Goal: Task Accomplishment & Management: Manage account settings

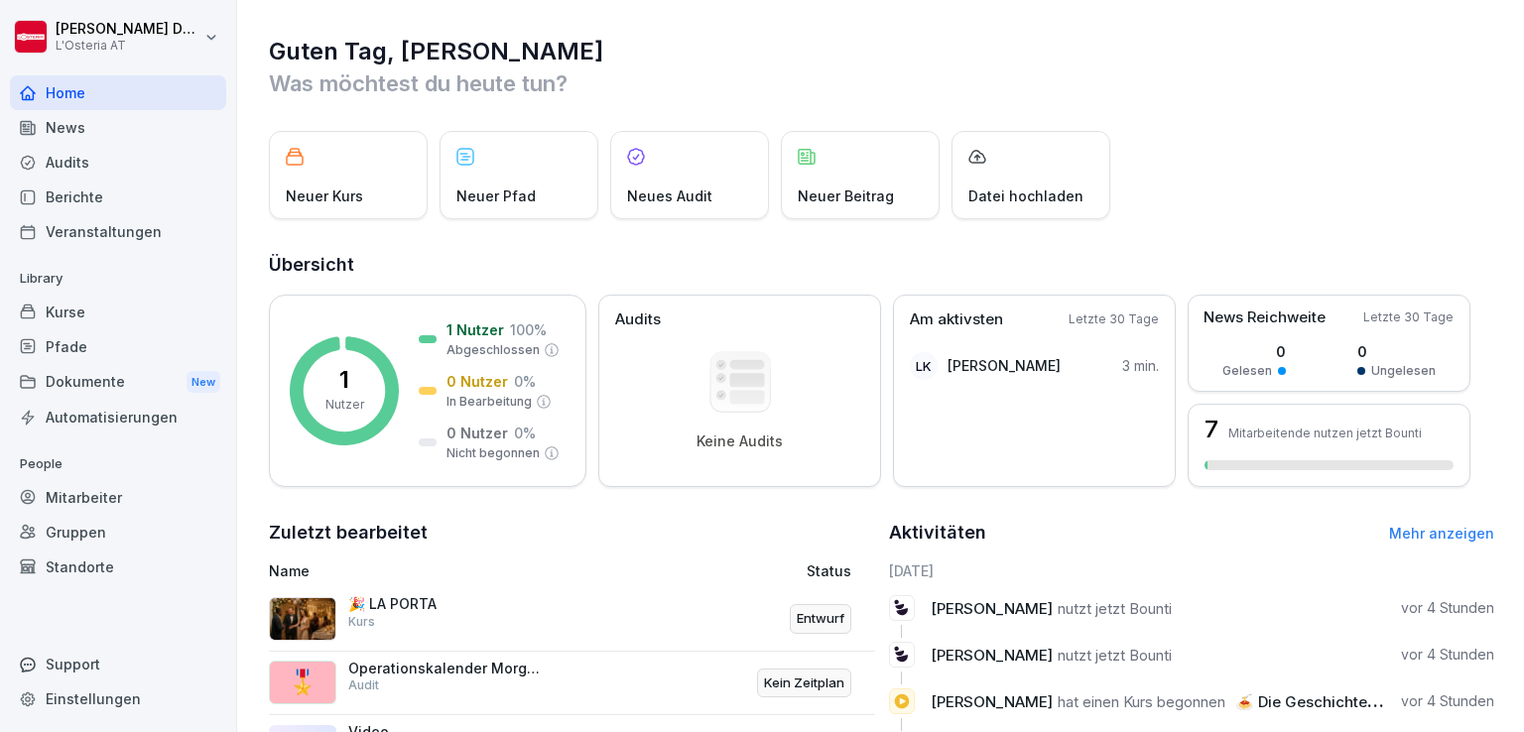
click at [54, 309] on div "Kurse" at bounding box center [118, 312] width 216 height 35
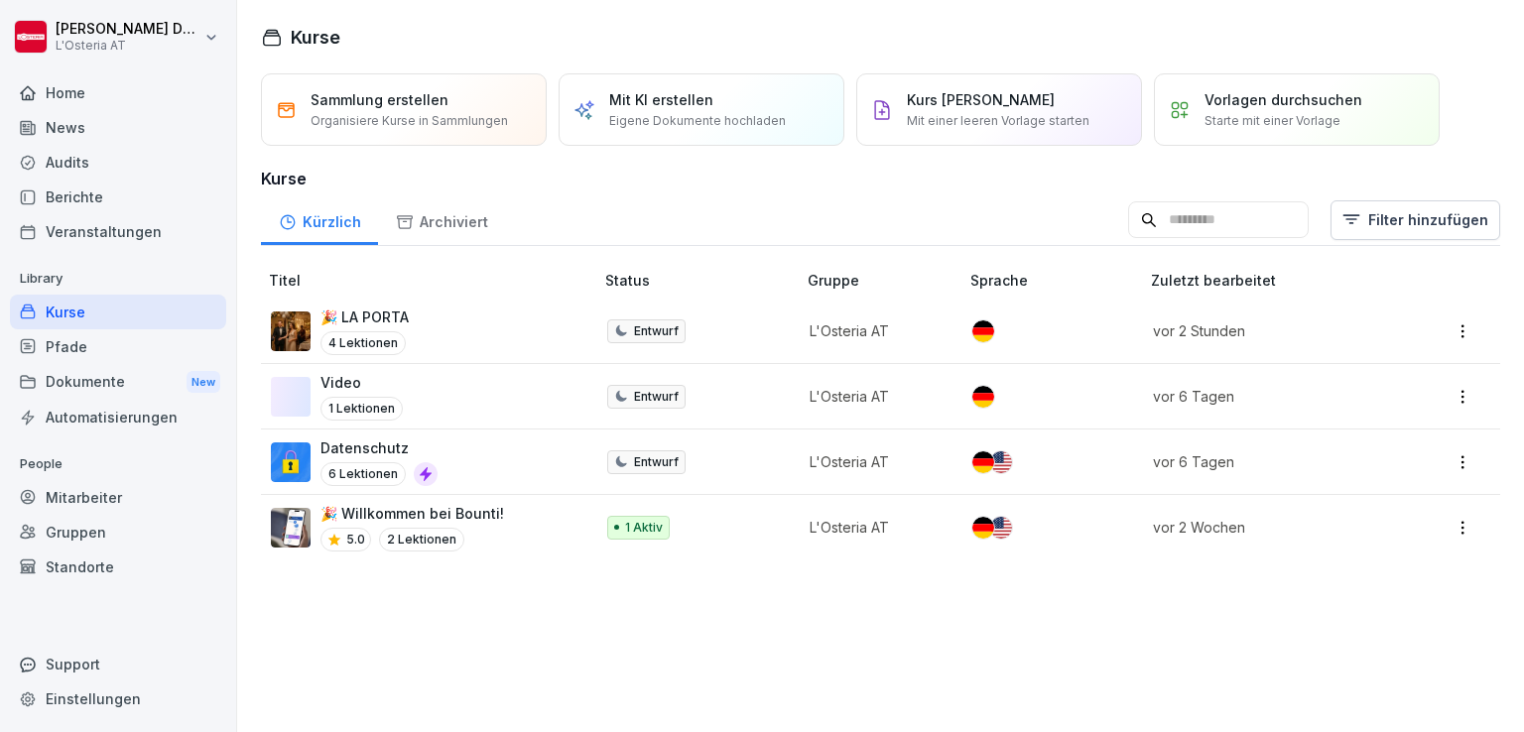
click at [421, 311] on div "🎉 LA PORTA 4 Lektionen" at bounding box center [422, 331] width 303 height 49
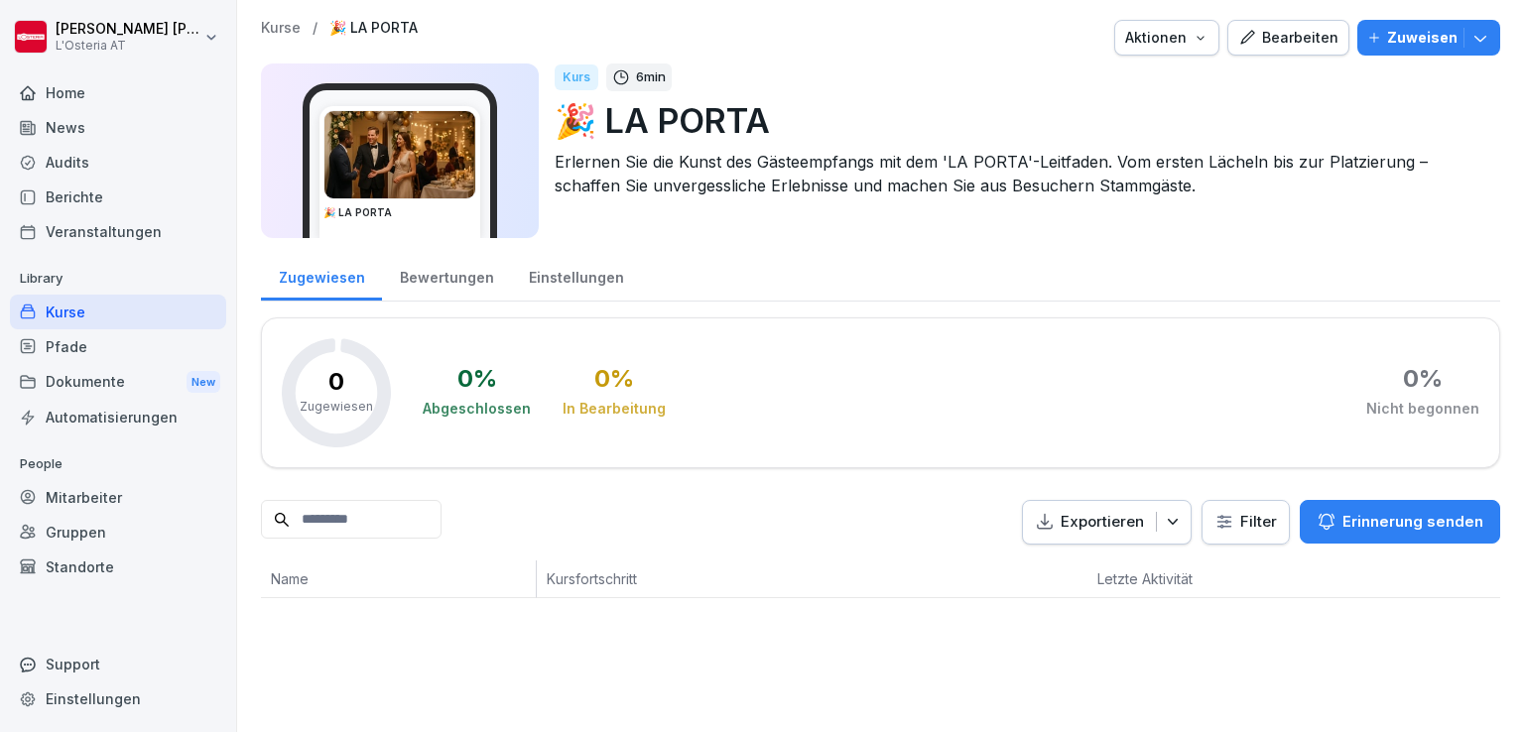
click at [406, 156] on img at bounding box center [399, 154] width 151 height 87
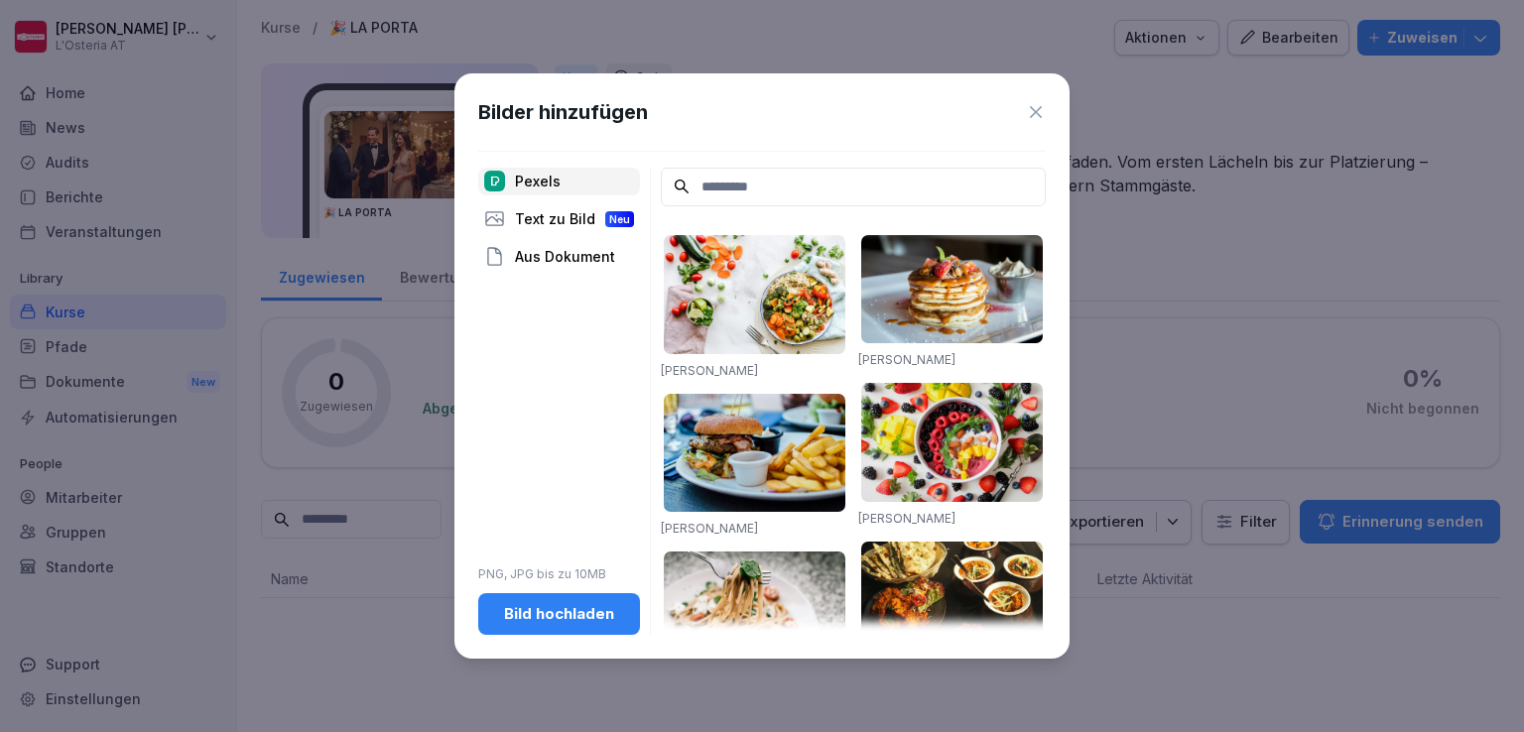
click at [571, 213] on div "Text zu Bild Neu" at bounding box center [559, 219] width 162 height 28
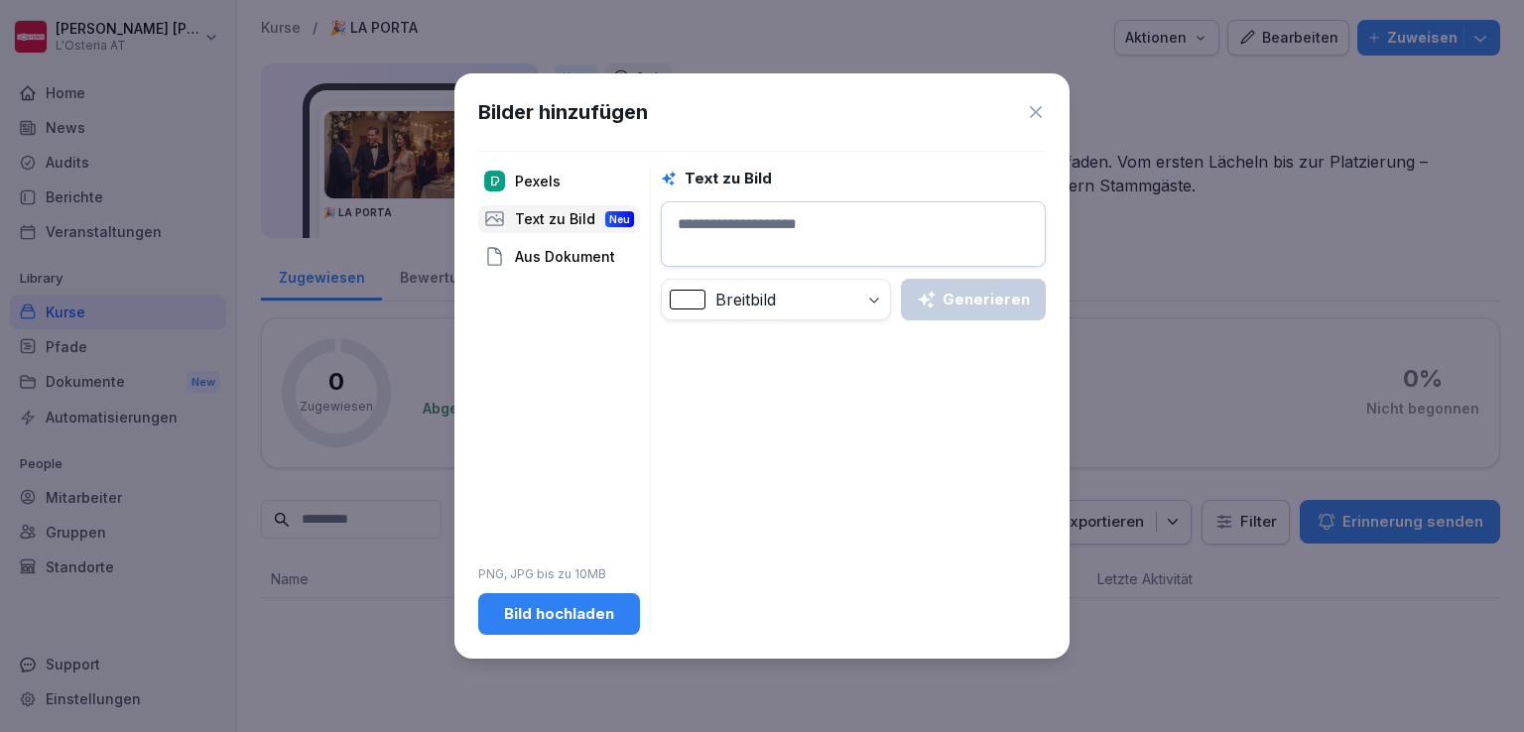
click at [587, 256] on div "Aus Dokument" at bounding box center [559, 257] width 162 height 28
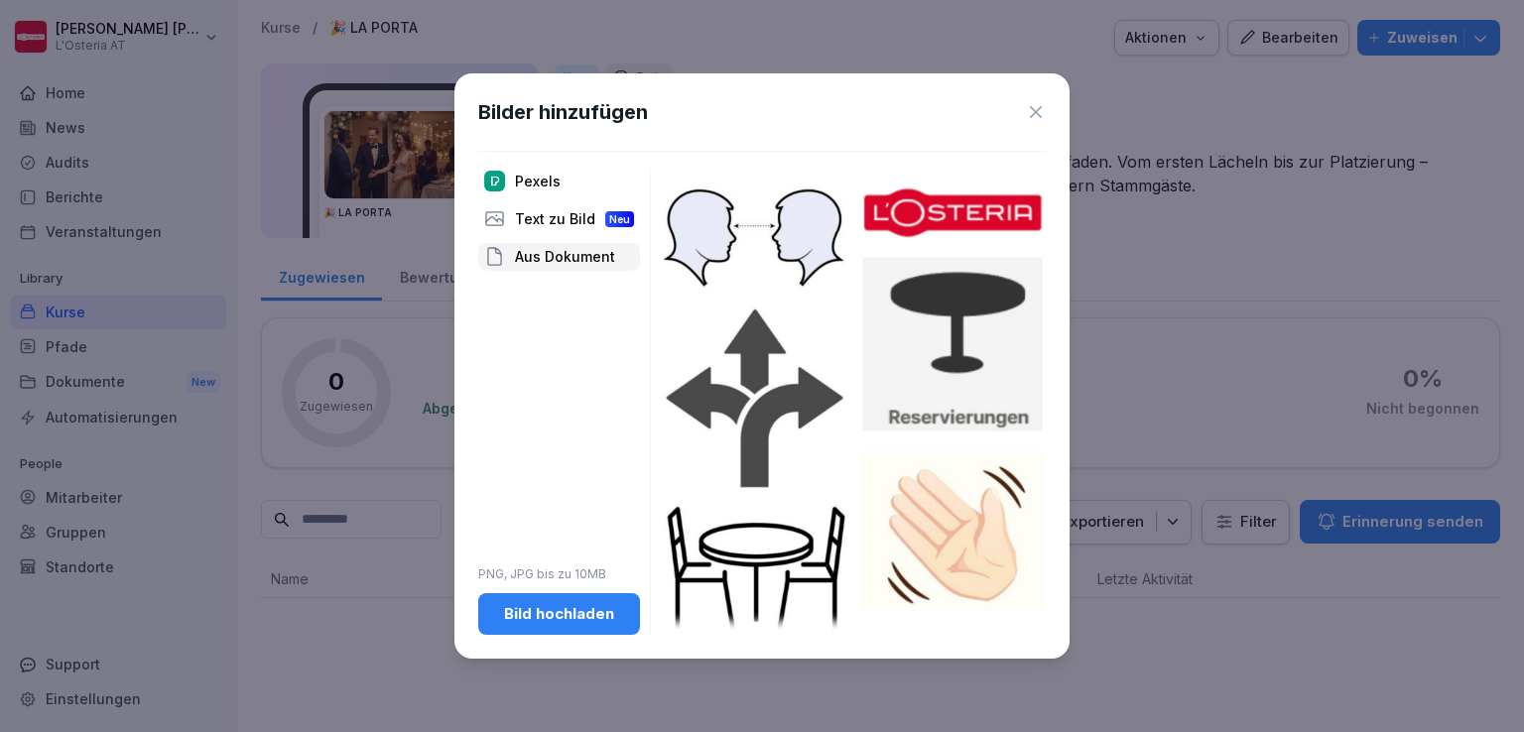
click at [984, 215] on img at bounding box center [952, 213] width 182 height 52
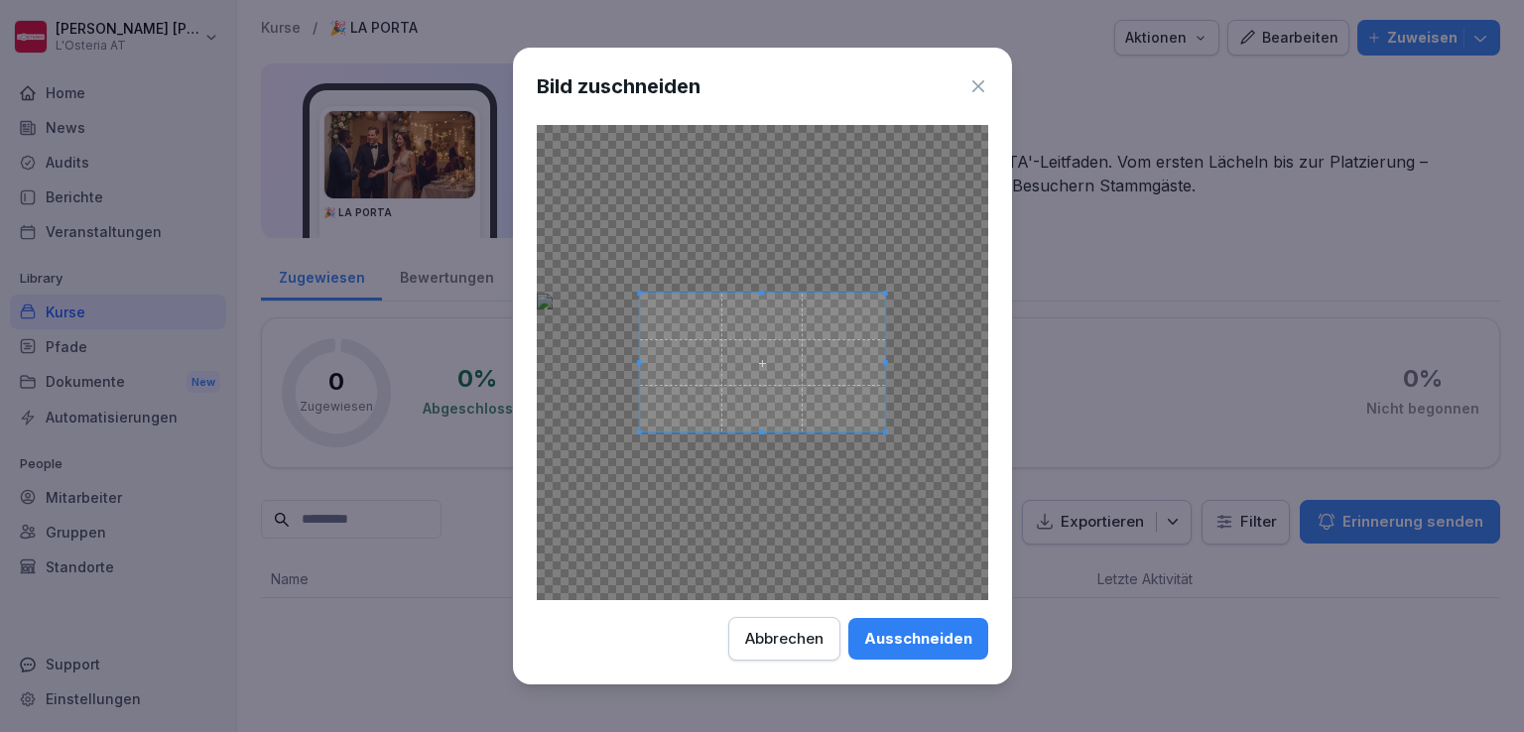
click at [802, 650] on button "Abbrechen" at bounding box center [784, 639] width 112 height 44
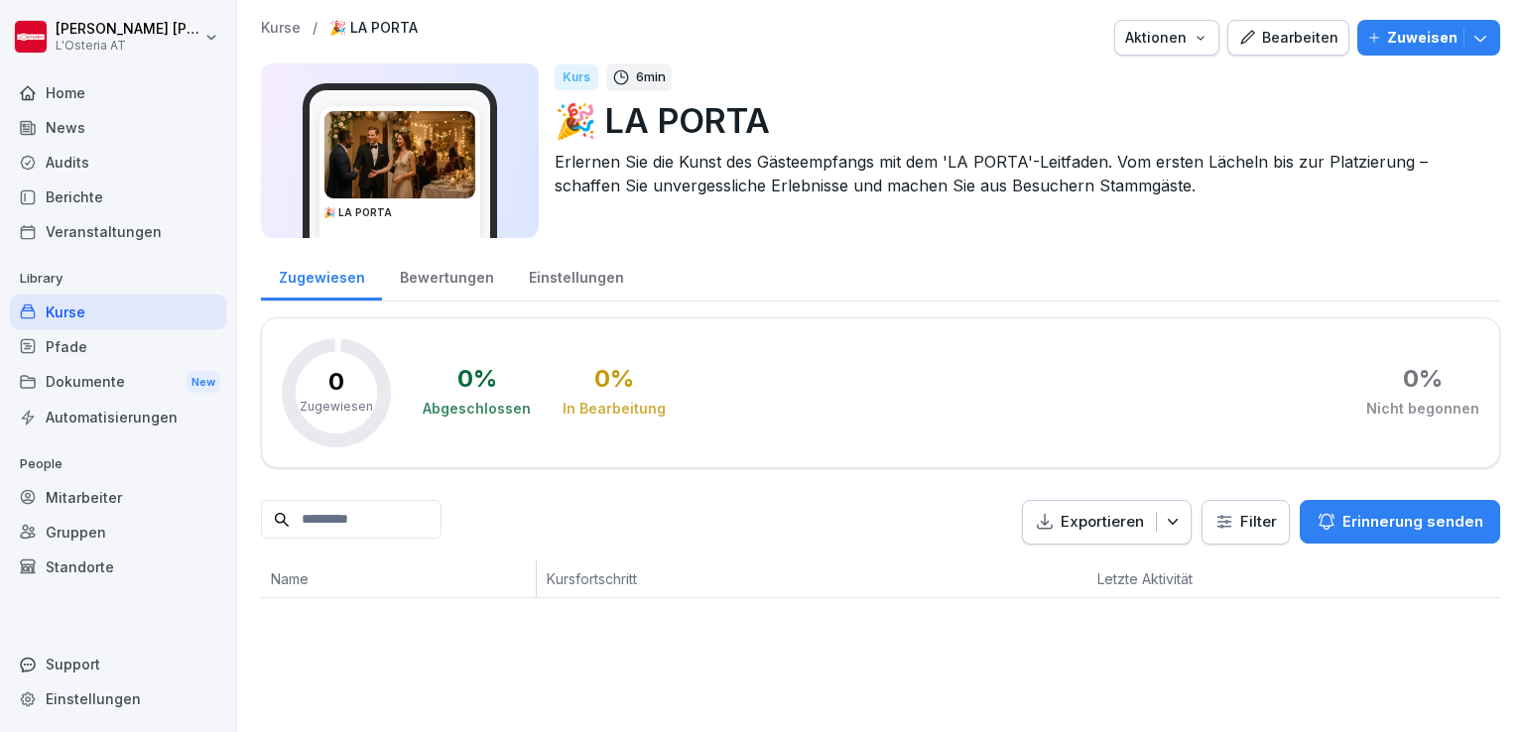
click at [433, 137] on img at bounding box center [399, 154] width 151 height 87
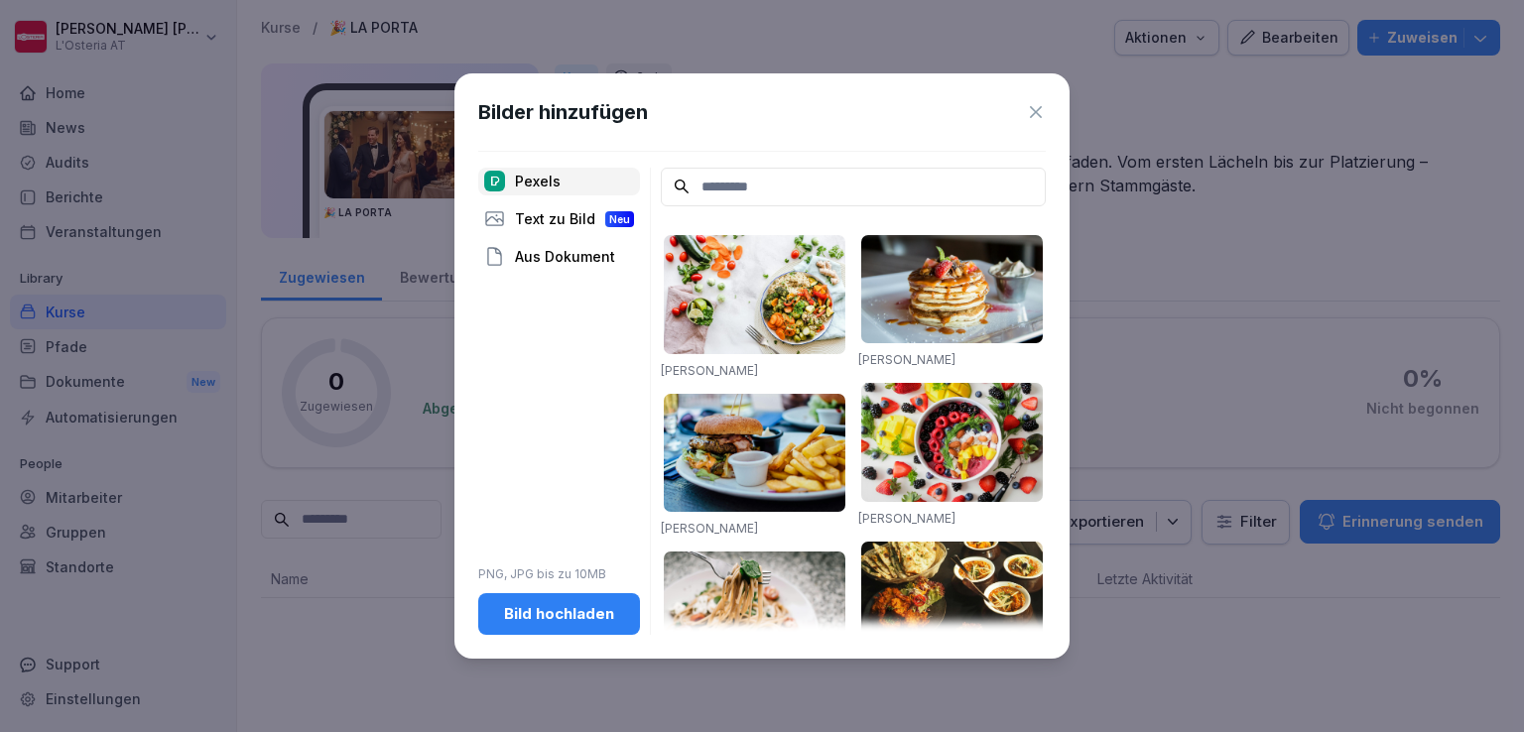
click at [601, 613] on div "Bild hochladen" at bounding box center [559, 614] width 130 height 22
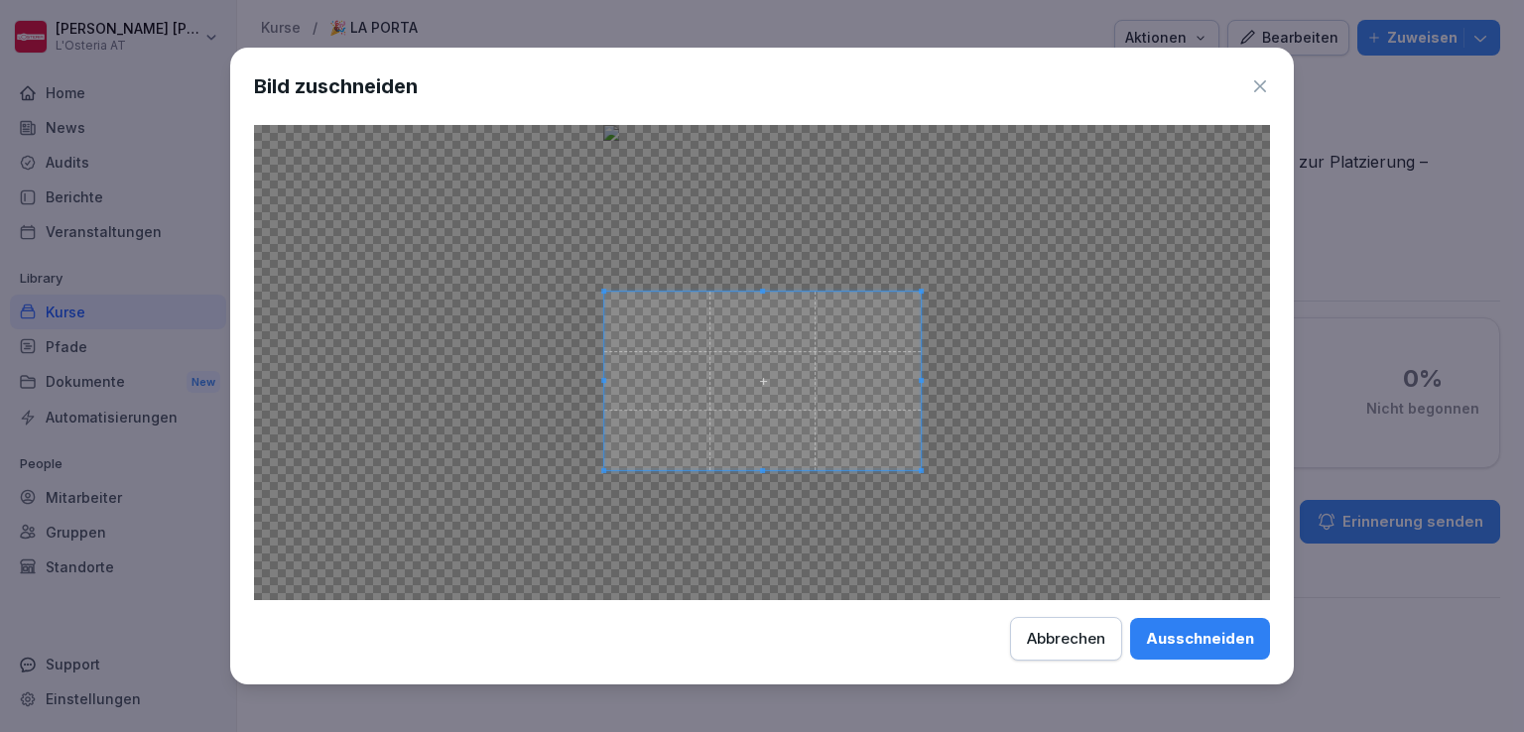
click at [799, 399] on span at bounding box center [762, 381] width 316 height 179
click at [1223, 640] on div "Ausschneiden" at bounding box center [1200, 639] width 108 height 22
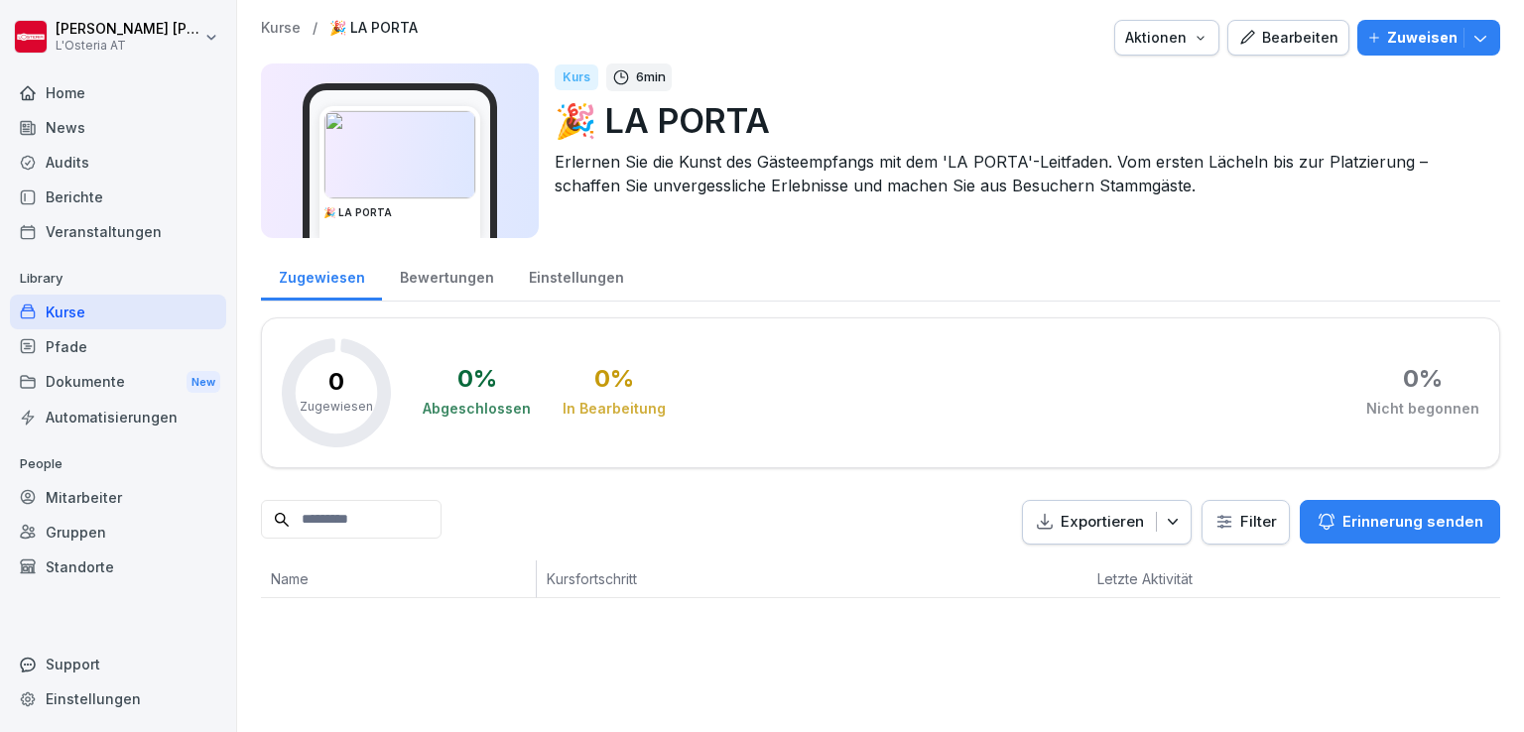
click at [398, 160] on img at bounding box center [399, 154] width 151 height 87
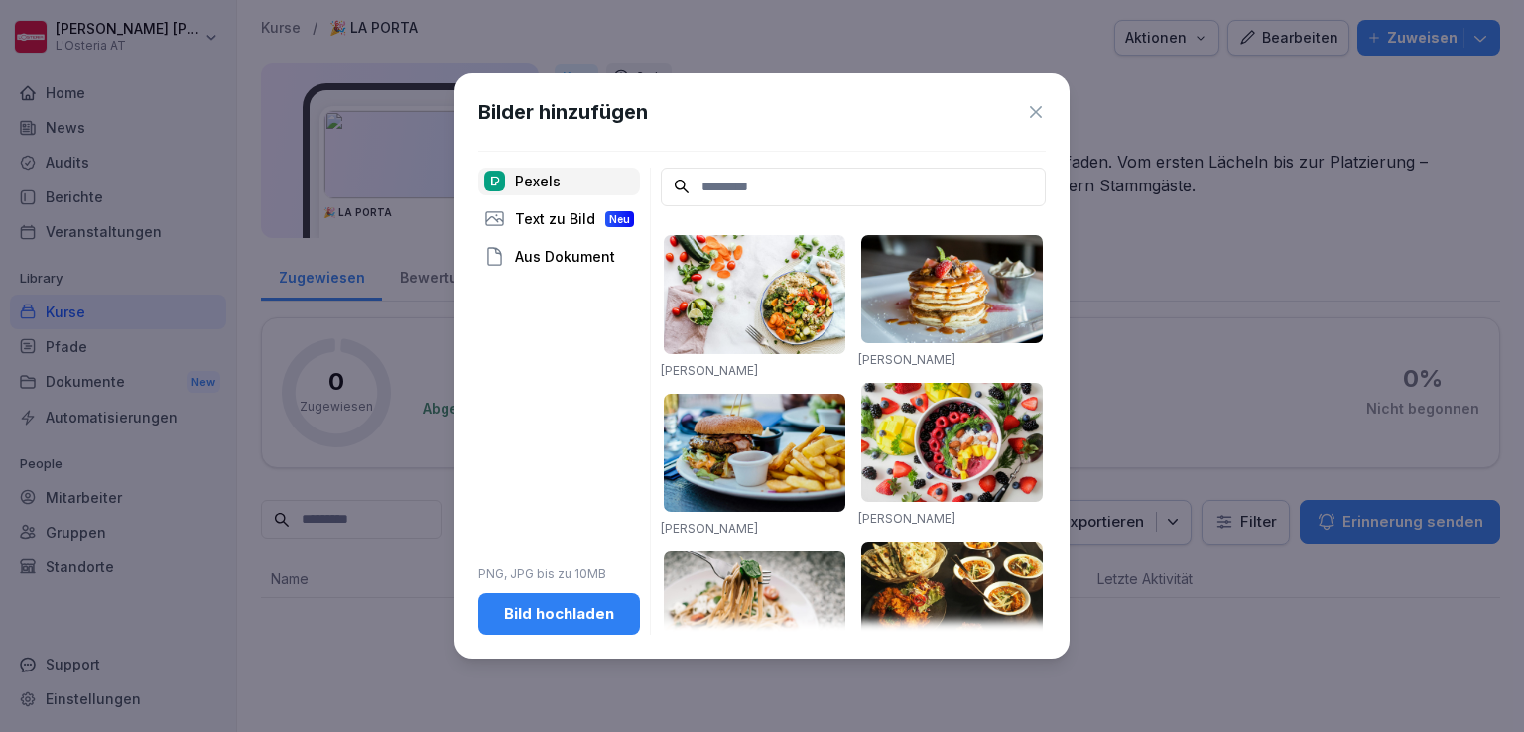
click at [573, 616] on div "Bild hochladen" at bounding box center [559, 614] width 130 height 22
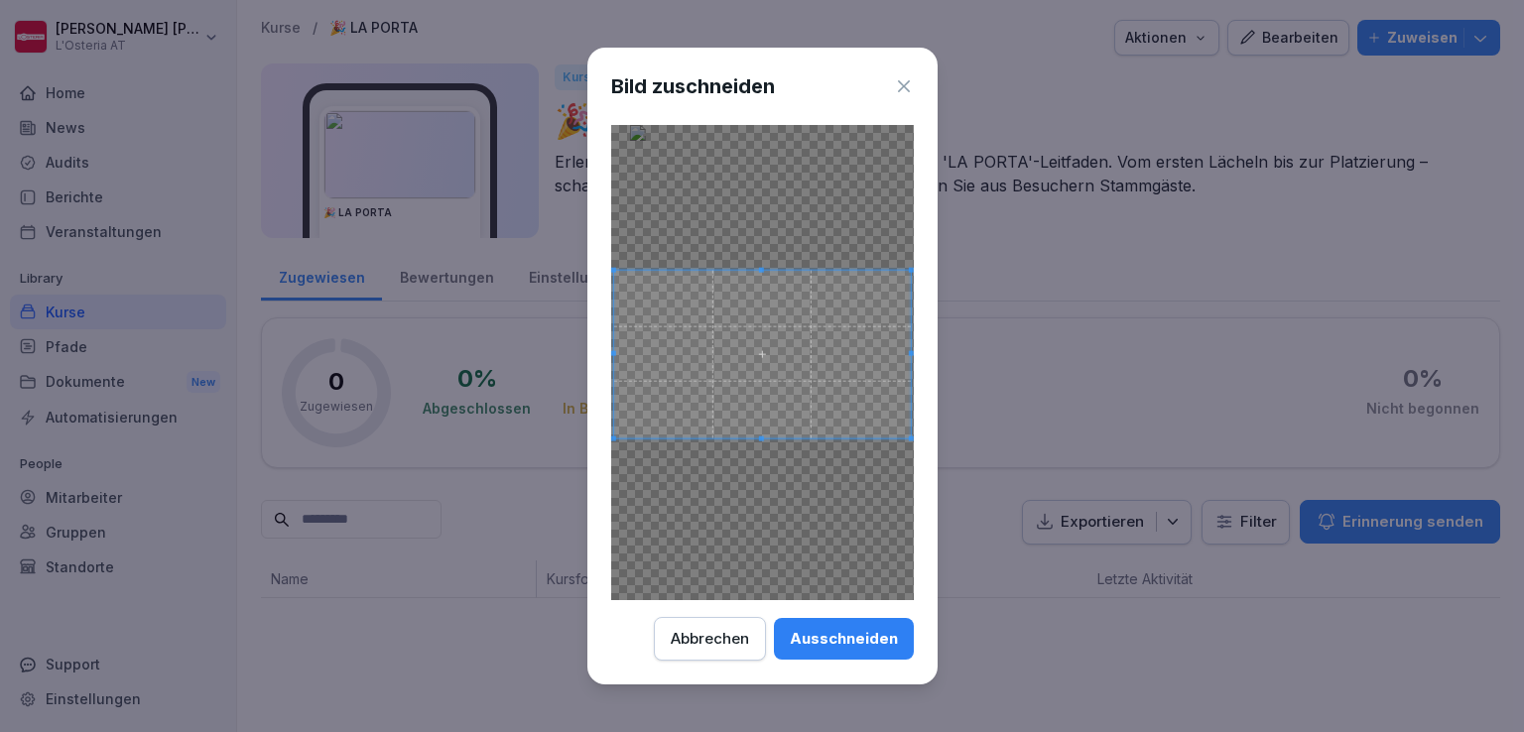
click at [794, 267] on div at bounding box center [762, 362] width 303 height 475
click at [815, 258] on div at bounding box center [762, 362] width 303 height 475
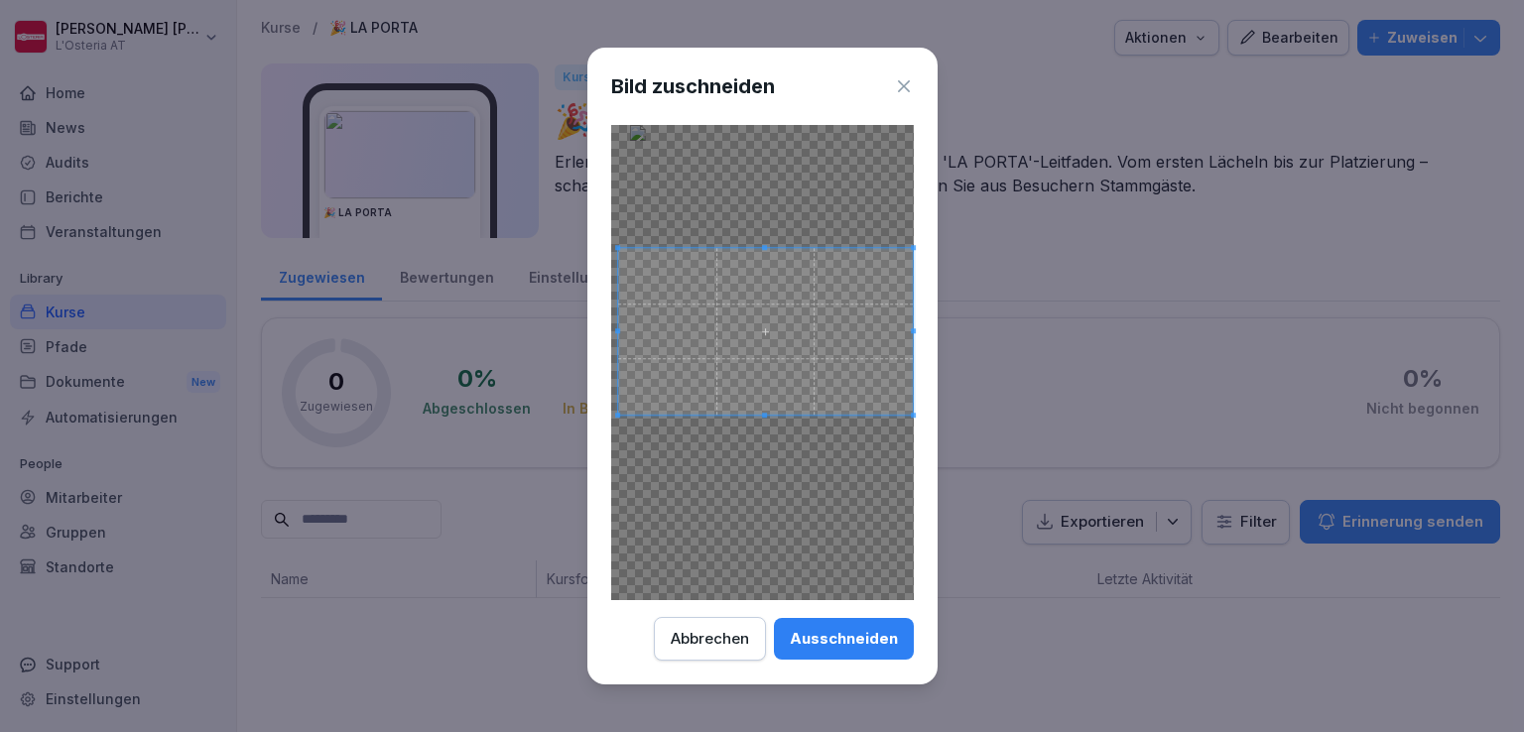
click at [803, 374] on span at bounding box center [766, 331] width 296 height 167
click at [856, 643] on div "Ausschneiden" at bounding box center [844, 639] width 108 height 22
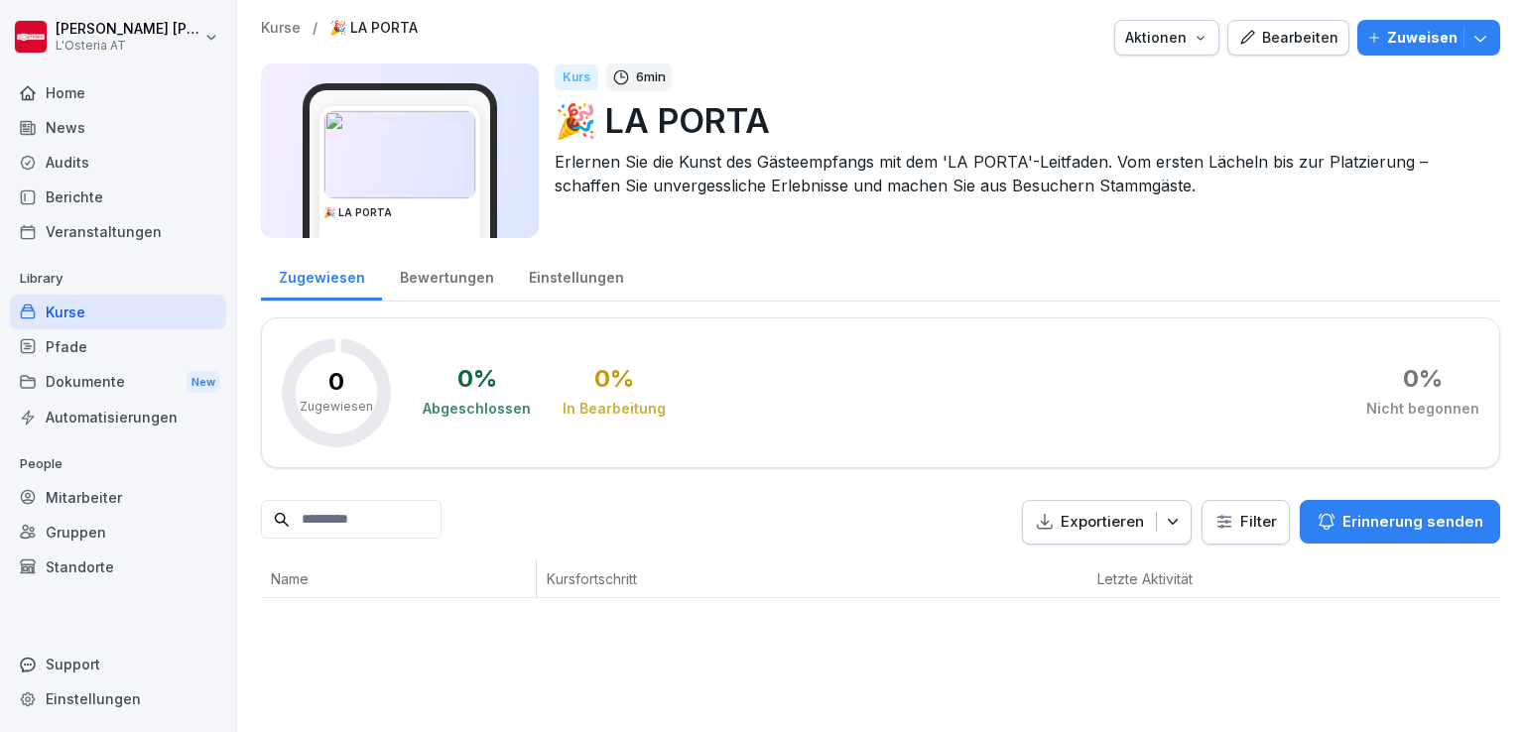
click at [1286, 45] on div "Bearbeiten" at bounding box center [1288, 38] width 100 height 22
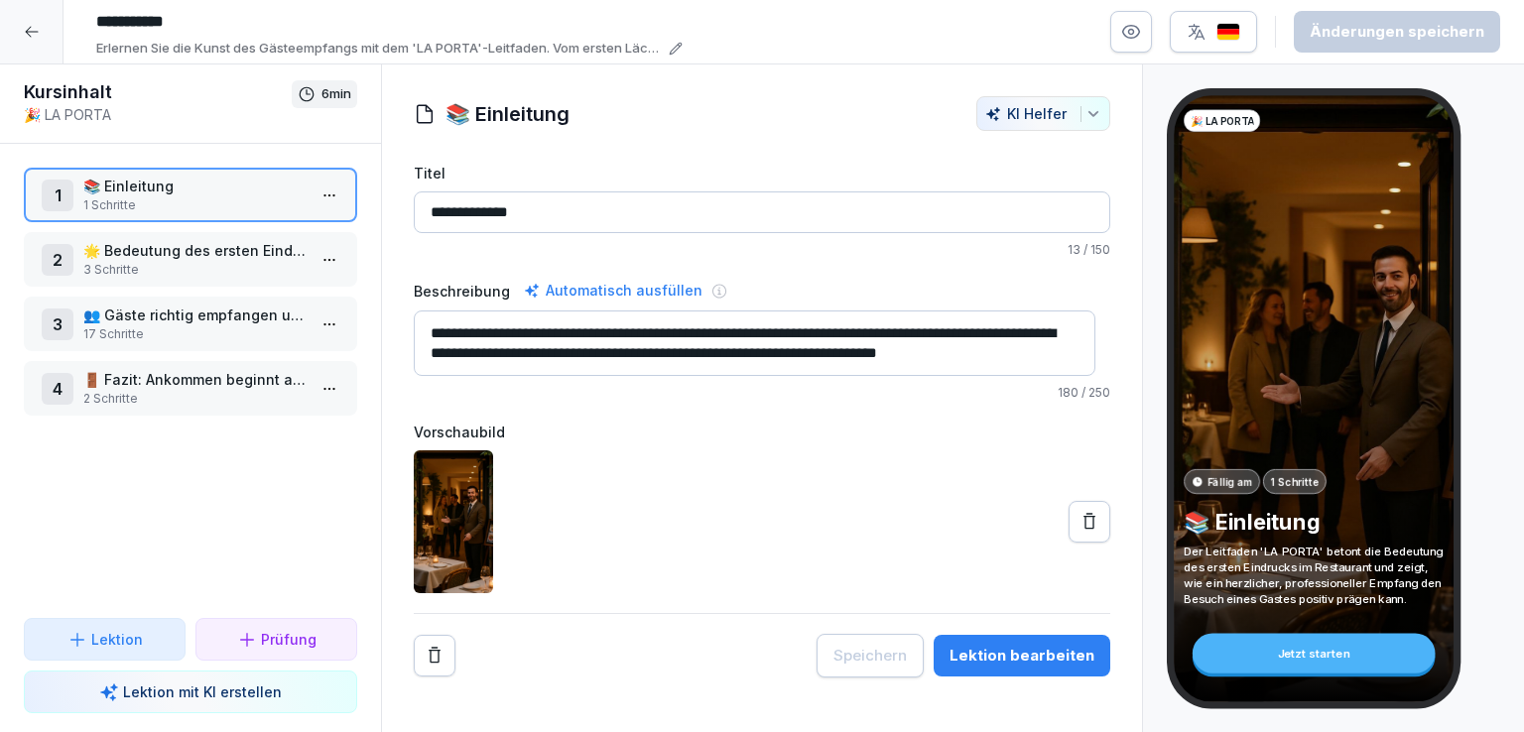
click at [993, 652] on div "Lektion bearbeiten" at bounding box center [1021, 656] width 145 height 22
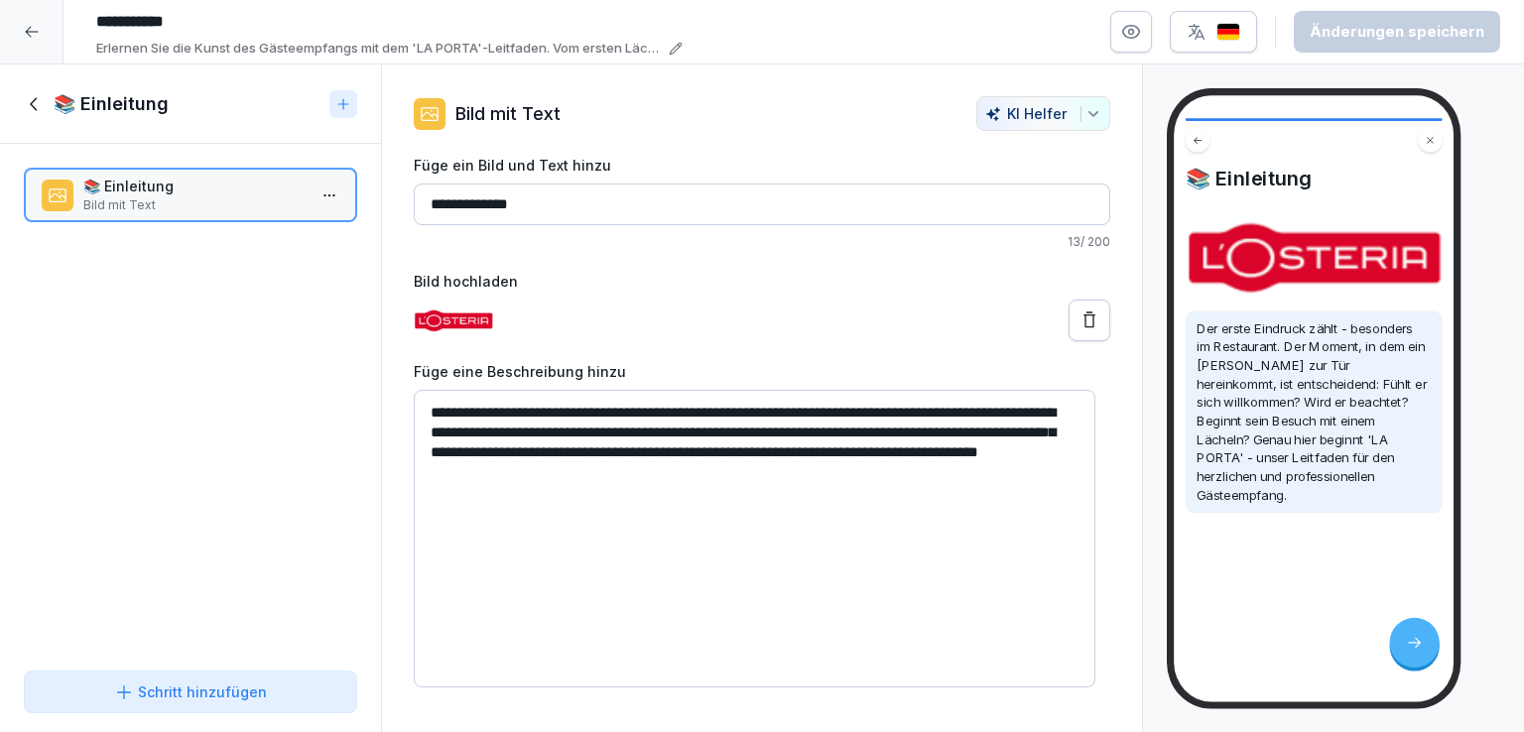
click at [1079, 317] on icon at bounding box center [1089, 321] width 20 height 20
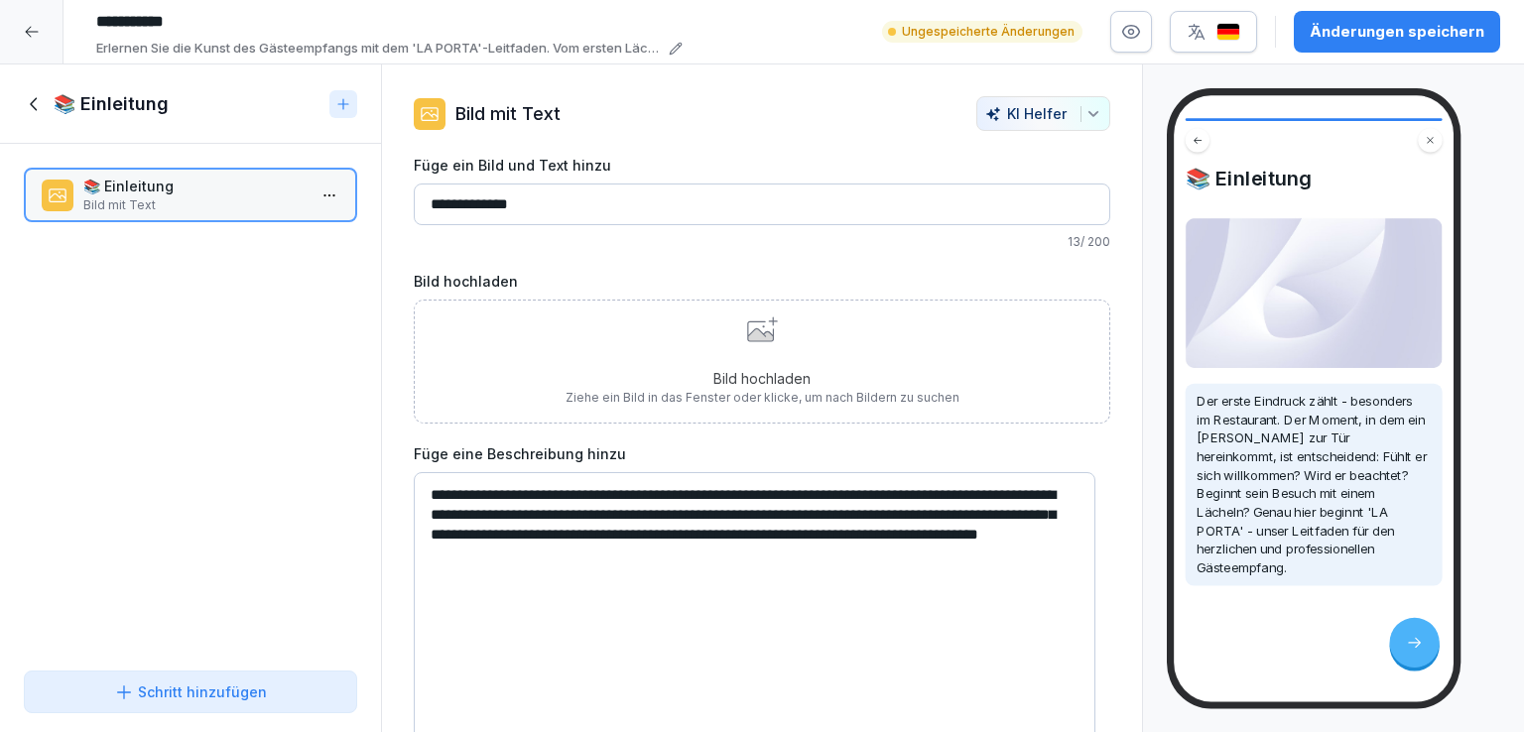
click at [734, 355] on div "Bild hochladen Ziehe ein Bild in das Fenster oder klicke, um nach Bildern zu su…" at bounding box center [763, 361] width 394 height 90
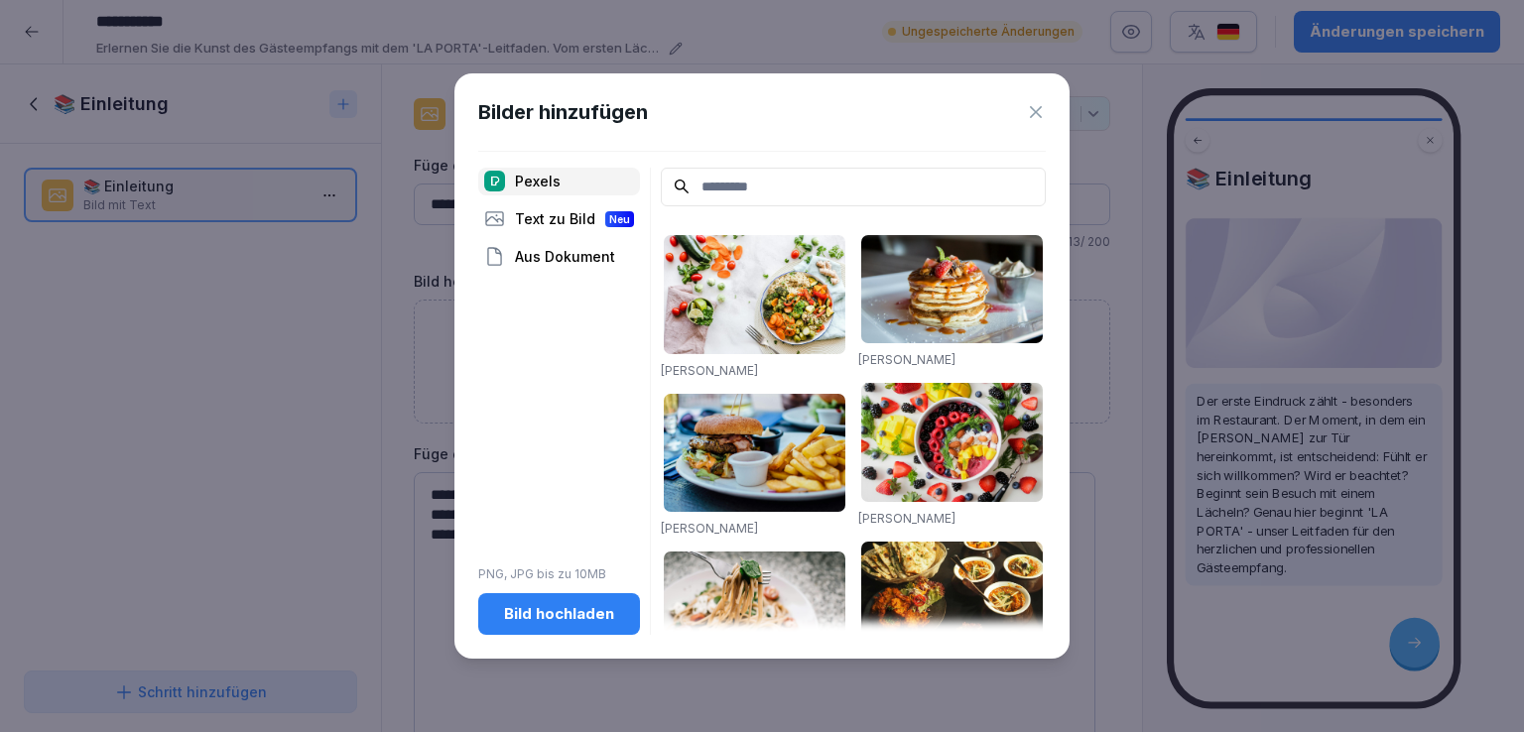
click at [561, 608] on div "Bild hochladen" at bounding box center [559, 614] width 130 height 22
click at [552, 614] on div "Bild hochladen" at bounding box center [559, 614] width 130 height 22
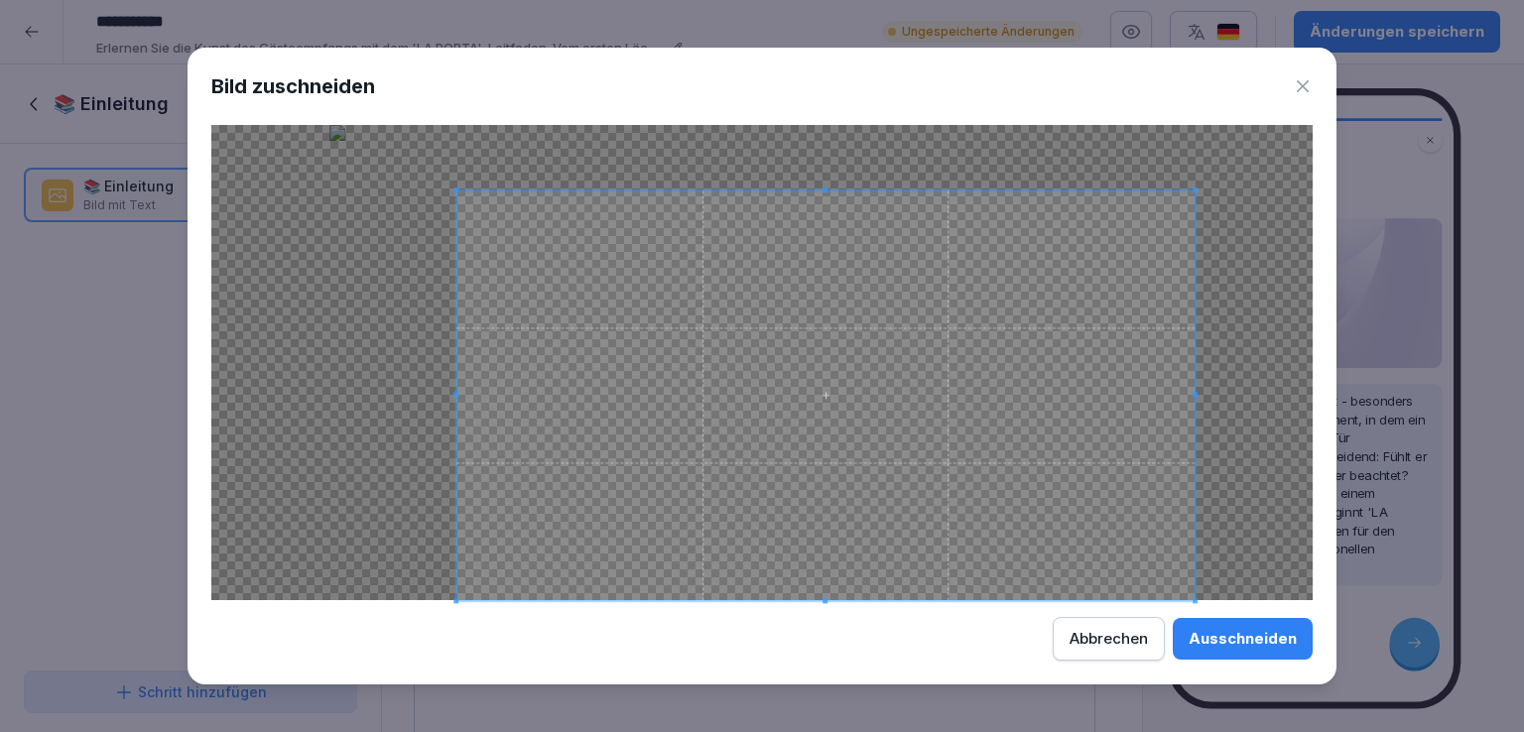
click at [454, 190] on span at bounding box center [455, 191] width 5 height 5
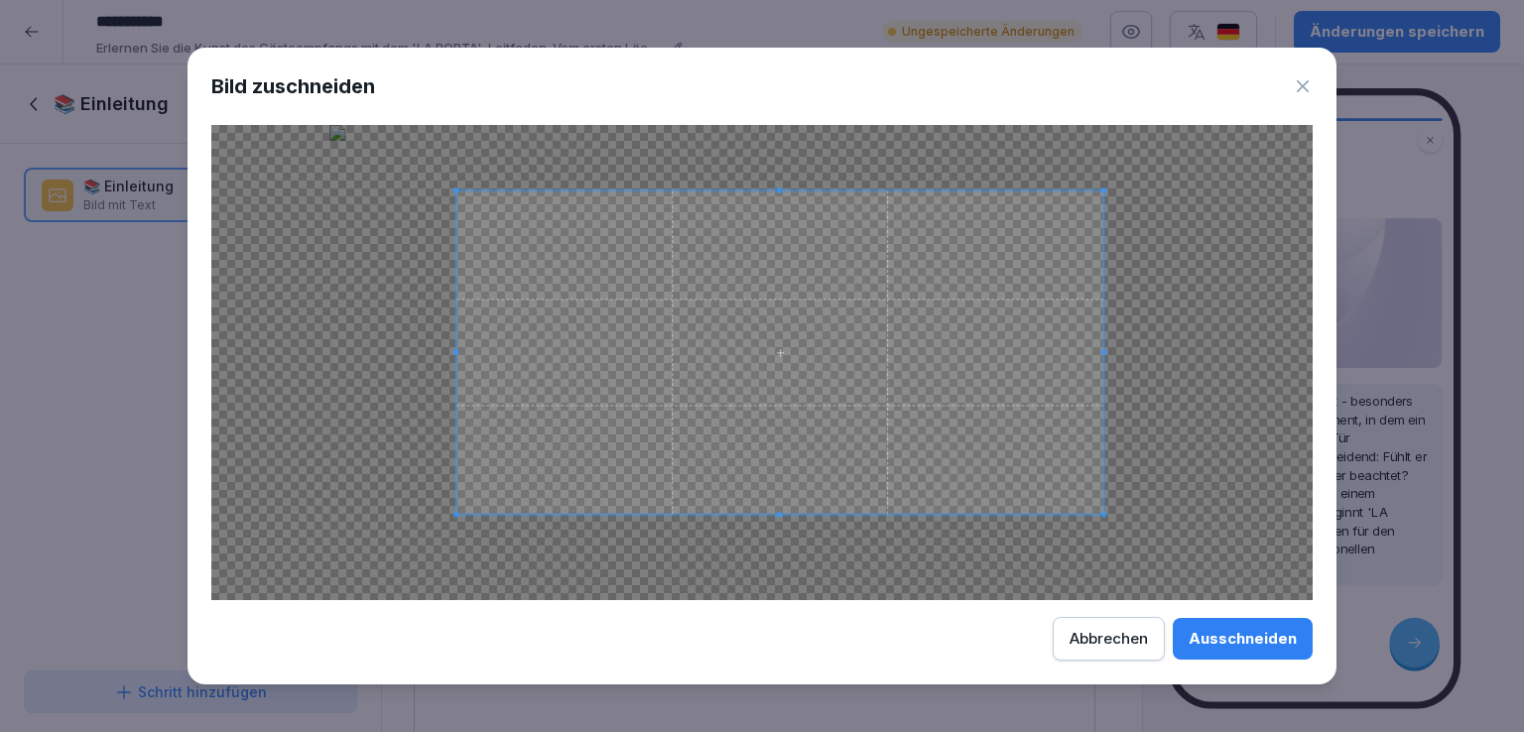
click at [1103, 513] on span at bounding box center [1104, 514] width 5 height 5
click at [958, 423] on span at bounding box center [773, 352] width 647 height 322
click at [1255, 632] on div "Ausschneiden" at bounding box center [1243, 639] width 108 height 22
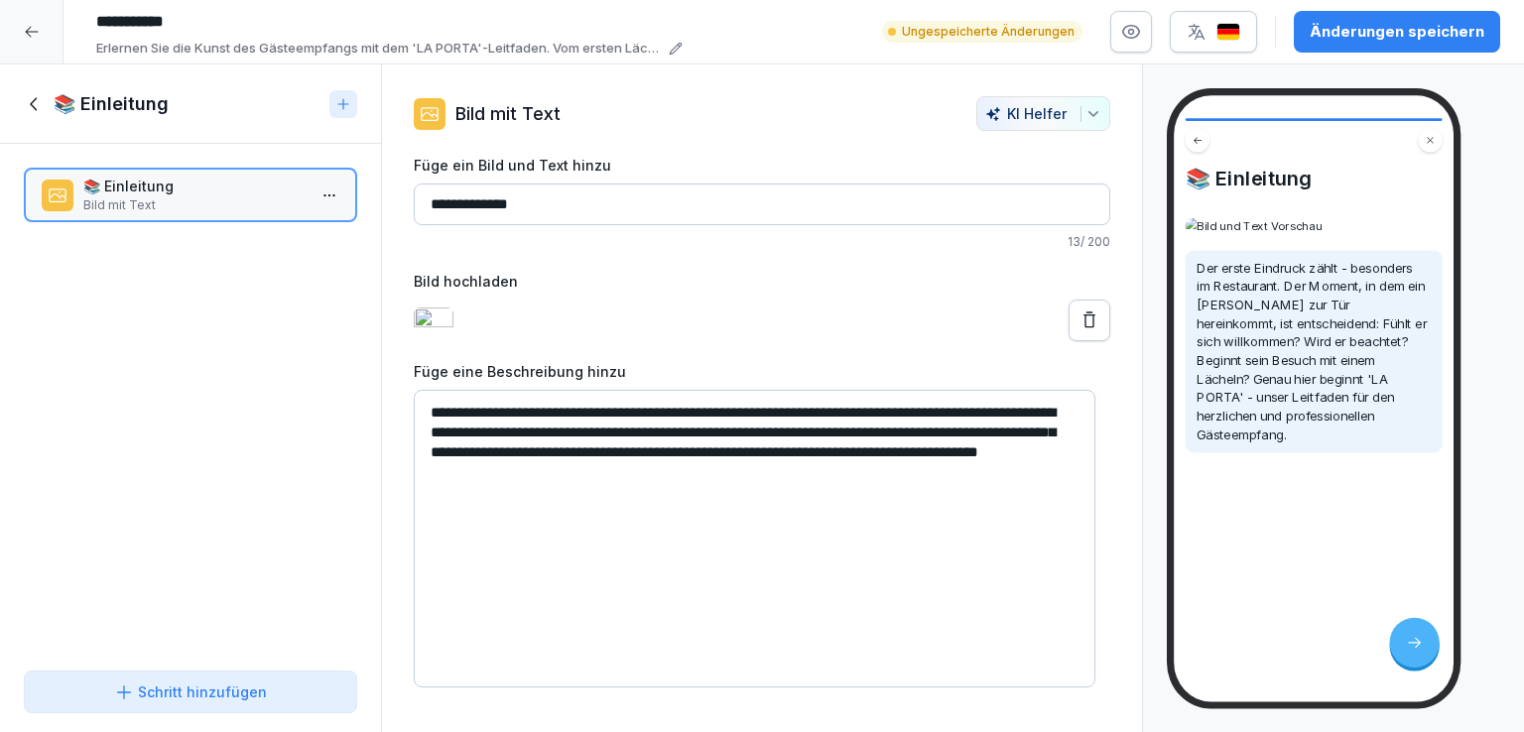
click at [28, 96] on icon at bounding box center [35, 104] width 22 height 22
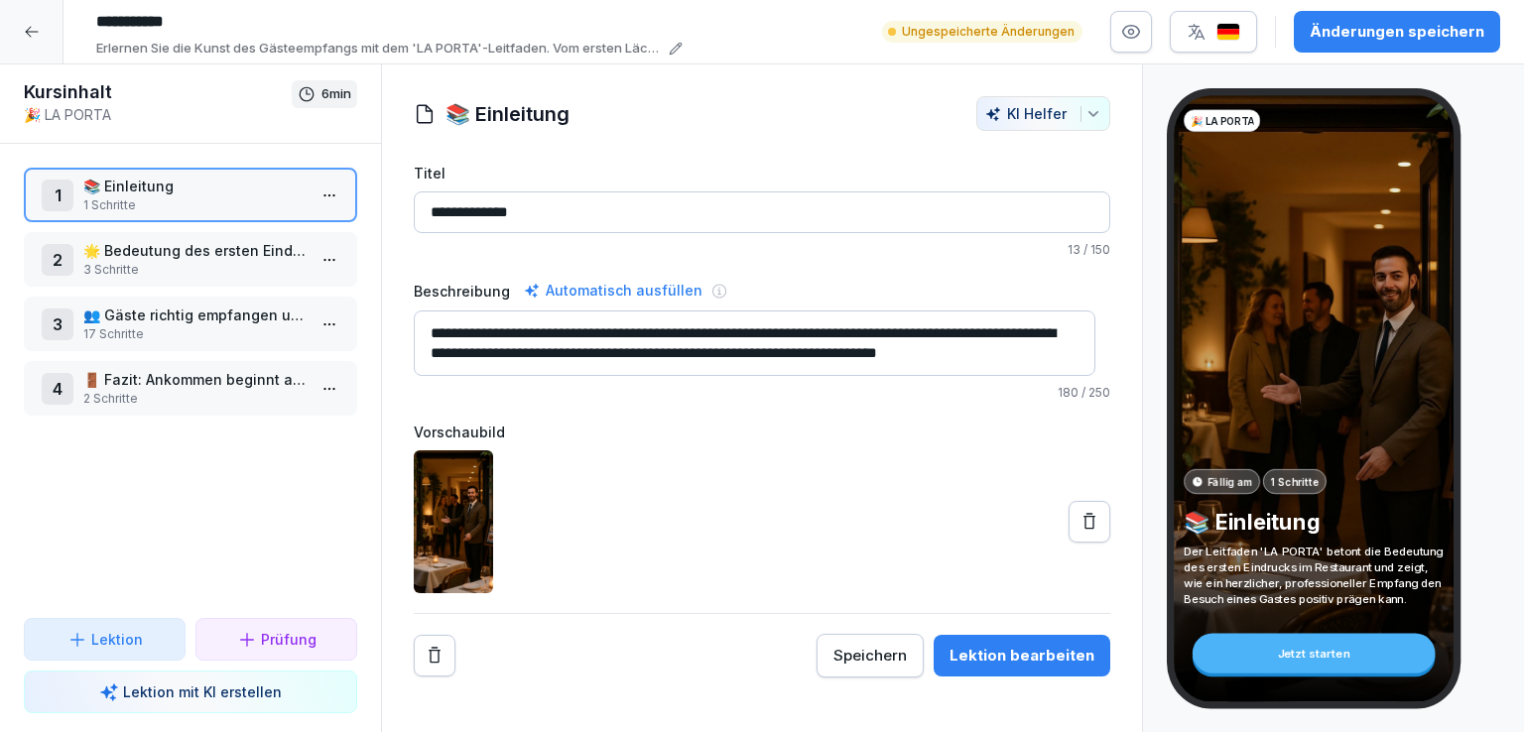
click at [1083, 517] on icon at bounding box center [1089, 521] width 12 height 16
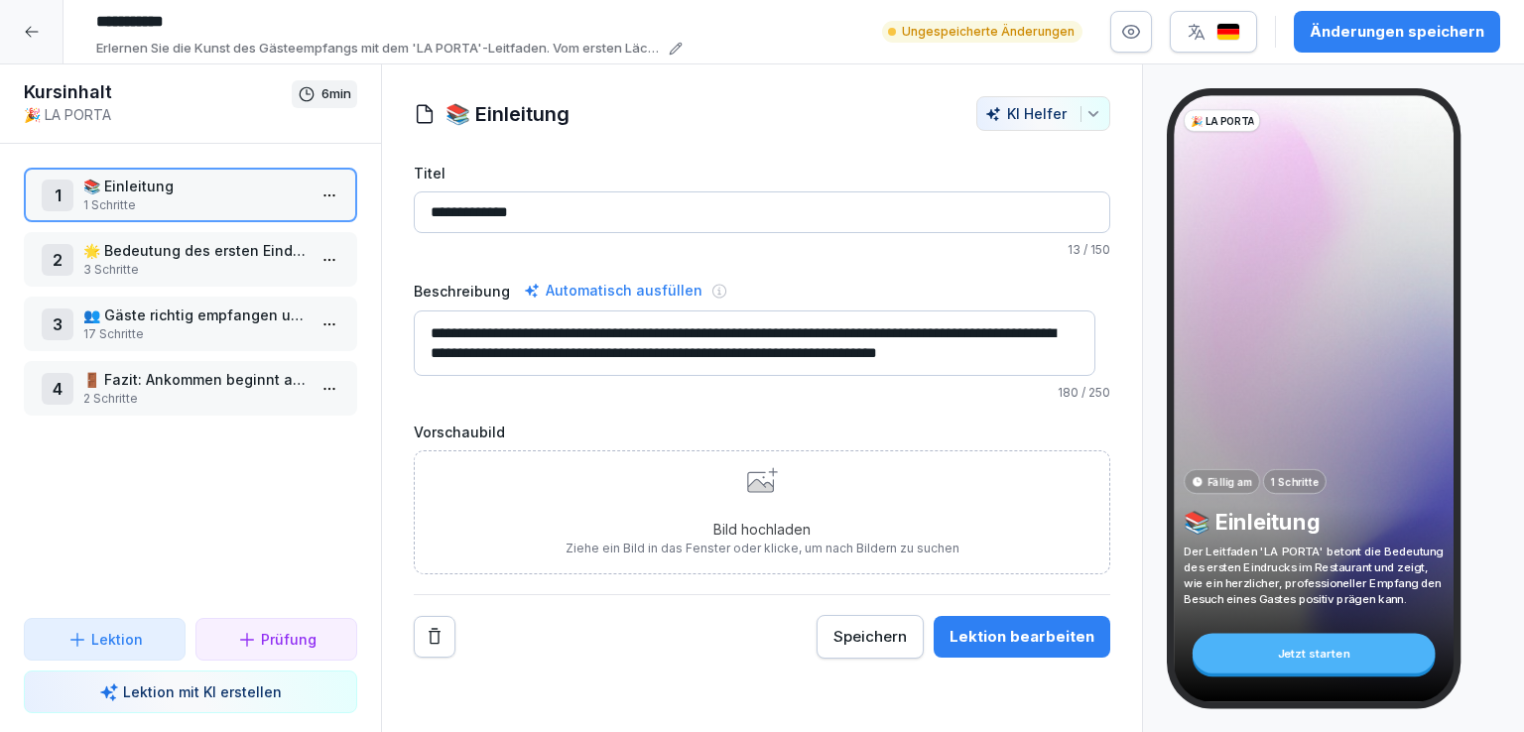
click at [747, 477] on icon at bounding box center [762, 480] width 31 height 26
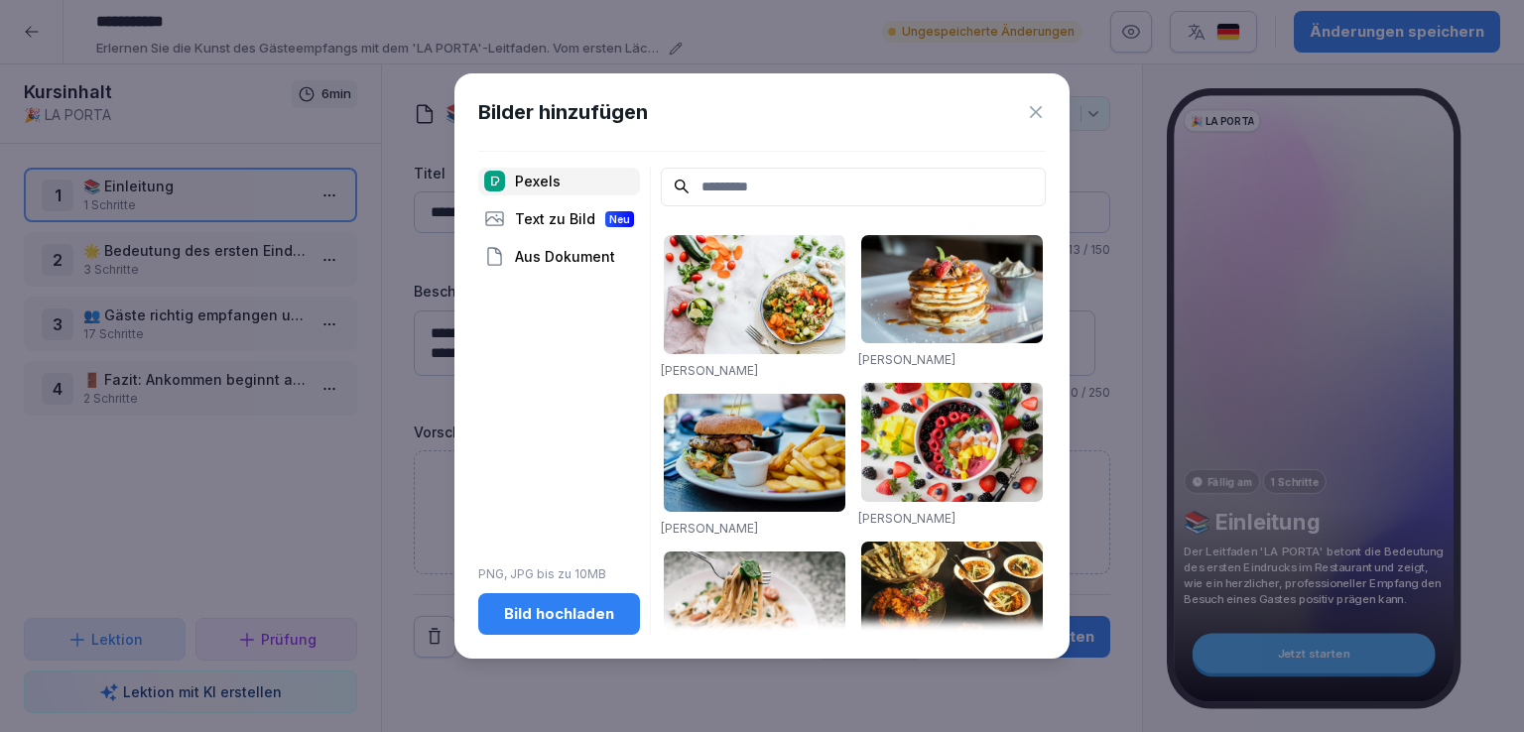
click at [540, 622] on div "Bild hochladen" at bounding box center [559, 614] width 130 height 22
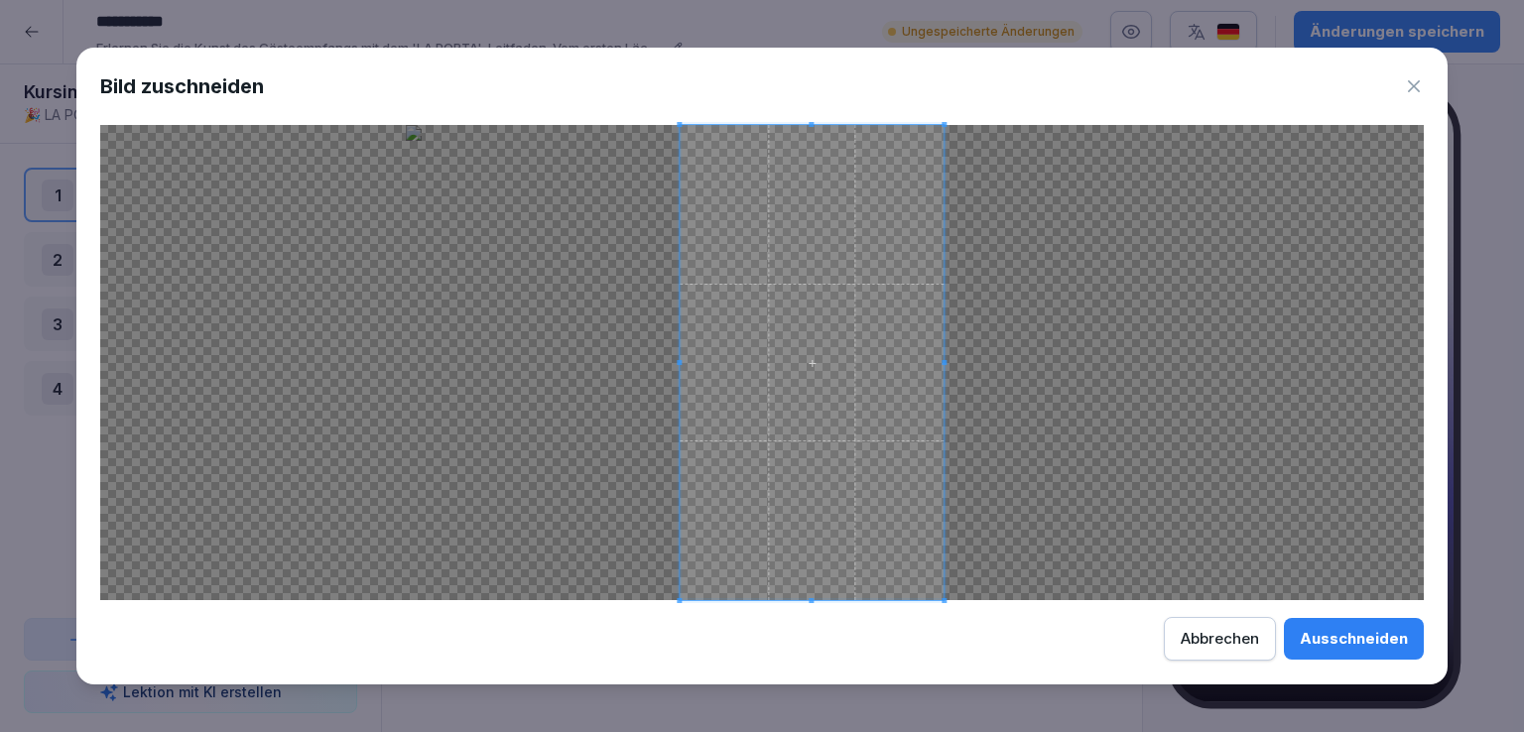
click at [833, 380] on span at bounding box center [812, 362] width 264 height 475
click at [1365, 642] on div "Ausschneiden" at bounding box center [1354, 639] width 108 height 22
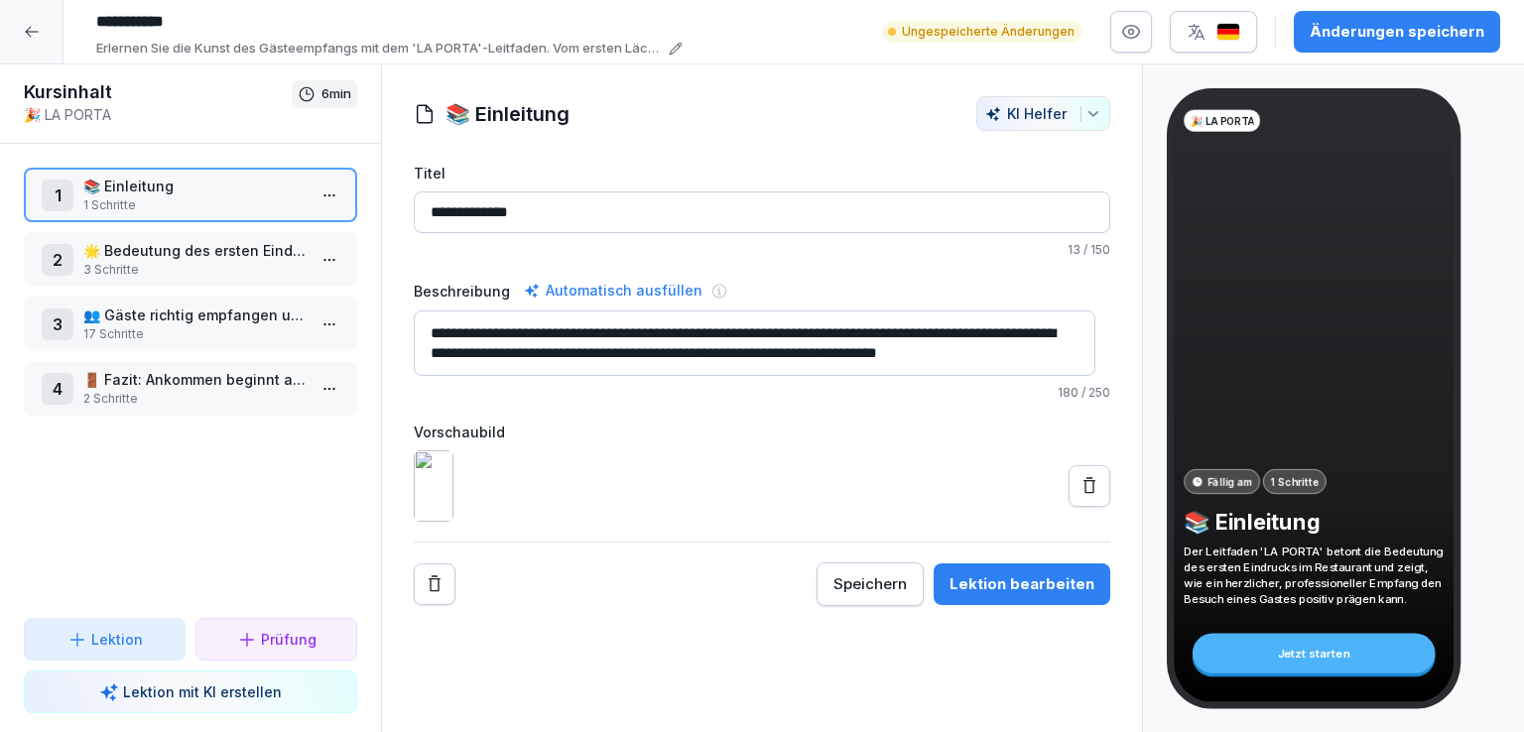
click at [194, 253] on p "🌟 Bedeutung des ersten Eindrucks" at bounding box center [194, 250] width 222 height 21
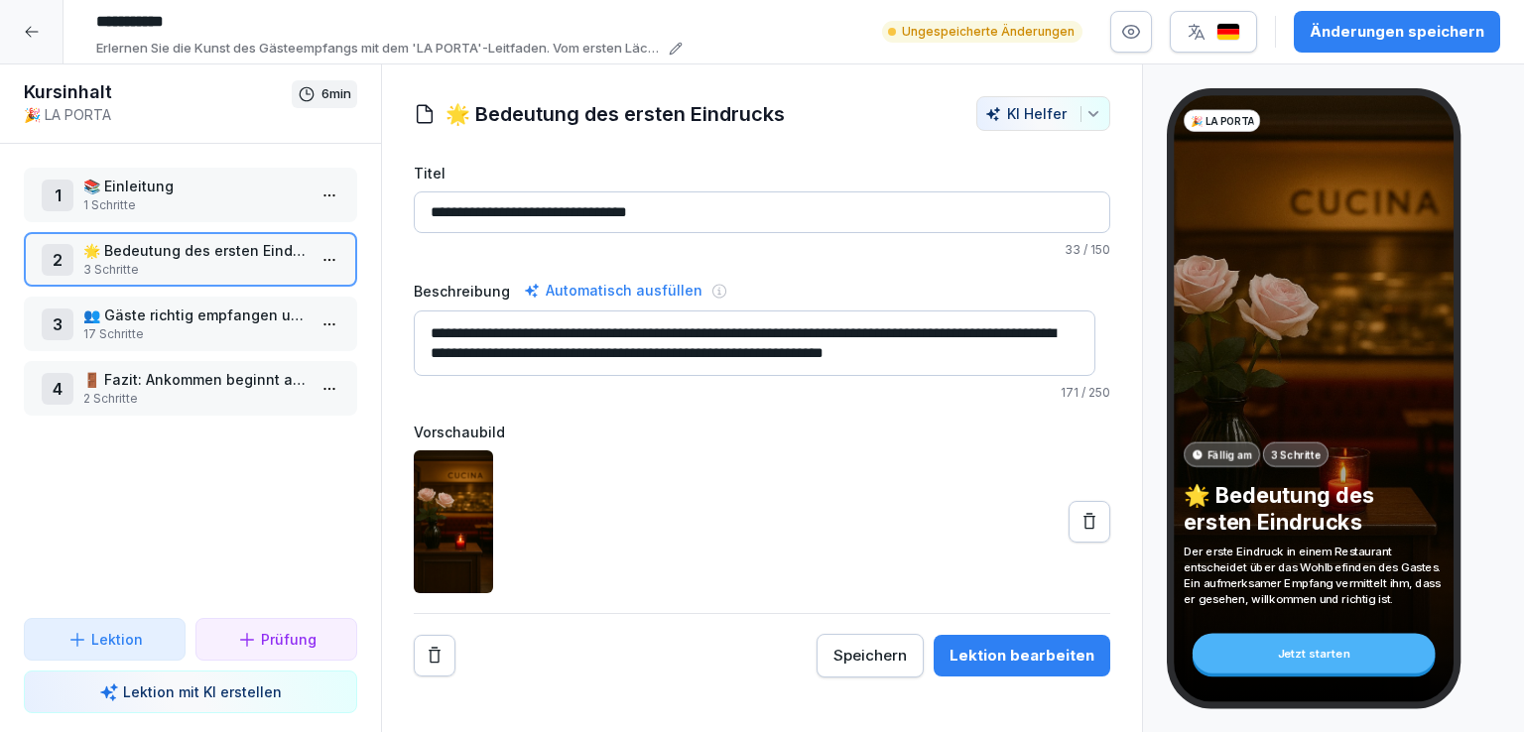
click at [976, 650] on div "Lektion bearbeiten" at bounding box center [1021, 656] width 145 height 22
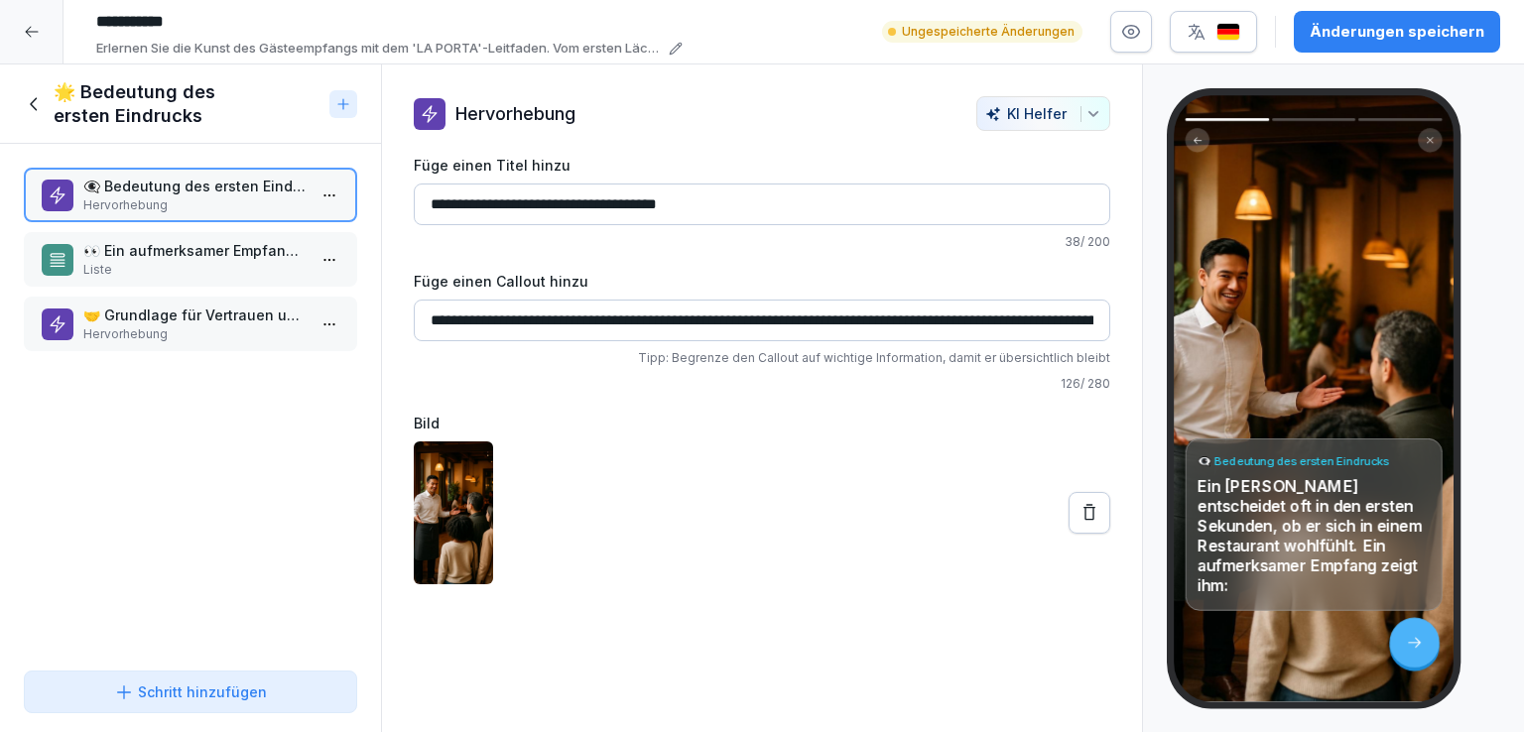
click at [163, 252] on p "👀 Ein aufmerksamer Empfang zeigt ihm" at bounding box center [194, 250] width 222 height 21
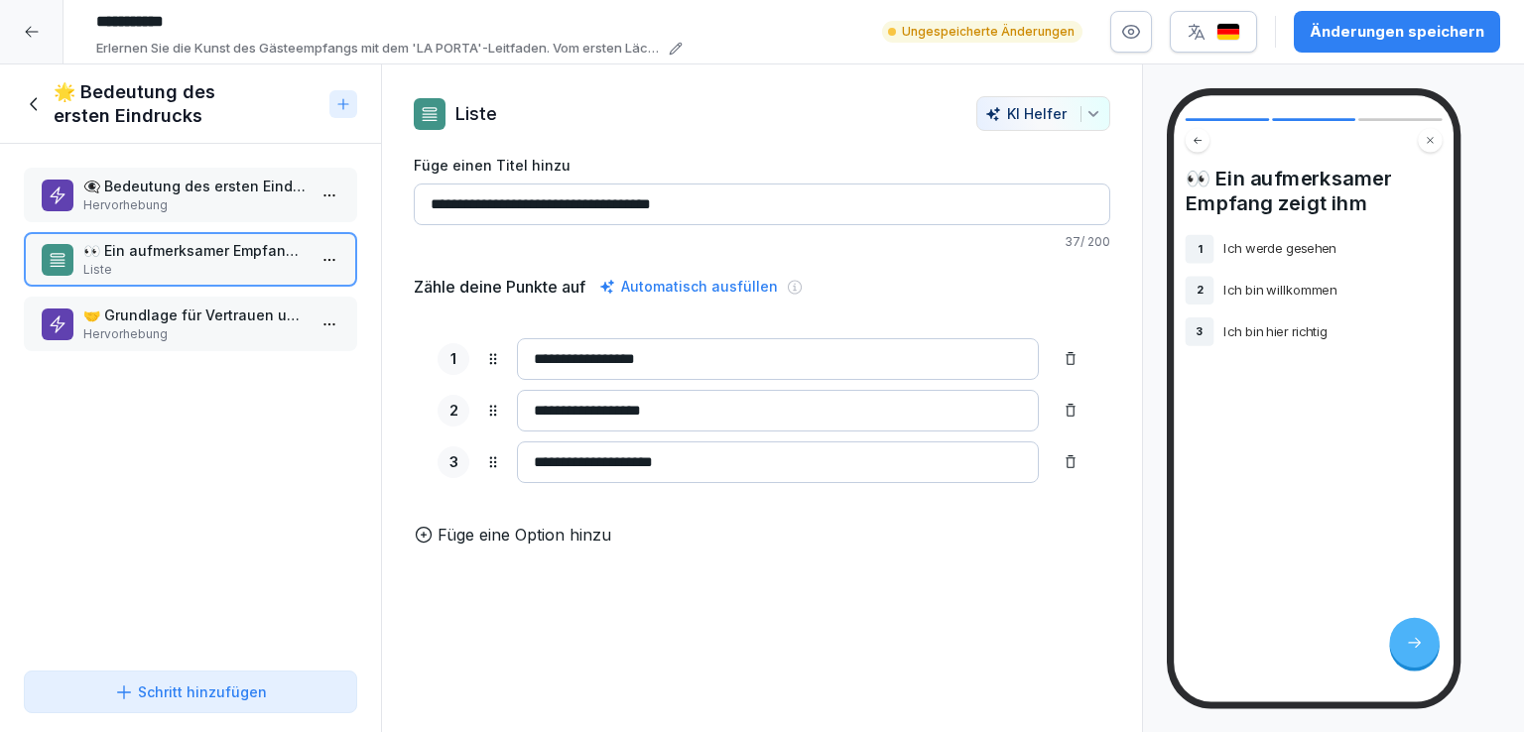
click at [175, 325] on p "Hervorhebung" at bounding box center [194, 334] width 222 height 18
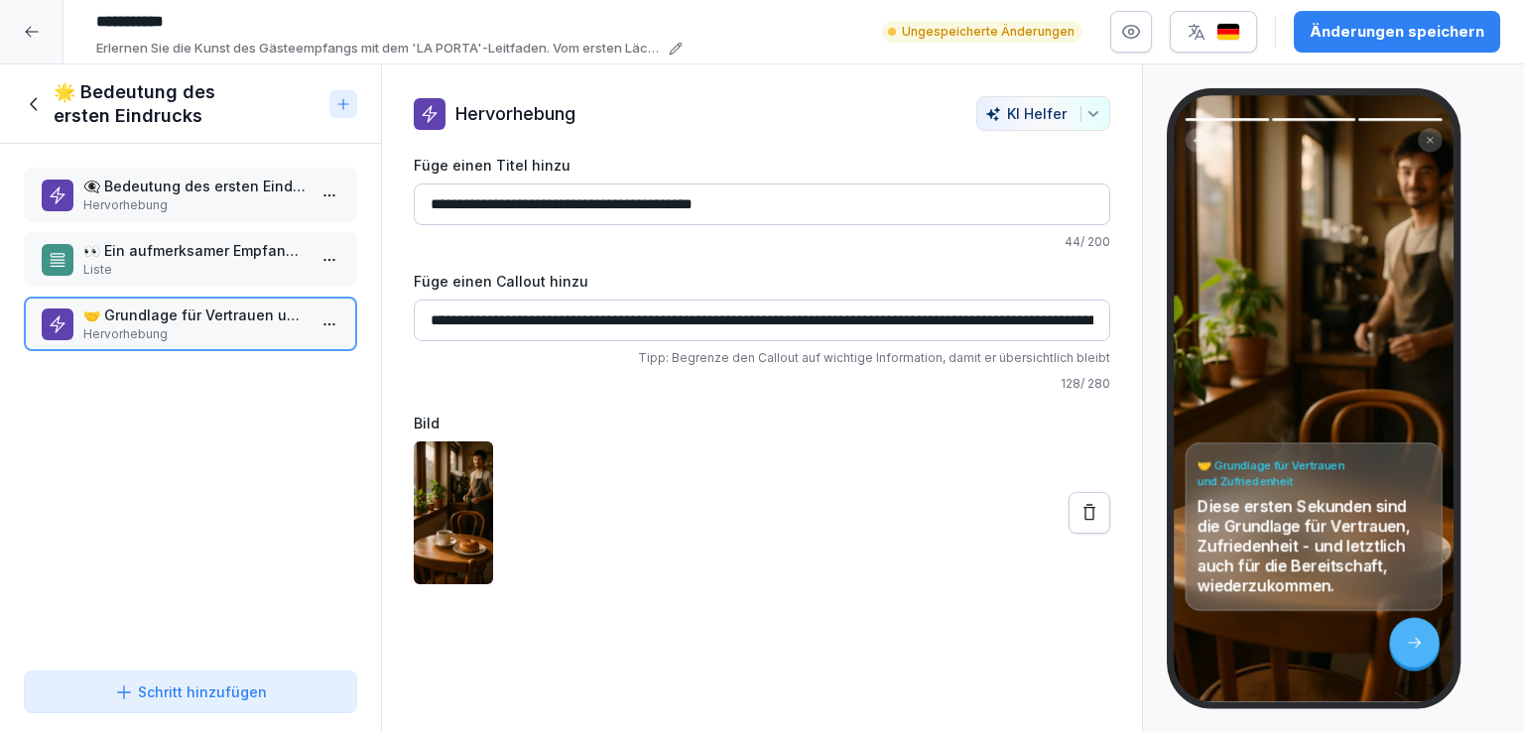
click at [149, 191] on p "👁️‍🗨️ Bedeutung des ersten Eindrucks" at bounding box center [194, 186] width 222 height 21
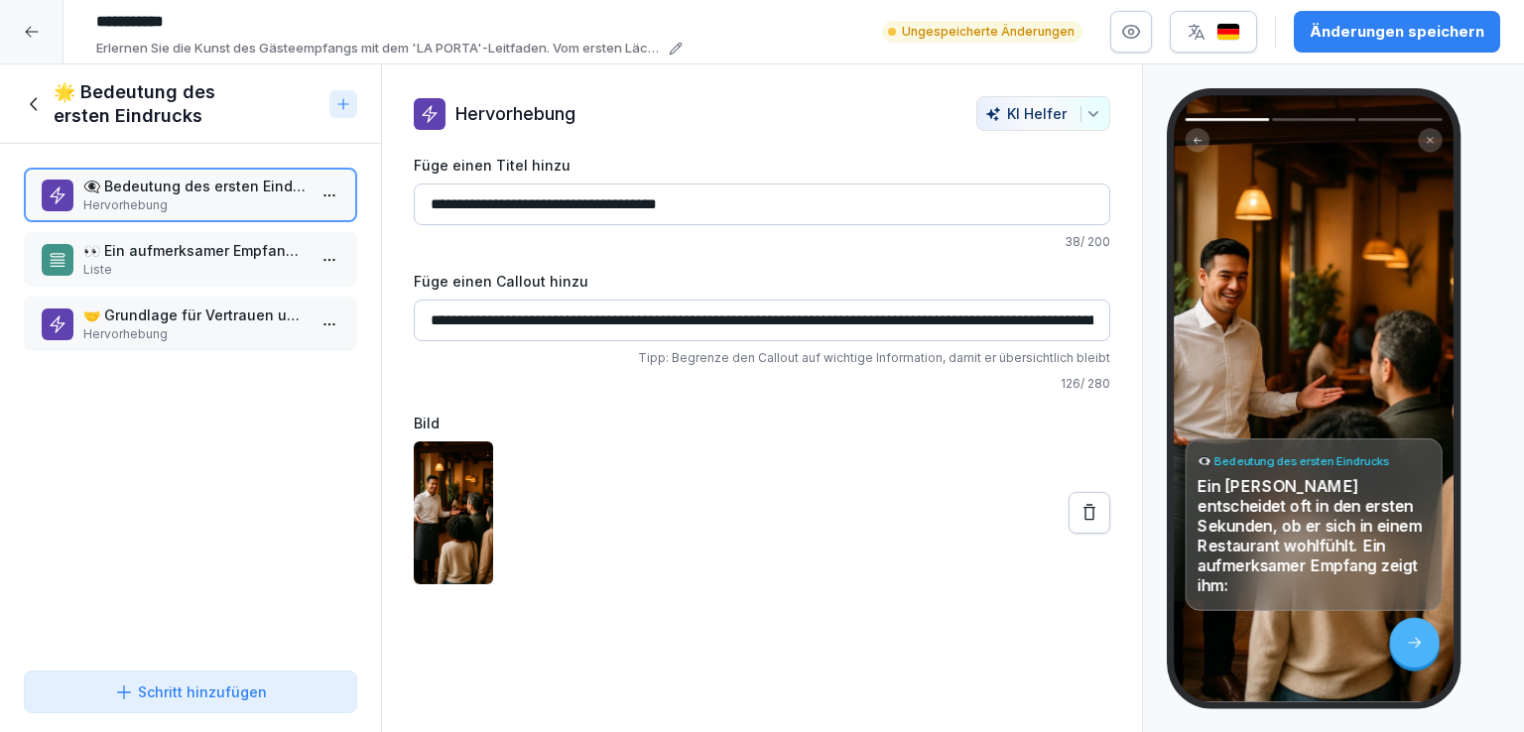
click at [35, 94] on icon at bounding box center [35, 104] width 22 height 22
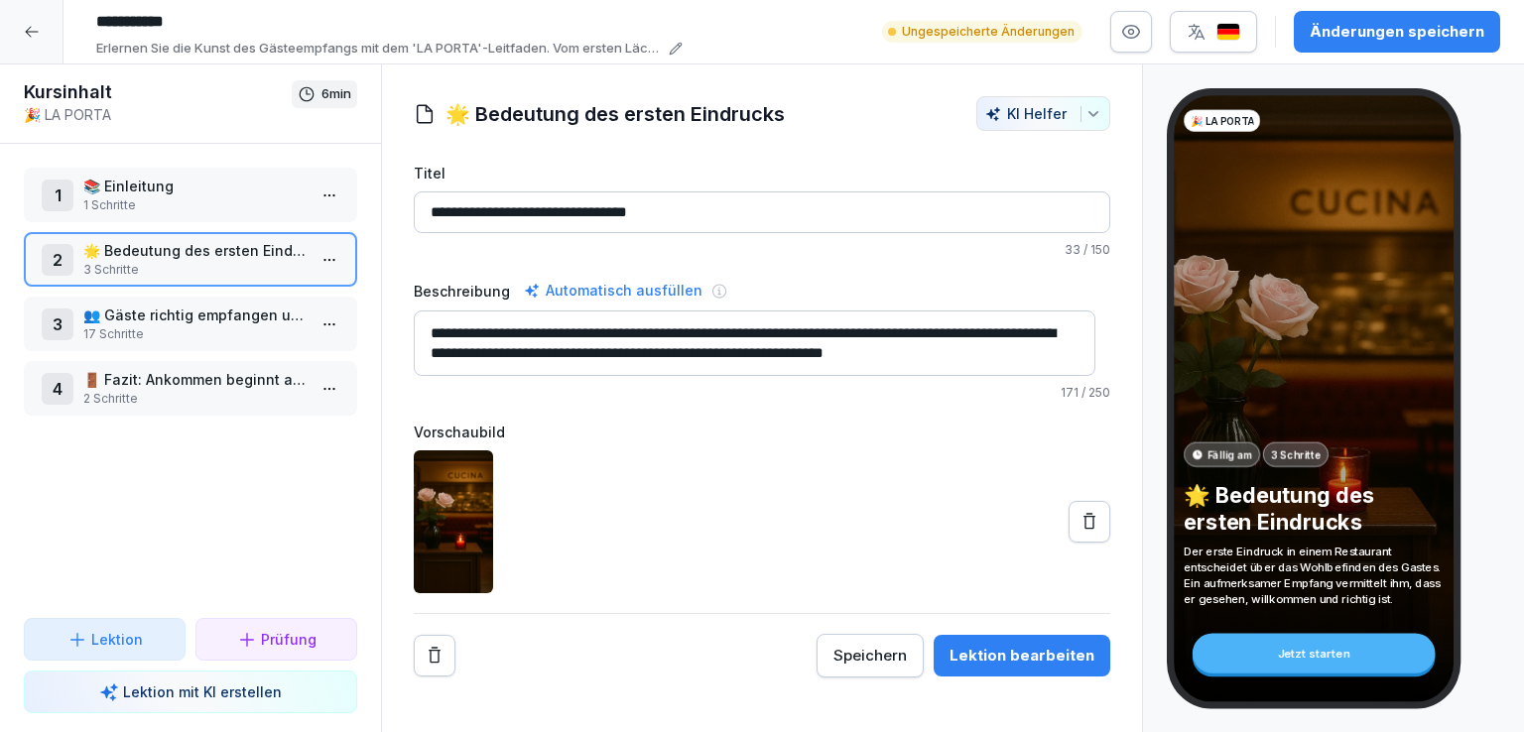
click at [178, 321] on p "👥 Gäste richtig empfangen und platzieren" at bounding box center [194, 315] width 222 height 21
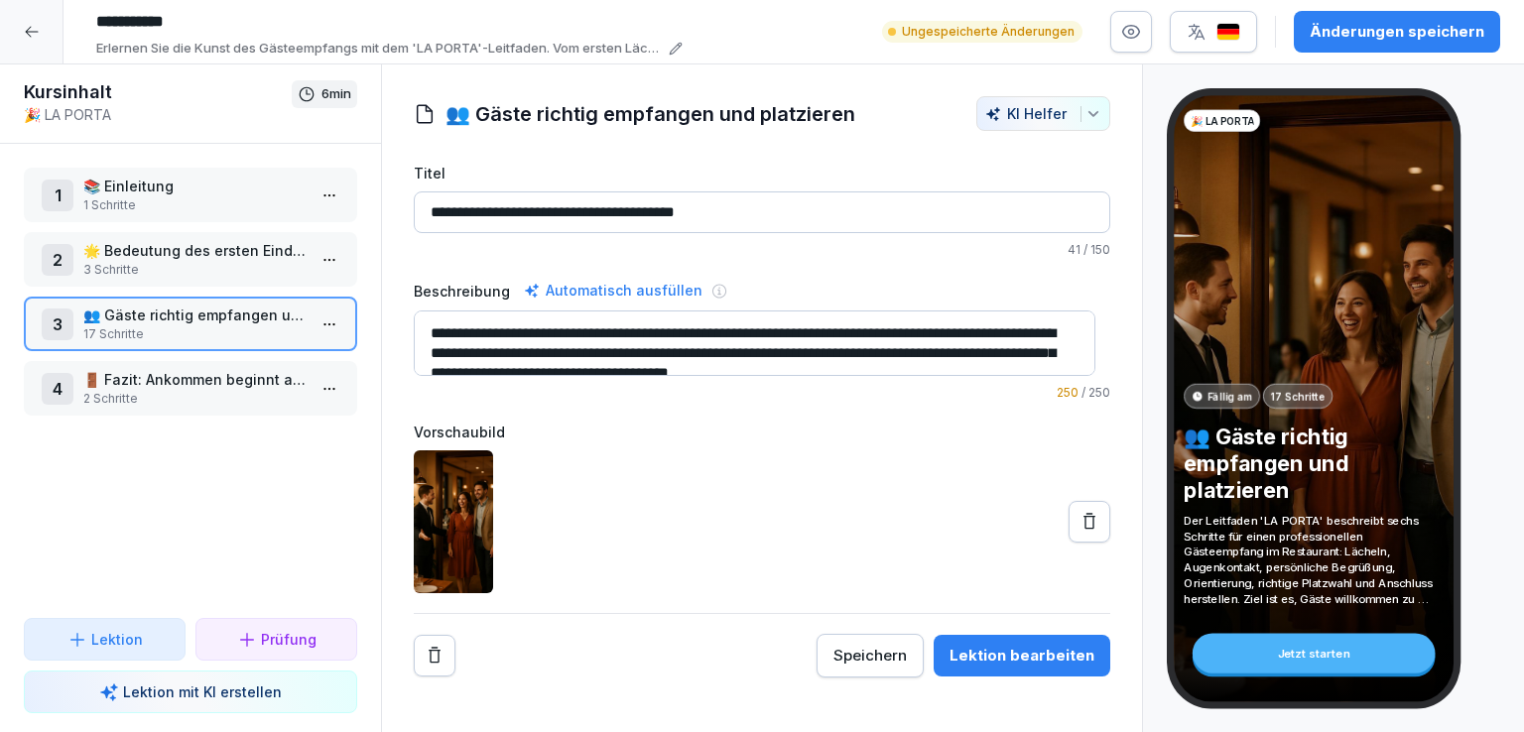
click at [132, 390] on p "2 Schritte" at bounding box center [194, 399] width 222 height 18
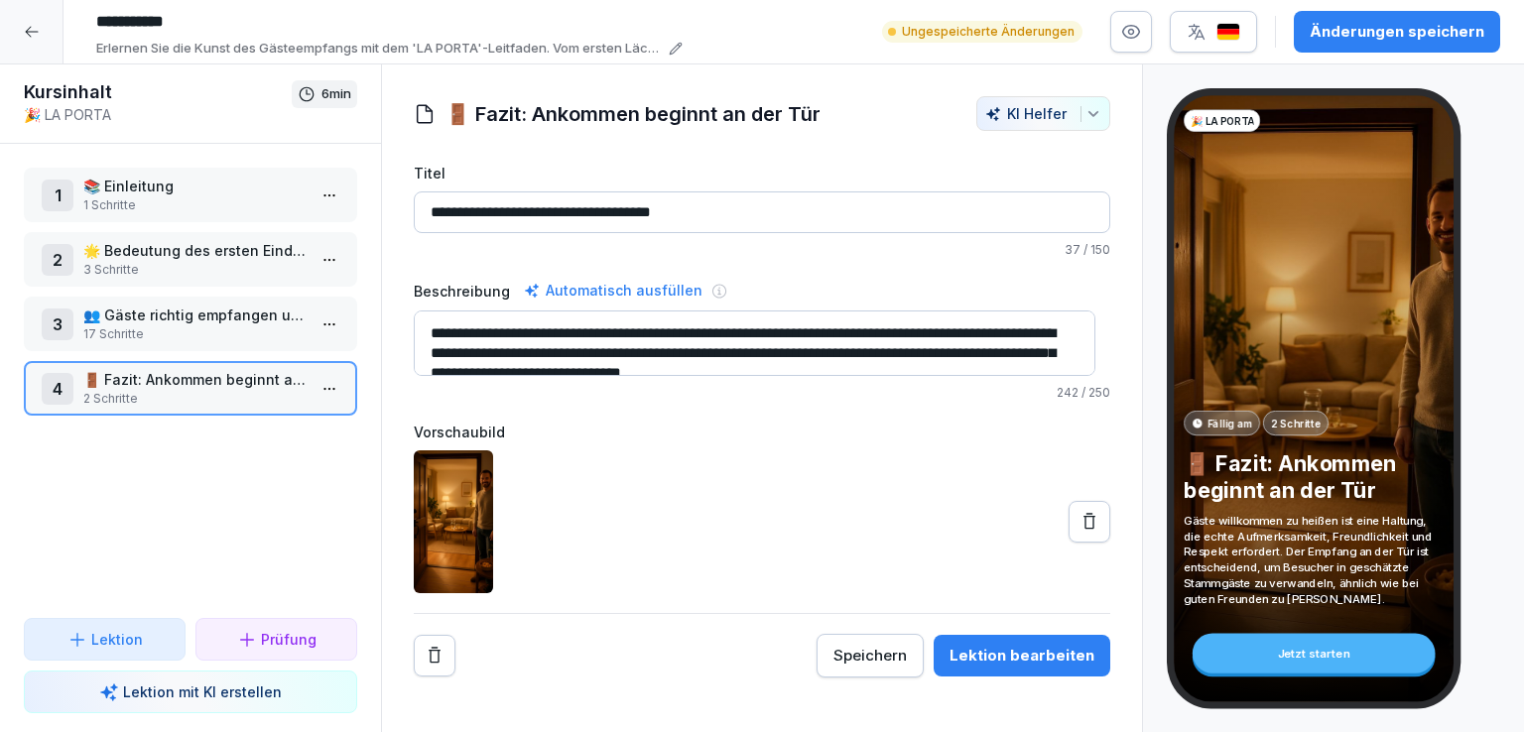
click at [1008, 660] on div "Lektion bearbeiten" at bounding box center [1021, 656] width 145 height 22
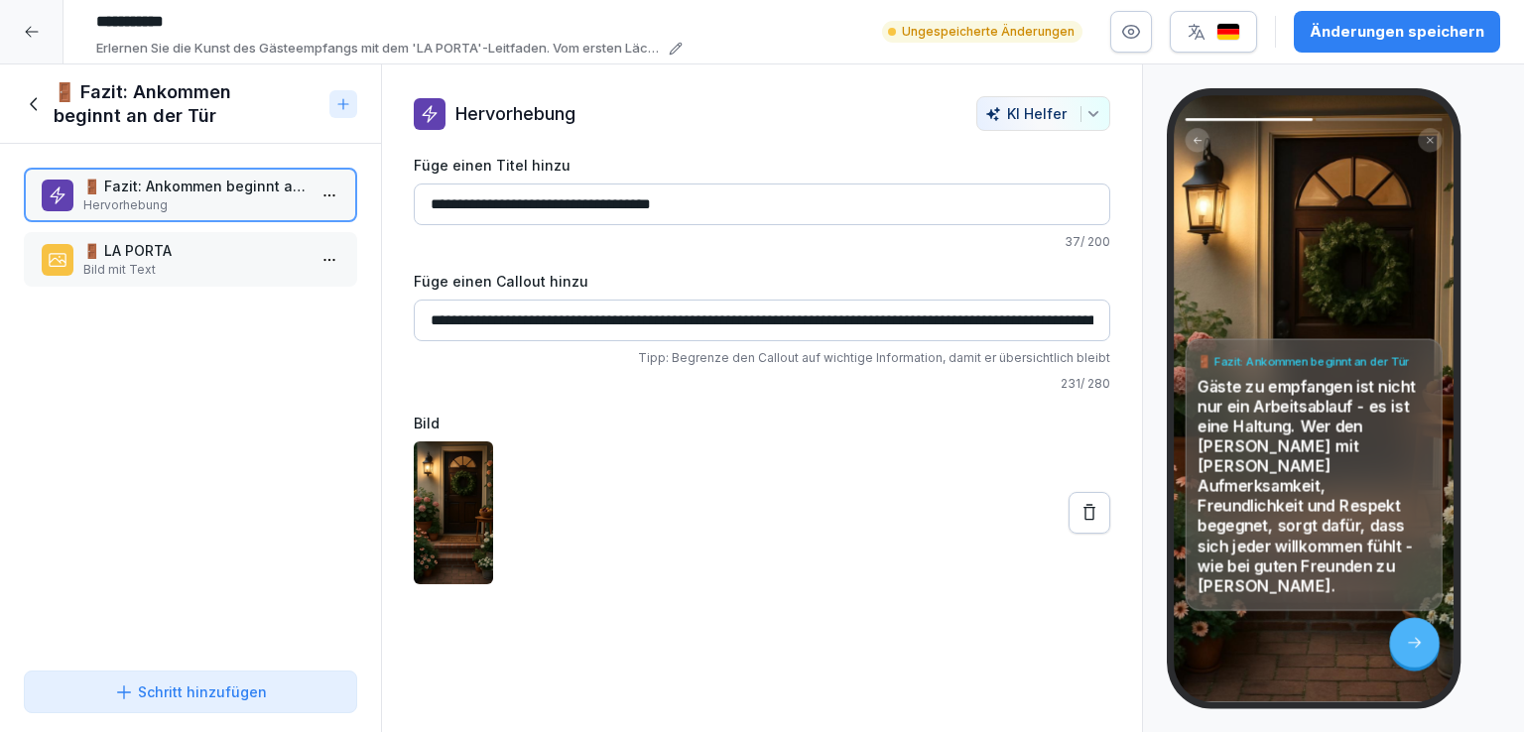
click at [163, 256] on p "🚪 LA PORTA" at bounding box center [194, 250] width 222 height 21
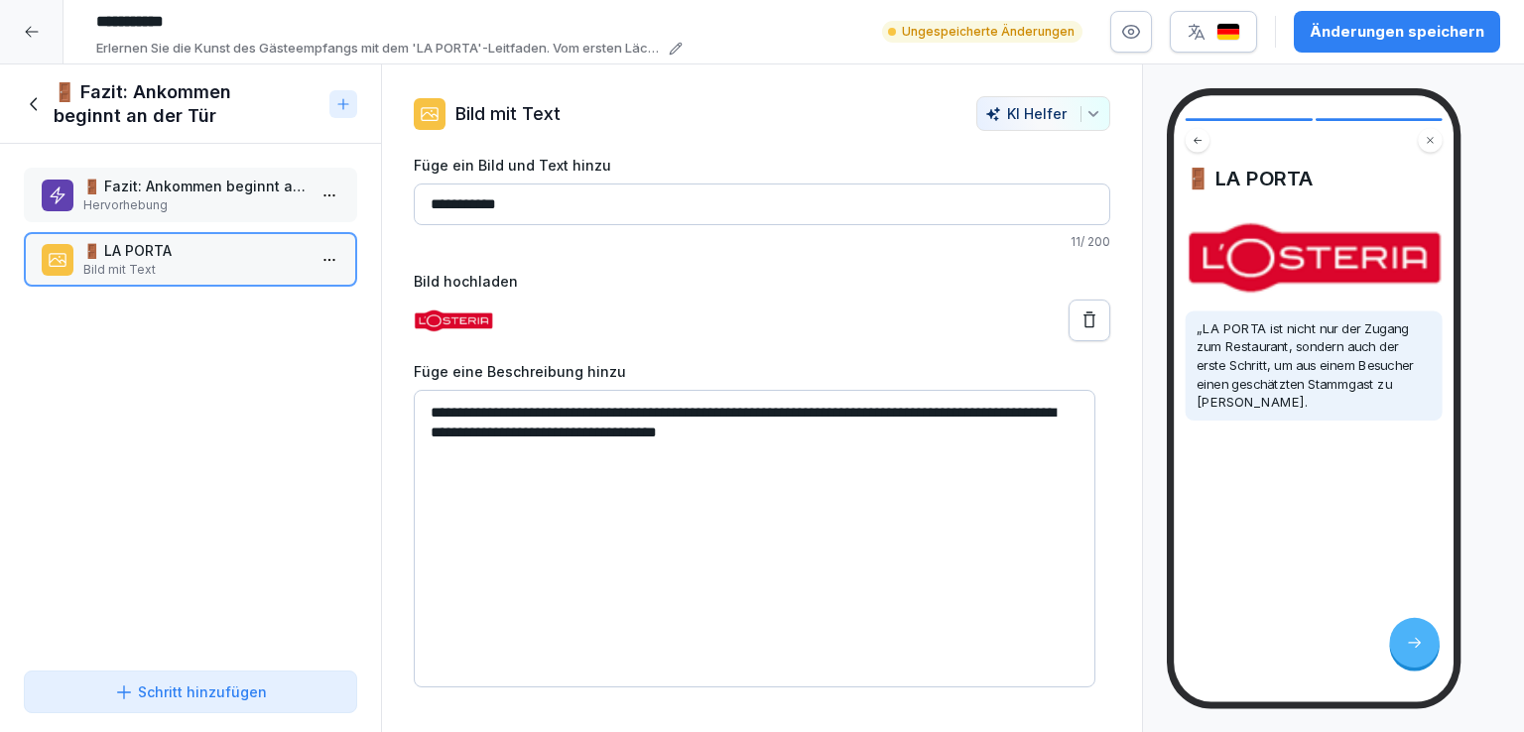
click at [128, 183] on p "🚪 Fazit: Ankommen beginnt an der Tür" at bounding box center [194, 186] width 222 height 21
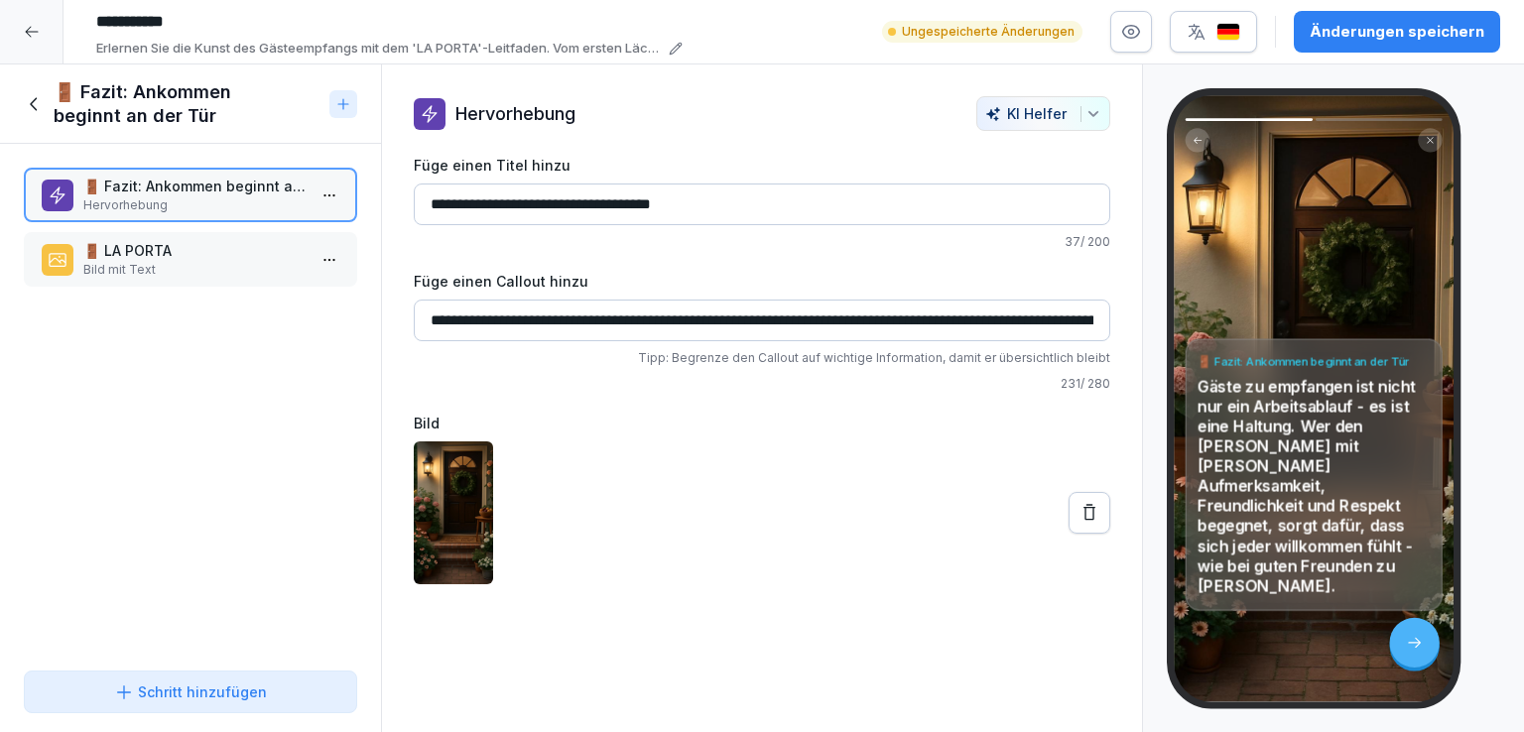
click at [28, 104] on icon at bounding box center [35, 104] width 22 height 22
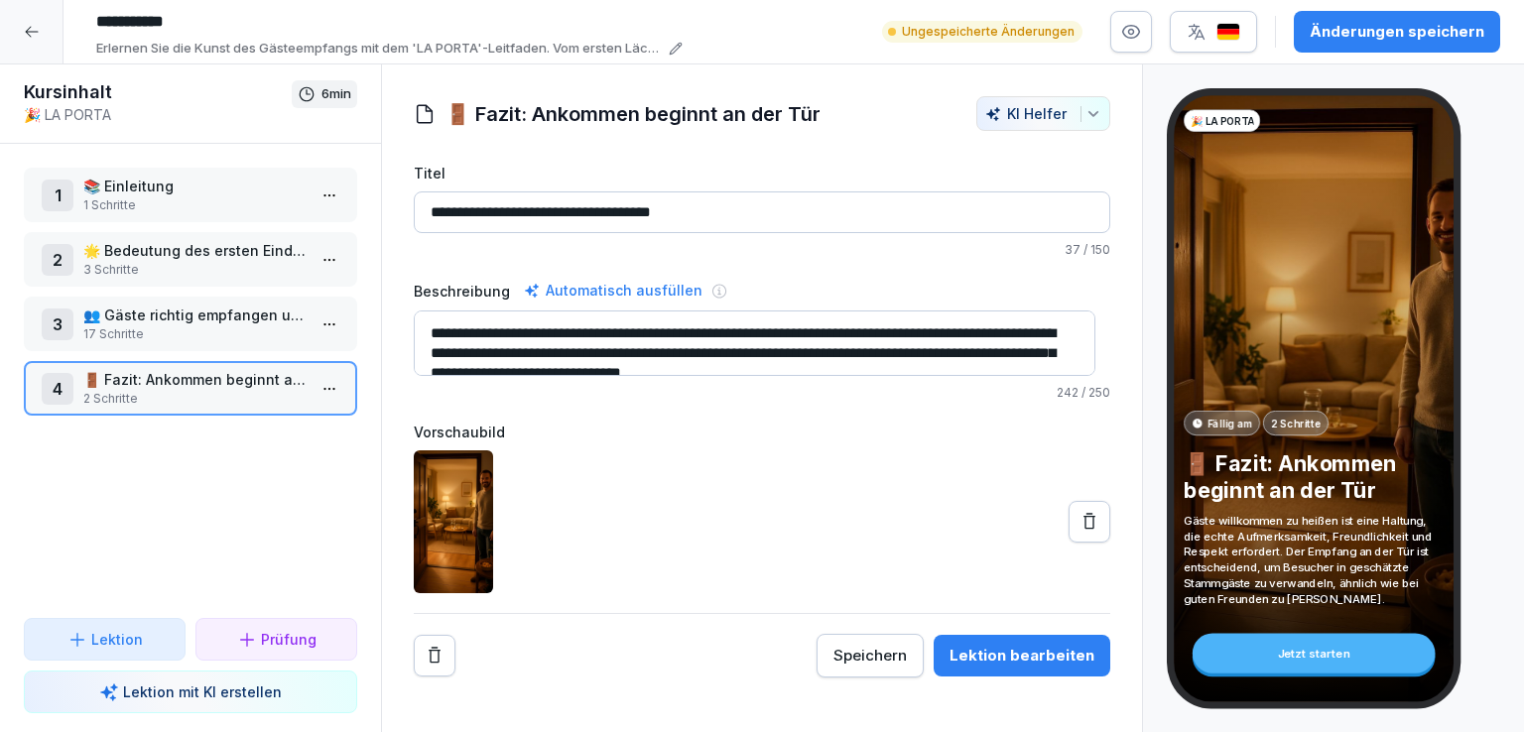
click at [1079, 521] on icon at bounding box center [1089, 522] width 20 height 20
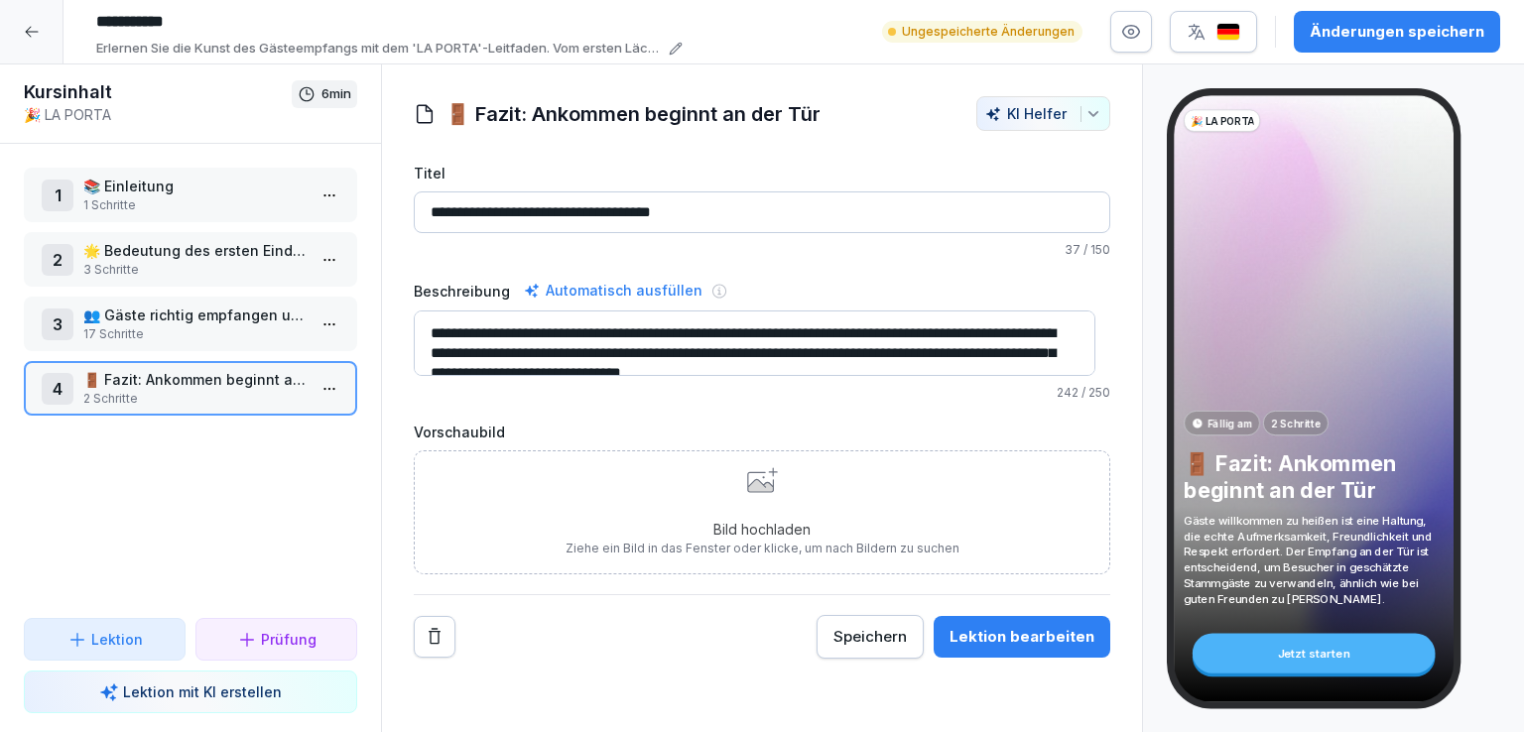
click at [750, 493] on div "Bild hochladen Ziehe ein Bild in das Fenster oder klicke, um nach Bildern zu su…" at bounding box center [763, 512] width 394 height 90
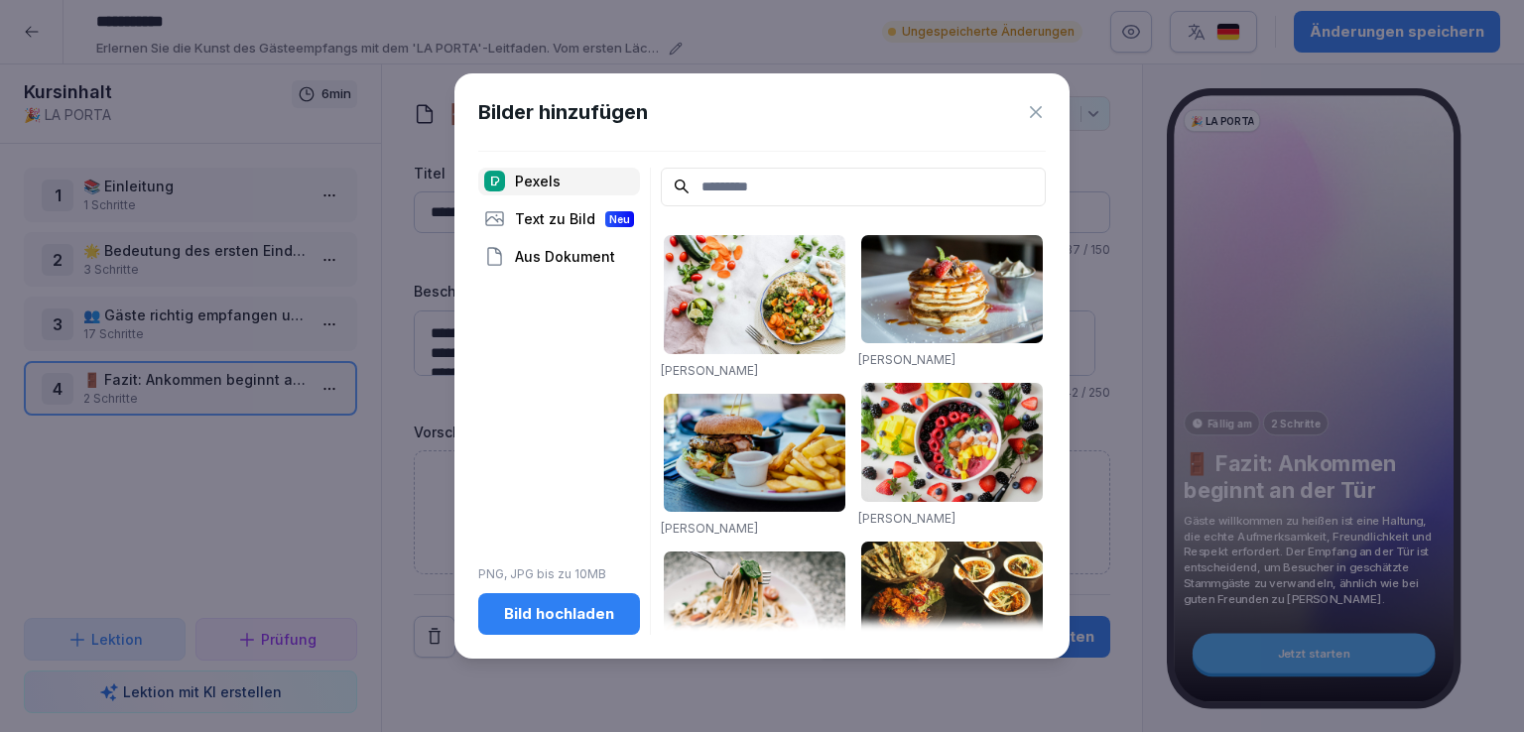
click at [550, 625] on button "Bild hochladen" at bounding box center [559, 614] width 162 height 42
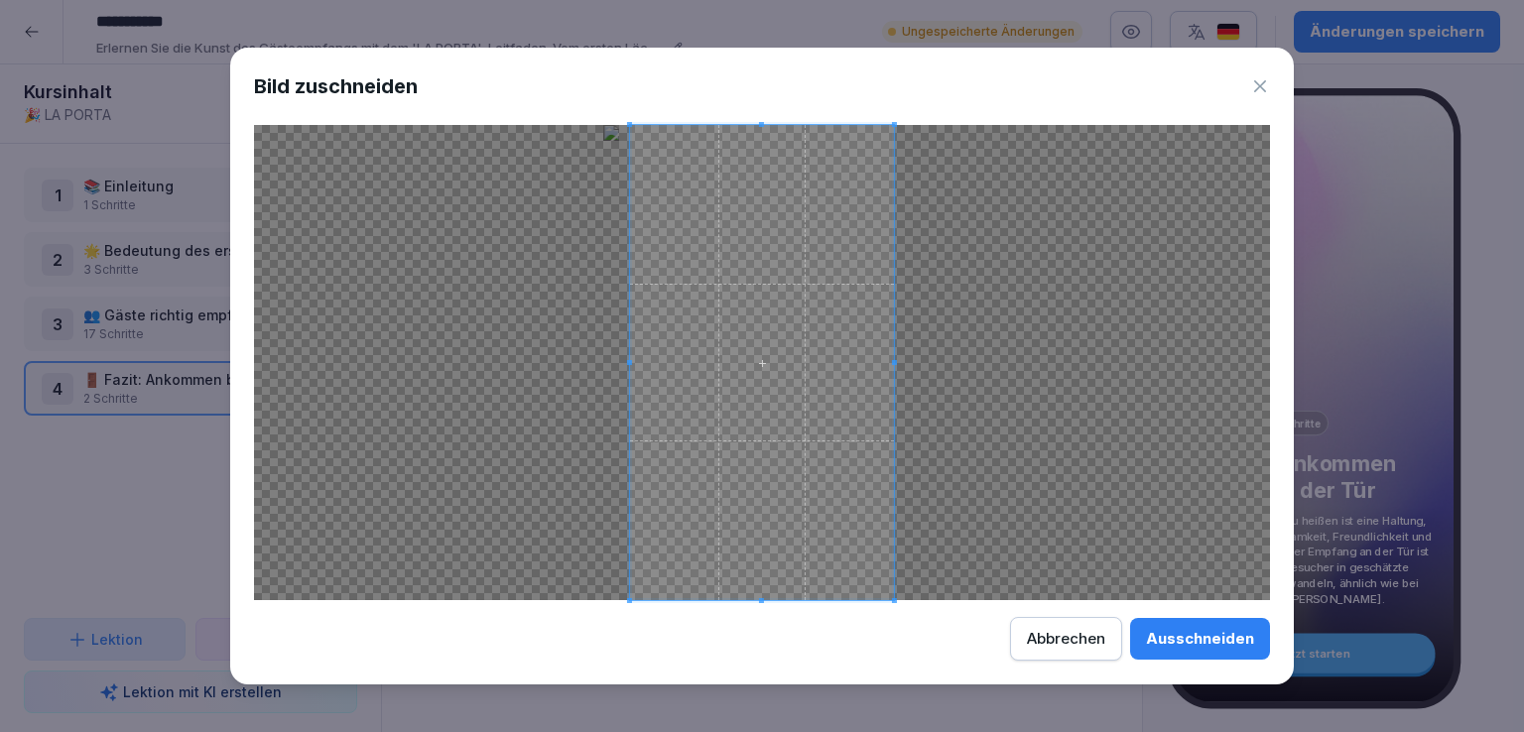
click at [1168, 647] on div "Ausschneiden" at bounding box center [1200, 639] width 108 height 22
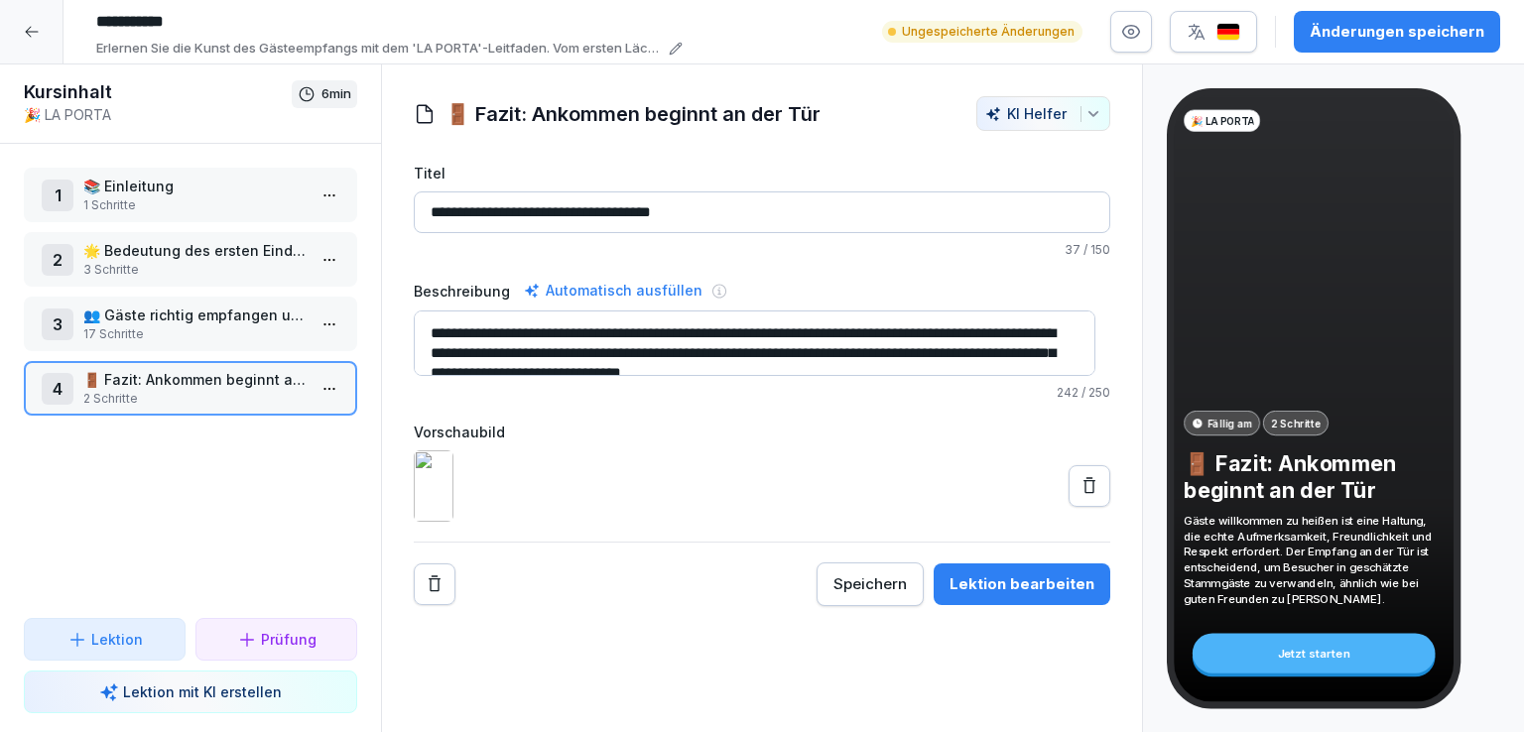
click at [1017, 595] on div "Lektion bearbeiten" at bounding box center [1021, 584] width 145 height 22
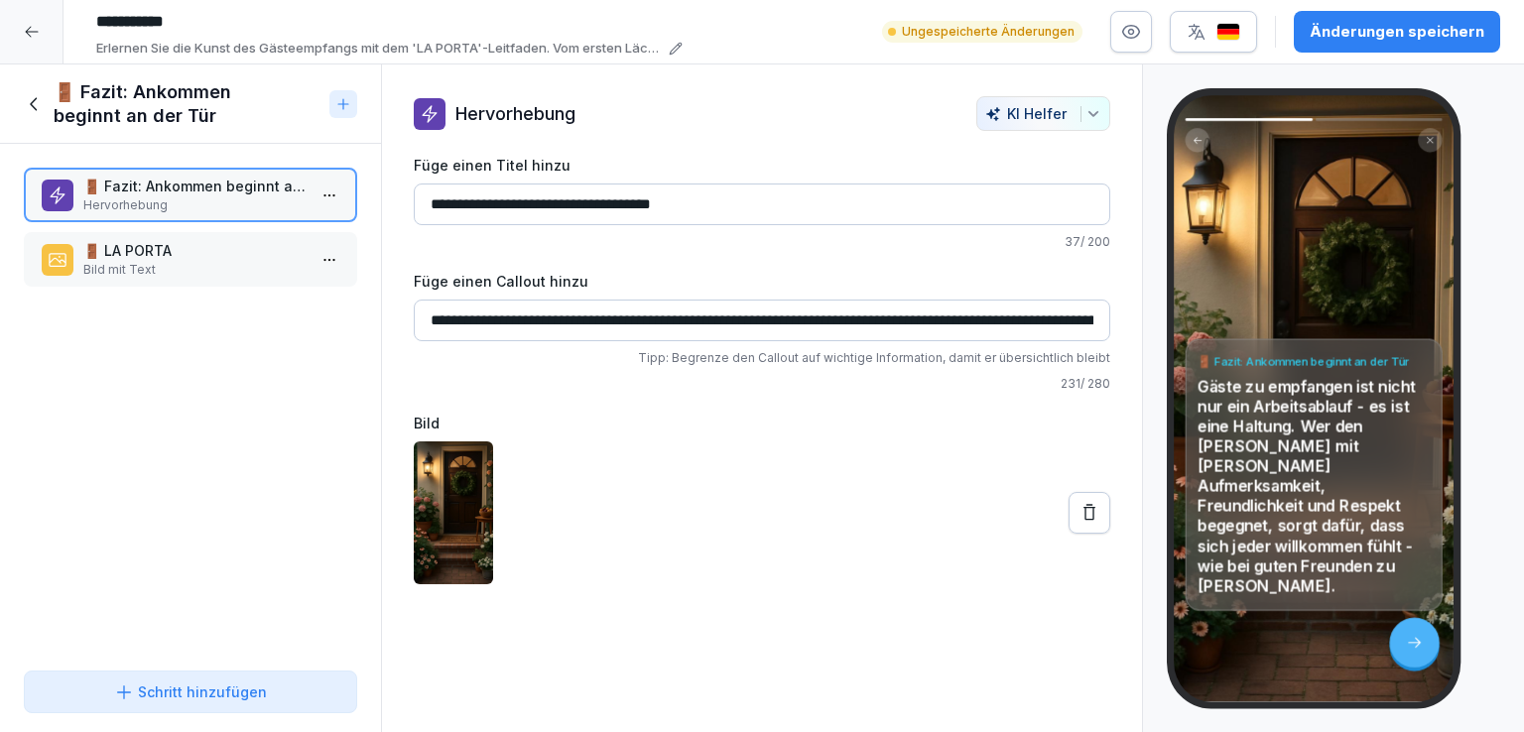
click at [203, 251] on p "🚪 LA PORTA" at bounding box center [194, 250] width 222 height 21
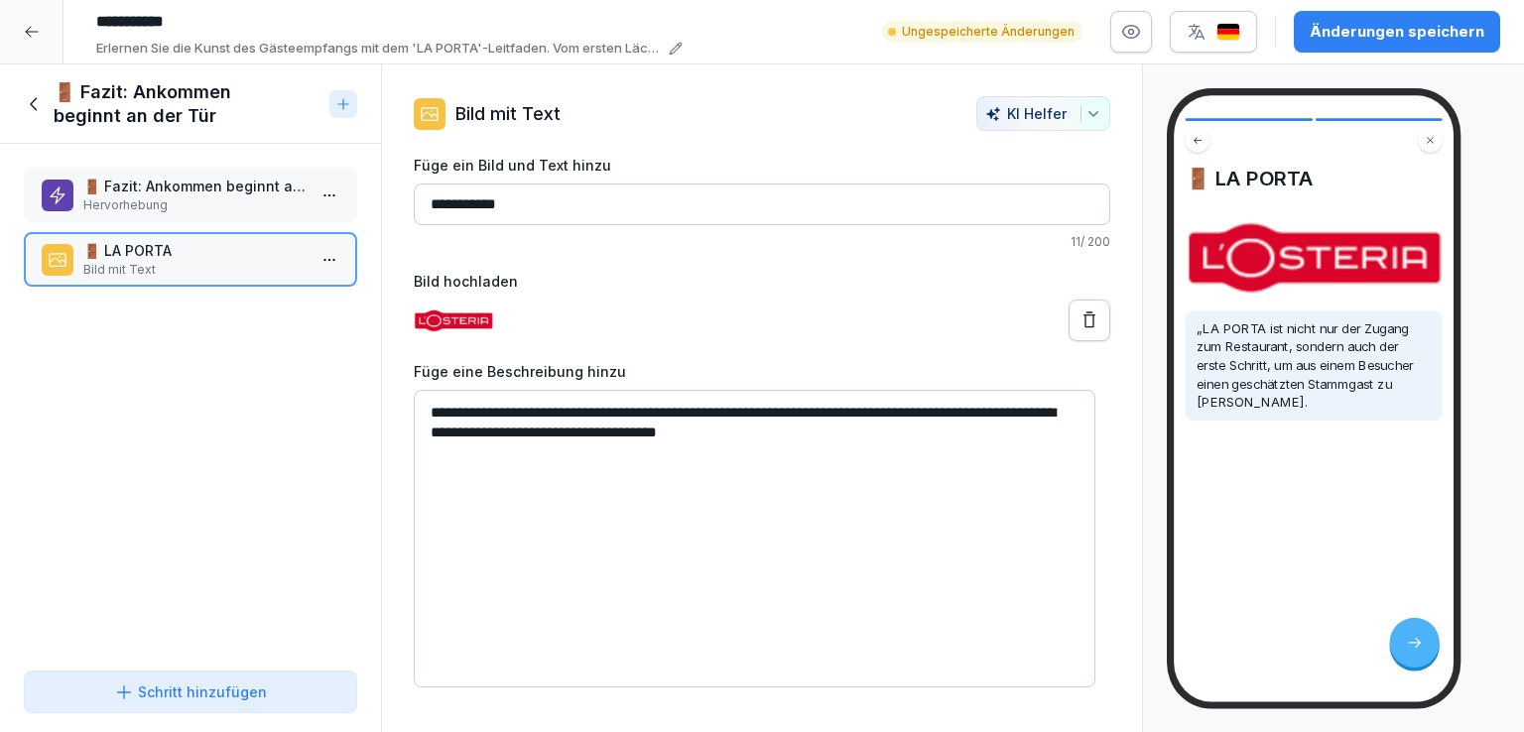
click at [167, 199] on p "Hervorhebung" at bounding box center [194, 205] width 222 height 18
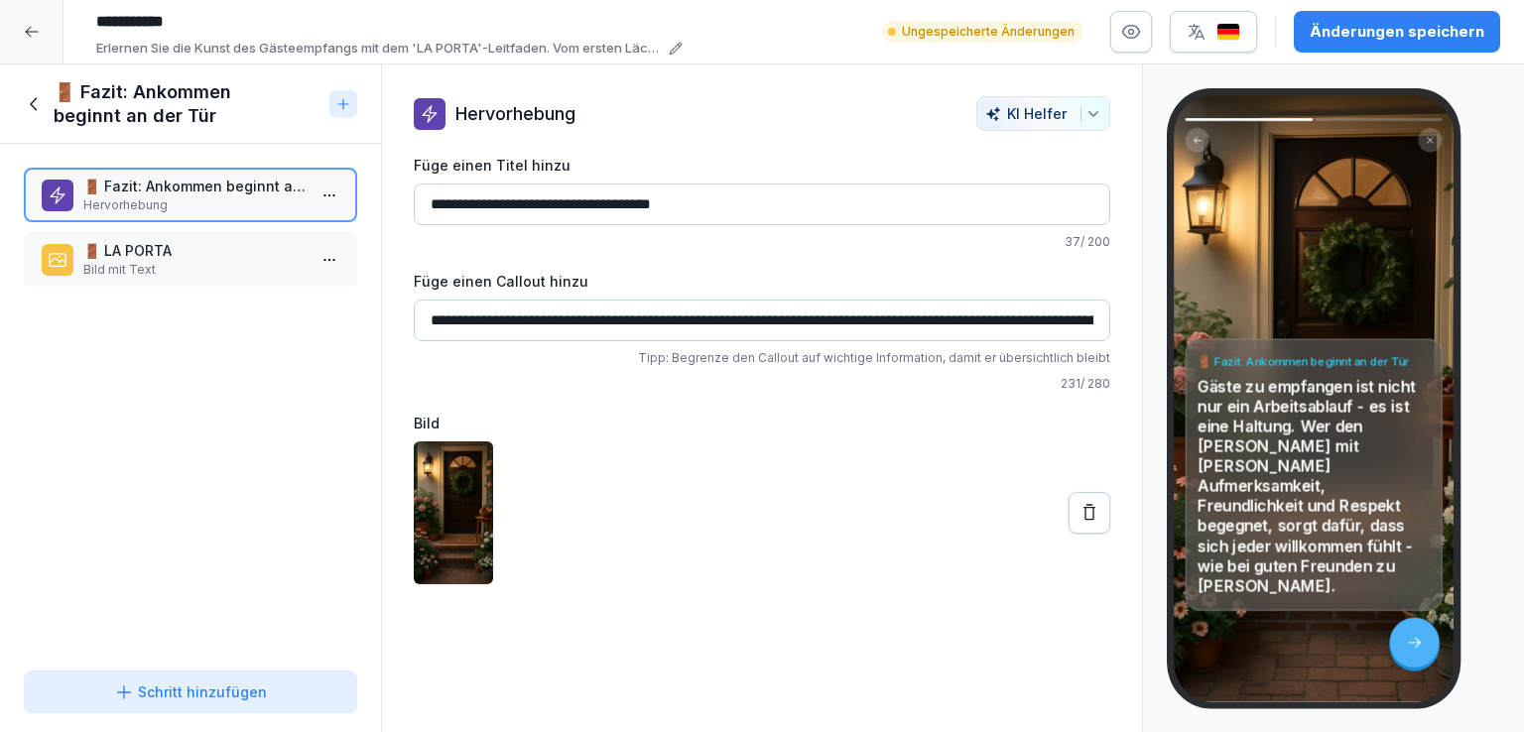
click at [42, 94] on icon at bounding box center [35, 104] width 22 height 22
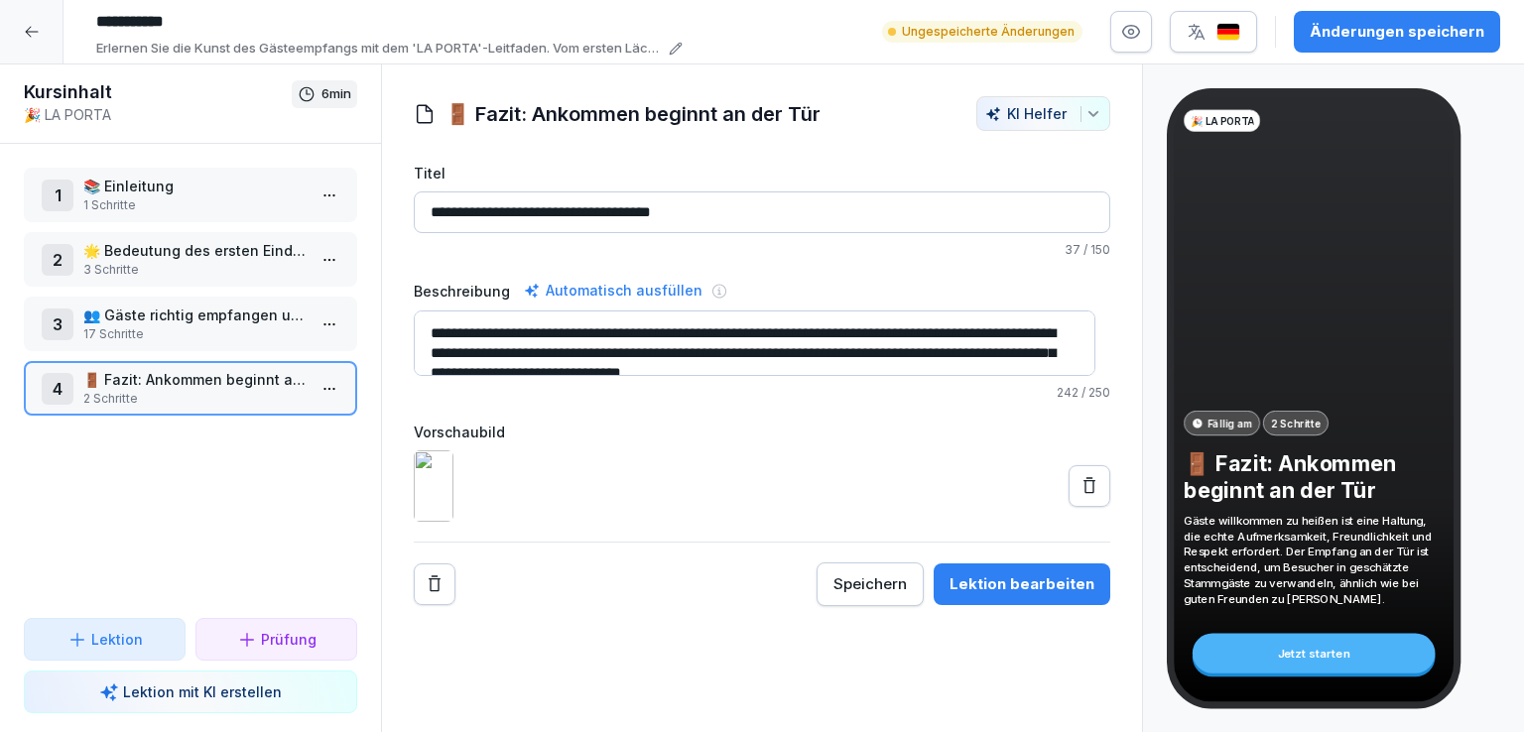
click at [197, 311] on p "👥 Gäste richtig empfangen und platzieren" at bounding box center [194, 315] width 222 height 21
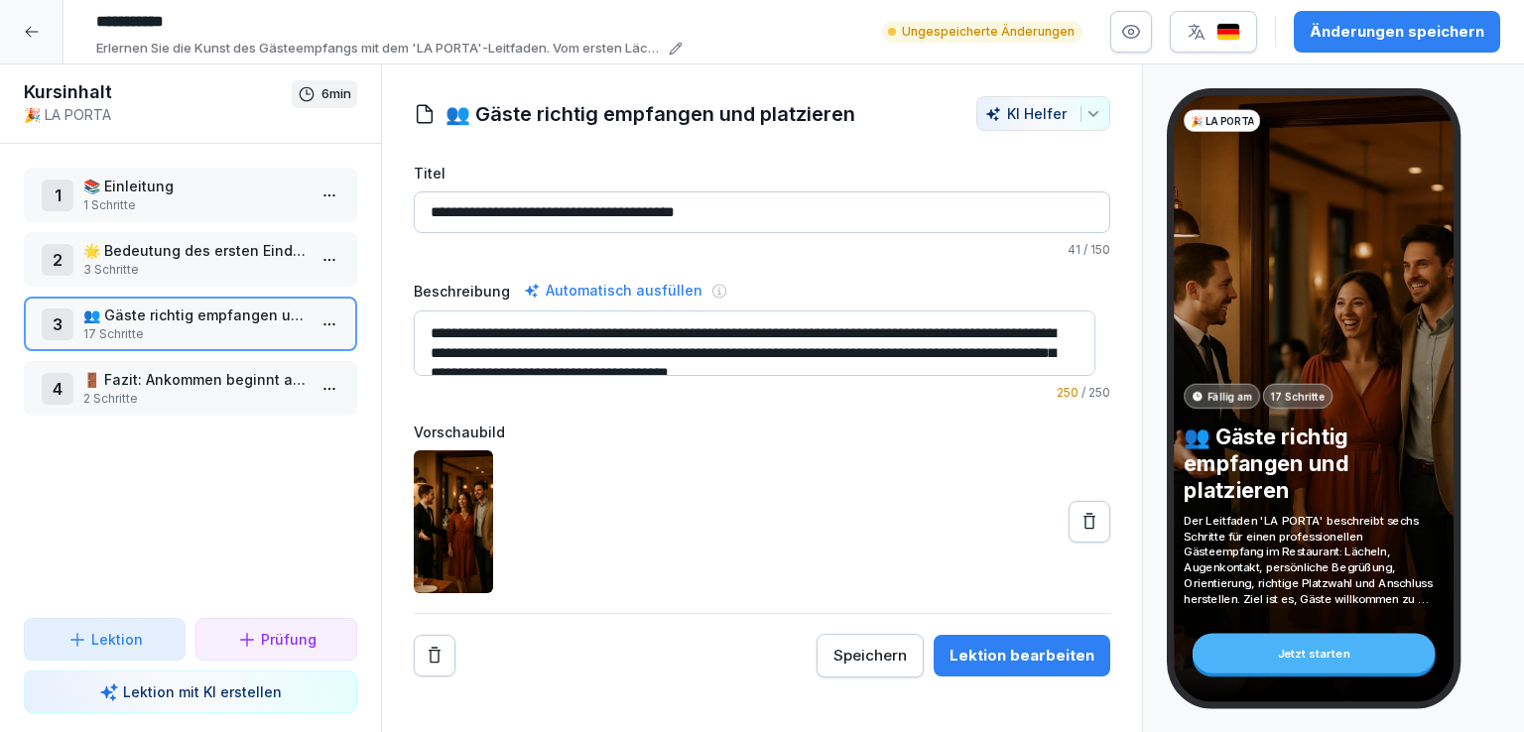
click at [1069, 652] on div "Lektion bearbeiten" at bounding box center [1021, 656] width 145 height 22
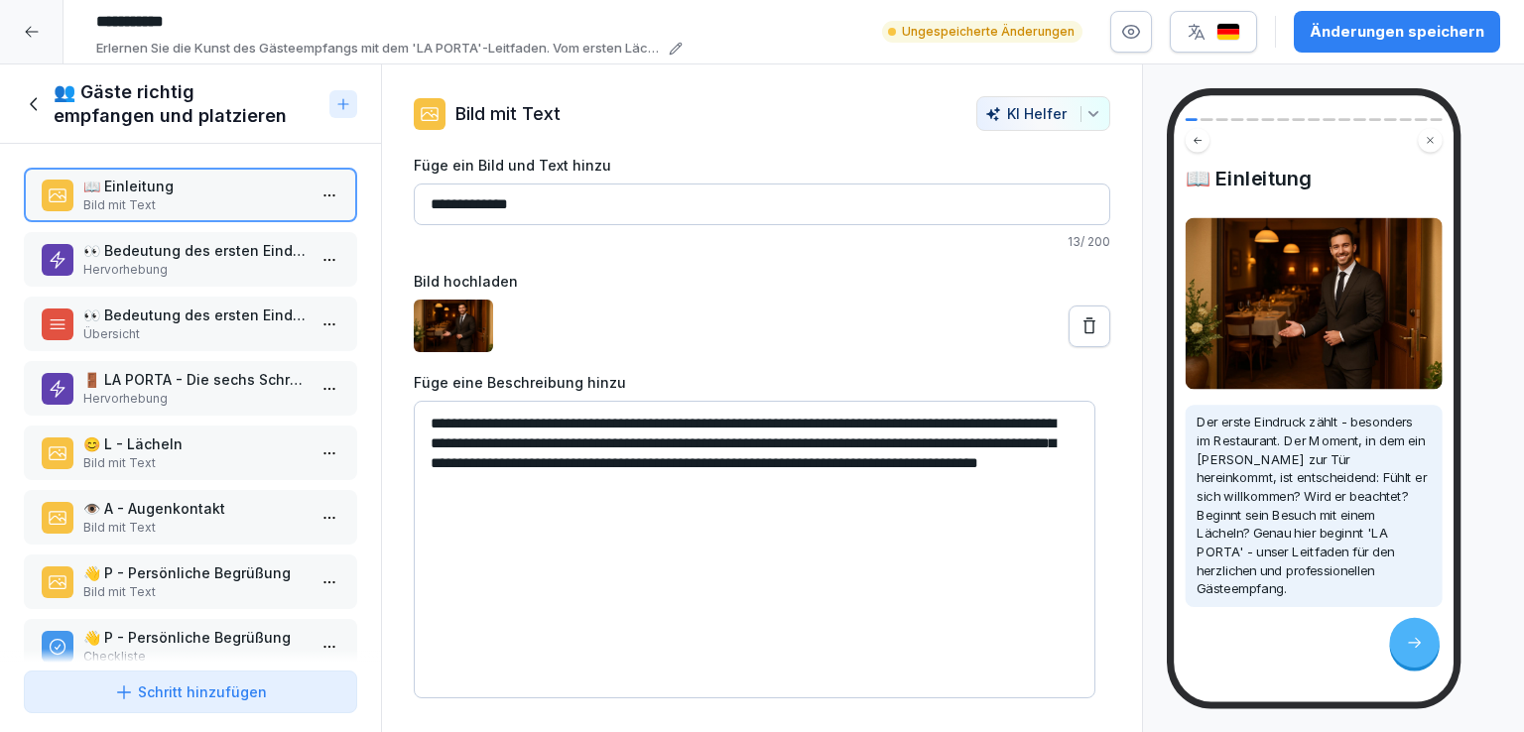
click at [171, 258] on p "👀 Bedeutung des ersten Eindrucks" at bounding box center [194, 250] width 222 height 21
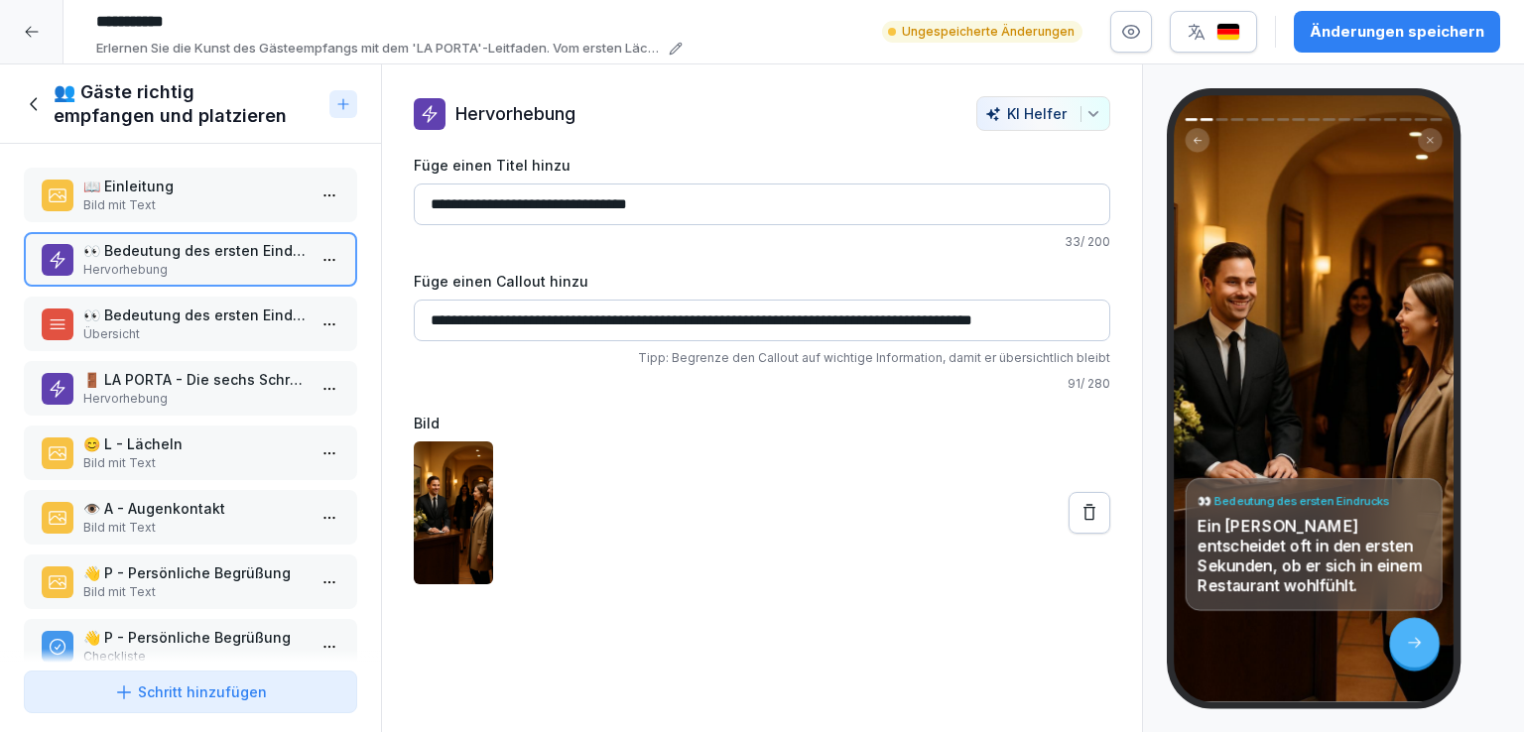
click at [182, 330] on p "Übersicht" at bounding box center [194, 334] width 222 height 18
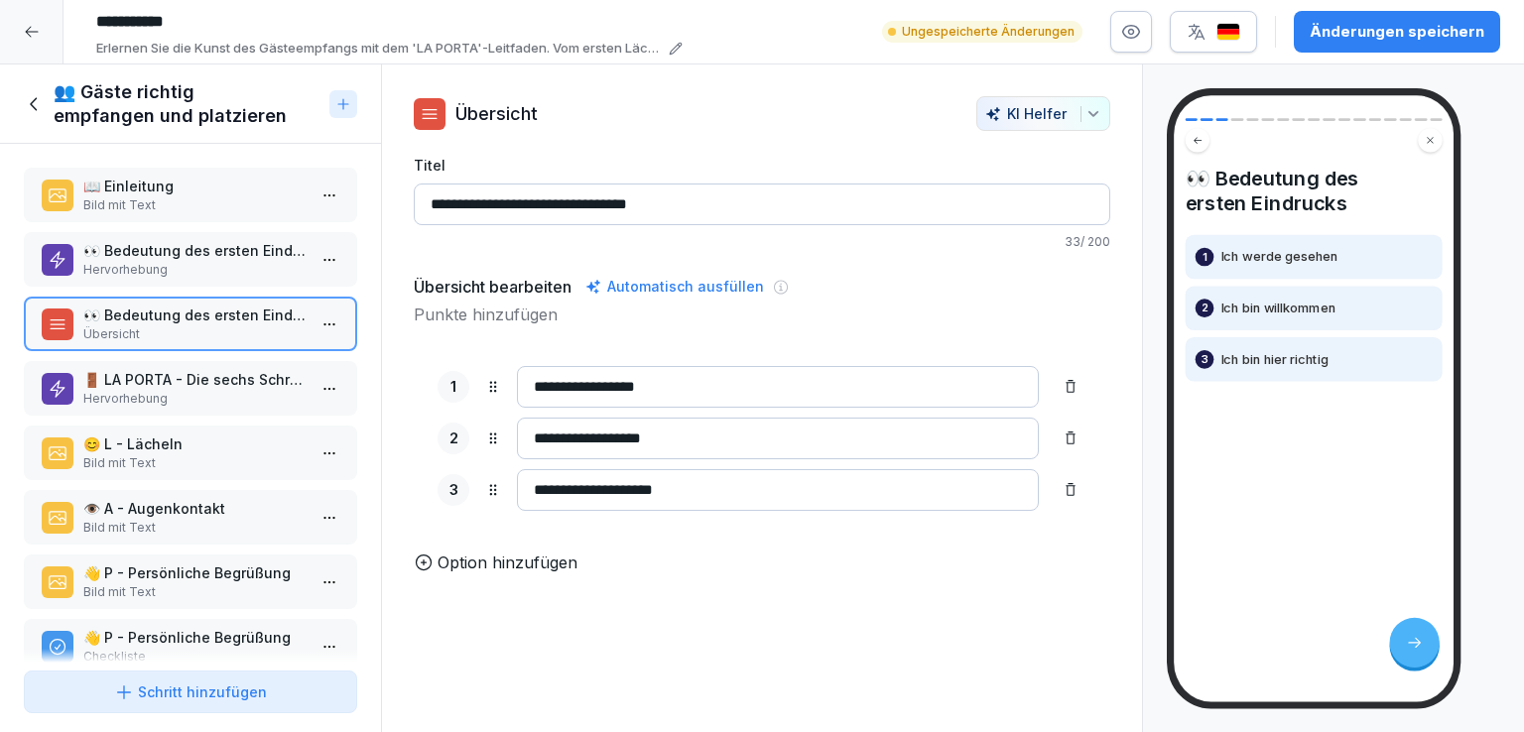
click at [190, 370] on p "🚪 LA PORTA - Die sechs Schritte des Gästeempfangs" at bounding box center [194, 379] width 222 height 21
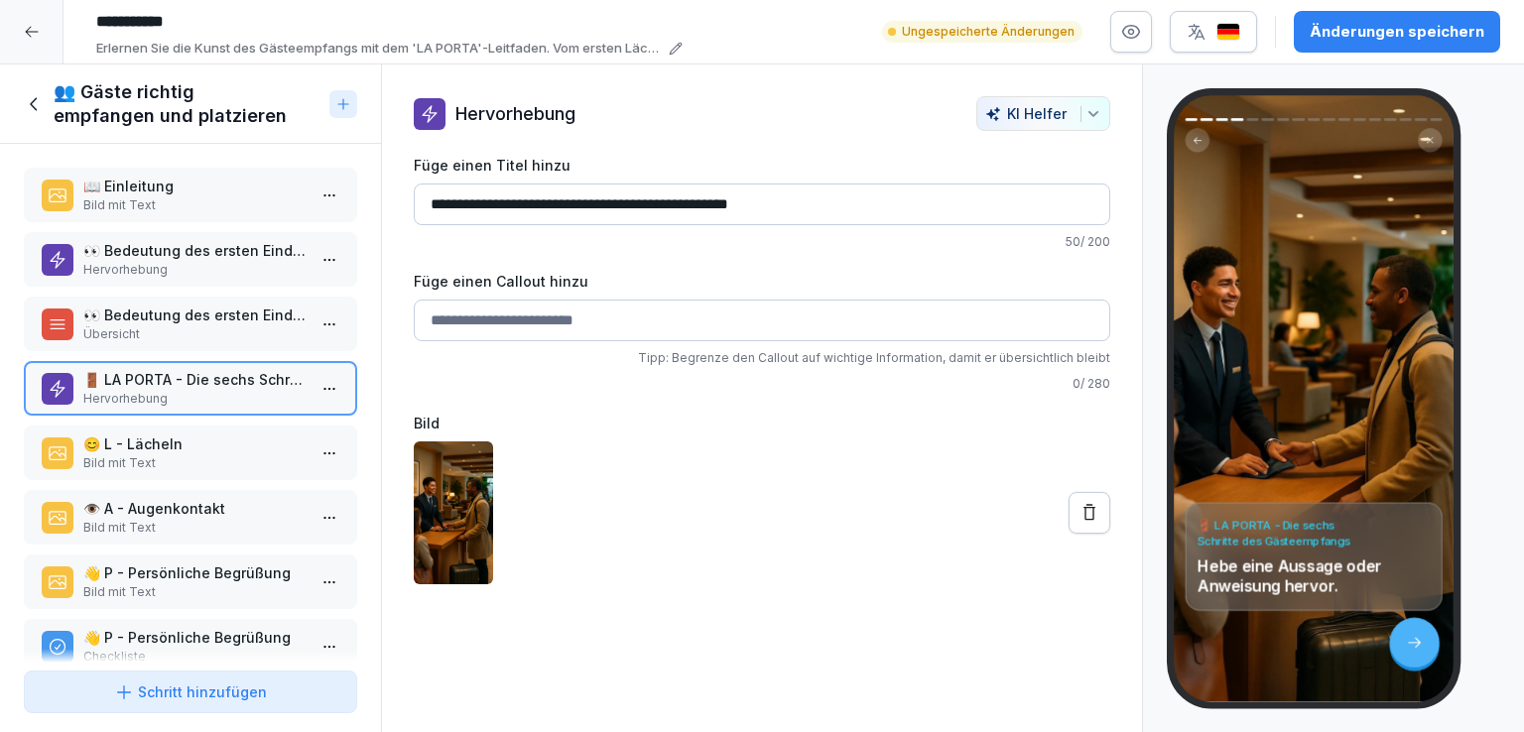
click at [197, 434] on p "😊 L - Lächeln" at bounding box center [194, 444] width 222 height 21
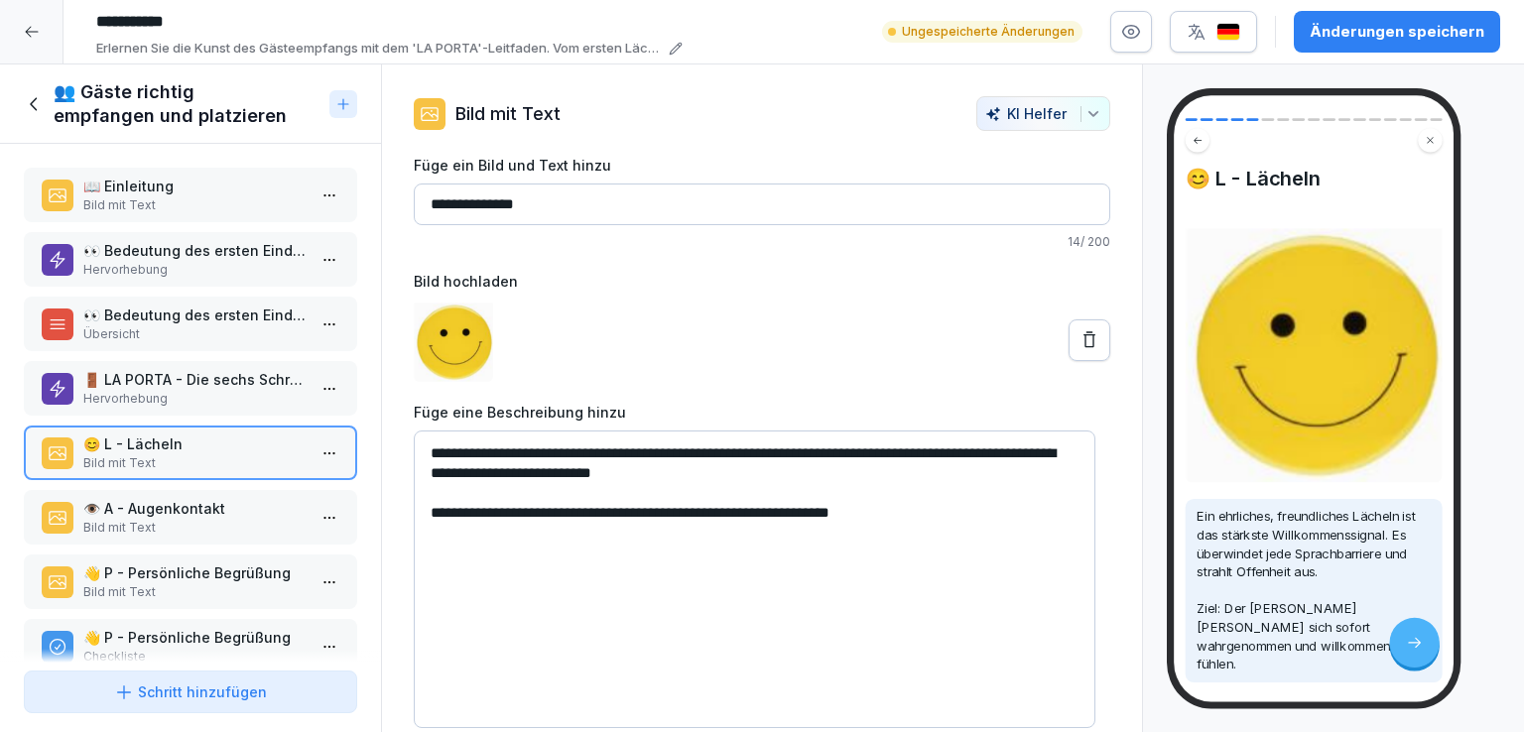
click at [212, 319] on p "👀 Bedeutung des ersten Eindrucks" at bounding box center [194, 315] width 222 height 21
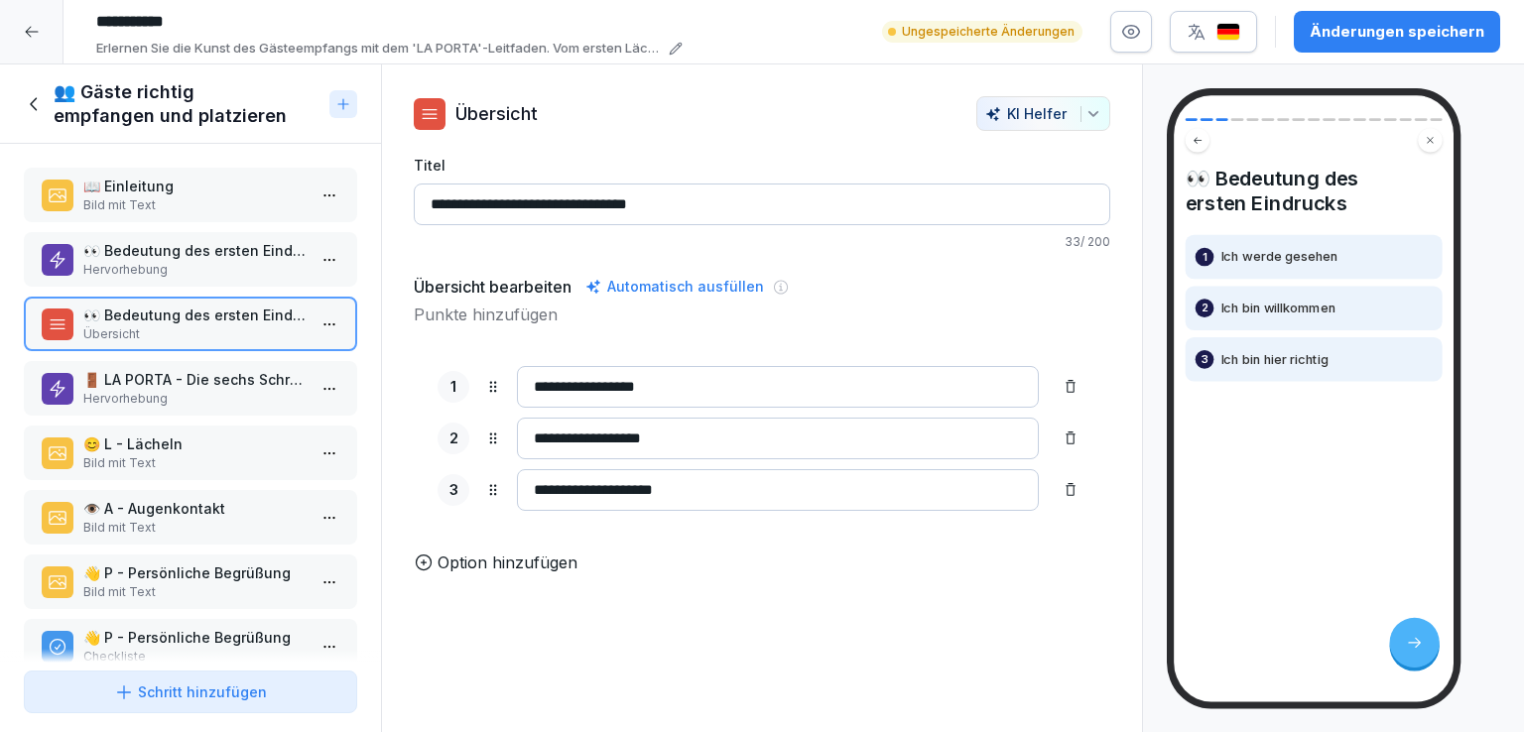
click at [218, 372] on p "🚪 LA PORTA - Die sechs Schritte des Gästeempfangs" at bounding box center [194, 379] width 222 height 21
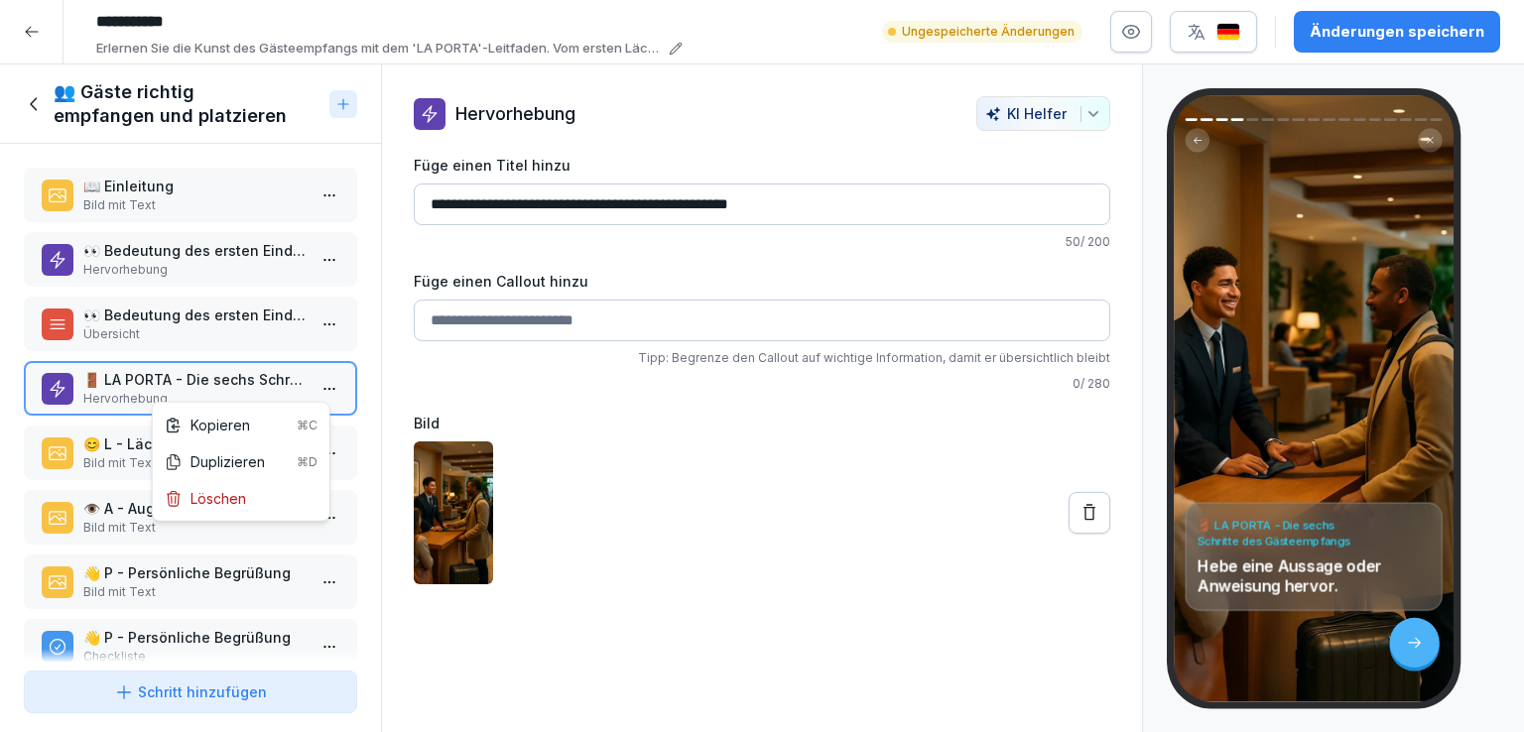
click at [321, 385] on html "**********" at bounding box center [762, 366] width 1524 height 732
click at [242, 499] on div "Löschen" at bounding box center [205, 498] width 81 height 21
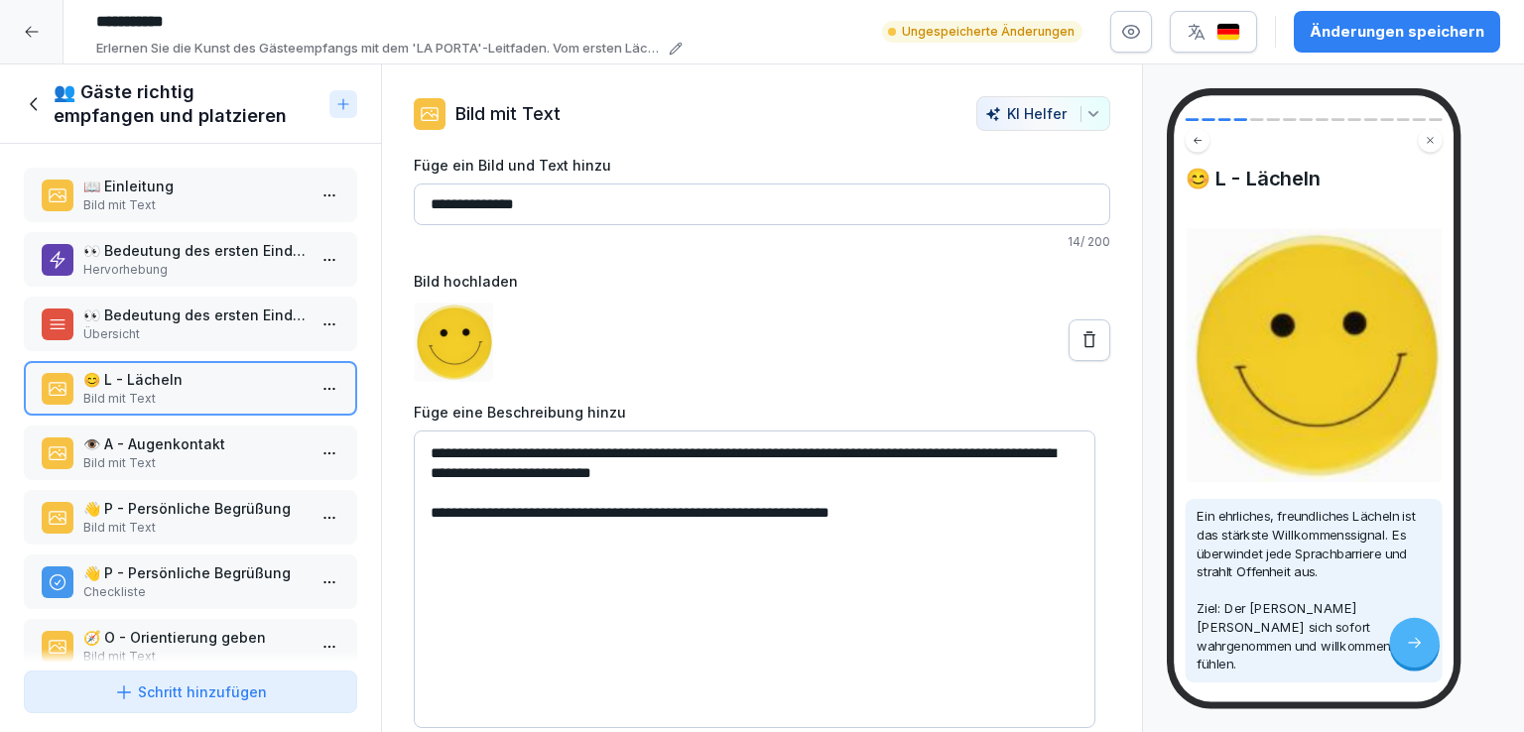
click at [190, 434] on p "👁️ A - Augenkontakt" at bounding box center [194, 444] width 222 height 21
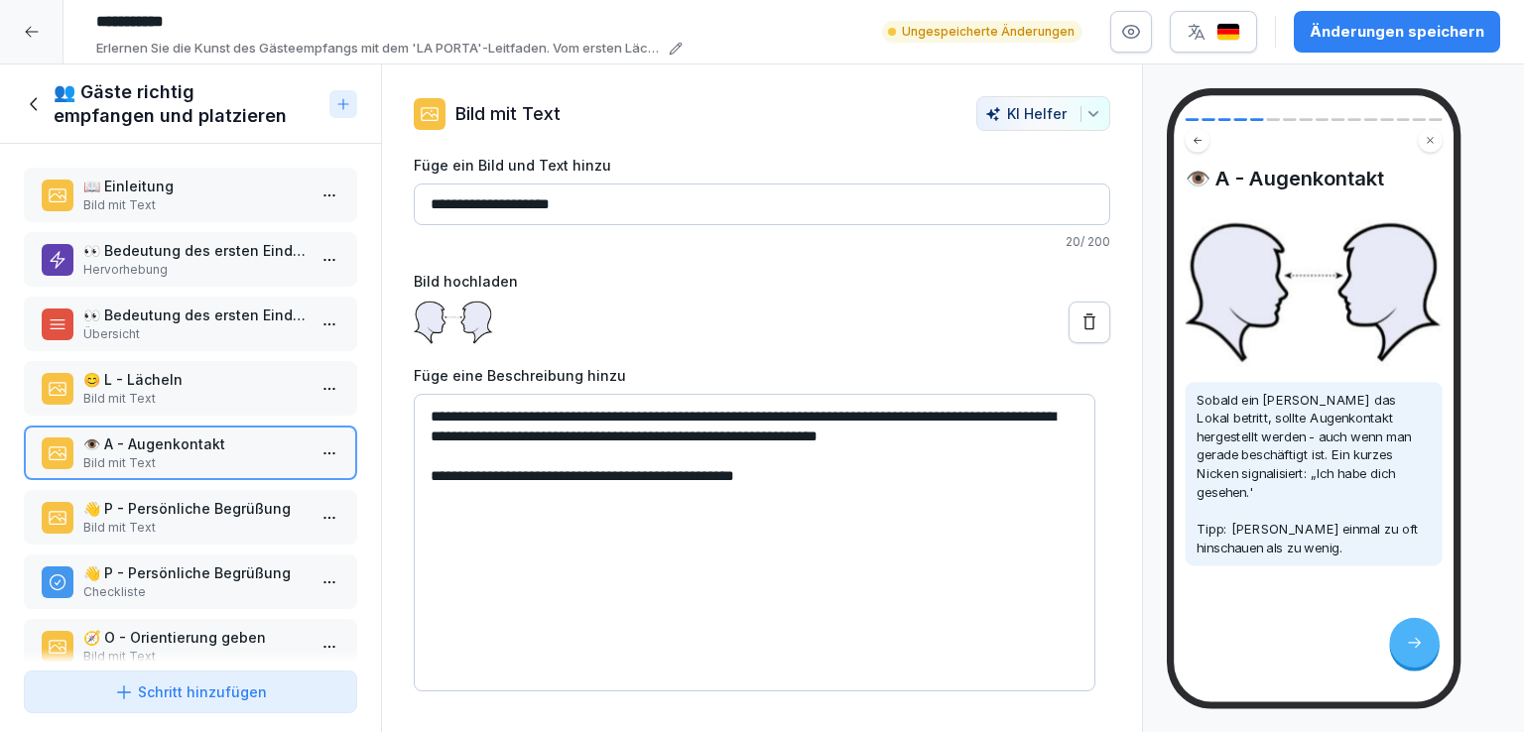
click at [212, 502] on p "👋 P - Persönliche Begrüßung" at bounding box center [194, 508] width 222 height 21
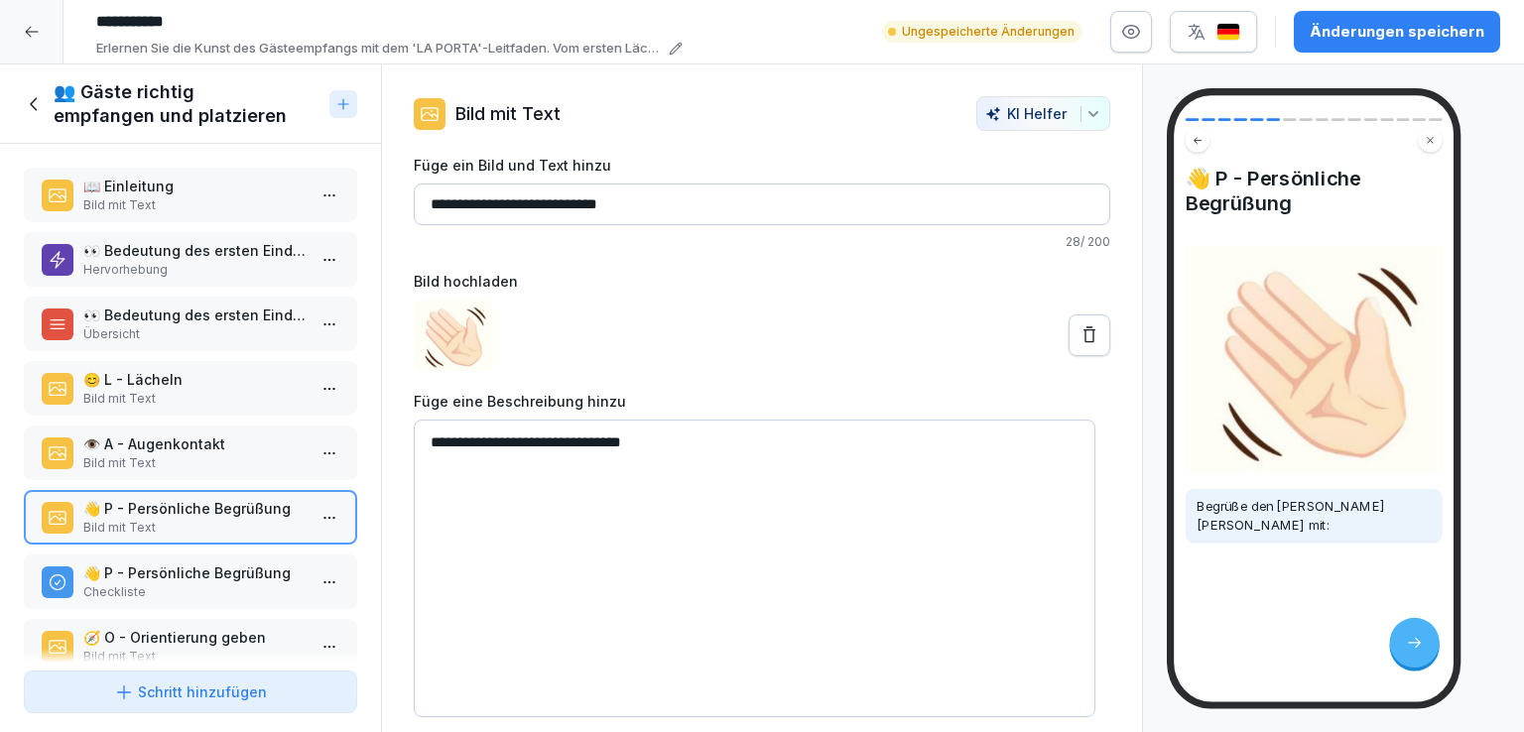
click at [233, 570] on p "👋 P - Persönliche Begrüßung" at bounding box center [194, 573] width 222 height 21
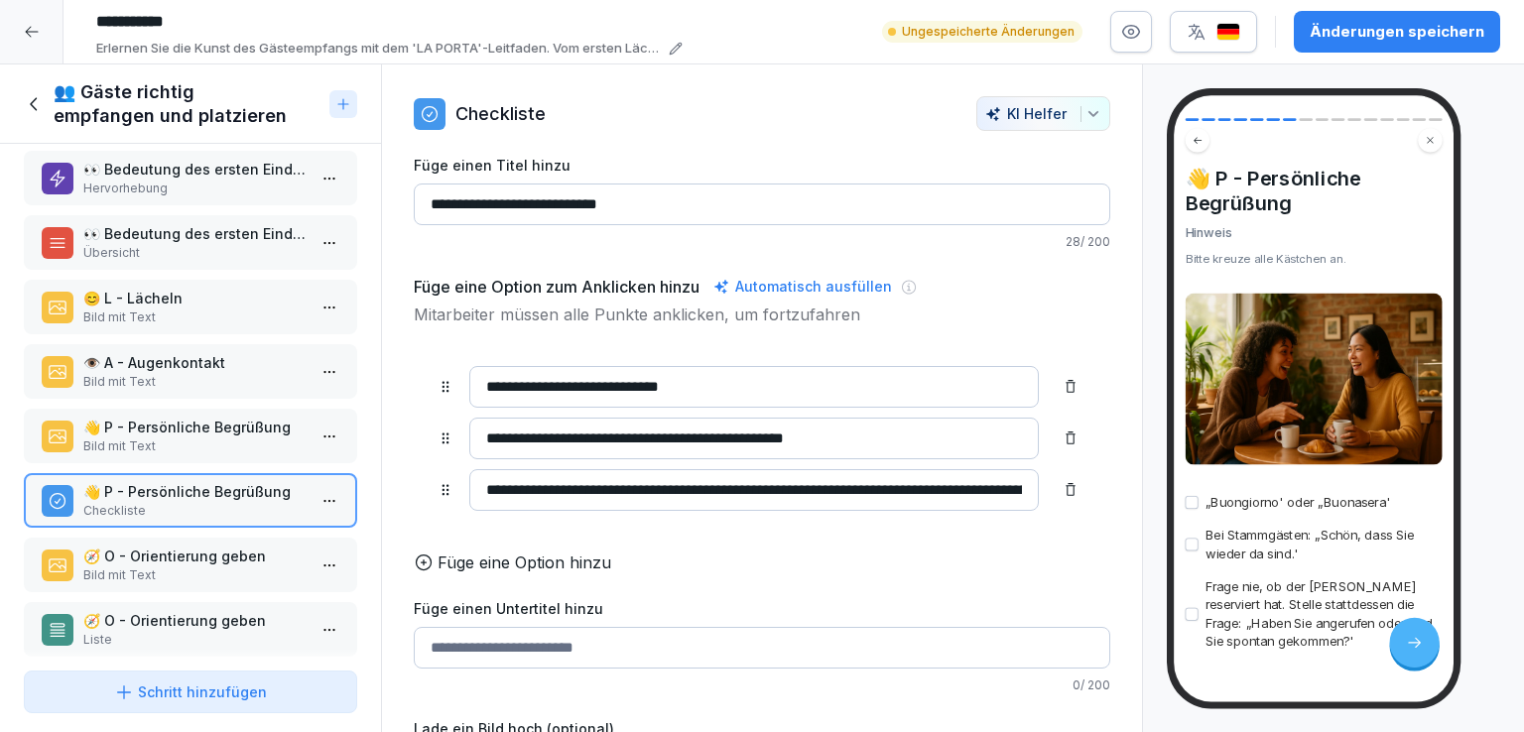
scroll to position [95, 0]
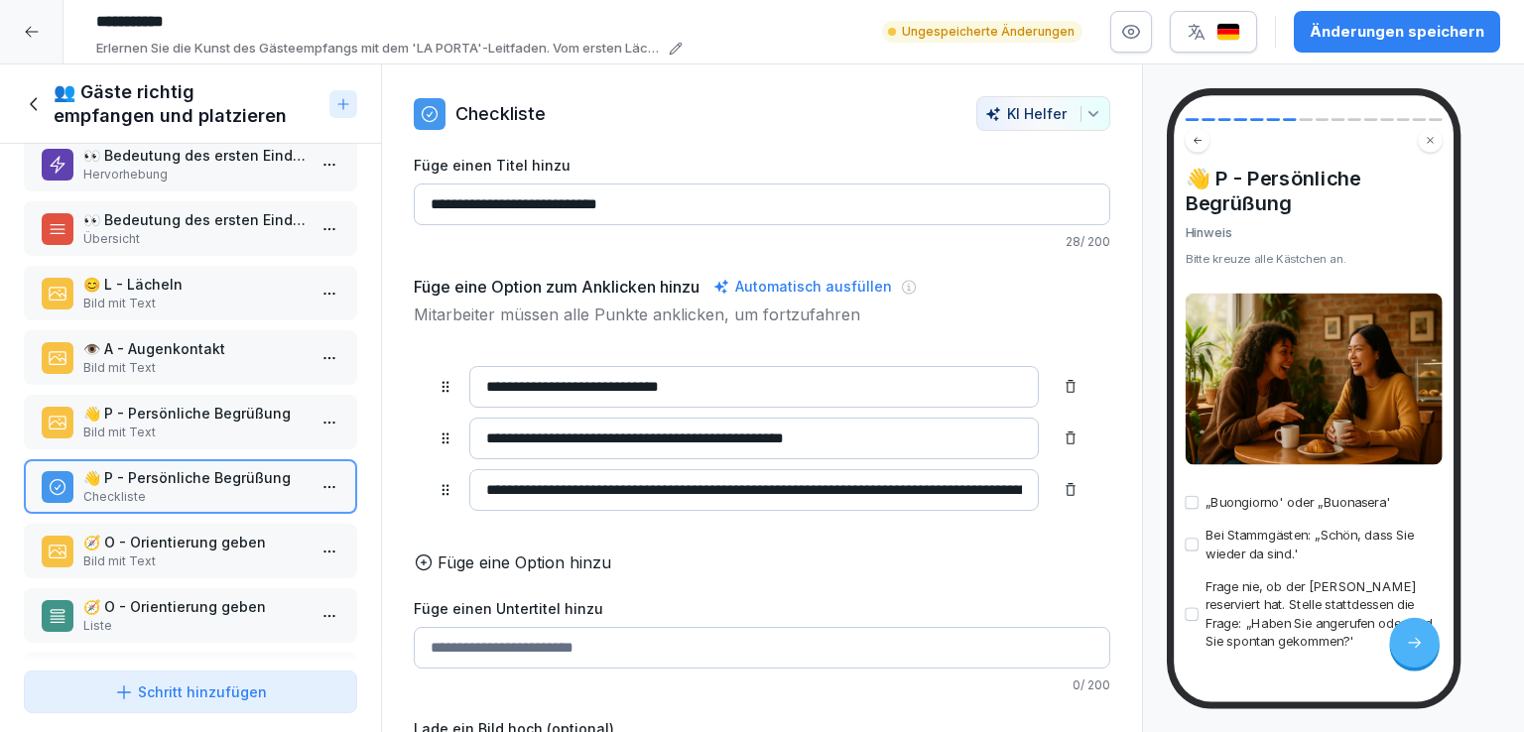
click at [222, 413] on p "👋 P - Persönliche Begrüßung" at bounding box center [194, 413] width 222 height 21
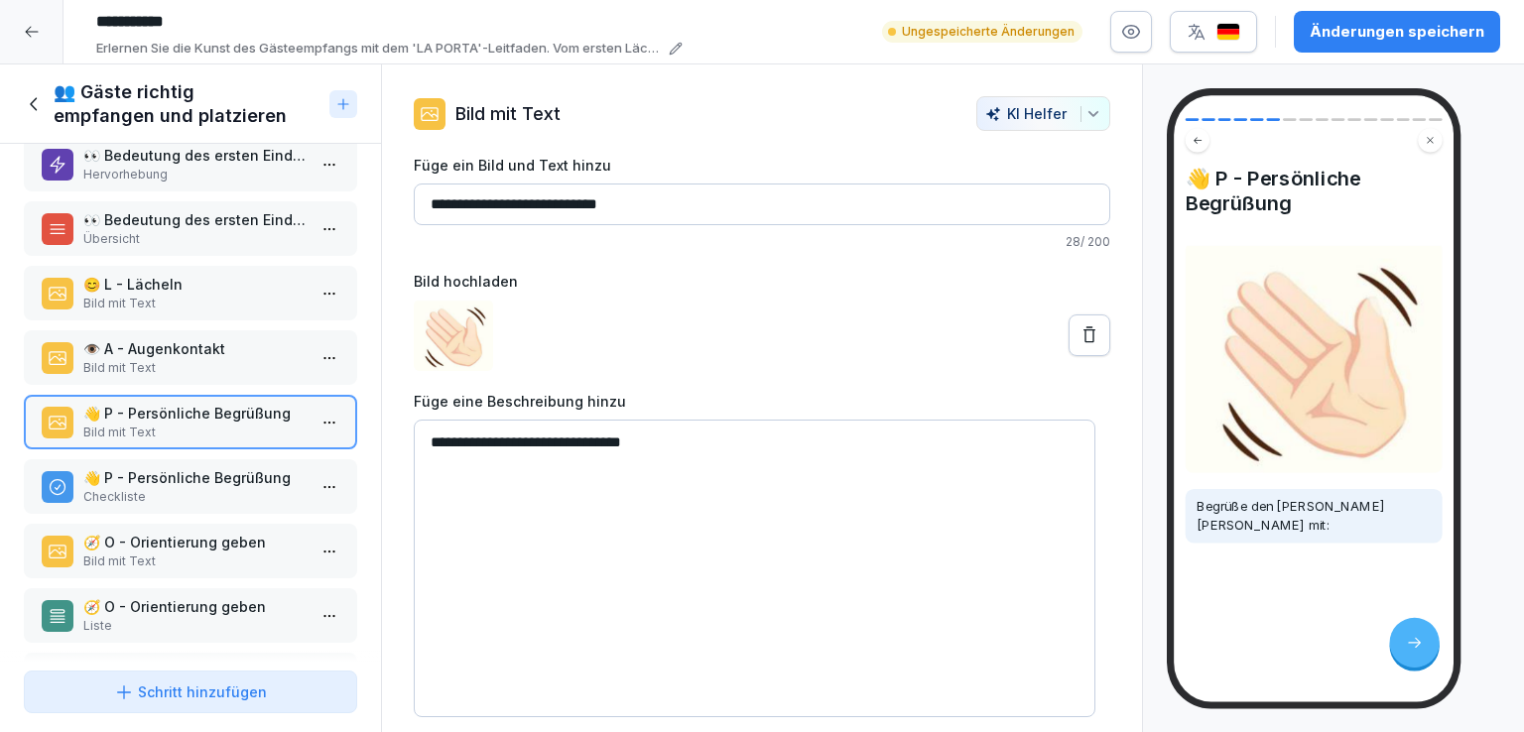
click at [228, 473] on p "👋 P - Persönliche Begrüßung" at bounding box center [194, 477] width 222 height 21
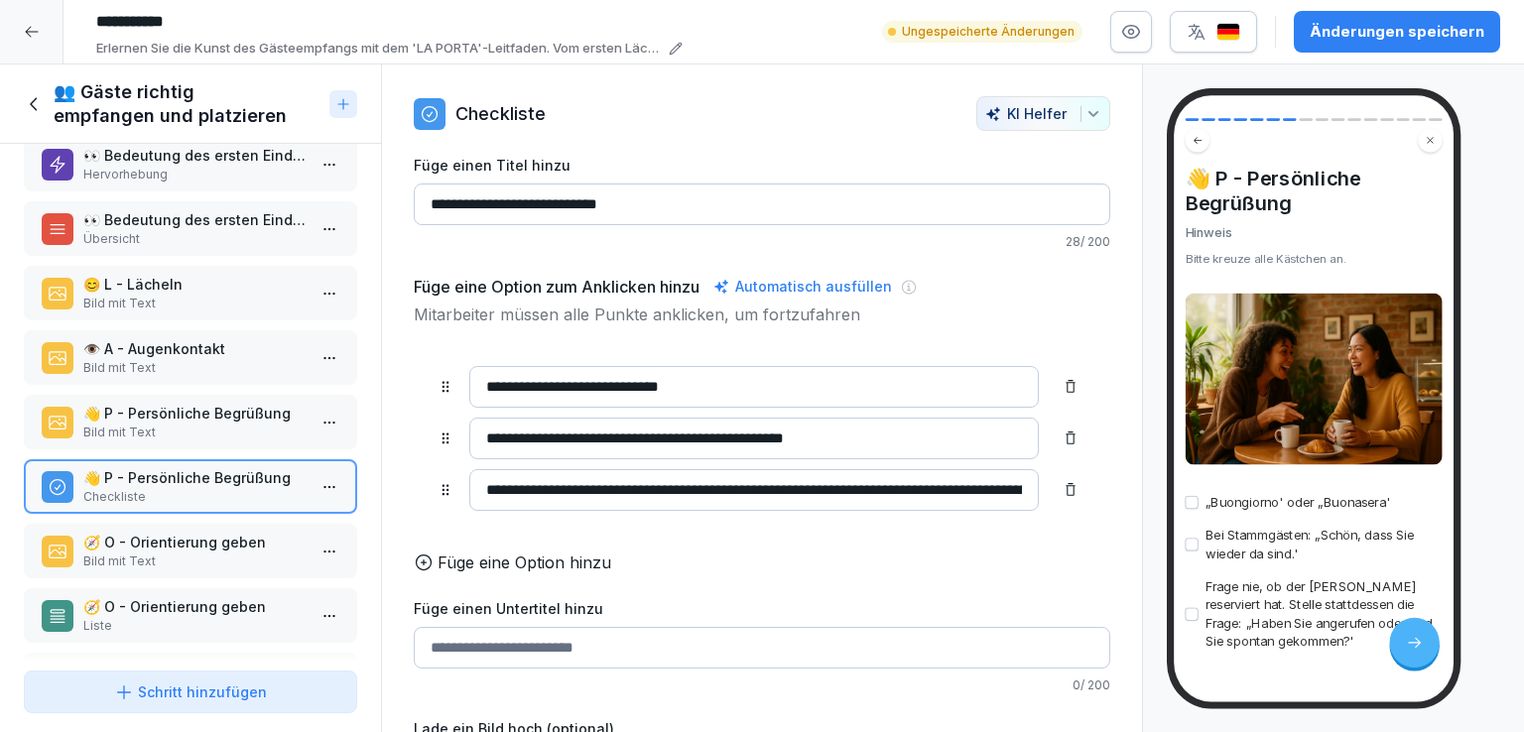
click at [227, 424] on p "Bild mit Text" at bounding box center [194, 433] width 222 height 18
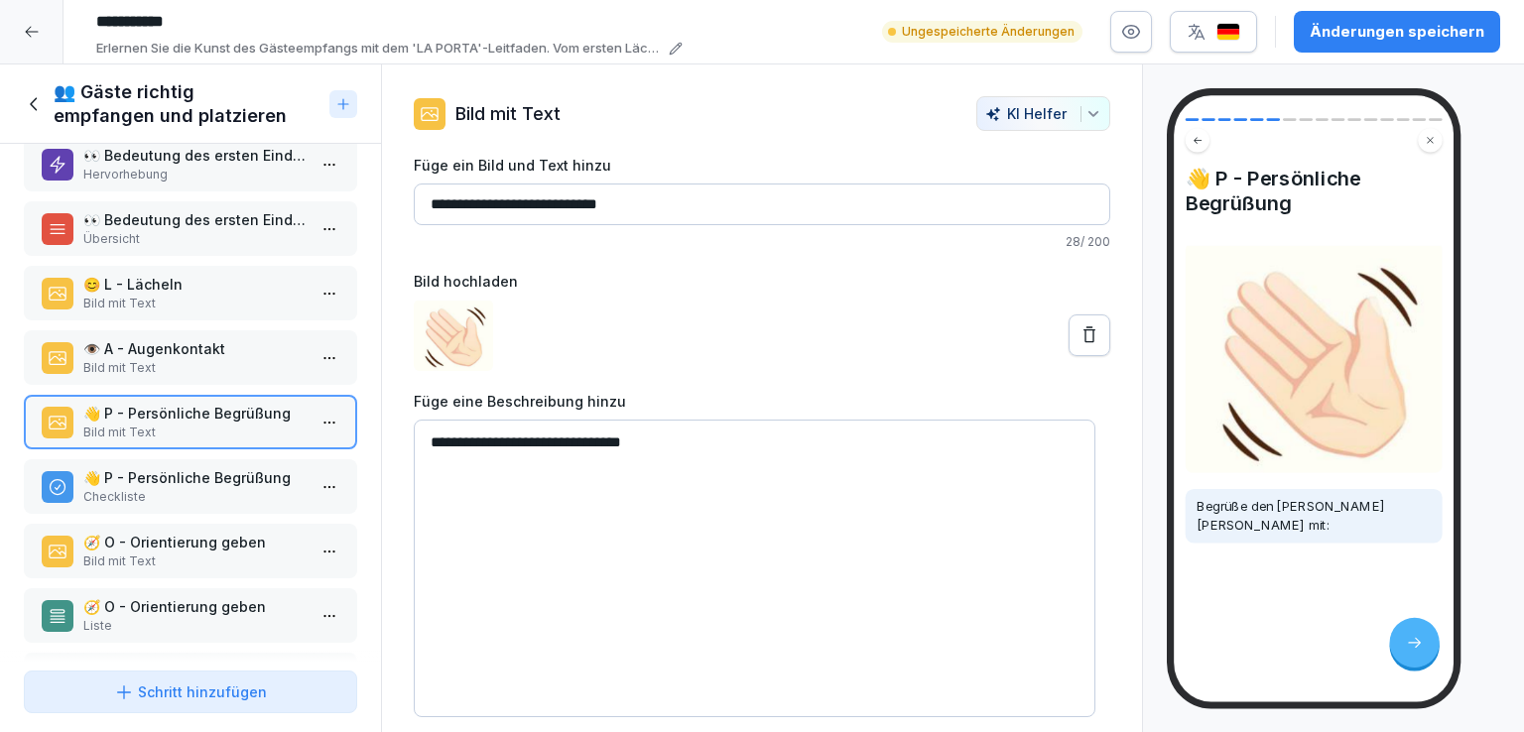
click at [209, 488] on p "Checkliste" at bounding box center [194, 497] width 222 height 18
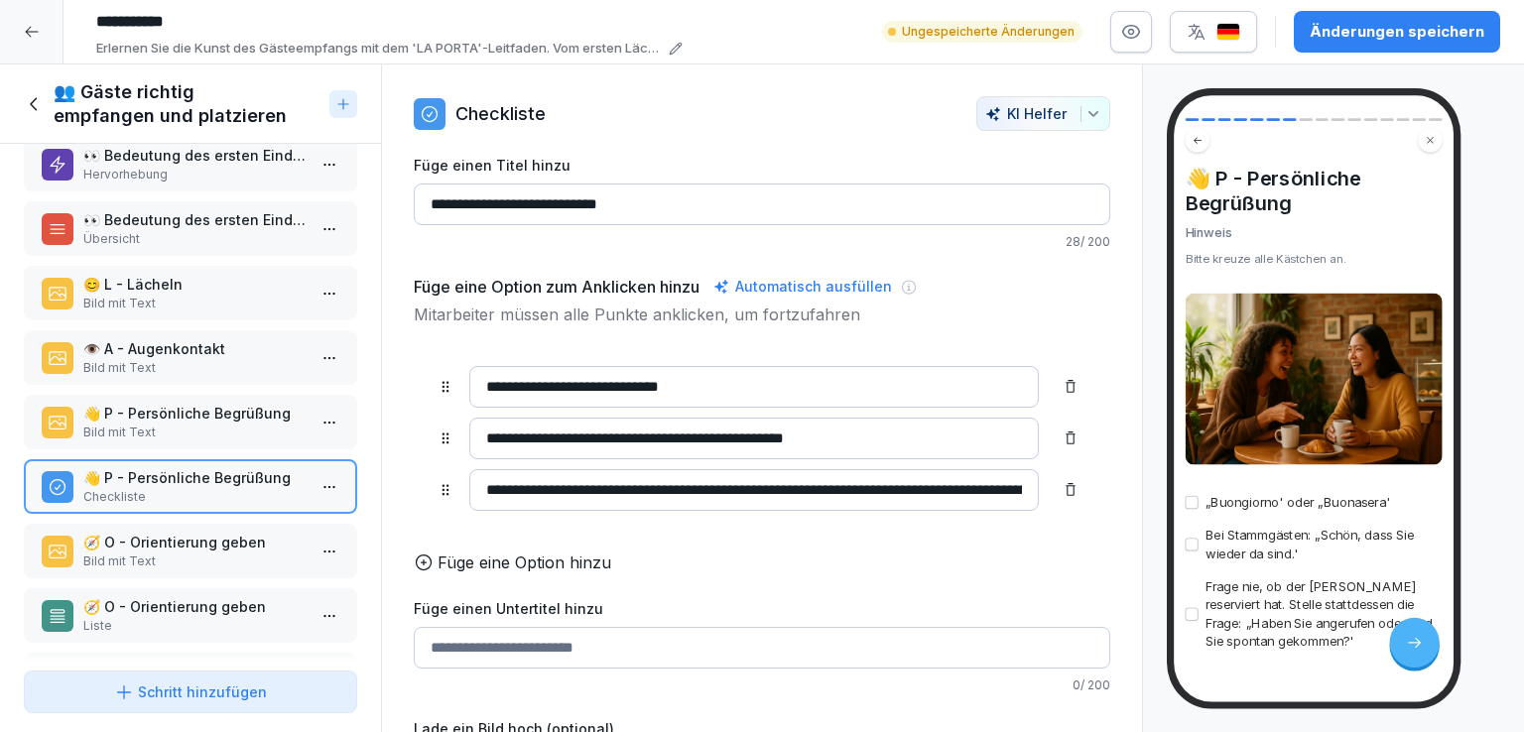
click at [218, 542] on p "🧭 O - Orientierung geben" at bounding box center [194, 542] width 222 height 21
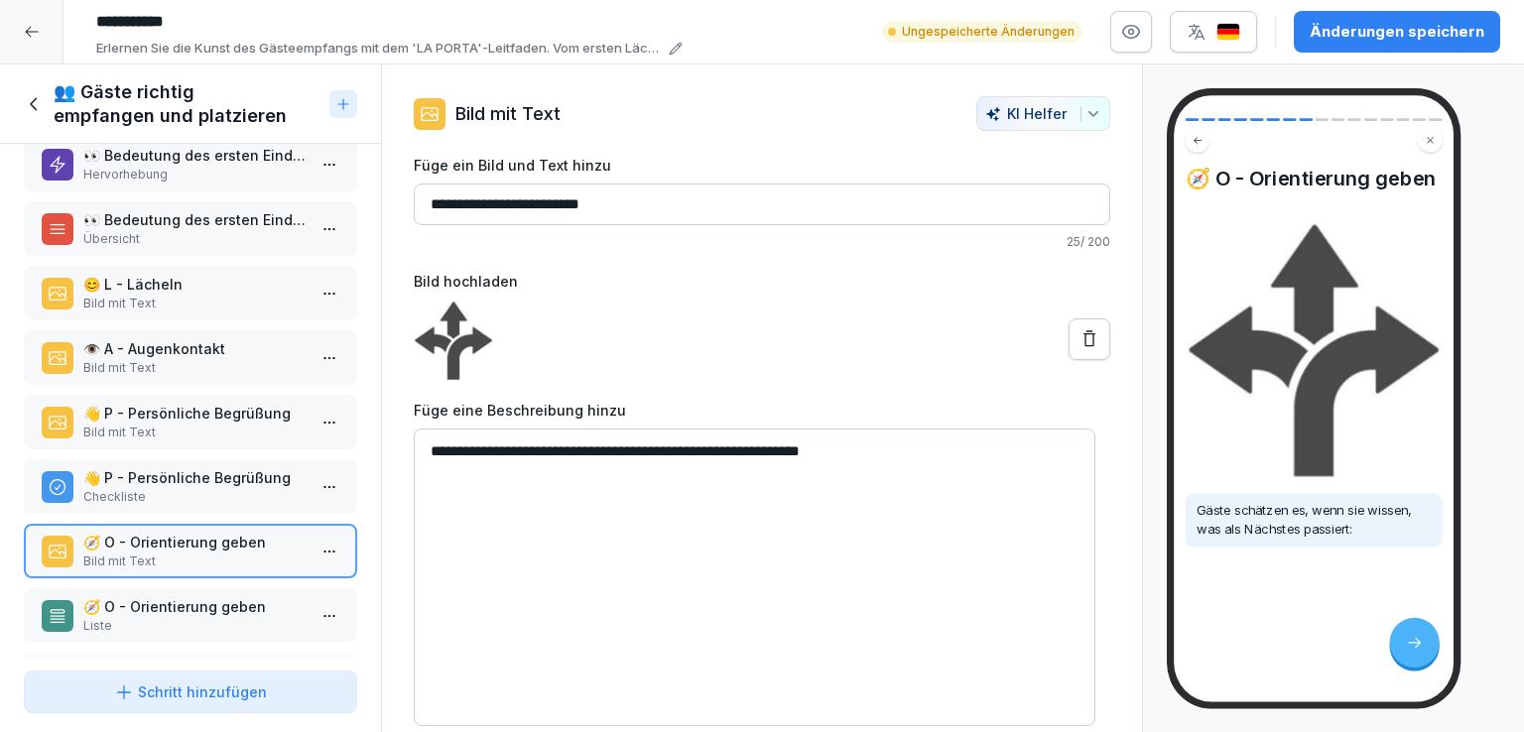
click at [222, 597] on p "🧭 O - Orientierung geben" at bounding box center [194, 606] width 222 height 21
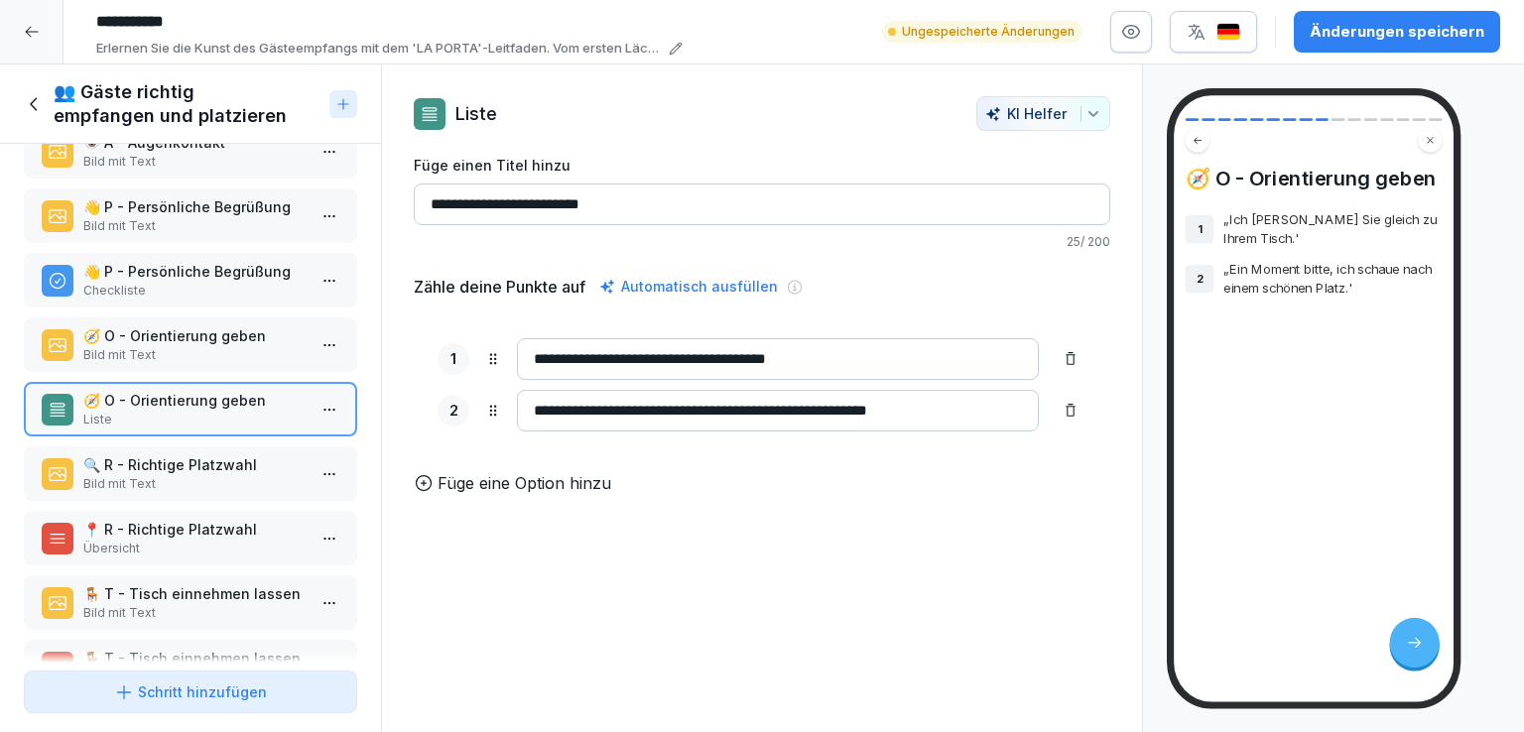
scroll to position [321, 0]
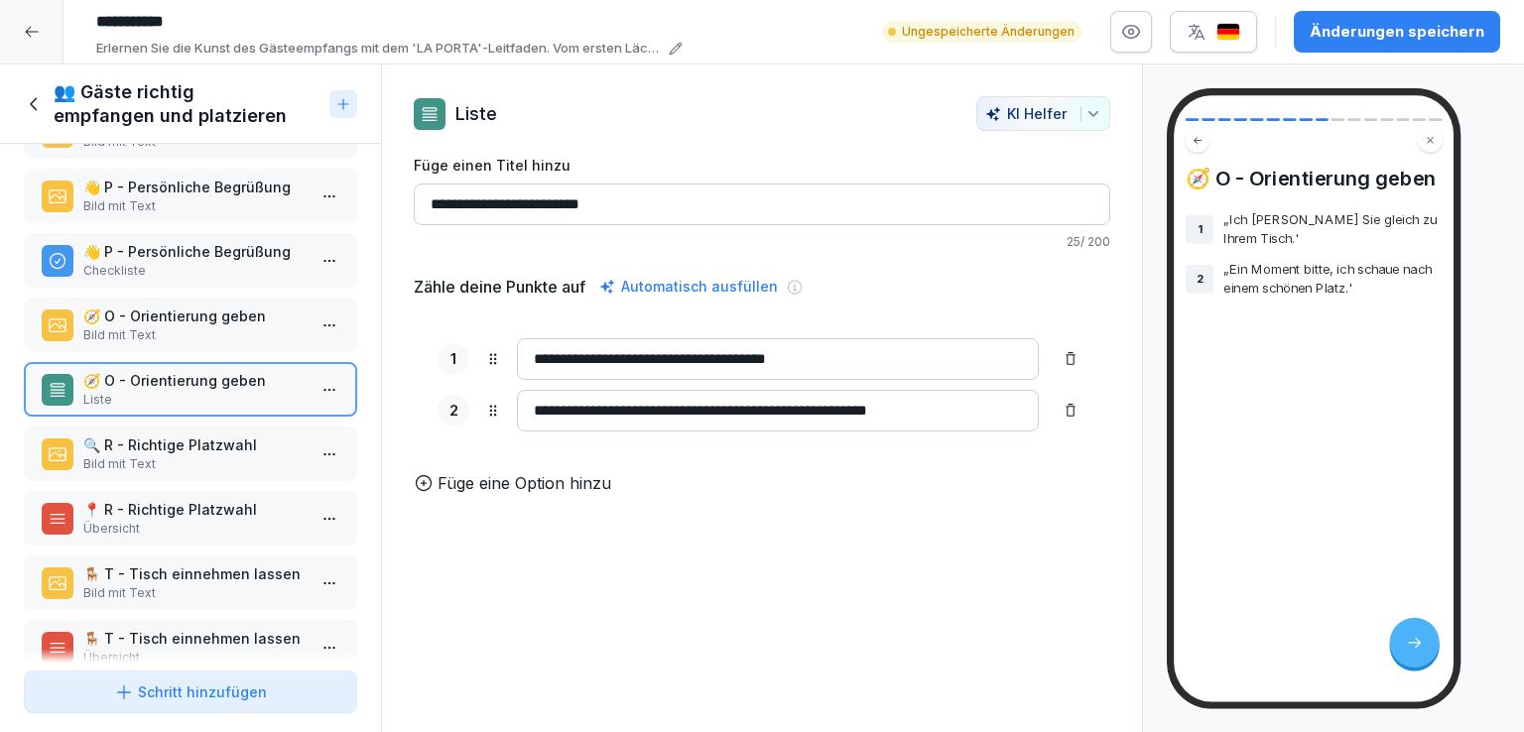
click at [207, 438] on p "🔍 R - Richtige Platzwahl" at bounding box center [194, 445] width 222 height 21
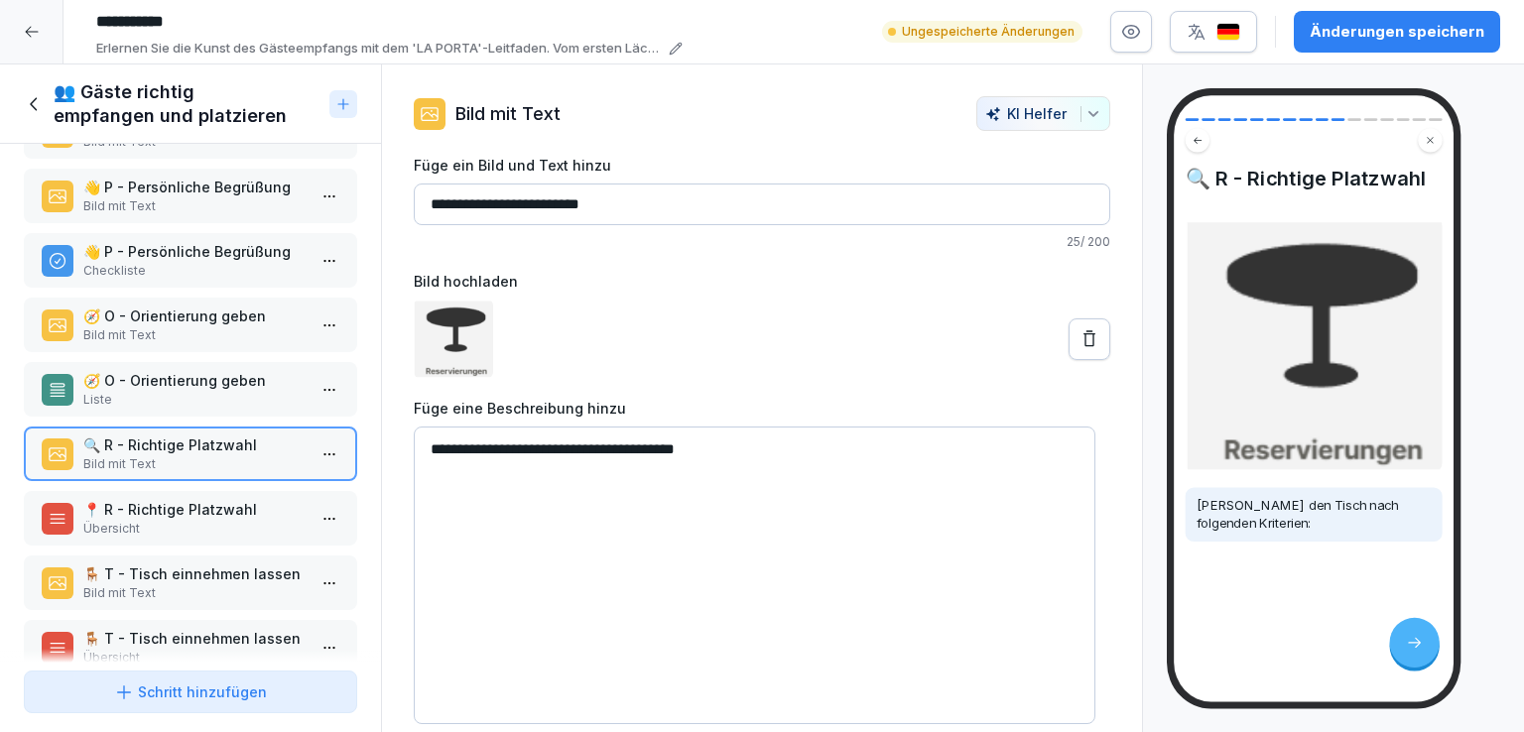
click at [215, 507] on p "📍 R - Richtige Platzwahl" at bounding box center [194, 509] width 222 height 21
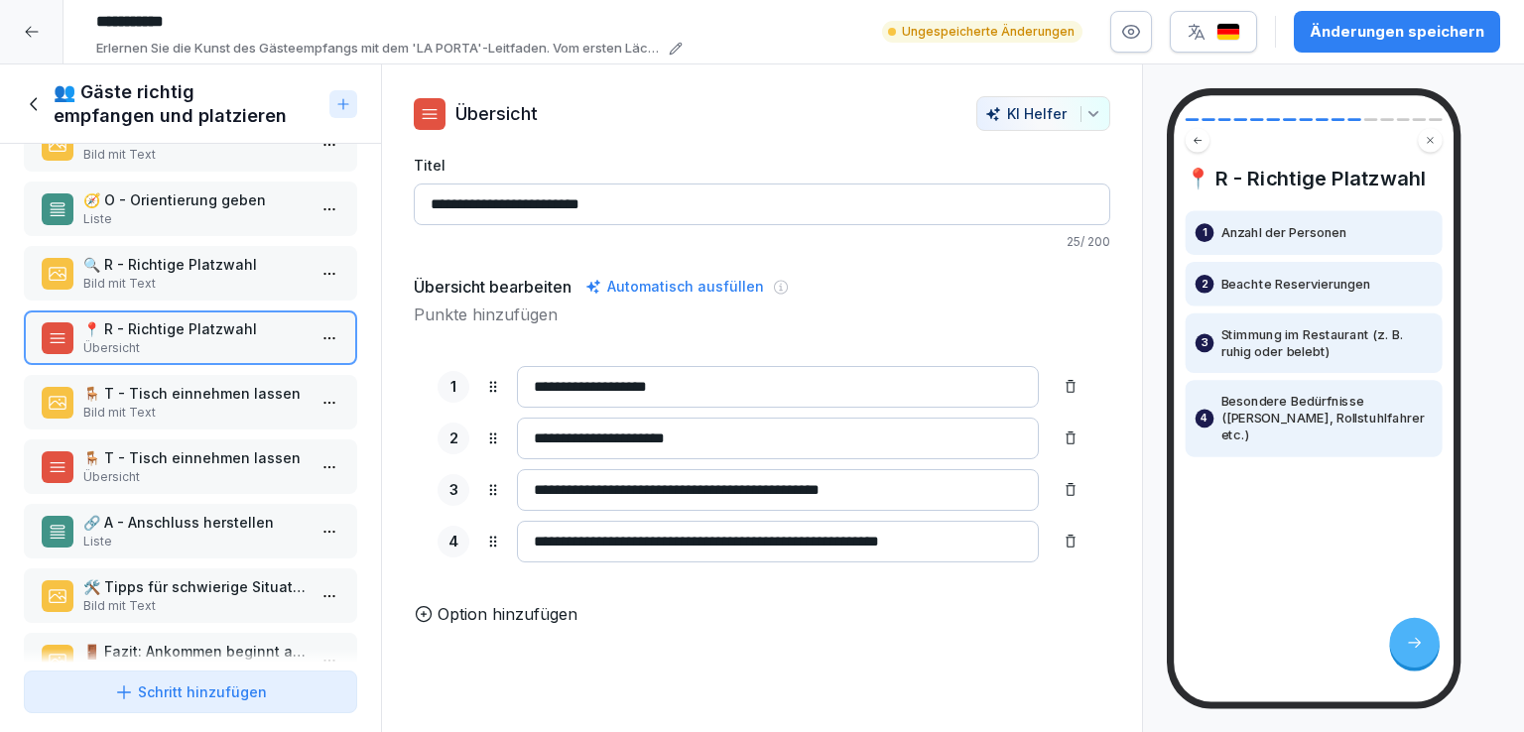
scroll to position [500, 0]
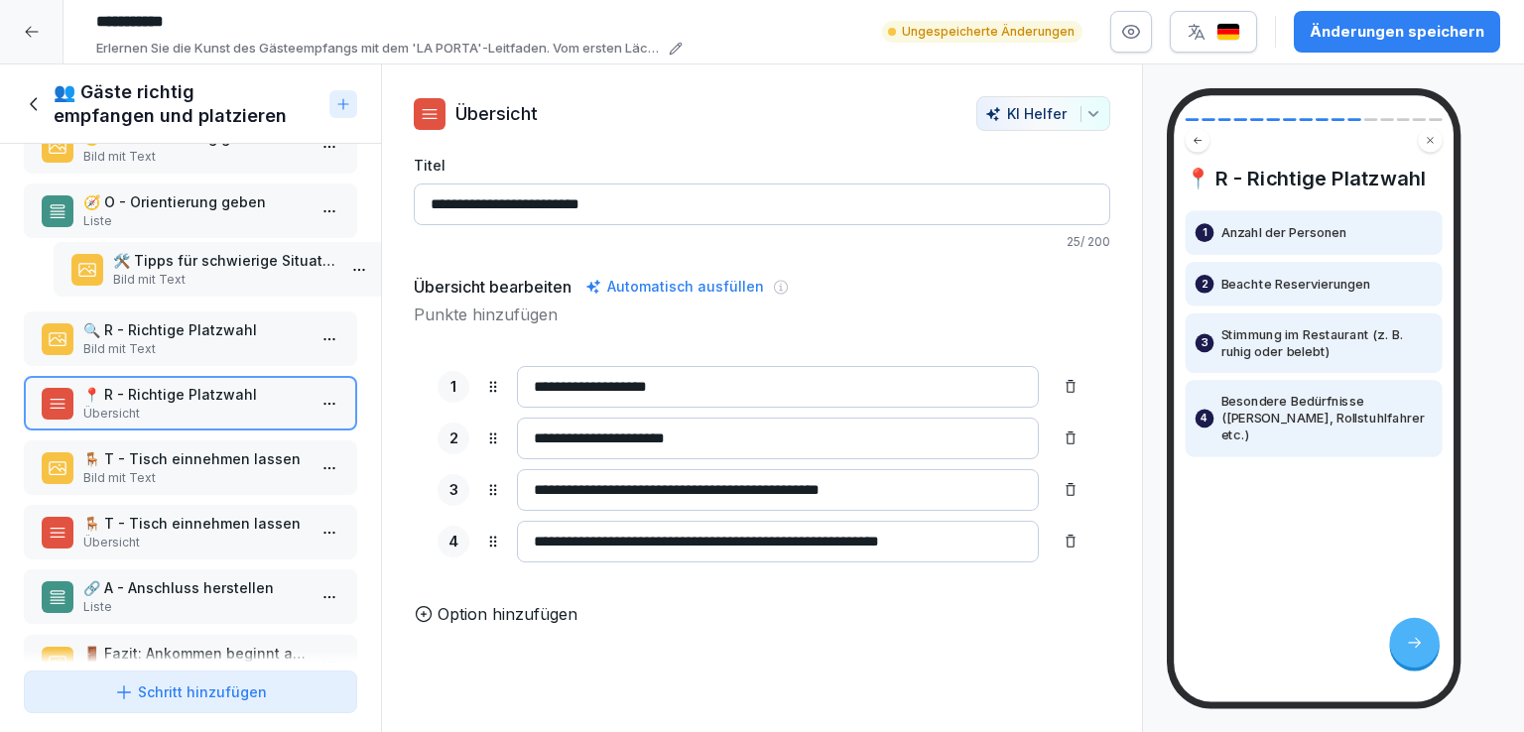
drag, startPoint x: 196, startPoint y: 579, endPoint x: 216, endPoint y: 252, distance: 328.0
click at [216, 252] on p "🛠️ Tipps für schwierige Situationen" at bounding box center [224, 260] width 222 height 21
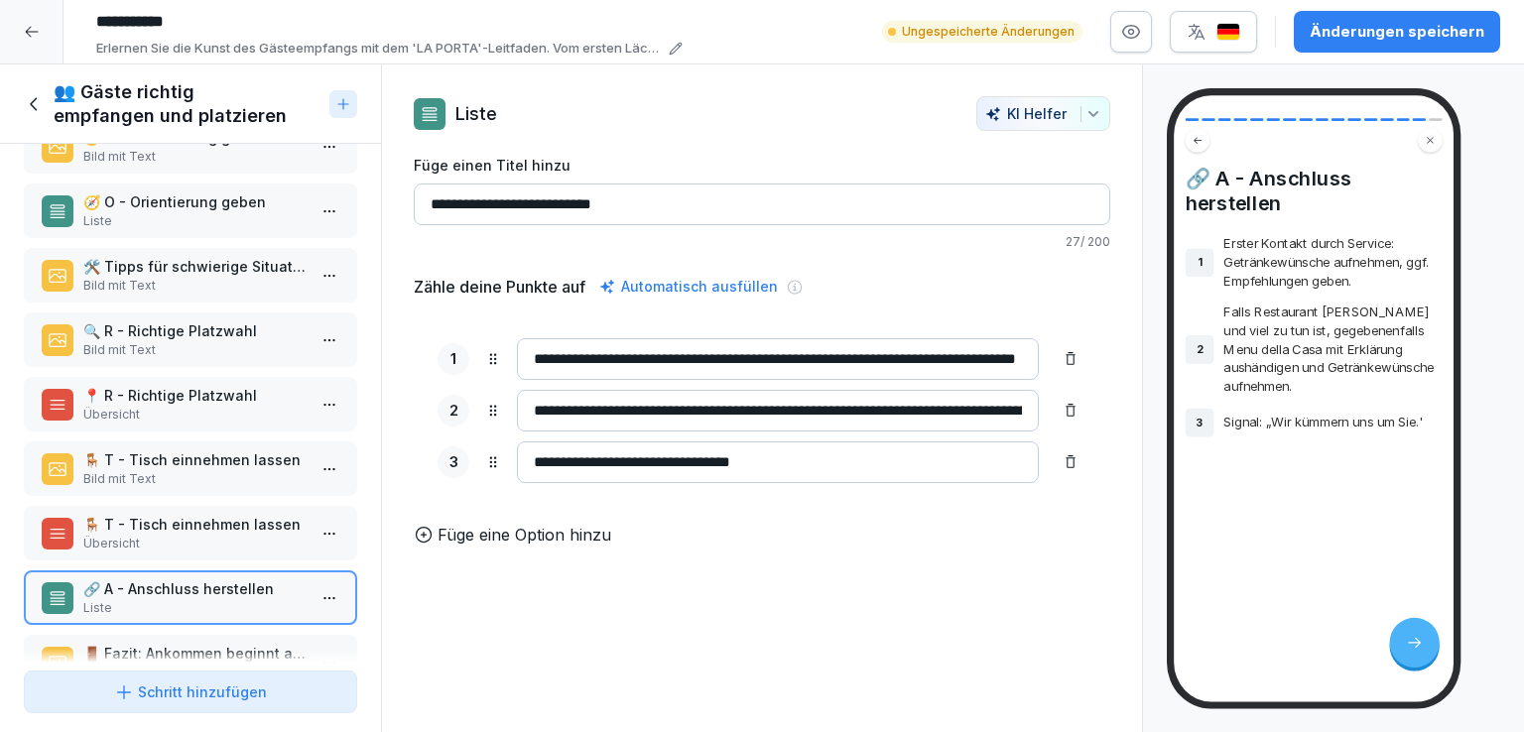
click at [212, 212] on p "Liste" at bounding box center [194, 221] width 222 height 18
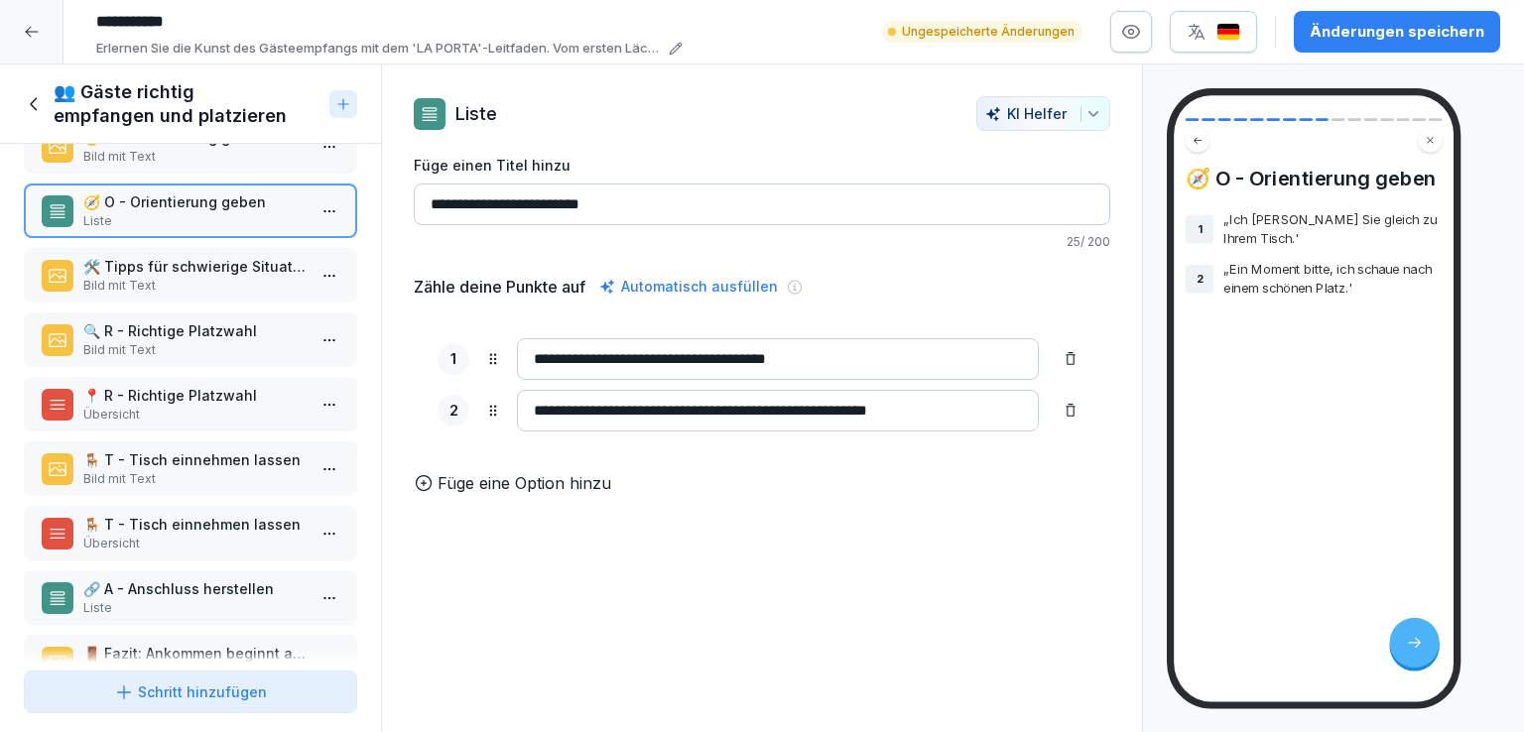
click at [216, 259] on p "🛠️ Tipps für schwierige Situationen" at bounding box center [194, 266] width 222 height 21
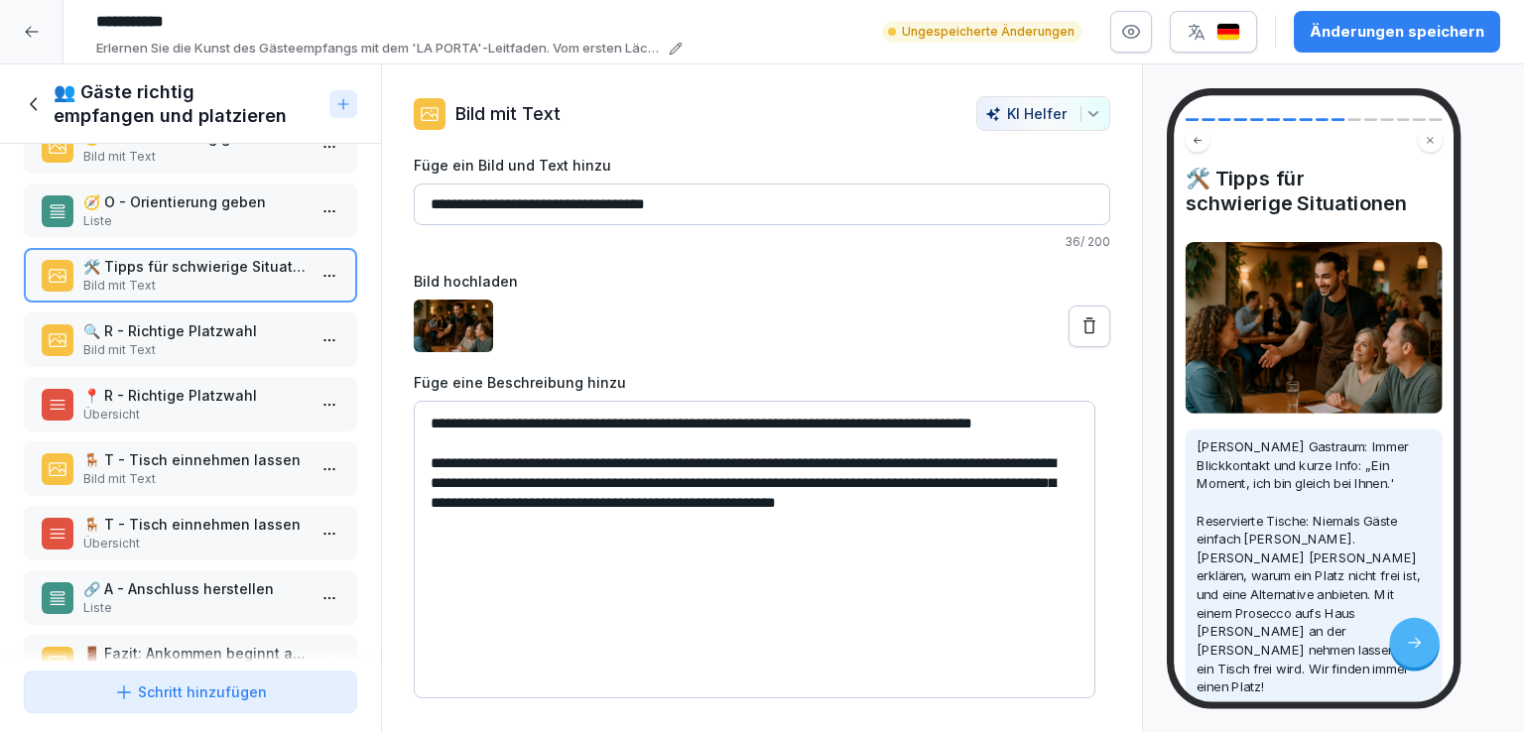
click at [209, 320] on p "🔍 R - Richtige Platzwahl" at bounding box center [194, 330] width 222 height 21
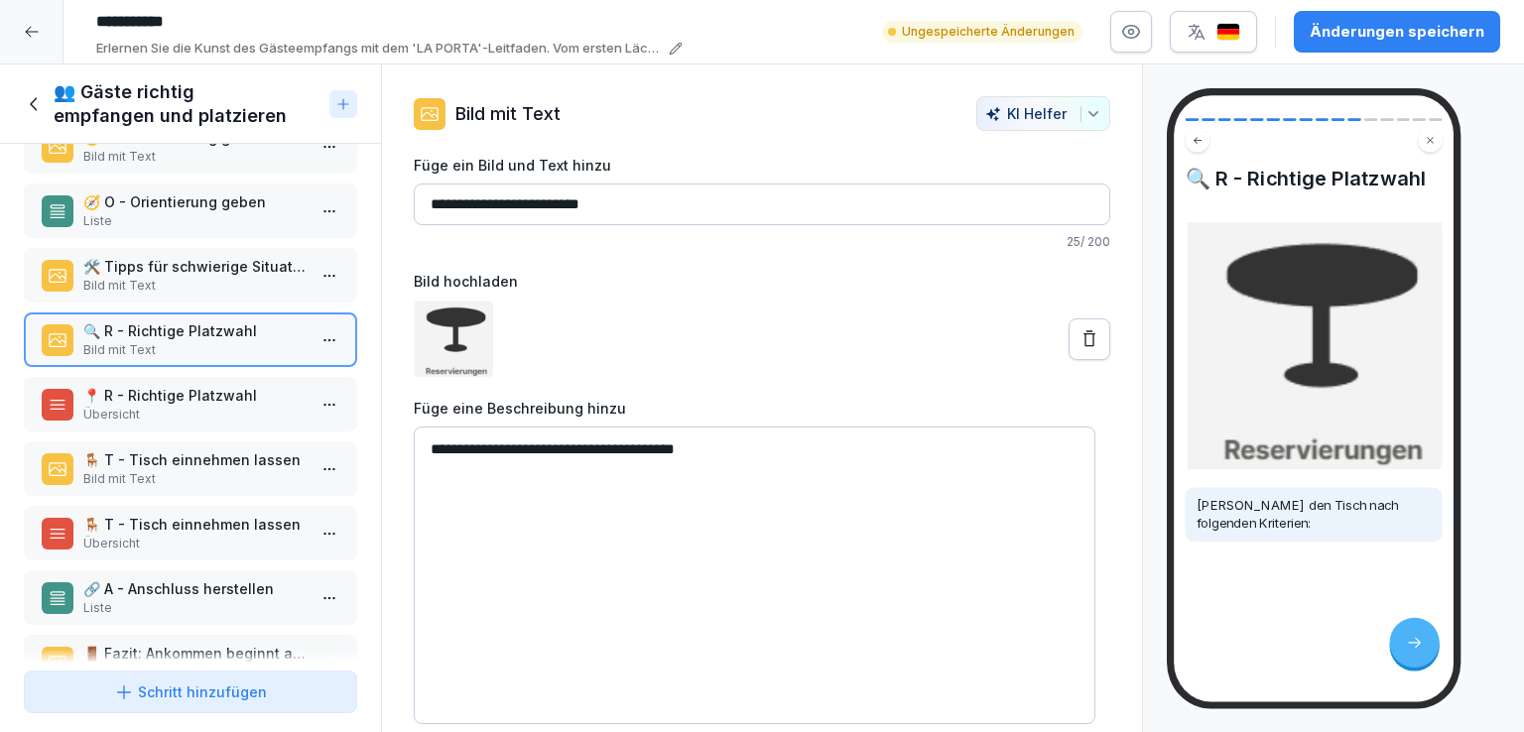
click at [212, 377] on div "📍 R - Richtige Platzwahl Übersicht" at bounding box center [190, 404] width 333 height 55
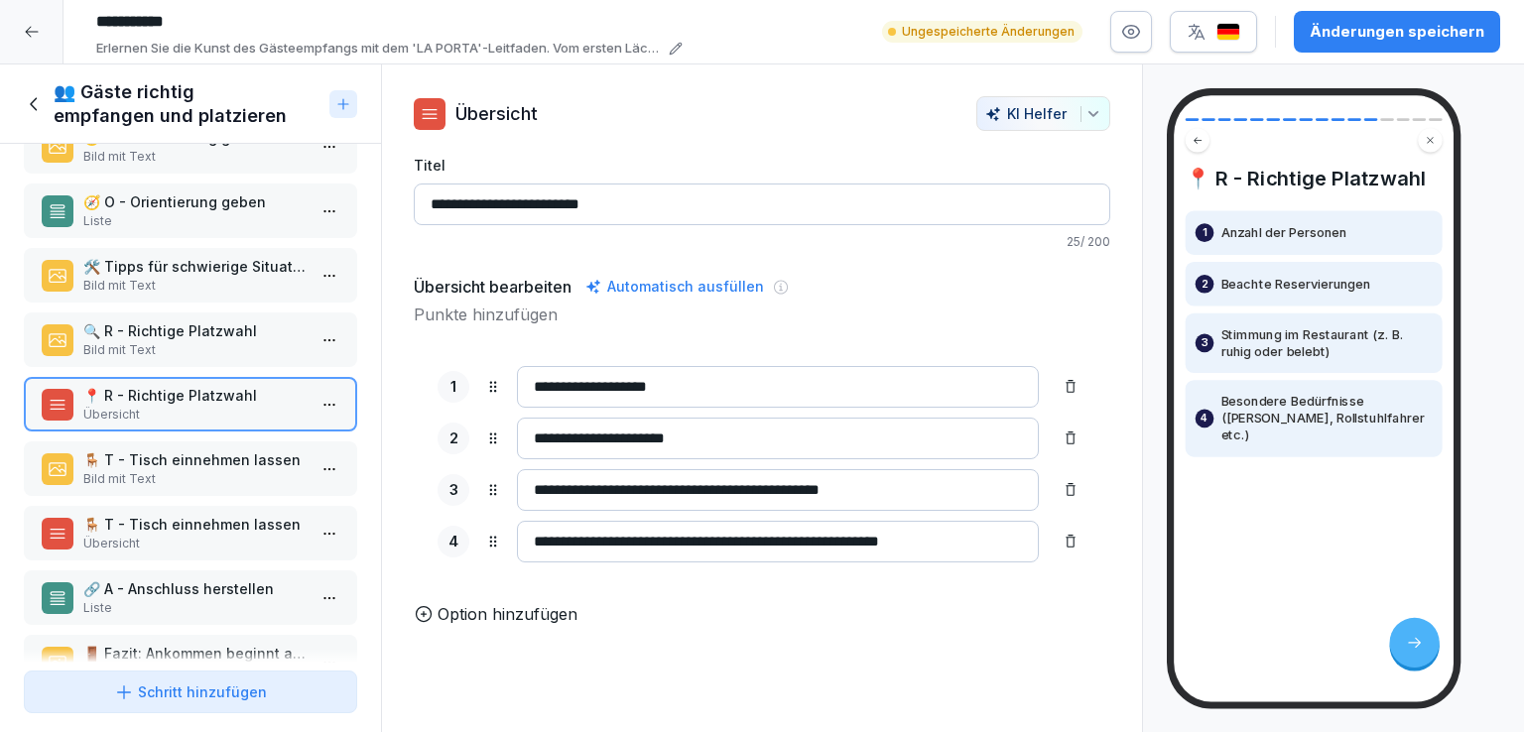
click at [210, 441] on div "🪑 T - Tisch einnehmen lassen Bild mit Text" at bounding box center [190, 468] width 333 height 55
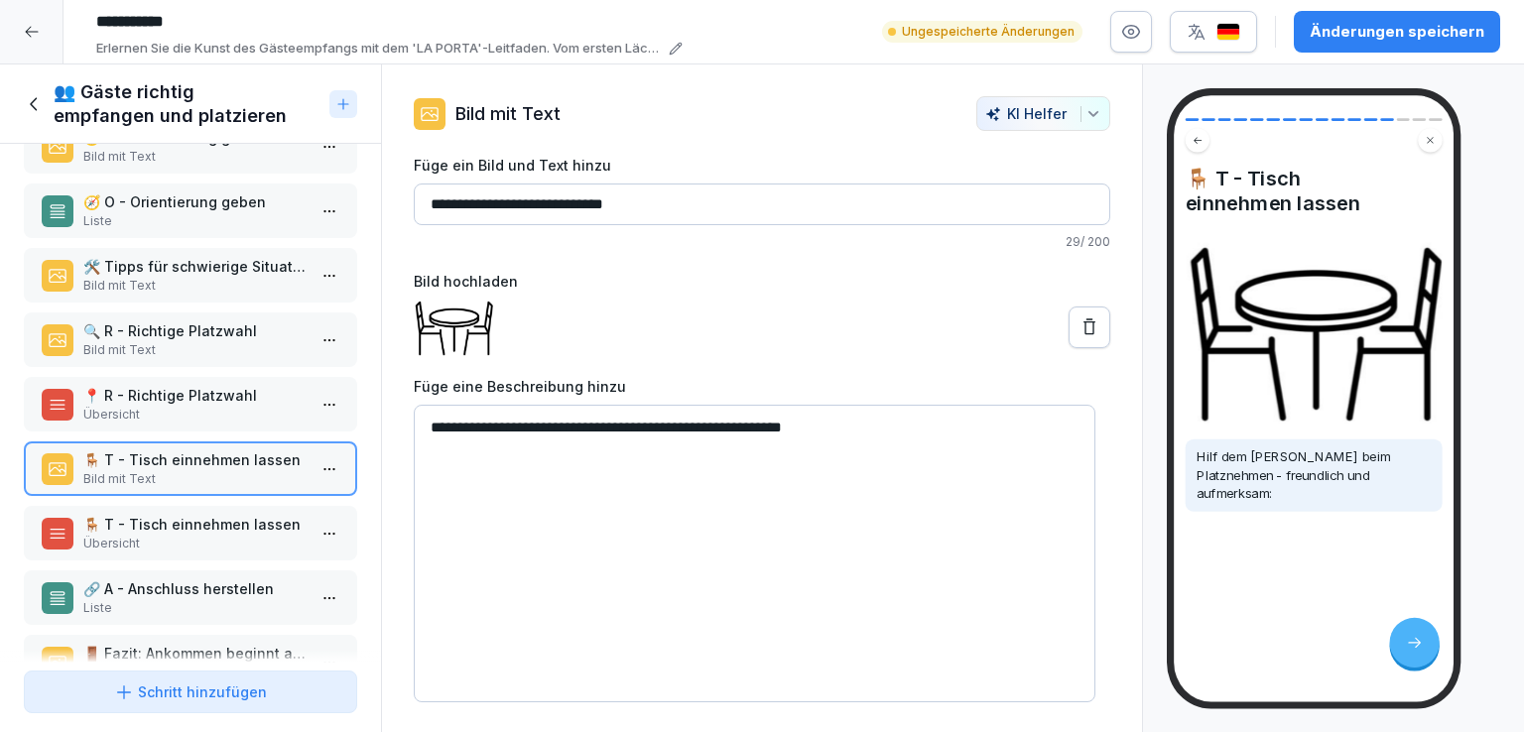
click at [201, 514] on p "🪑 T - Tisch einnehmen lassen" at bounding box center [194, 524] width 222 height 21
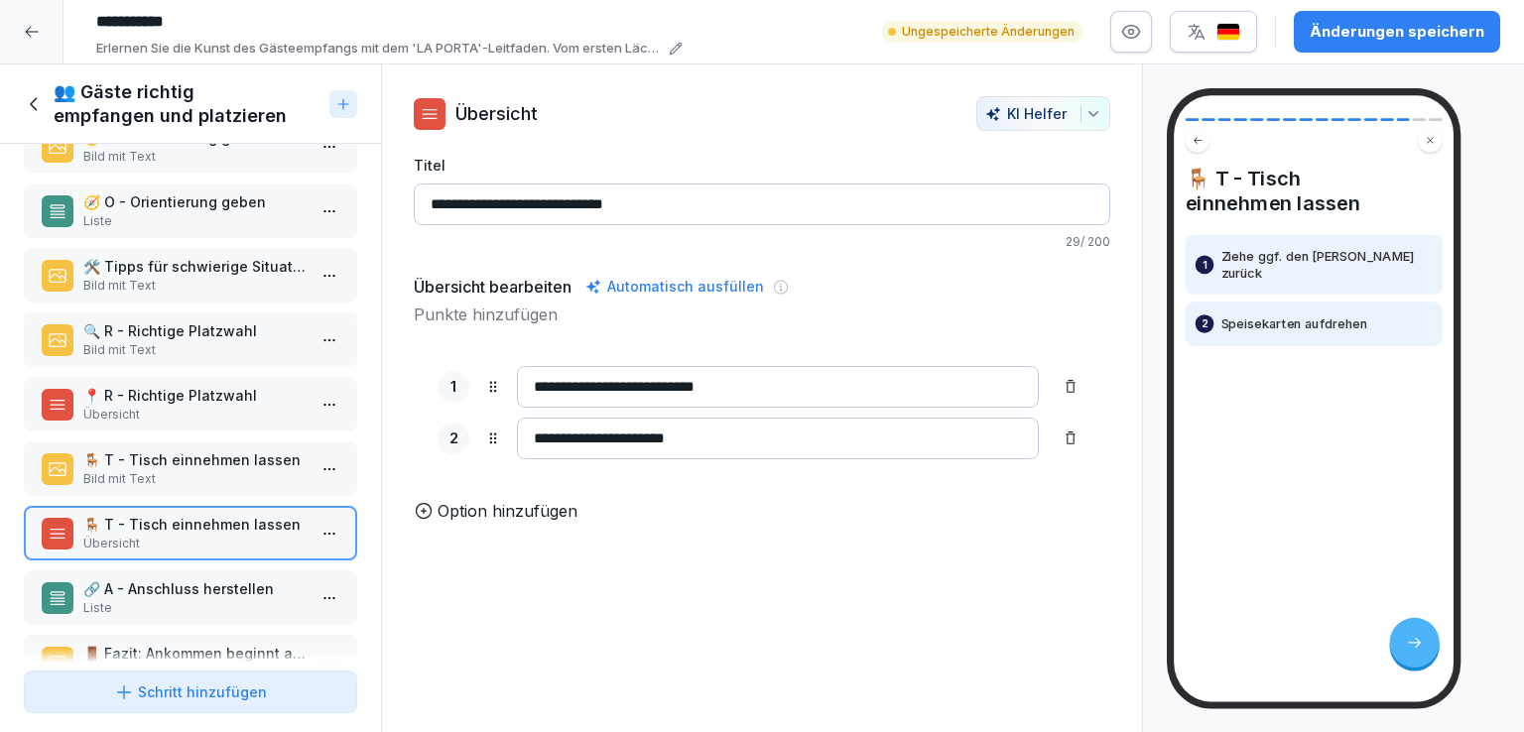
scroll to position [553, 0]
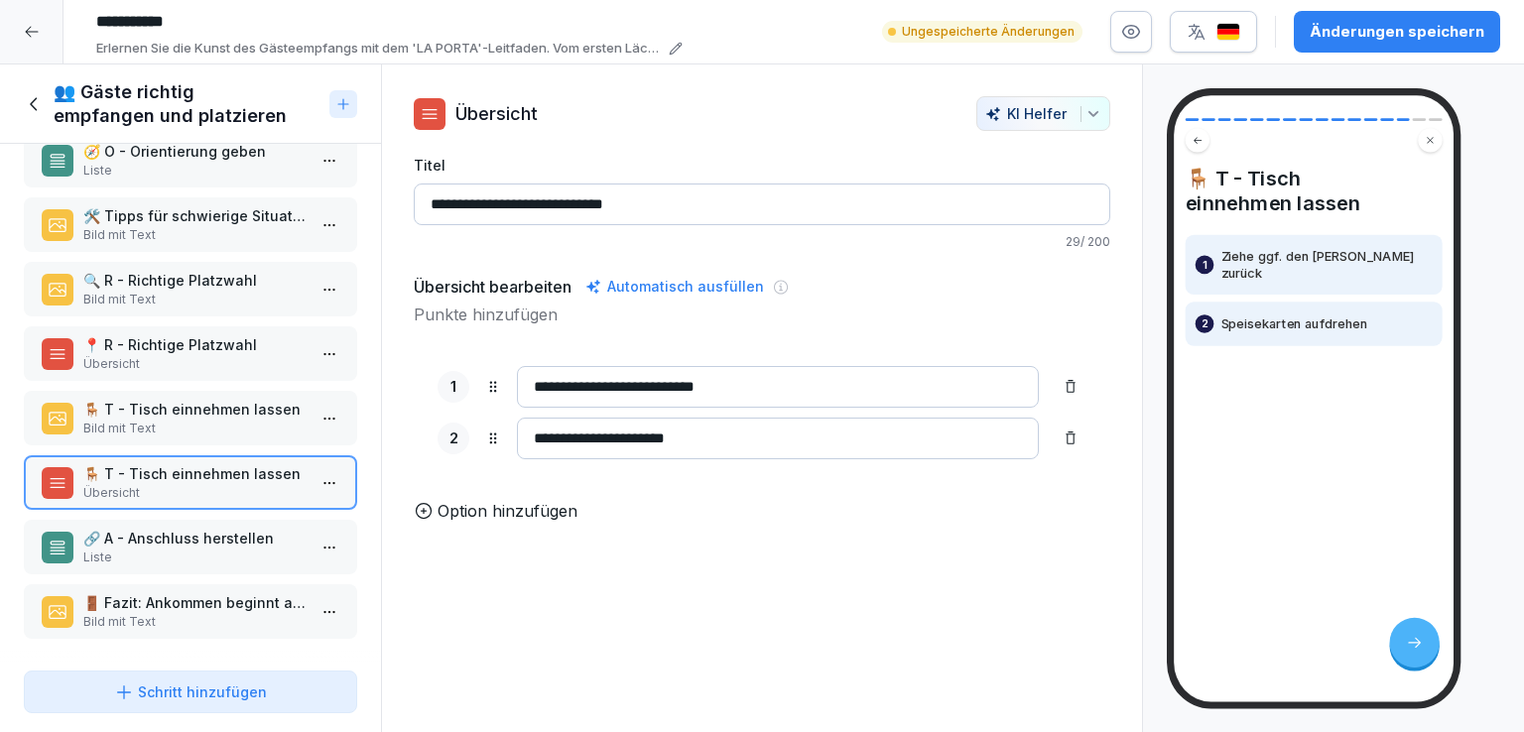
click at [172, 528] on p "🔗 A - Anschluss herstellen" at bounding box center [194, 538] width 222 height 21
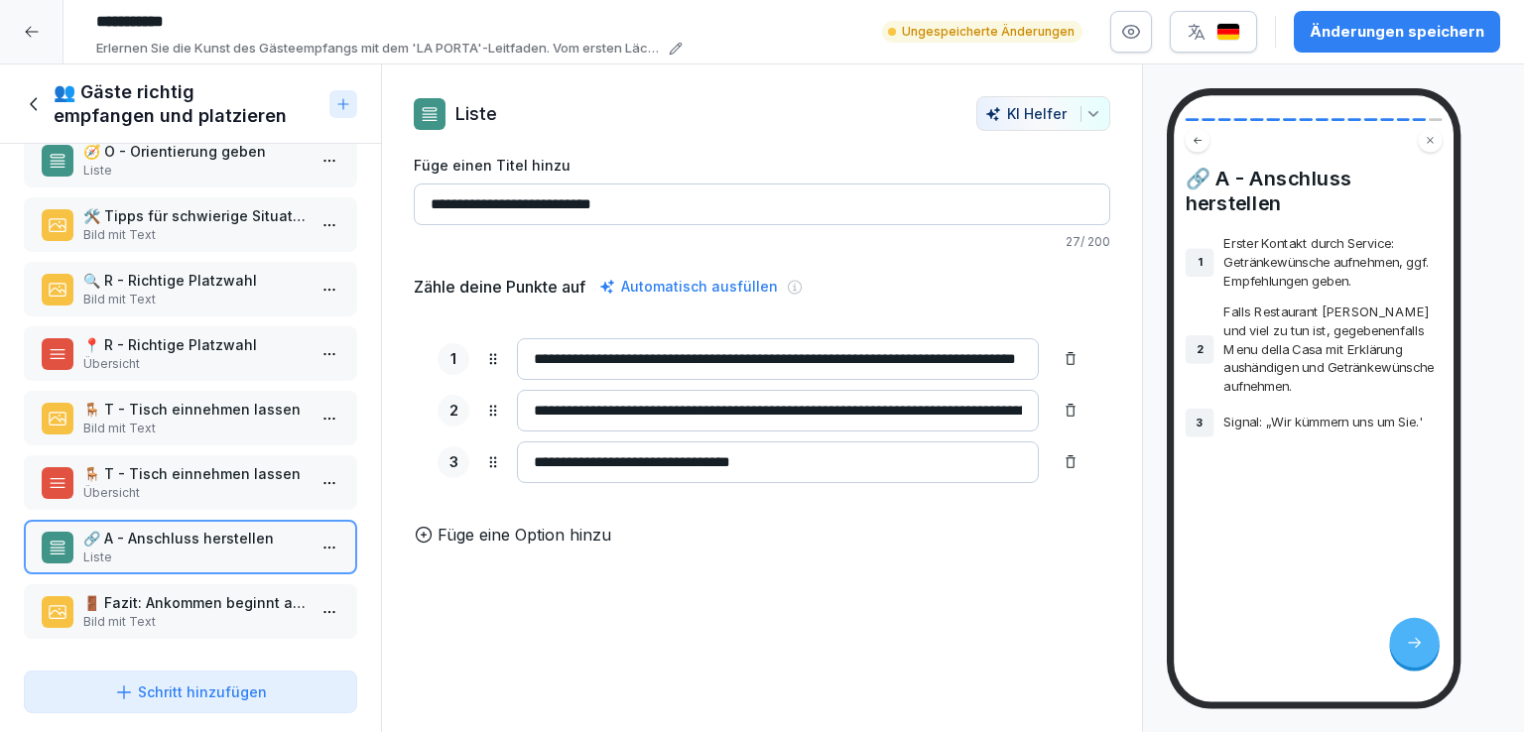
click at [198, 592] on p "🚪 Fazit: Ankommen beginnt an der Tür" at bounding box center [194, 602] width 222 height 21
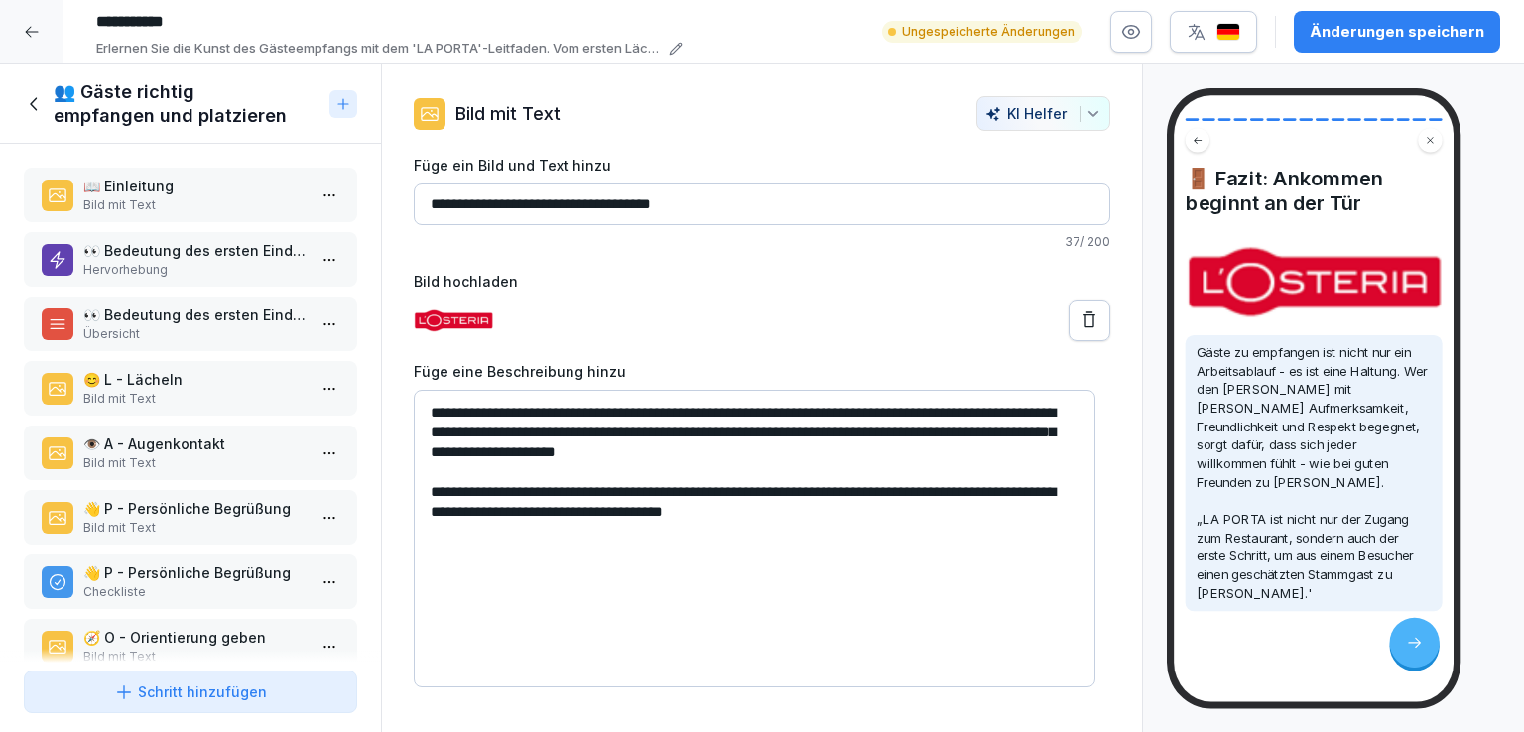
click at [194, 203] on p "Bild mit Text" at bounding box center [194, 205] width 222 height 18
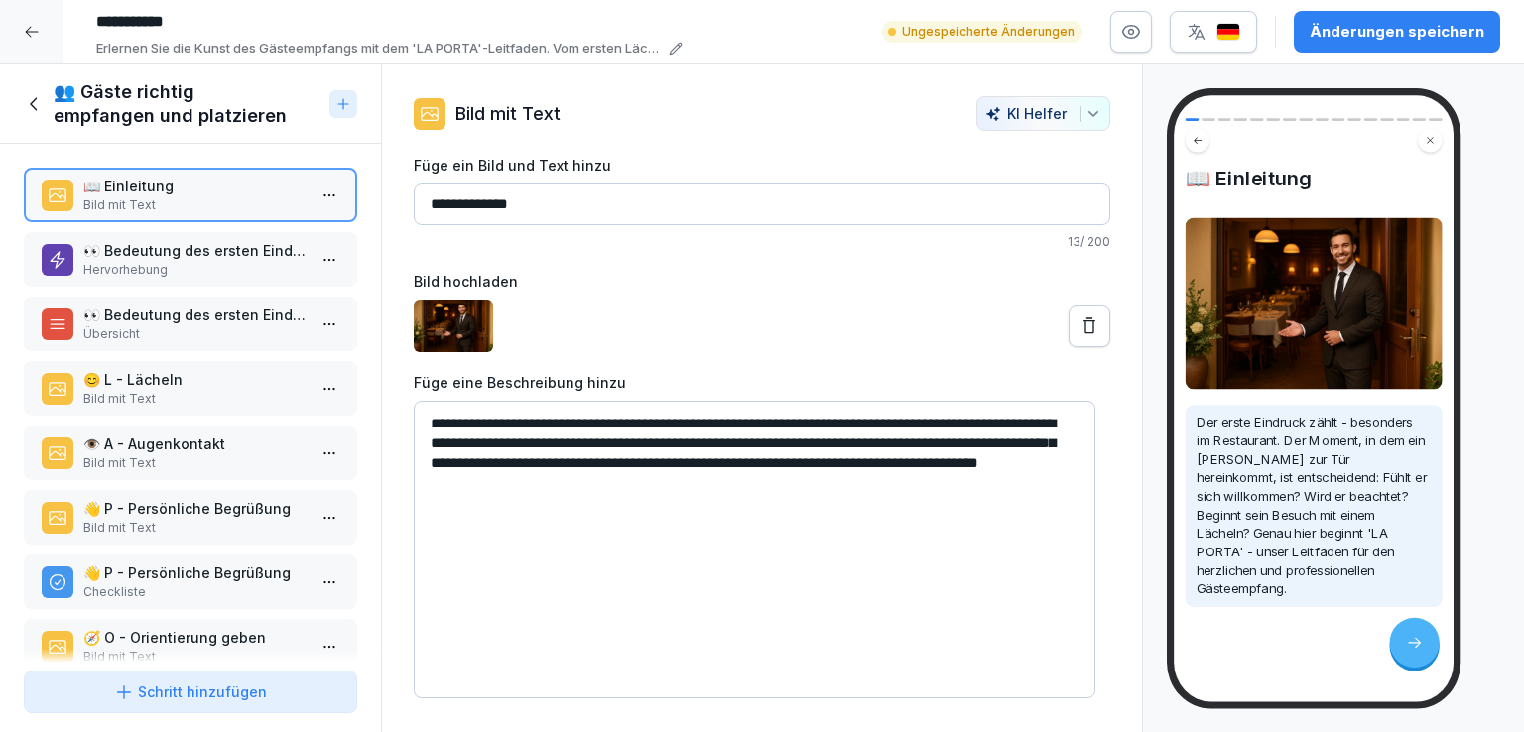
click at [206, 244] on p "👀 Bedeutung des ersten Eindrucks" at bounding box center [194, 250] width 222 height 21
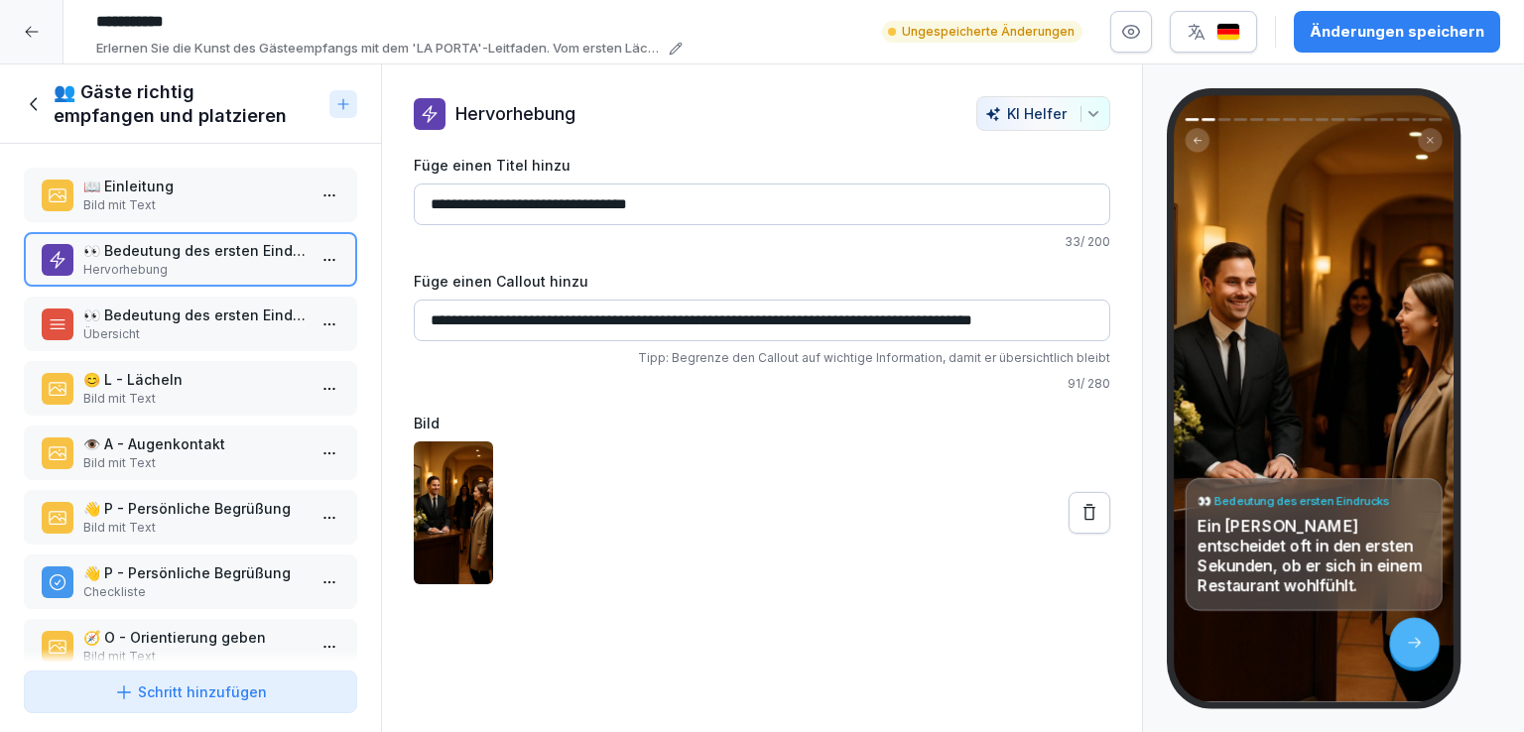
click at [208, 176] on p "📖 Einleitung" at bounding box center [194, 186] width 222 height 21
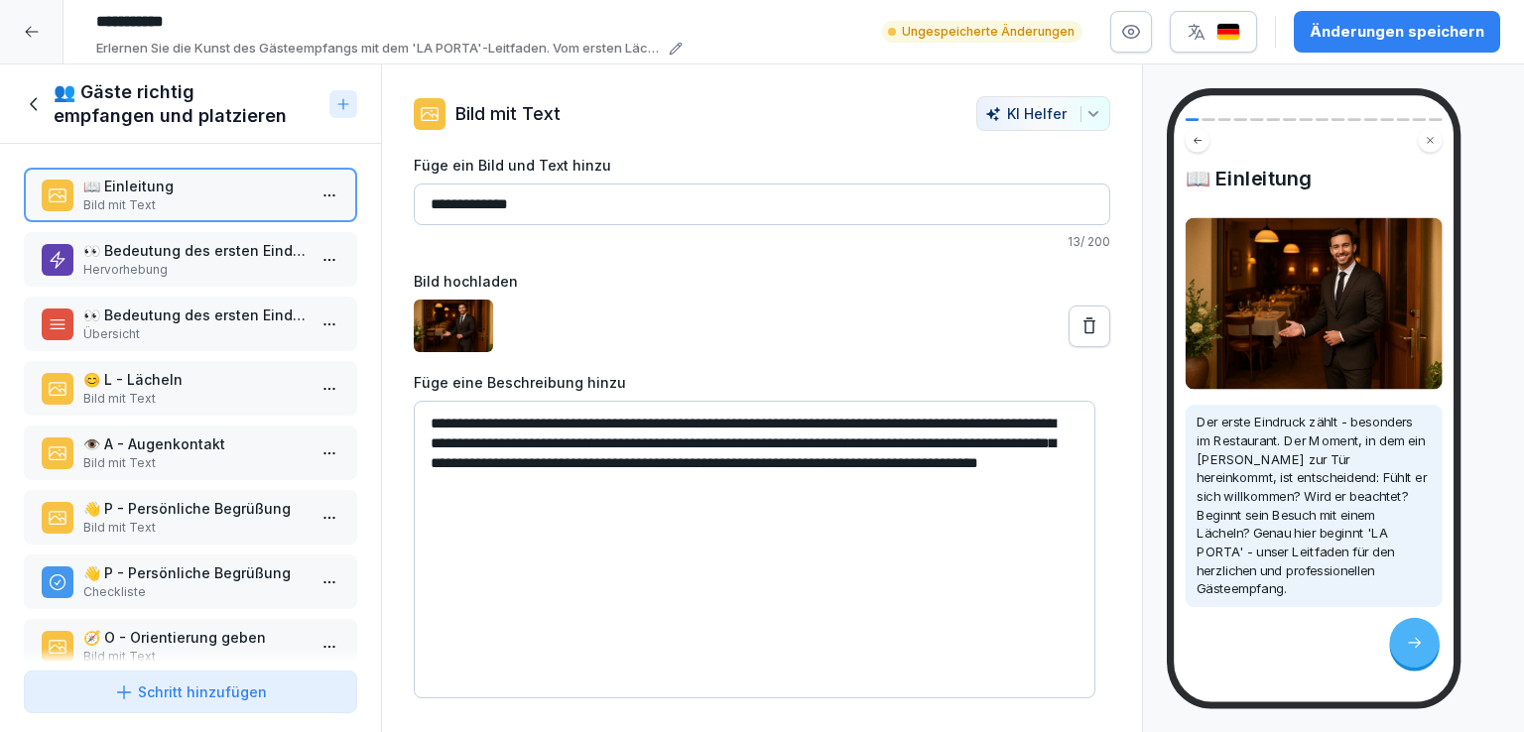
click at [1079, 318] on icon at bounding box center [1089, 326] width 20 height 20
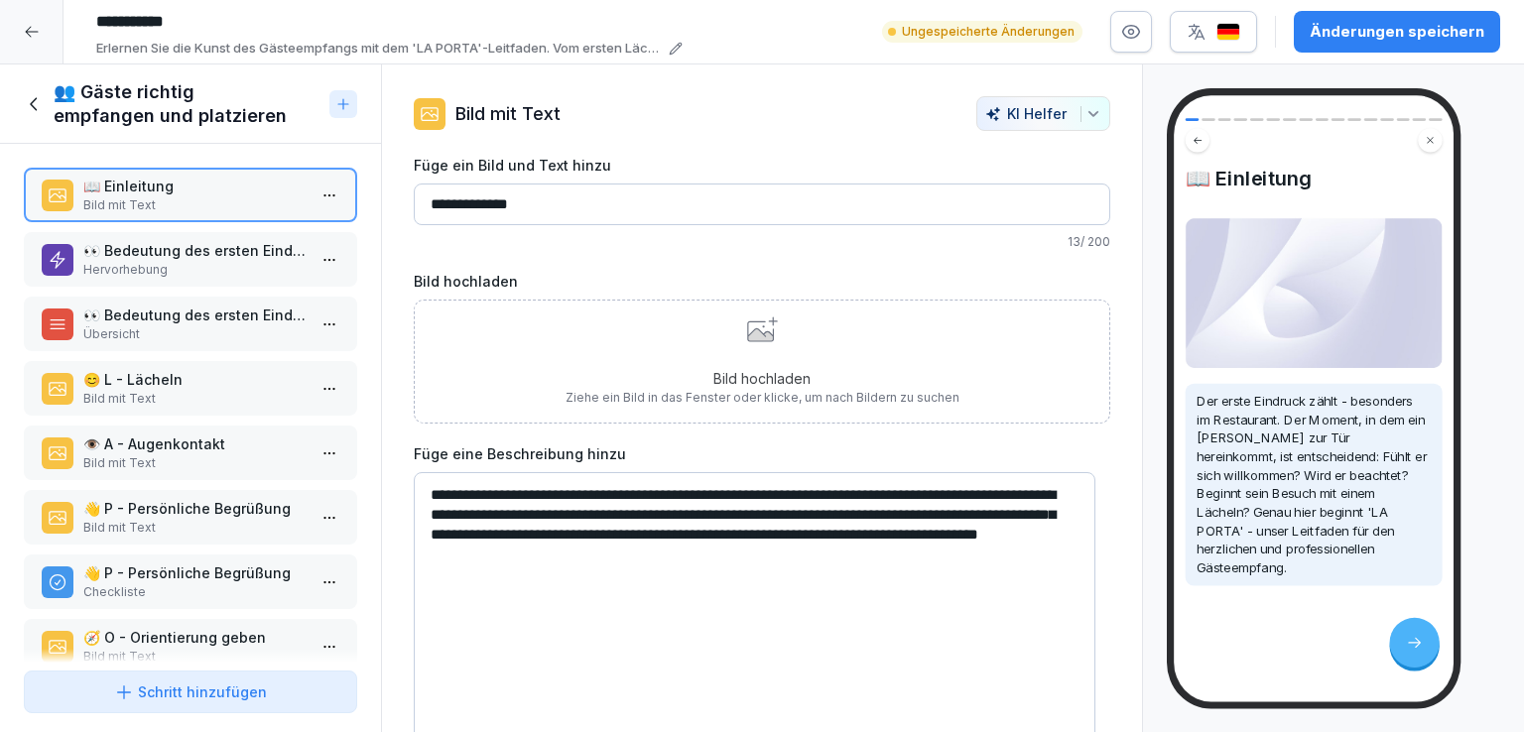
click at [733, 343] on div "Bild hochladen Ziehe ein Bild in das Fenster oder klicke, um nach Bildern zu su…" at bounding box center [763, 361] width 394 height 90
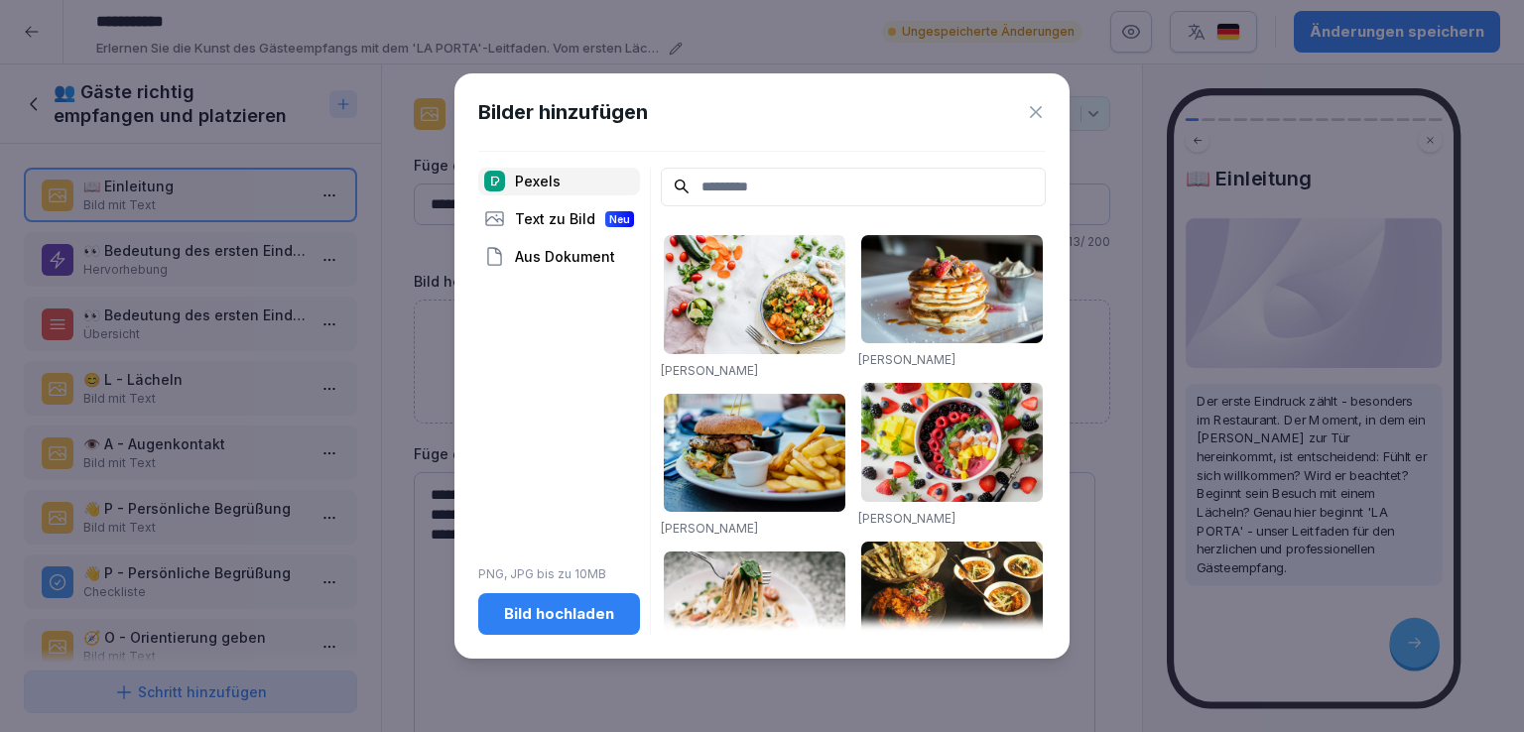
click at [536, 216] on div "Text zu Bild Neu" at bounding box center [559, 219] width 162 height 28
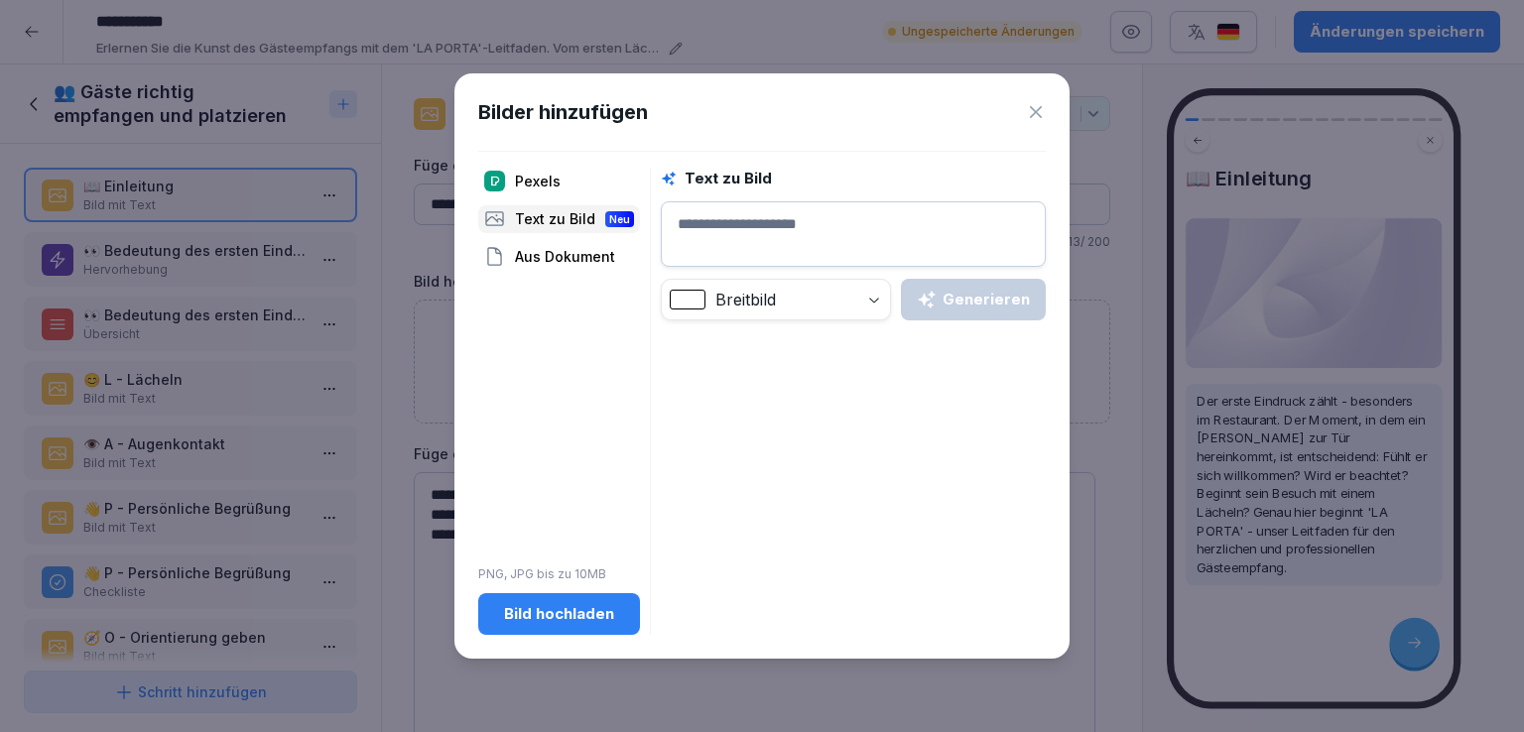
click at [802, 224] on textarea at bounding box center [853, 233] width 385 height 65
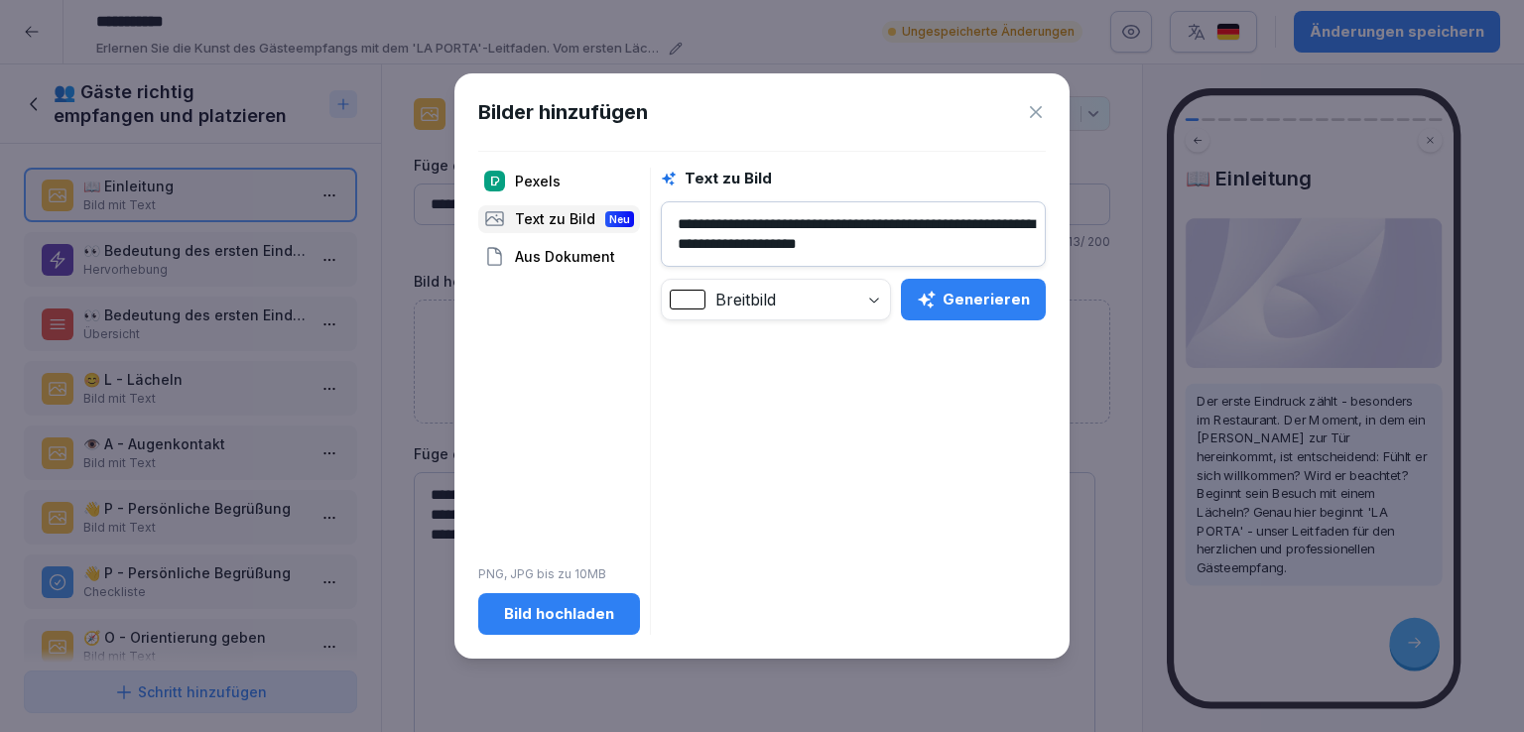
type textarea "**********"
click at [969, 297] on div "Generieren" at bounding box center [973, 300] width 113 height 22
click at [813, 688] on div "Etwas ist schief gelaufen" at bounding box center [776, 690] width 178 height 20
click at [1006, 303] on div "Generieren" at bounding box center [973, 300] width 113 height 22
click at [1037, 104] on icon at bounding box center [1036, 112] width 20 height 20
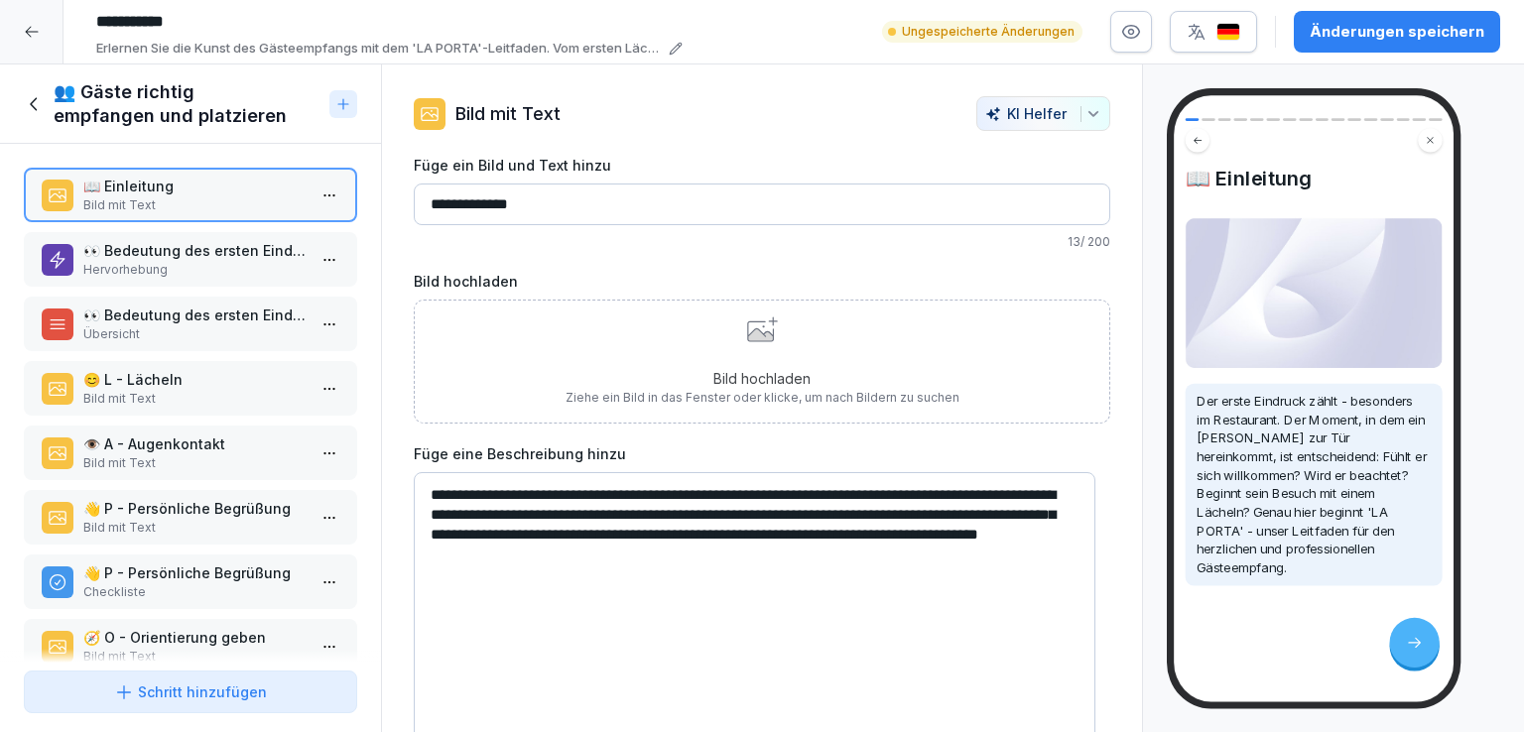
click at [203, 267] on p "Hervorhebung" at bounding box center [194, 270] width 222 height 18
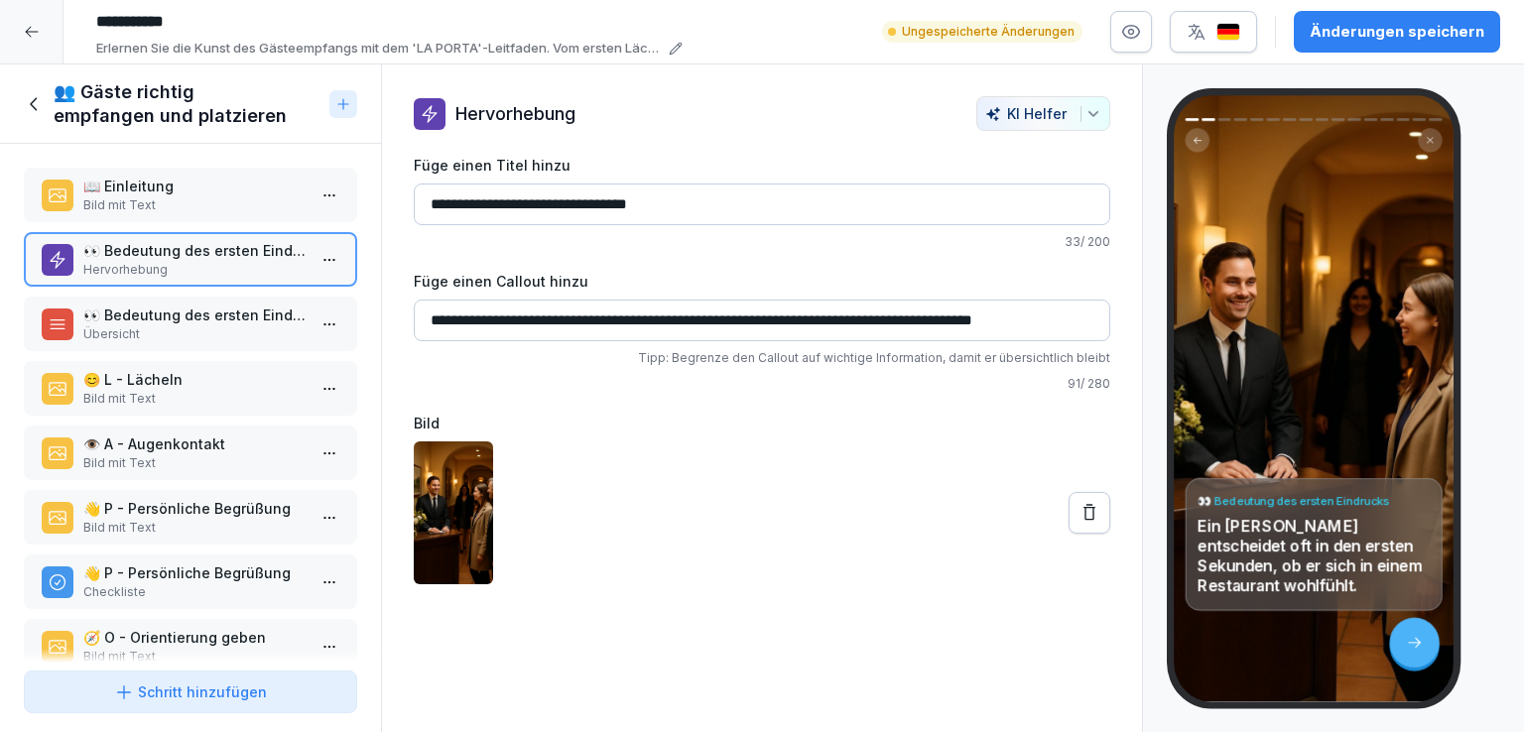
click at [190, 319] on p "👀 Bedeutung des ersten Eindrucks" at bounding box center [194, 315] width 222 height 21
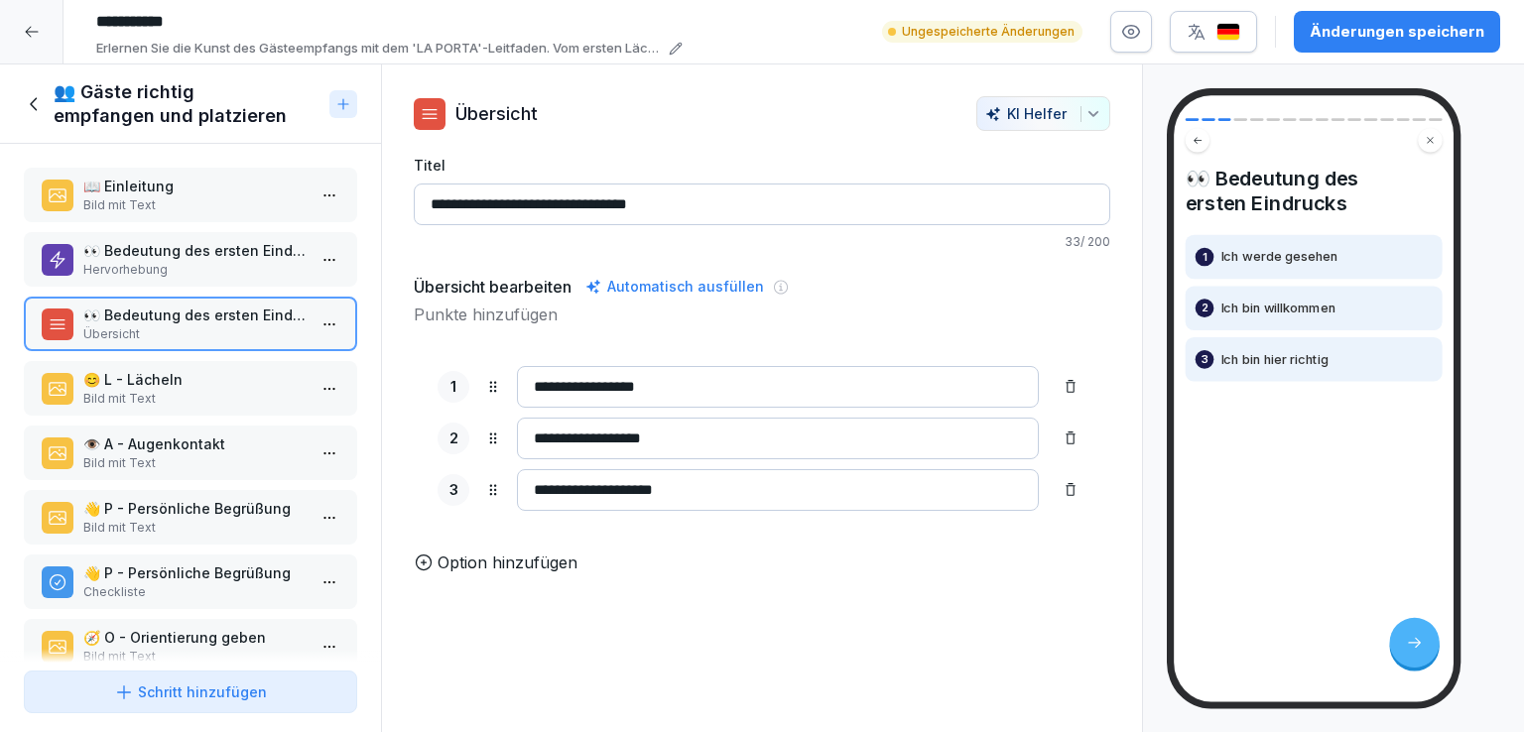
click at [227, 255] on p "👀 Bedeutung des ersten Eindrucks" at bounding box center [194, 250] width 222 height 21
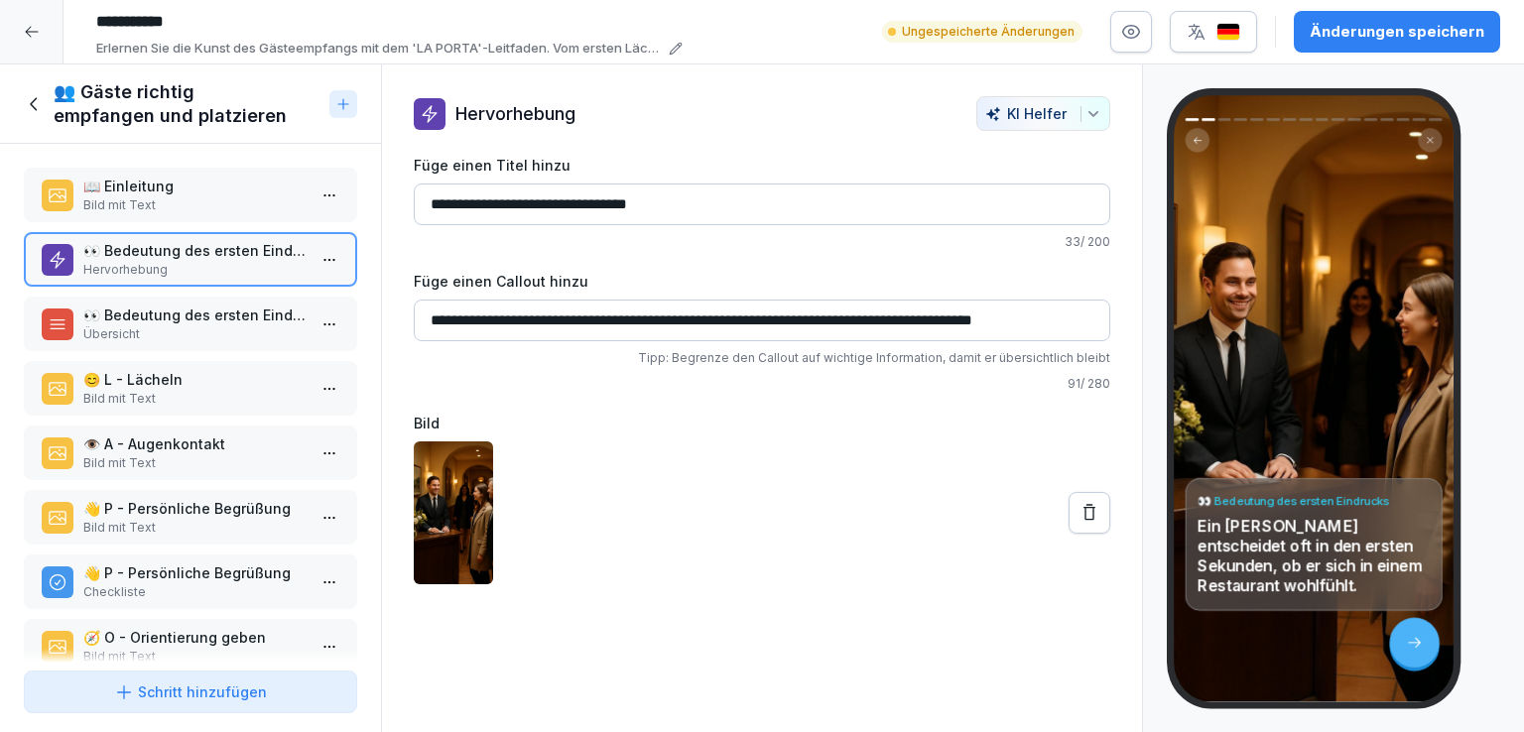
click at [215, 200] on p "Bild mit Text" at bounding box center [194, 205] width 222 height 18
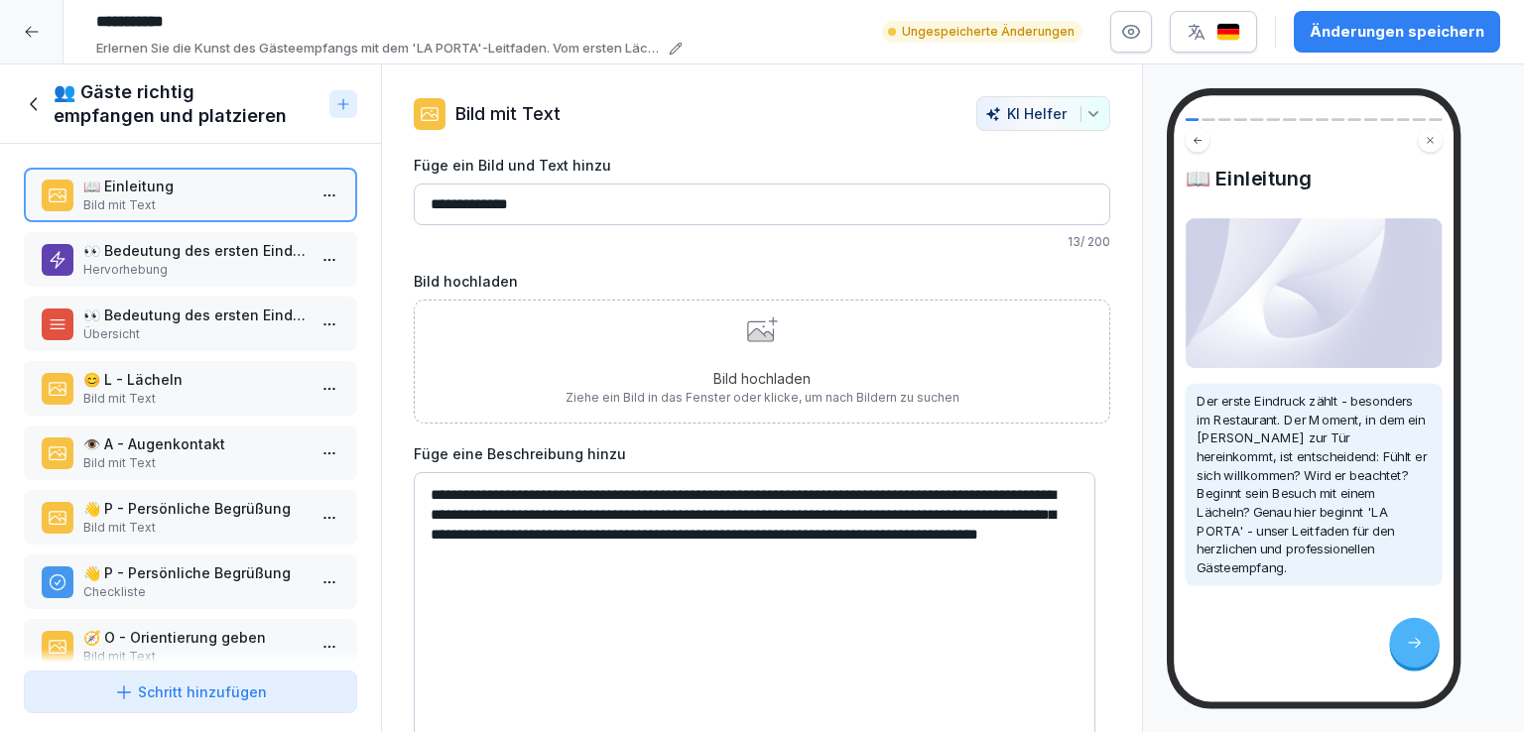
click at [754, 333] on icon at bounding box center [760, 334] width 26 height 13
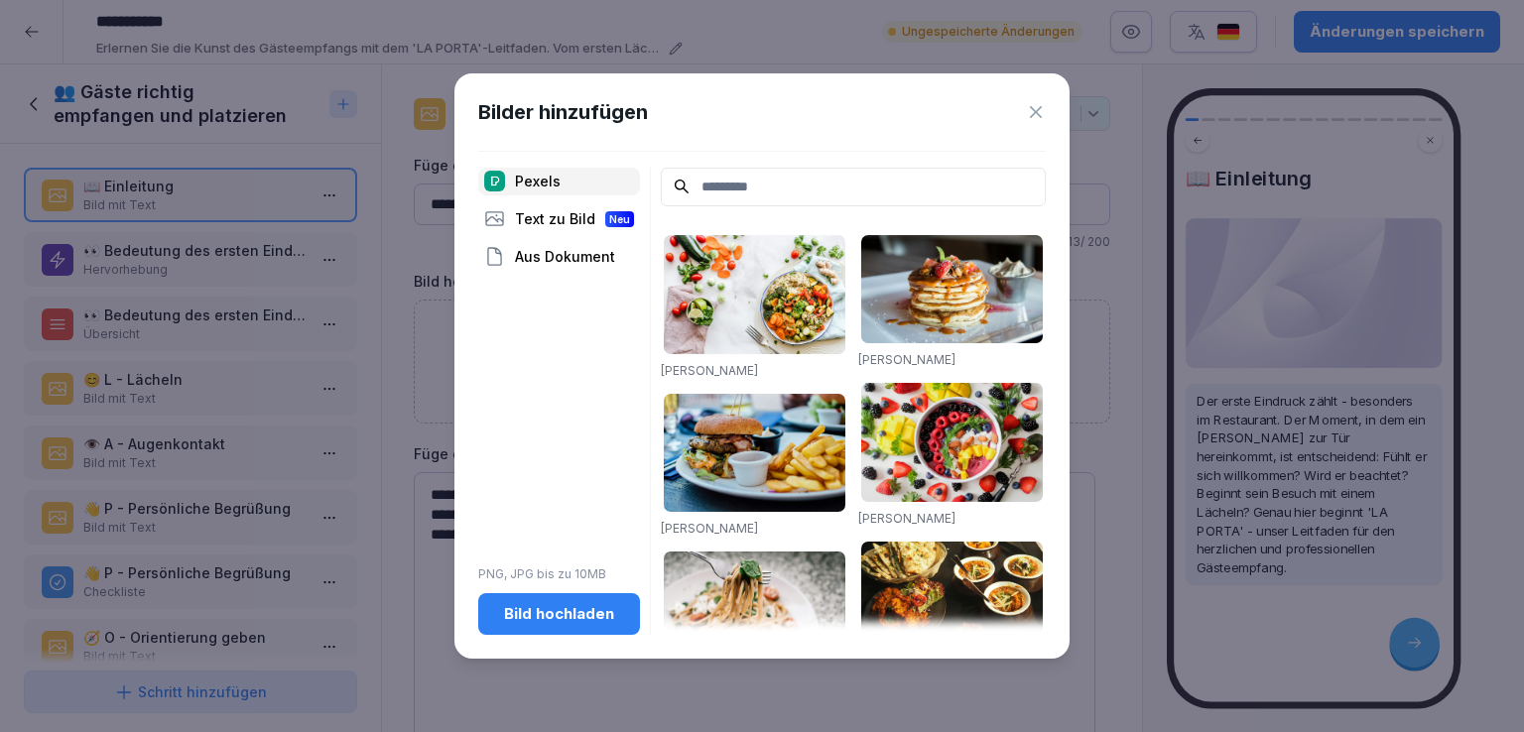
click at [748, 176] on input at bounding box center [853, 187] width 385 height 39
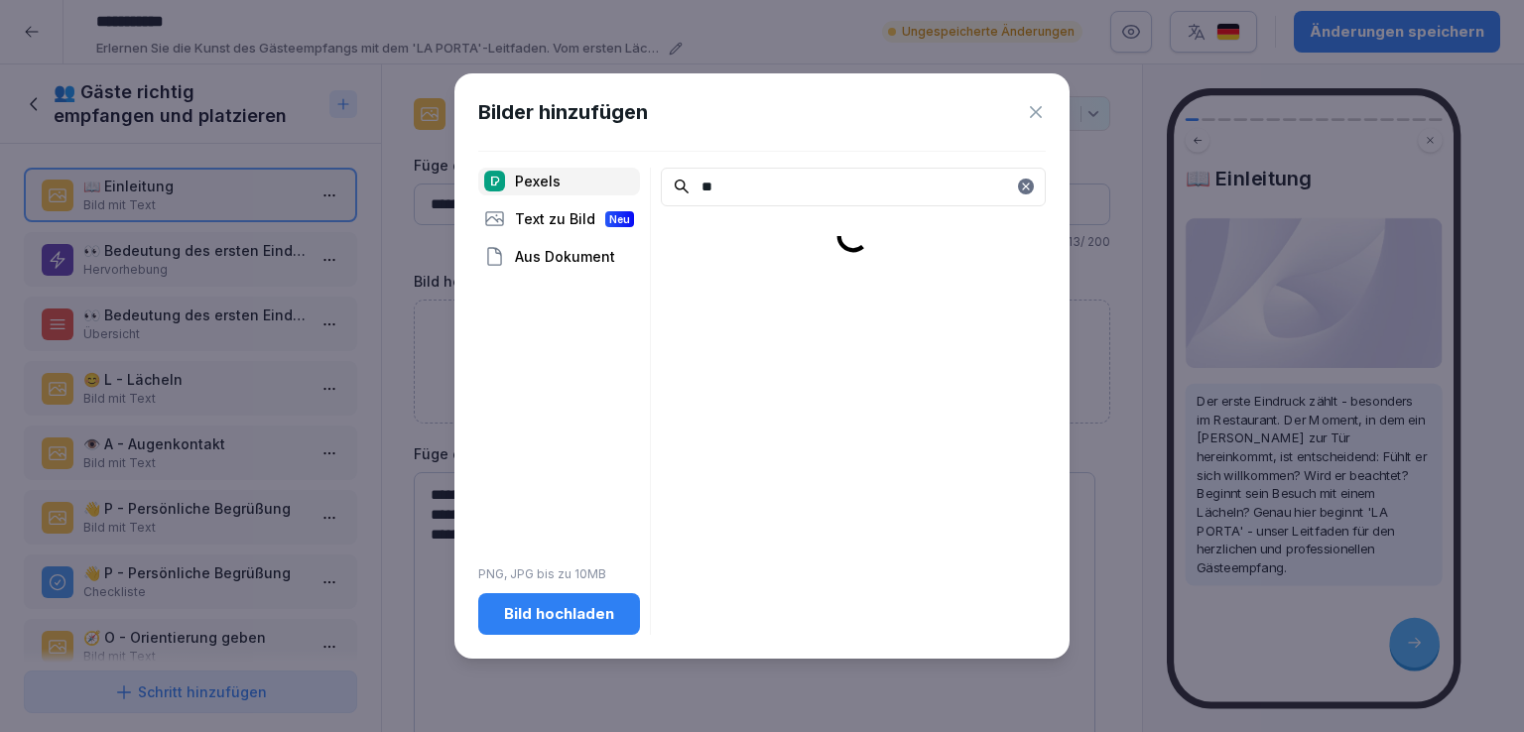
type input "*"
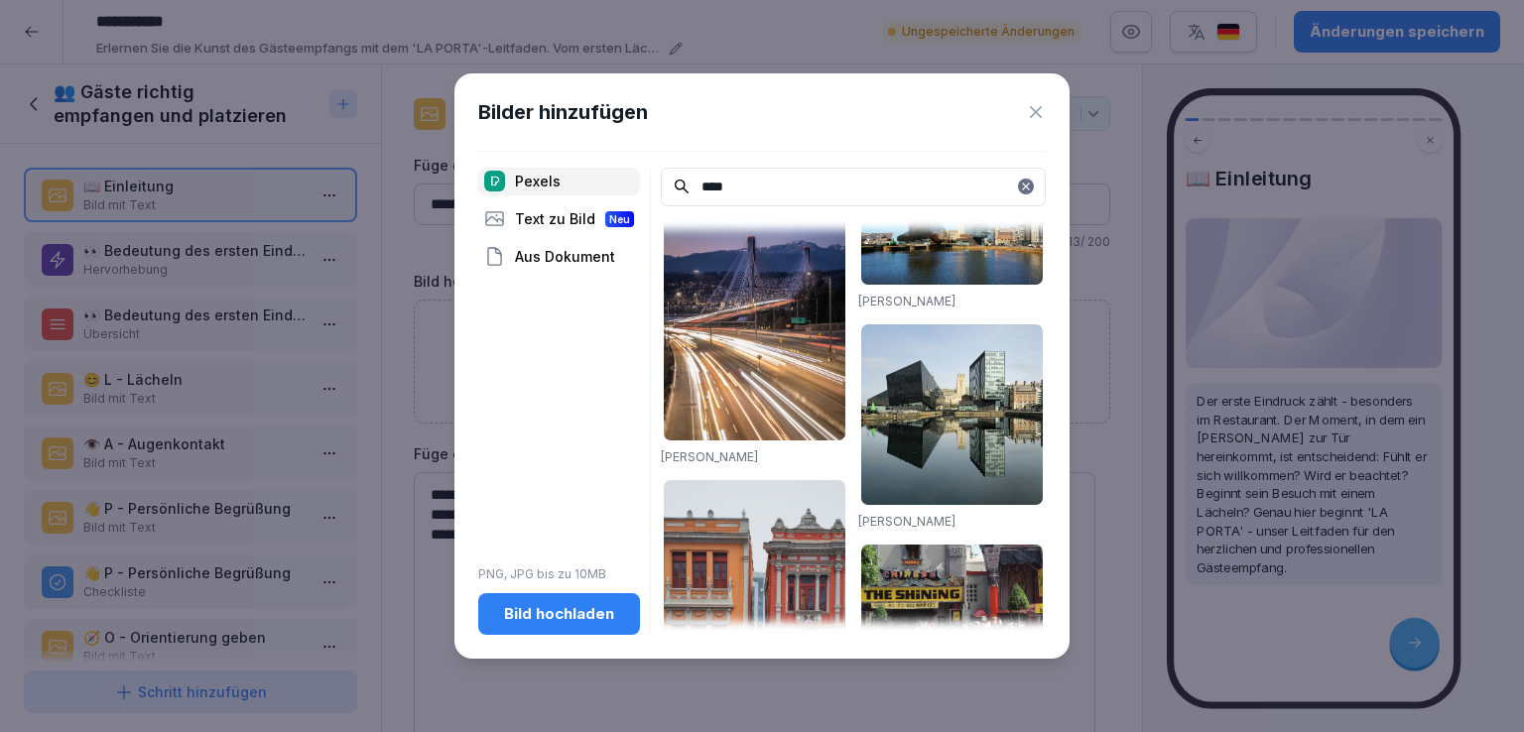
scroll to position [1385, 0]
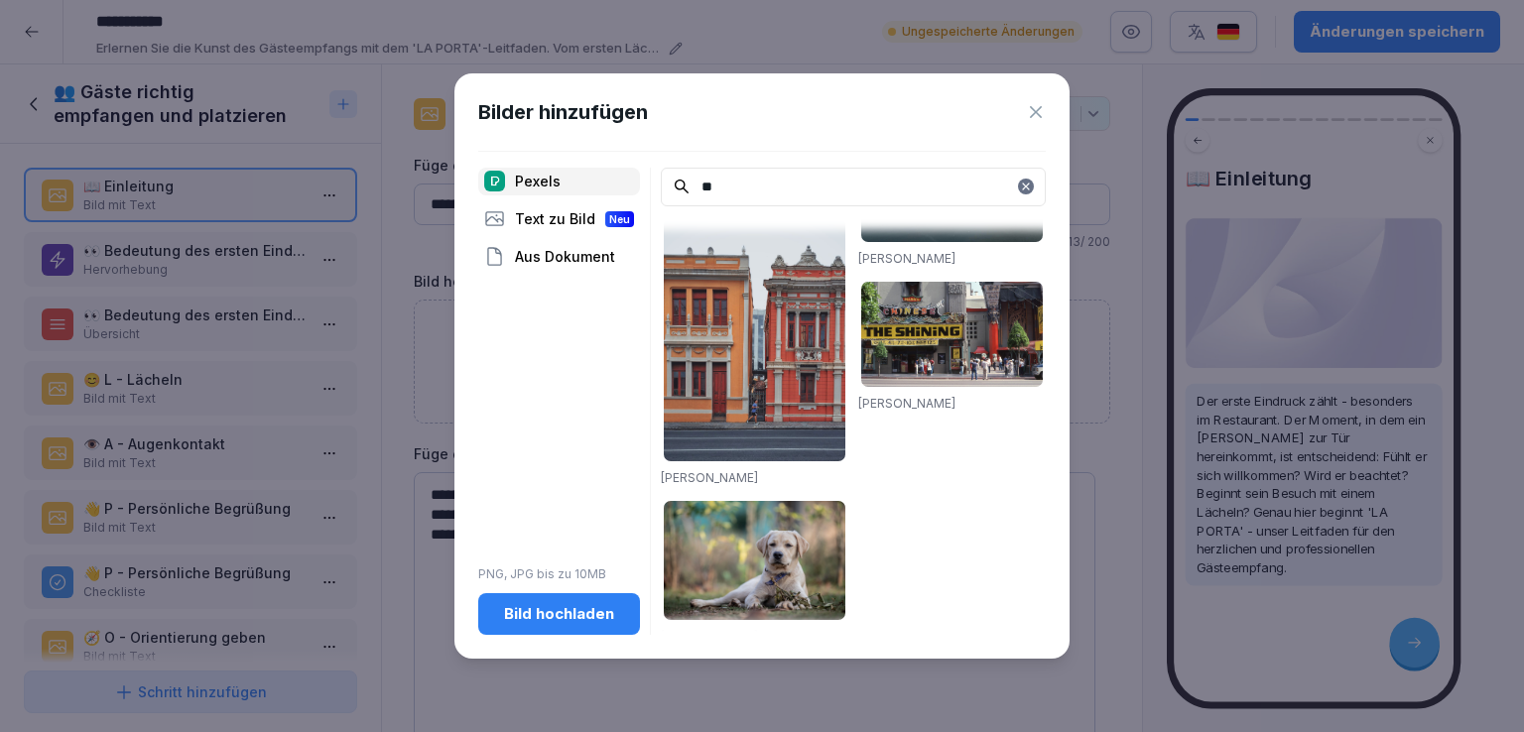
type input "*"
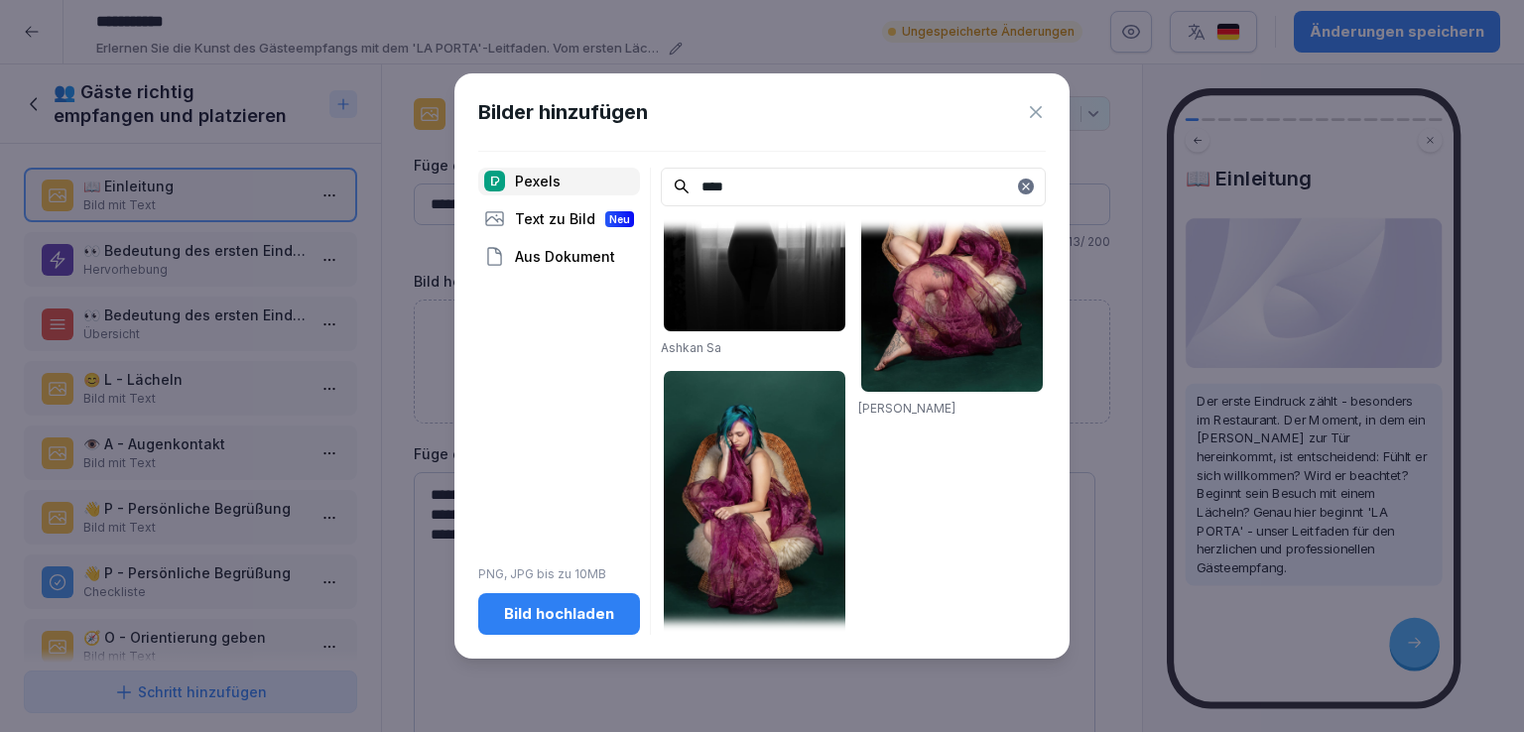
scroll to position [2522, 0]
type input "*"
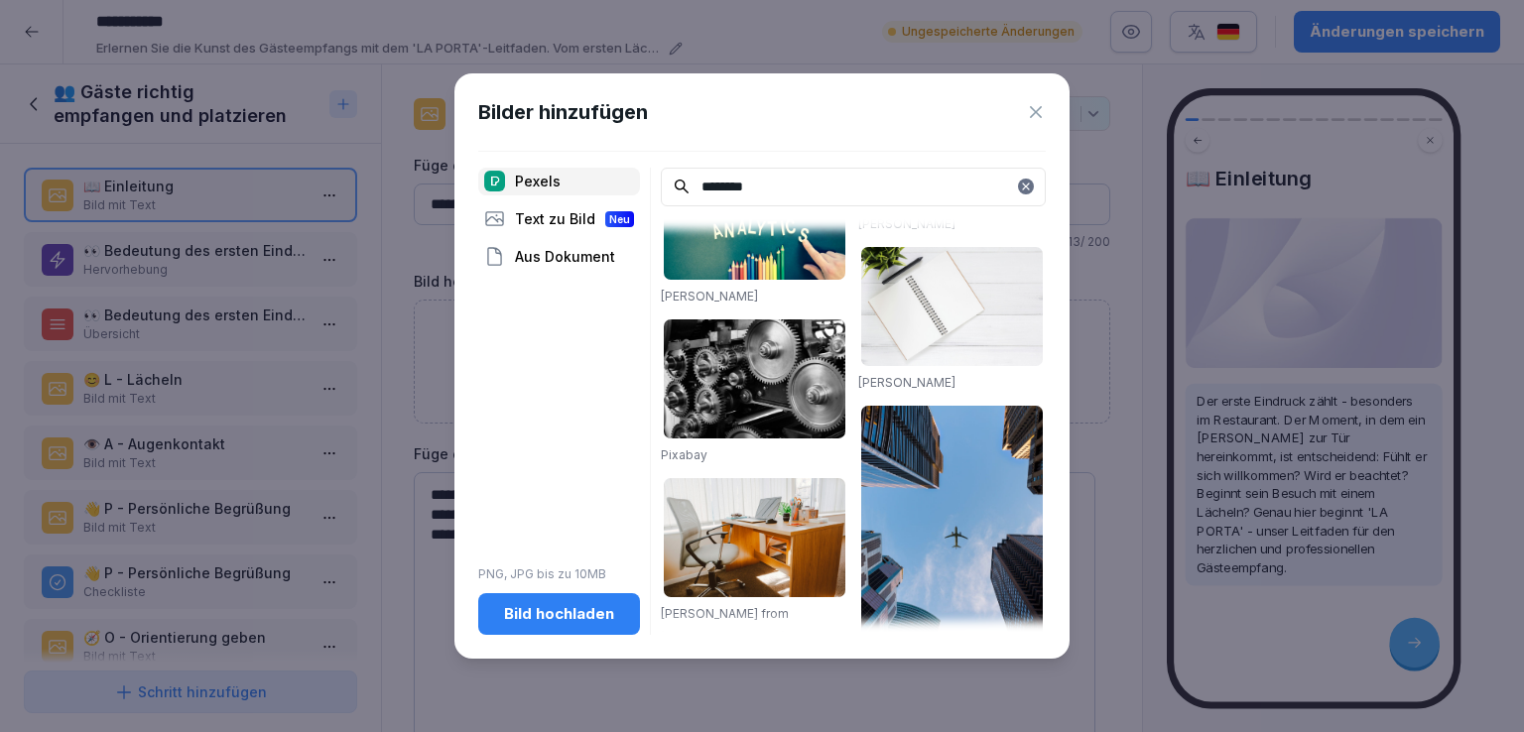
scroll to position [1960, 0]
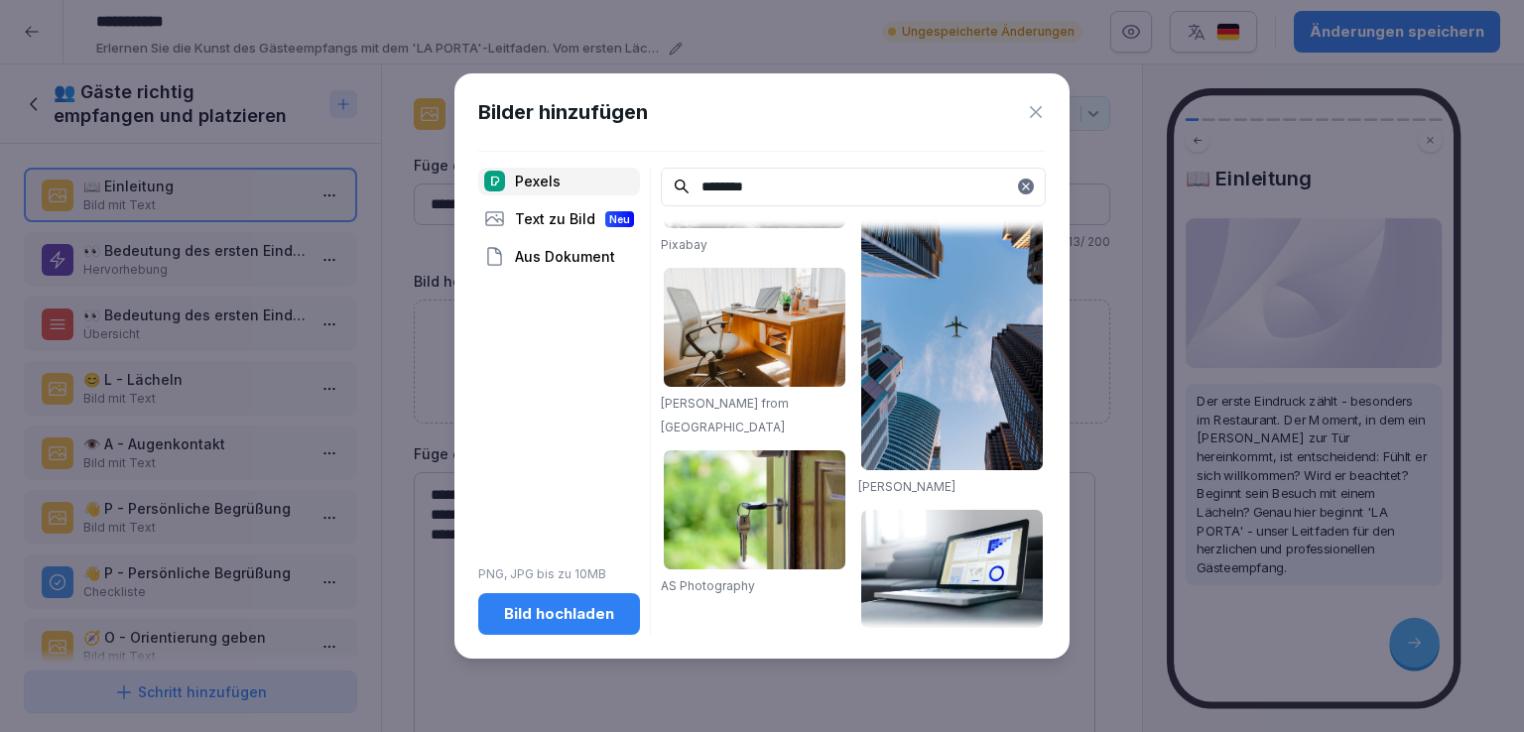
drag, startPoint x: 774, startPoint y: 177, endPoint x: 653, endPoint y: 172, distance: 121.1
click at [653, 172] on div "Pexels Text zu Bild Neu Aus Dokument PNG, JPG bis zu 10MB Bild hochladen ******…" at bounding box center [761, 401] width 567 height 467
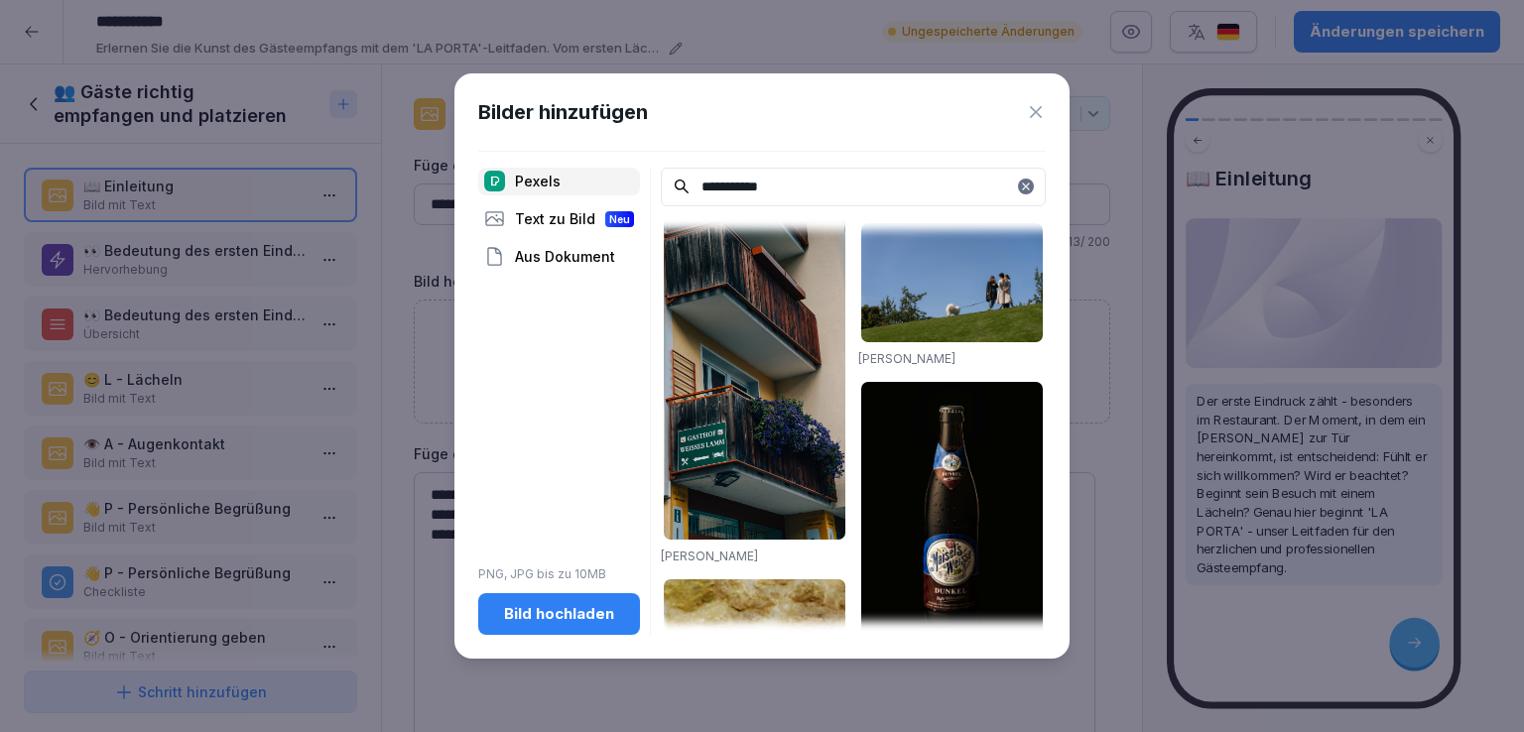
scroll to position [2059, 0]
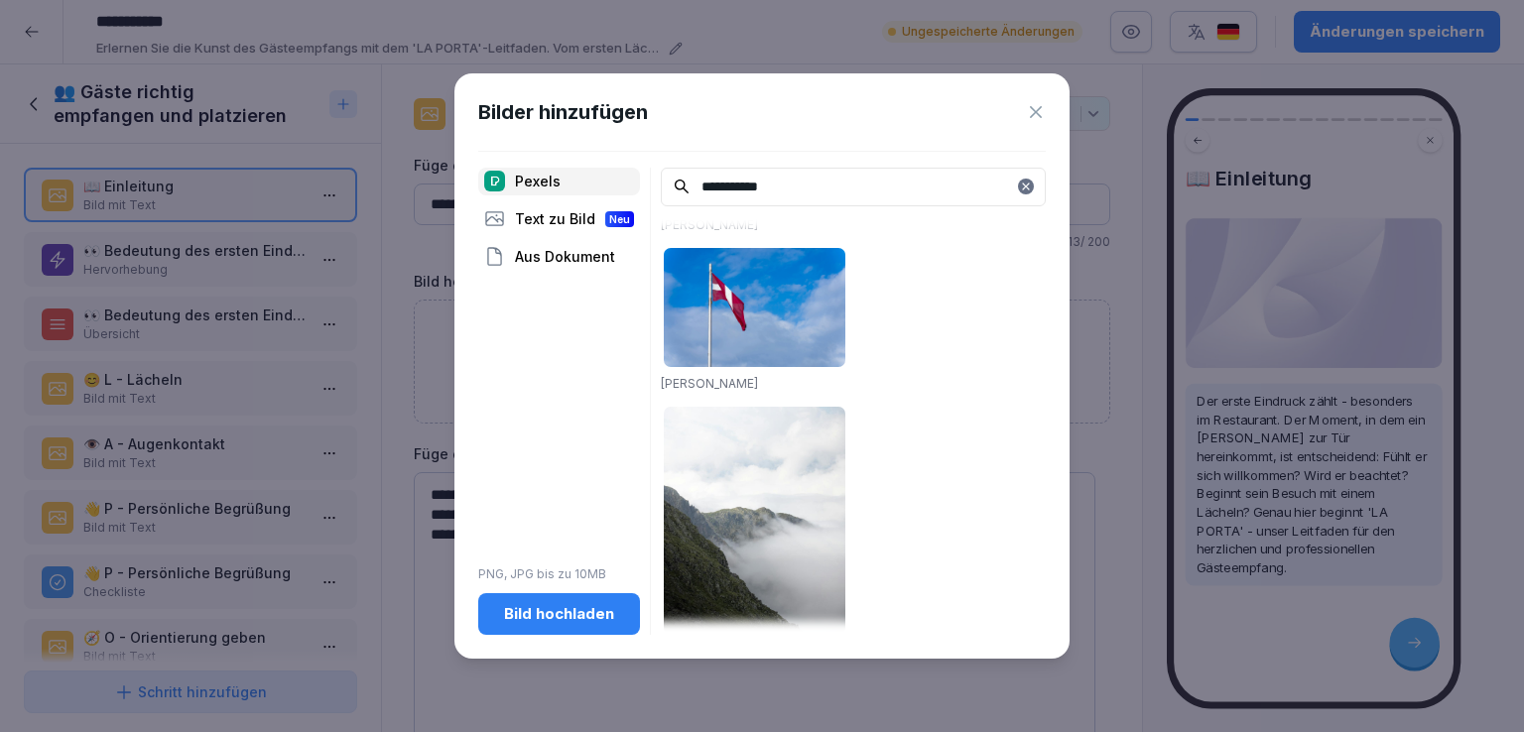
drag, startPoint x: 807, startPoint y: 184, endPoint x: 670, endPoint y: 180, distance: 137.0
click at [670, 180] on div "**********" at bounding box center [853, 187] width 385 height 39
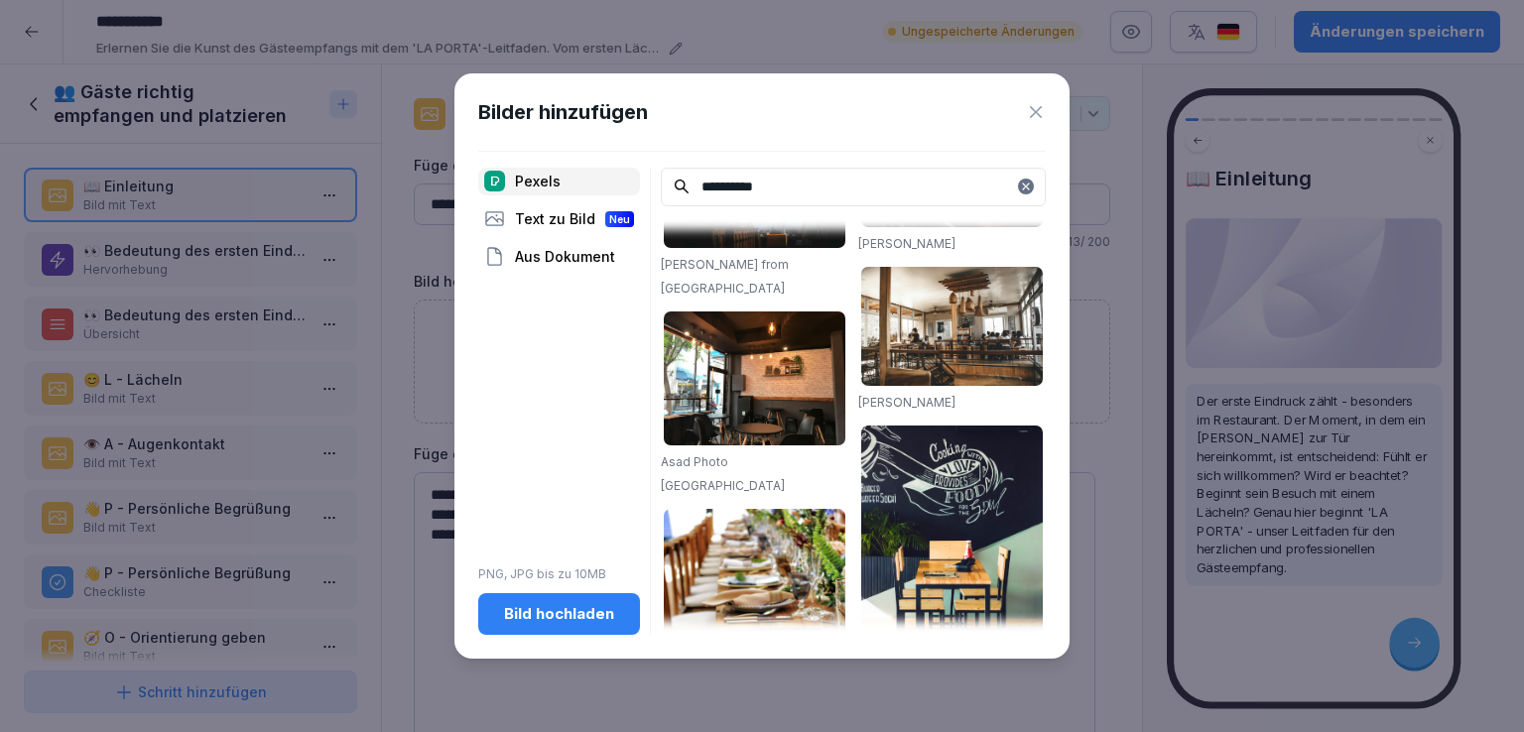
scroll to position [1642, 0]
type input "**********"
click at [580, 611] on div "Bild hochladen" at bounding box center [559, 614] width 130 height 22
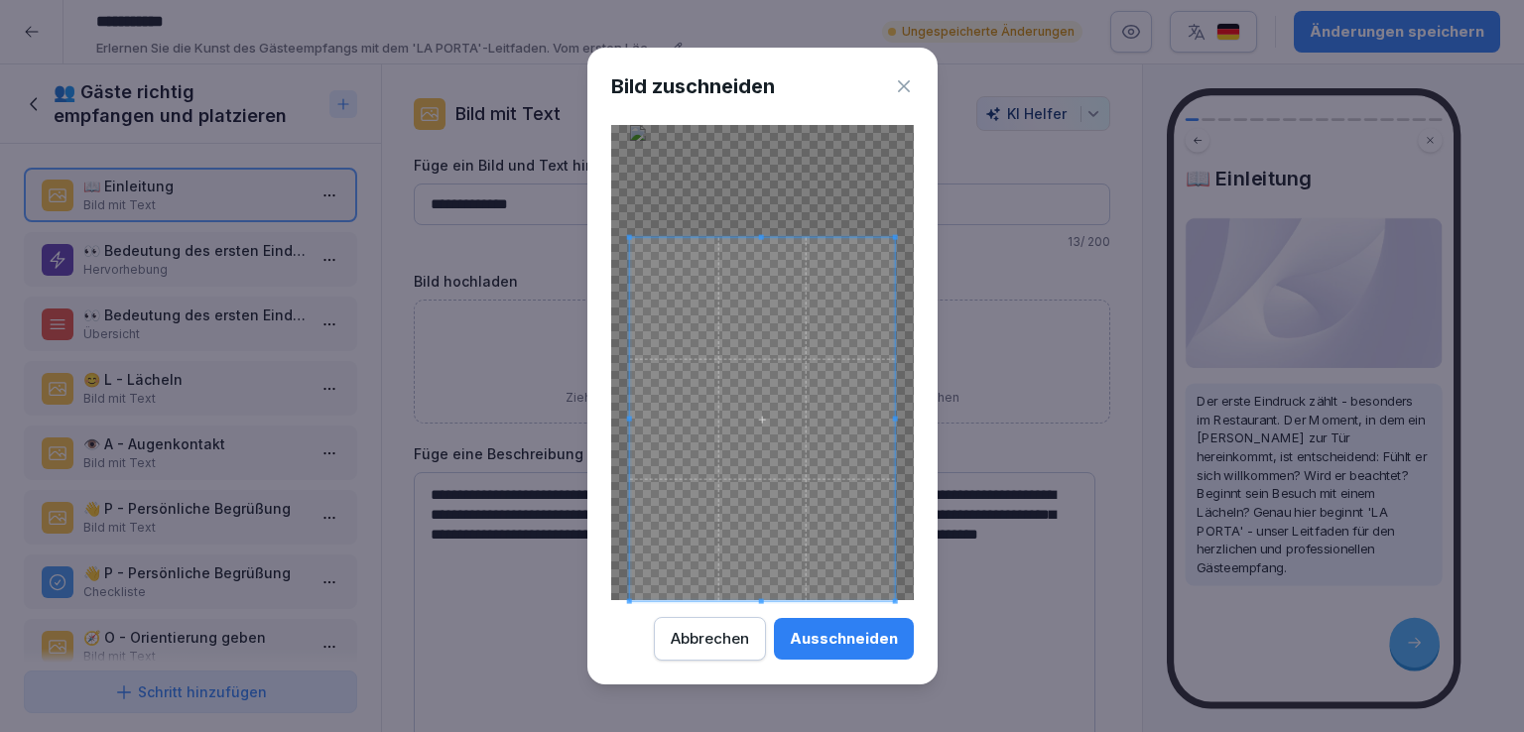
click at [778, 238] on div at bounding box center [762, 419] width 266 height 362
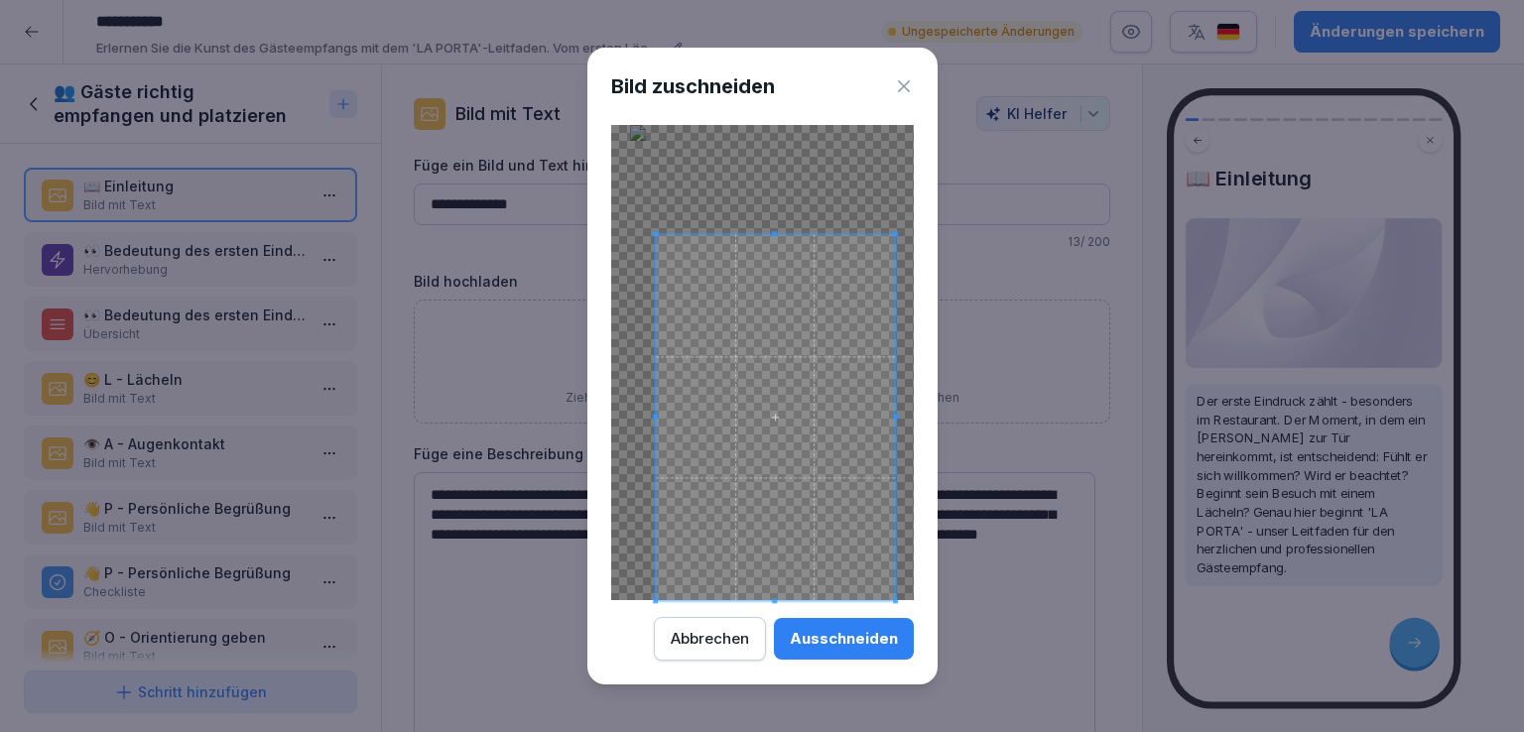
click at [654, 418] on span at bounding box center [655, 417] width 5 height 5
click at [859, 636] on div "Ausschneiden" at bounding box center [844, 639] width 108 height 22
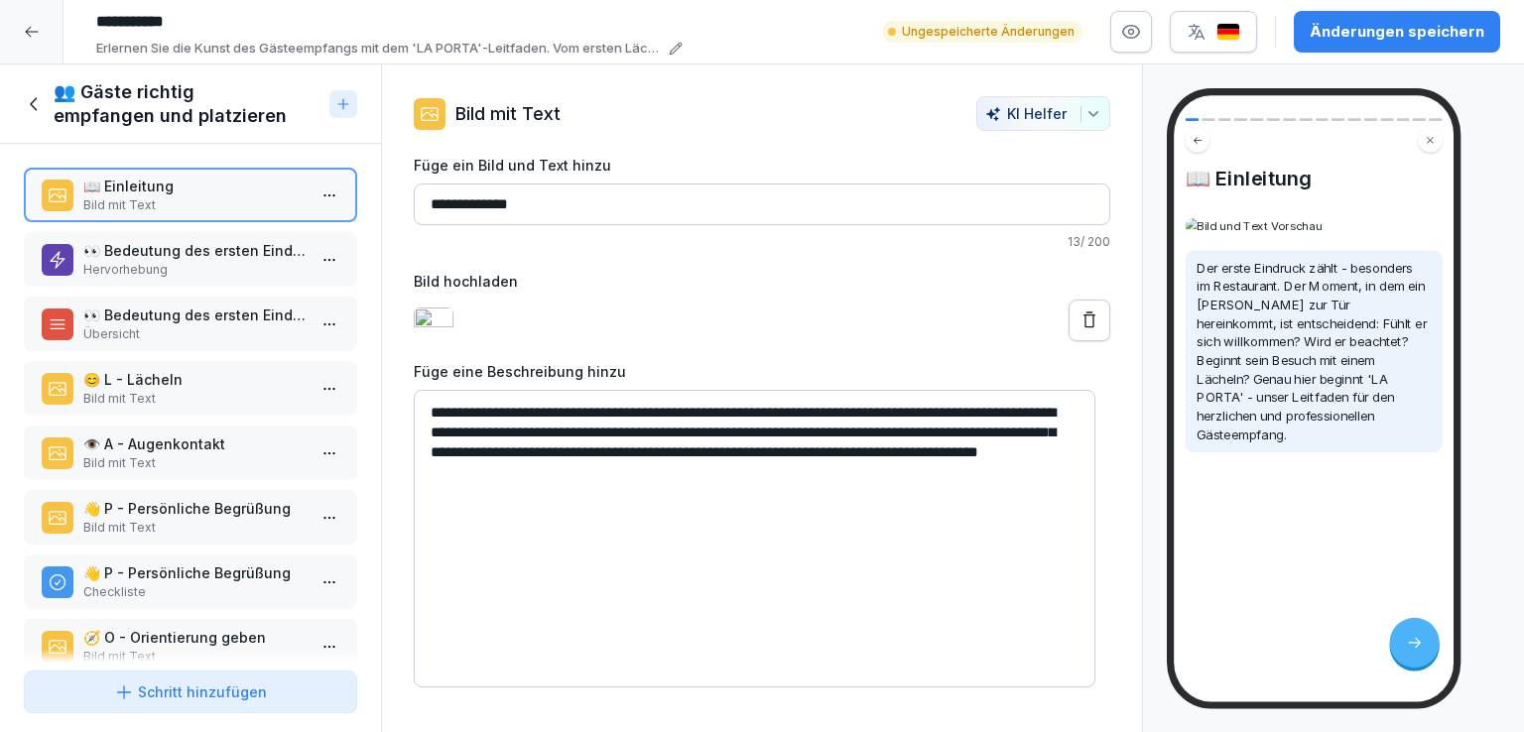
scroll to position [0, 0]
click at [173, 261] on p "Hervorhebung" at bounding box center [194, 270] width 222 height 18
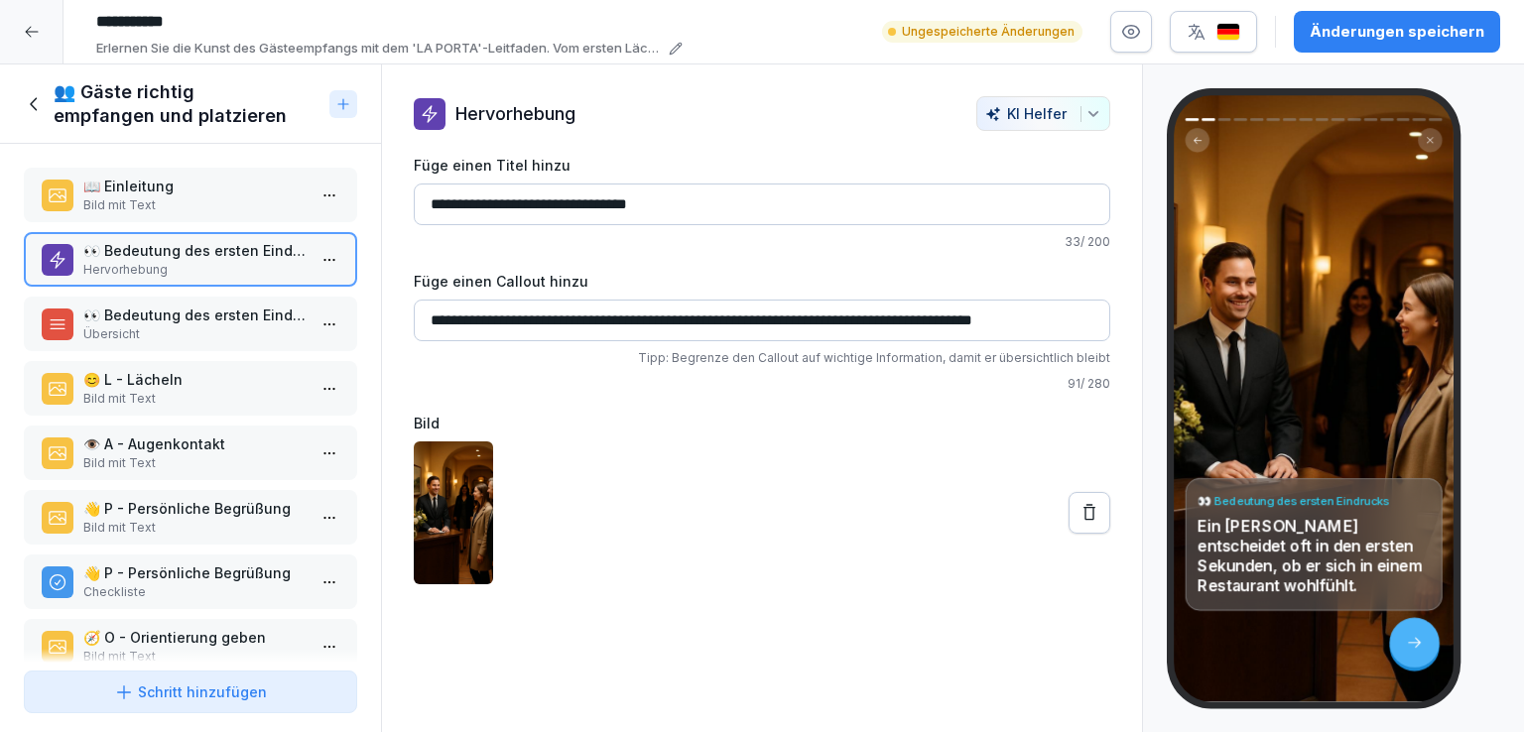
click at [167, 332] on p "Übersicht" at bounding box center [194, 334] width 222 height 18
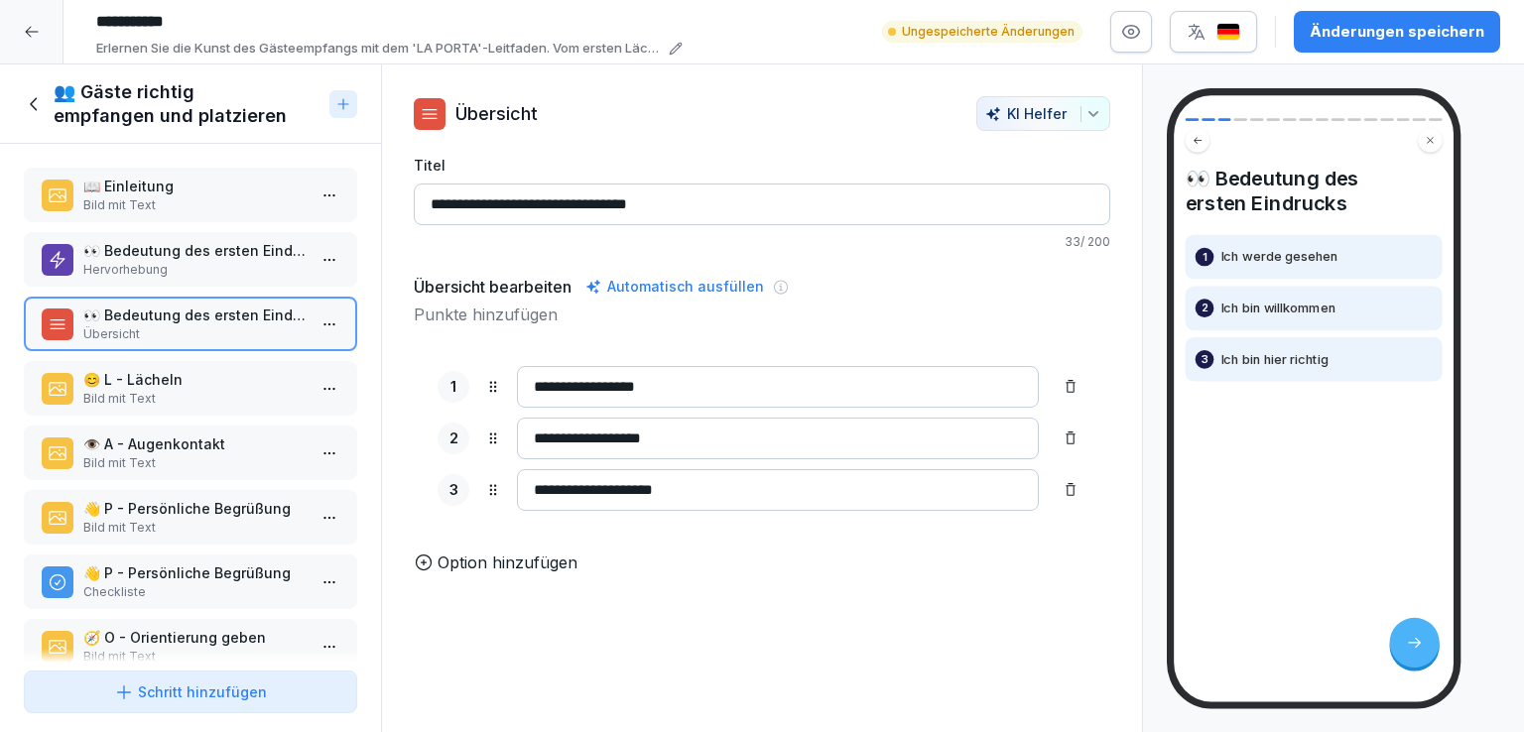
click at [231, 233] on div "👀 Bedeutung des ersten Eindrucks Hervorhebung" at bounding box center [190, 259] width 333 height 55
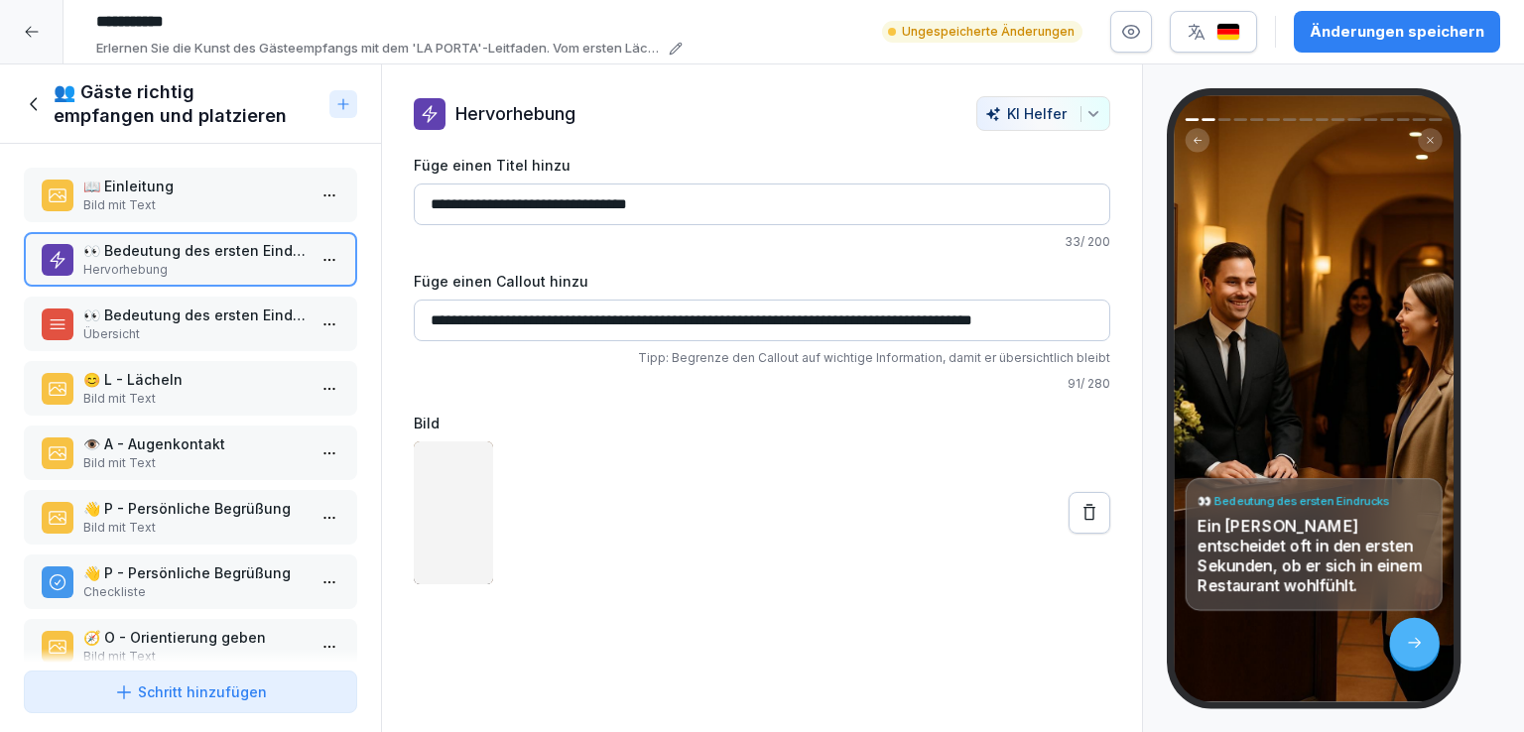
click at [160, 187] on p "📖 Einleitung" at bounding box center [194, 186] width 222 height 21
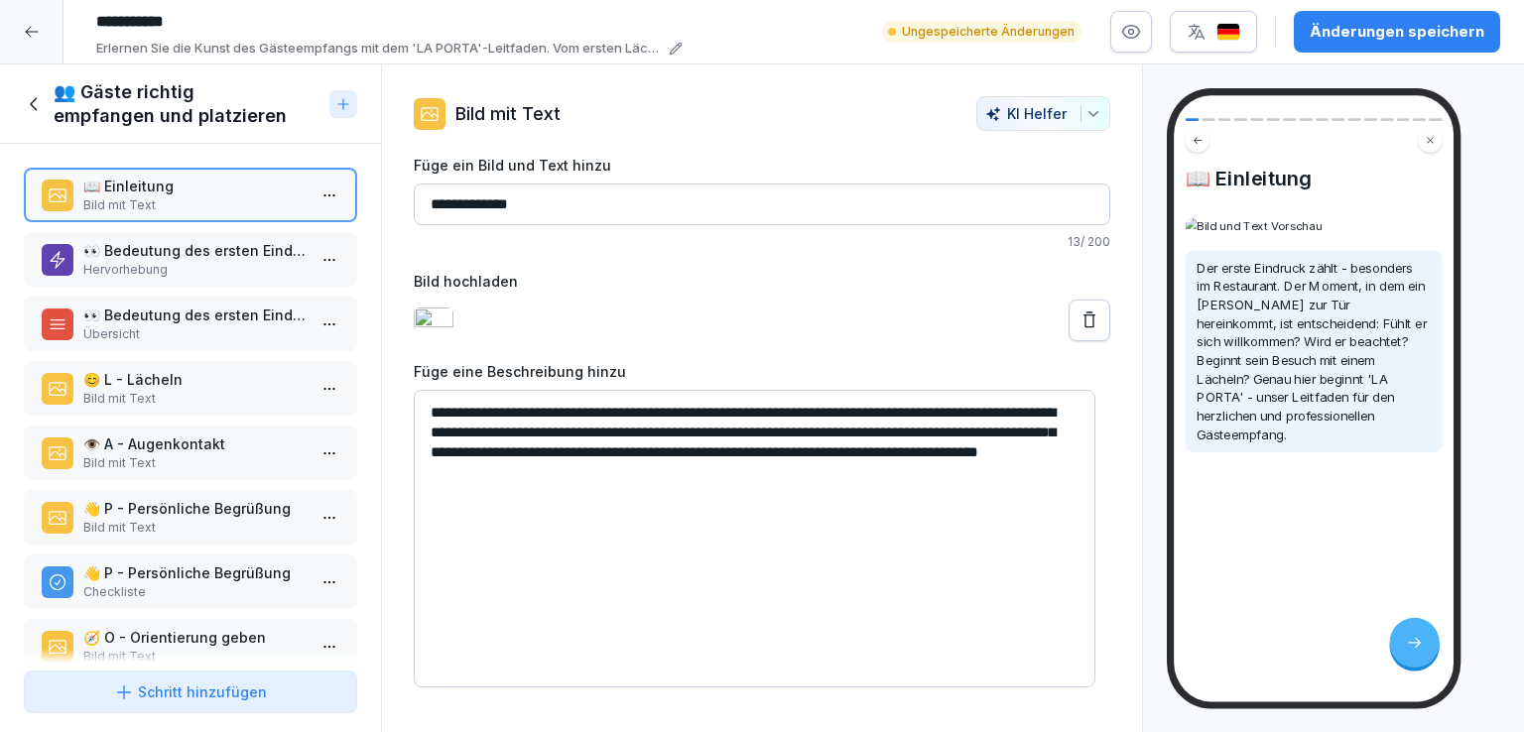
click at [30, 93] on icon at bounding box center [35, 104] width 22 height 22
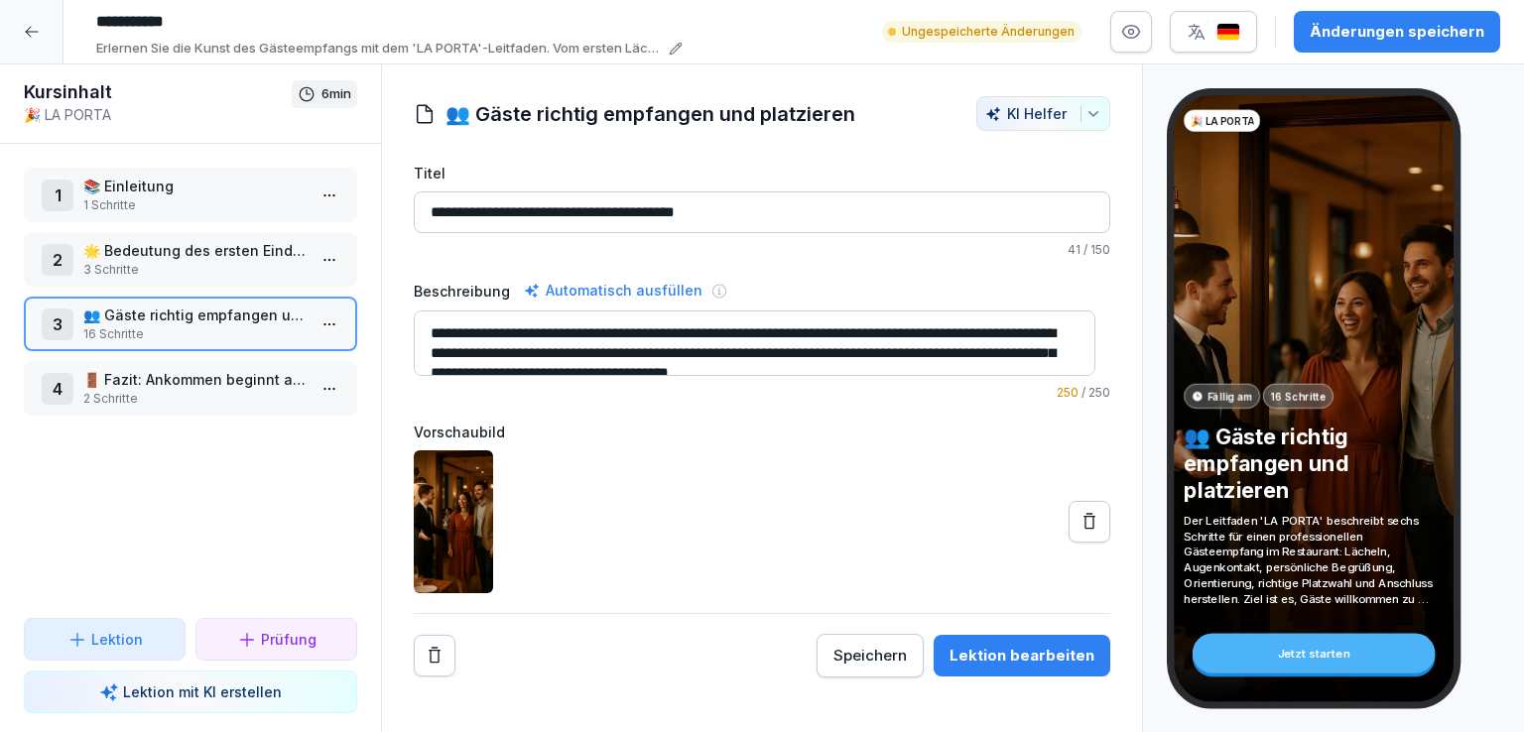
click at [1425, 33] on div "Änderungen speichern" at bounding box center [1397, 32] width 175 height 22
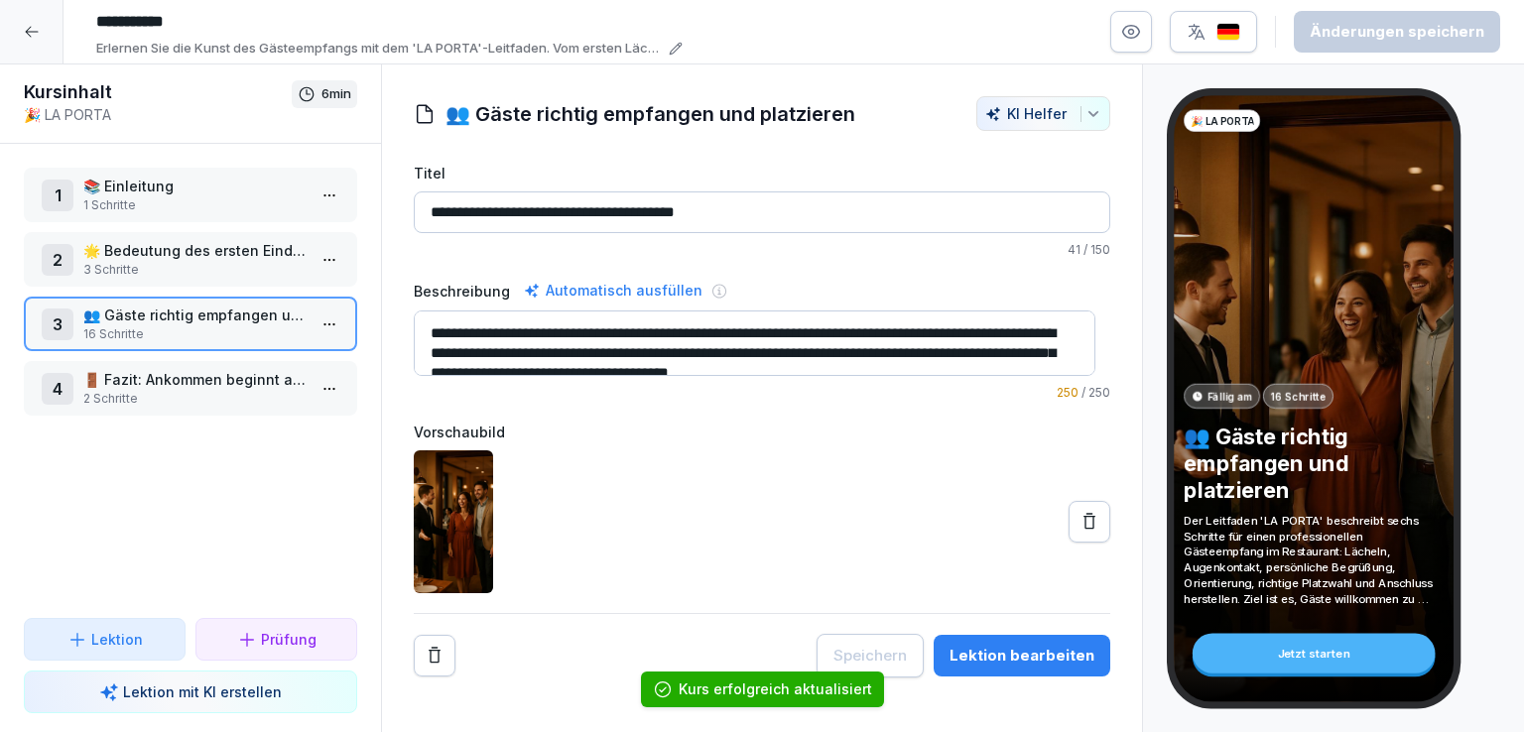
click at [36, 32] on icon at bounding box center [31, 32] width 13 height 11
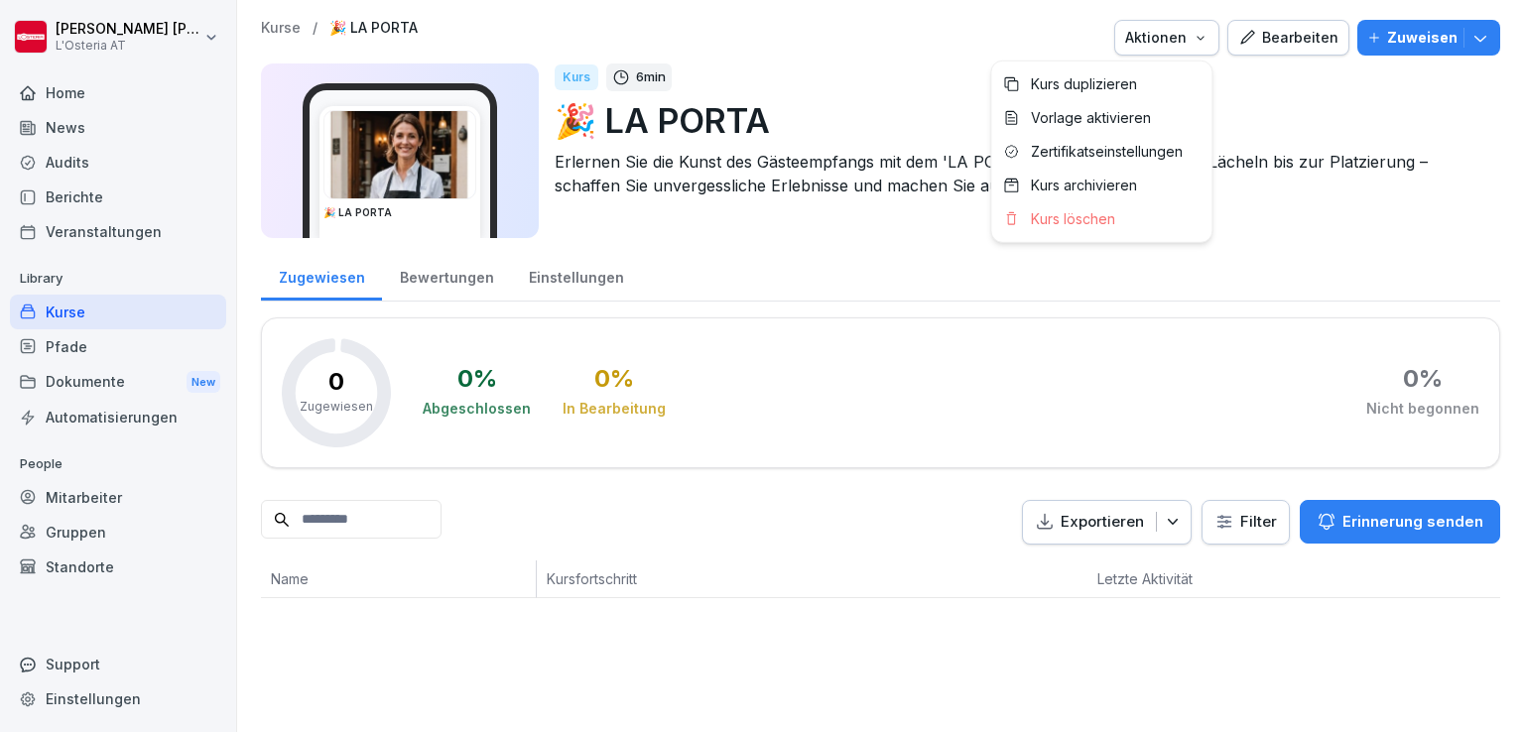
click at [1185, 40] on div "Aktionen" at bounding box center [1166, 38] width 83 height 22
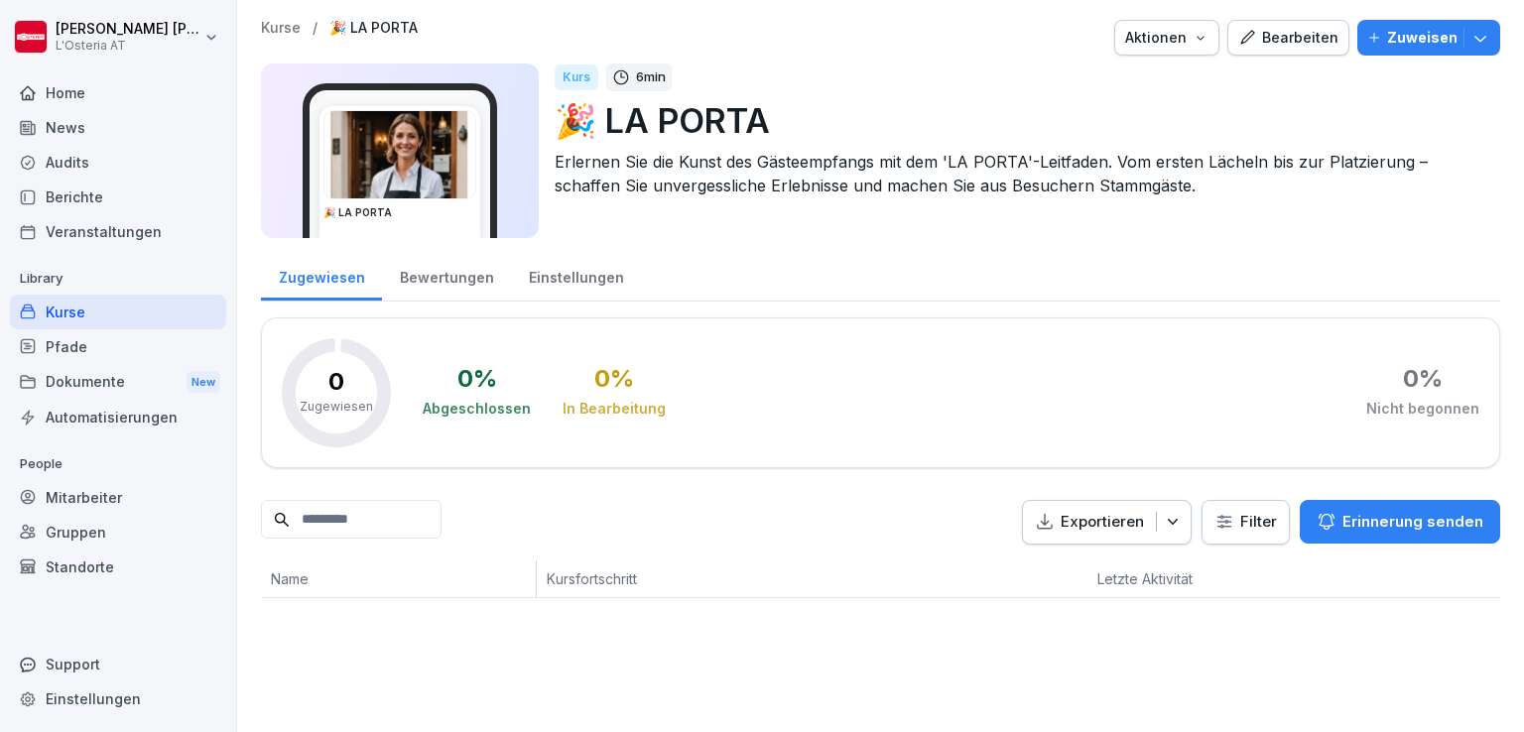
click at [1436, 36] on p "Zuweisen" at bounding box center [1422, 38] width 70 height 22
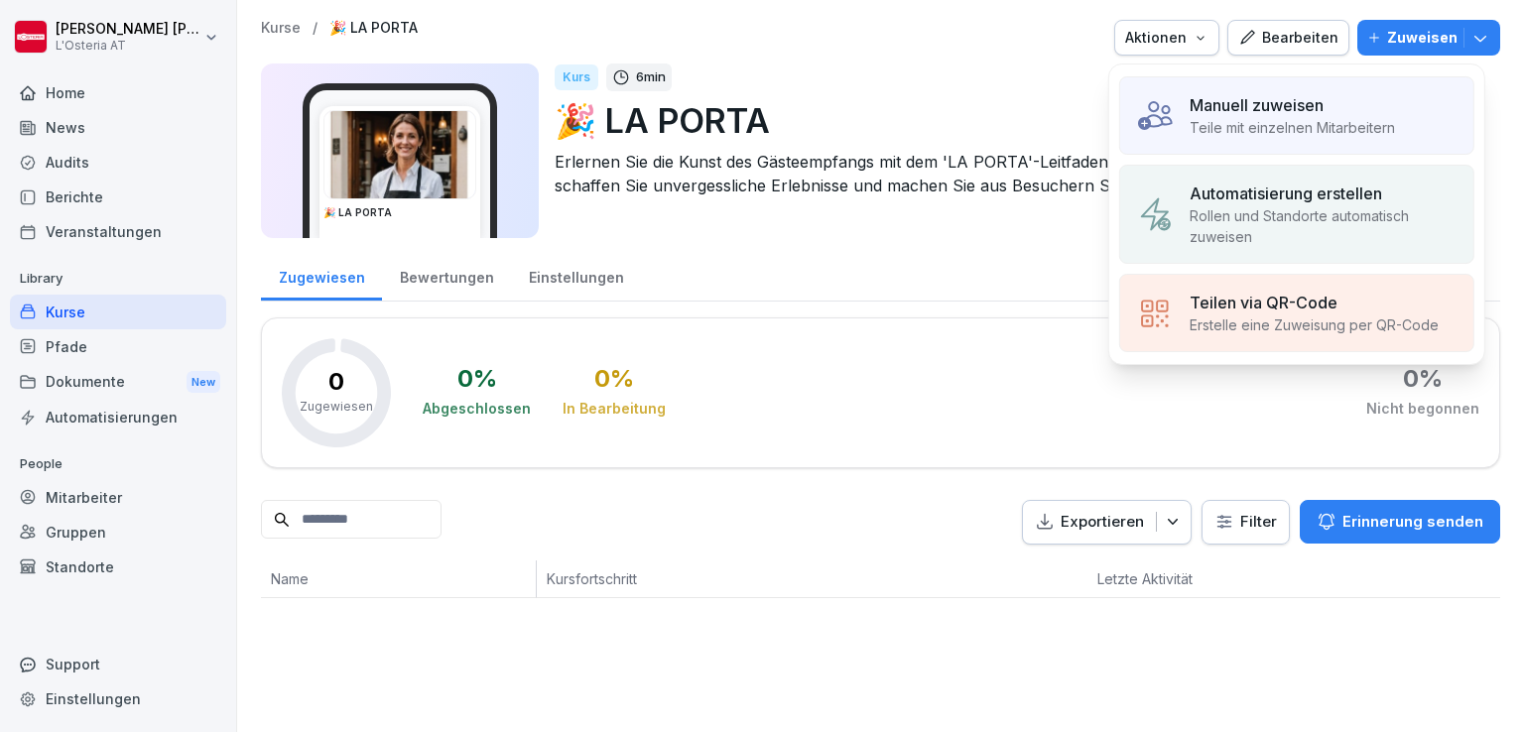
click at [1344, 112] on div "Manuell zuweisen" at bounding box center [1292, 105] width 205 height 24
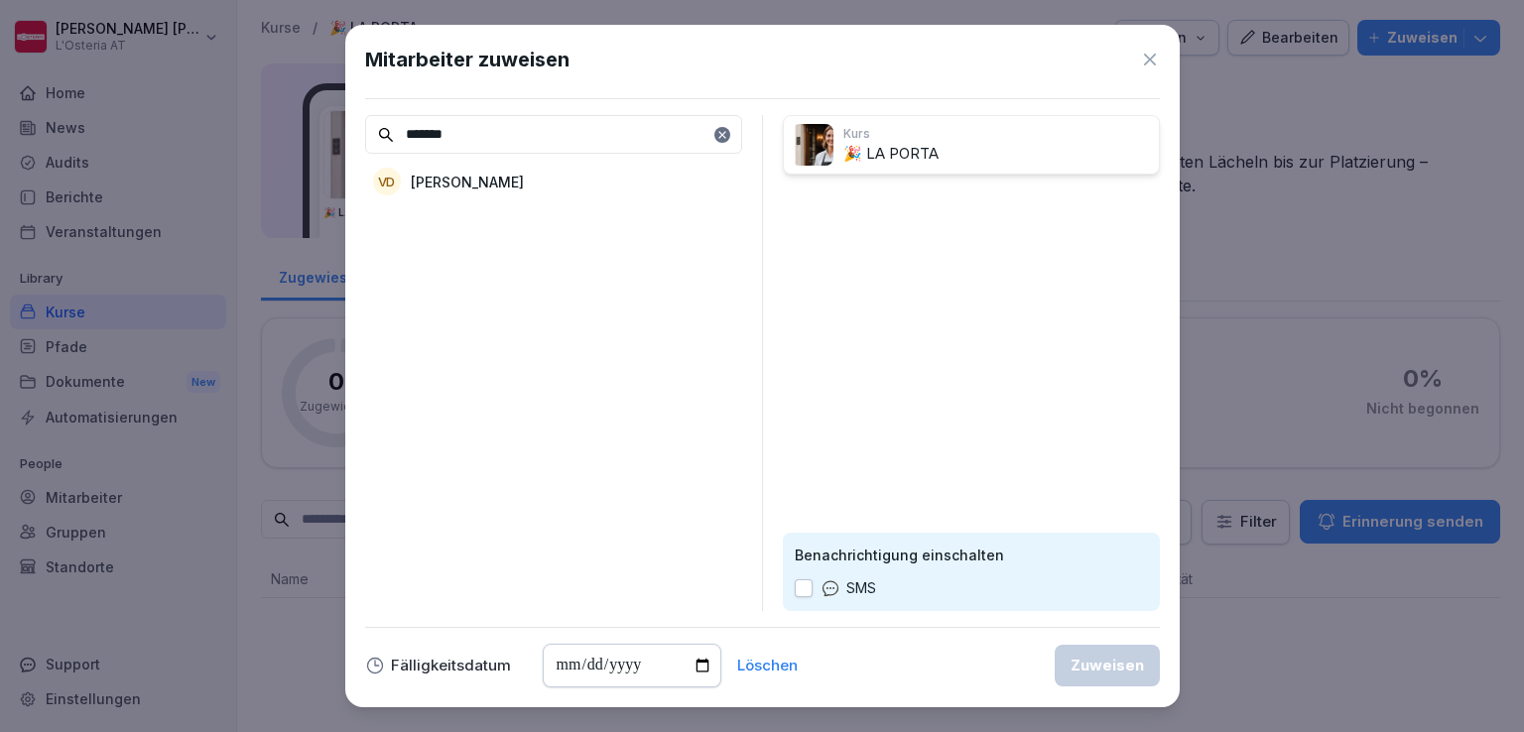
type input "*******"
click at [579, 184] on div "VD [PERSON_NAME]" at bounding box center [553, 182] width 377 height 36
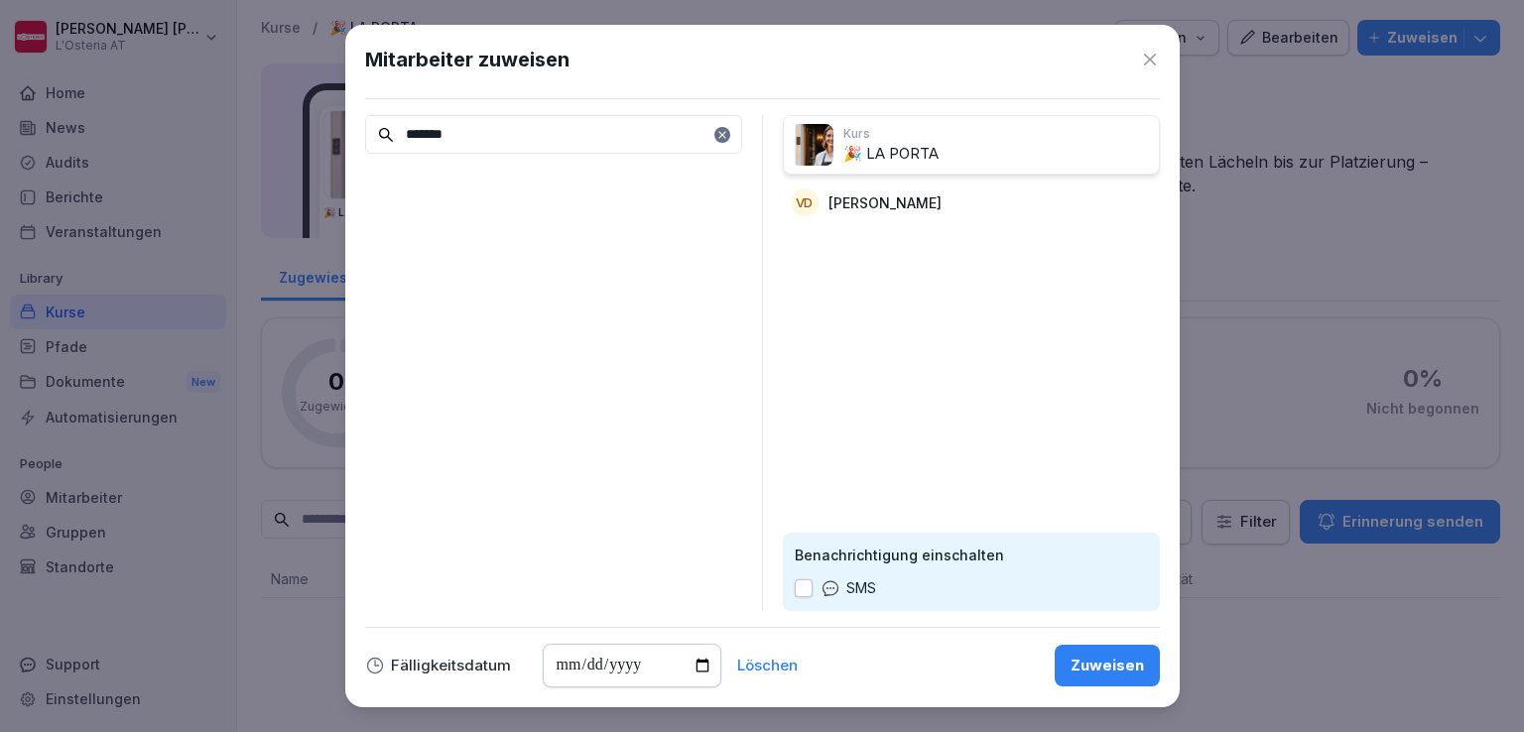
click at [1088, 656] on div "Zuweisen" at bounding box center [1107, 666] width 73 height 22
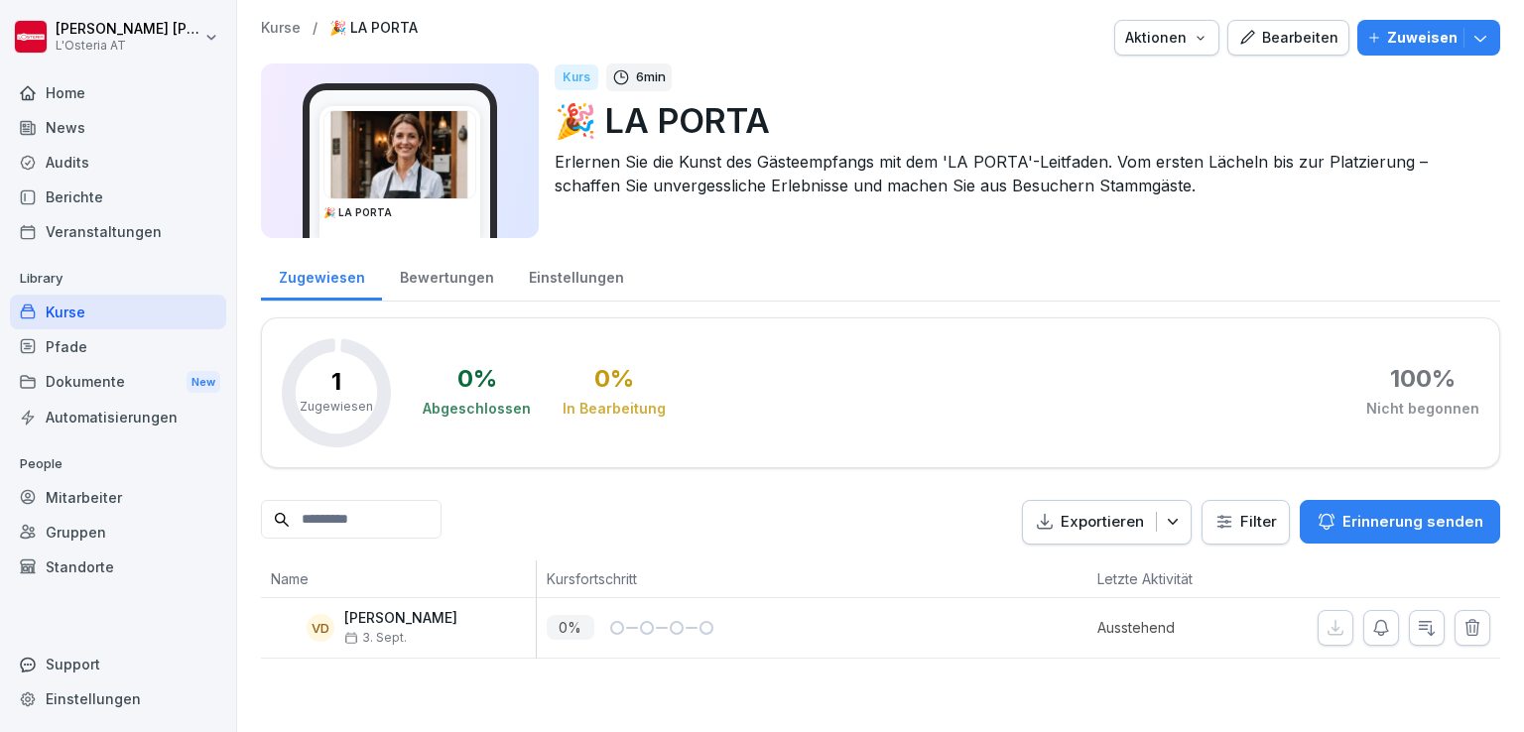
click at [1270, 30] on div "Bearbeiten" at bounding box center [1288, 38] width 100 height 22
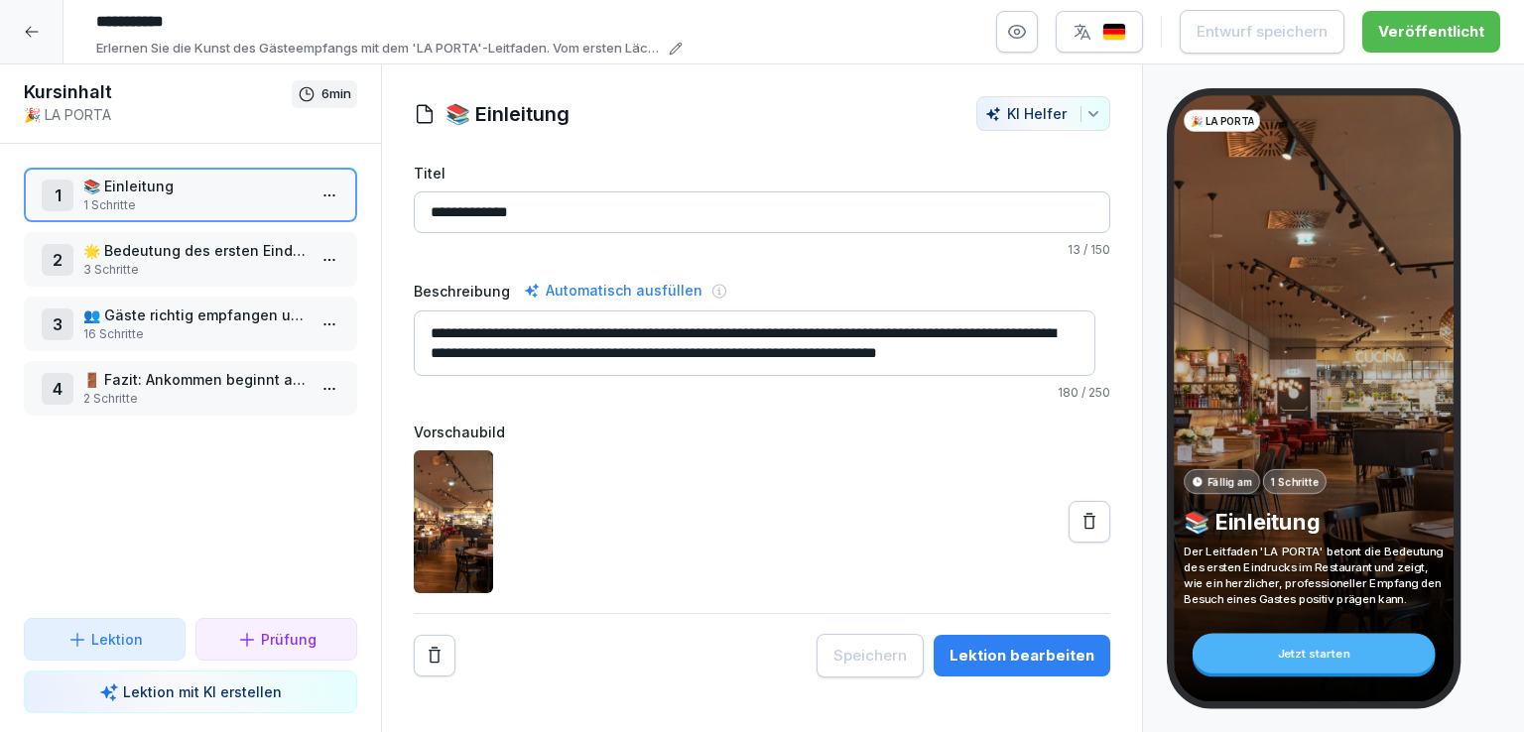
click at [1040, 645] on div "Lektion bearbeiten" at bounding box center [1021, 656] width 145 height 22
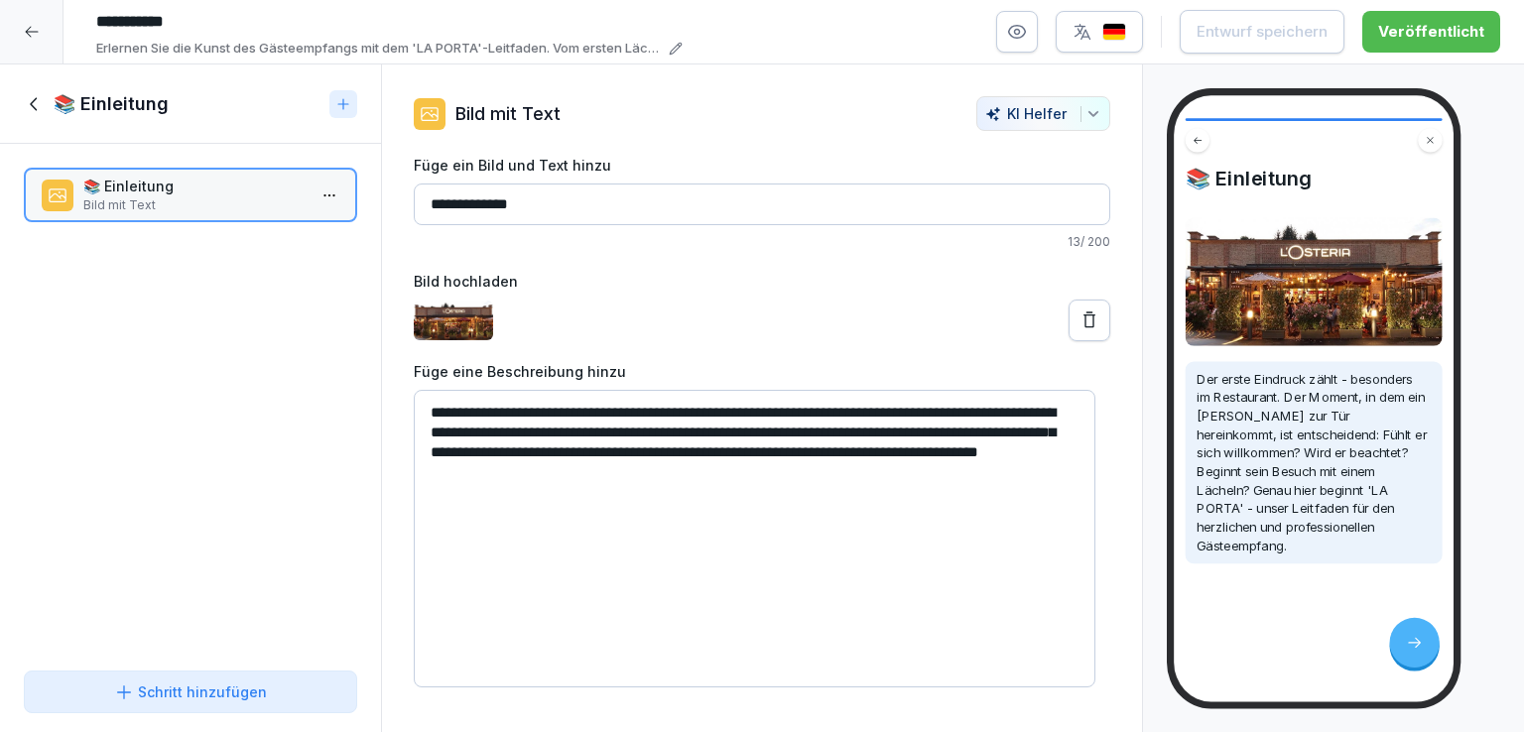
click at [30, 98] on icon at bounding box center [35, 104] width 22 height 22
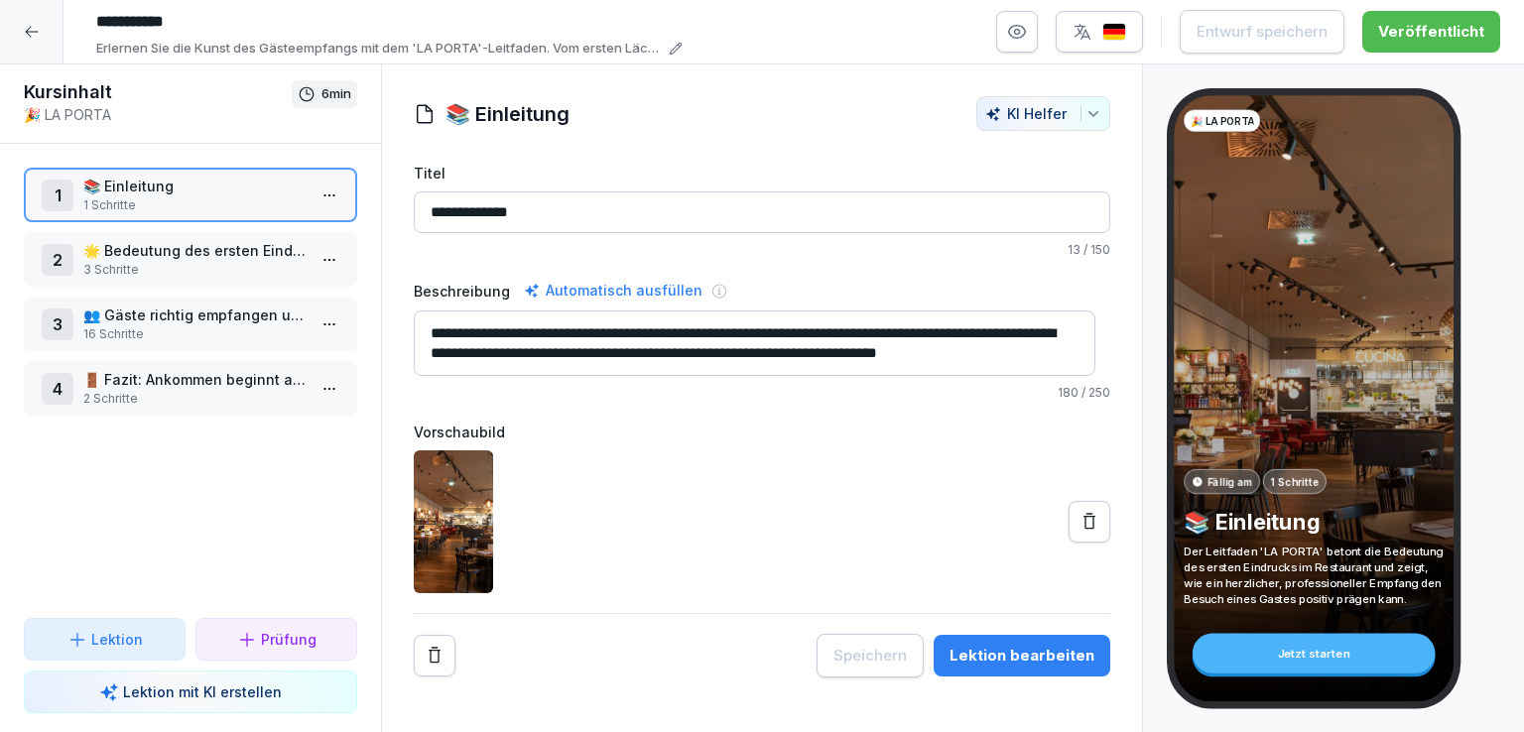
click at [209, 246] on p "🌟 Bedeutung des ersten Eindrucks" at bounding box center [194, 250] width 222 height 21
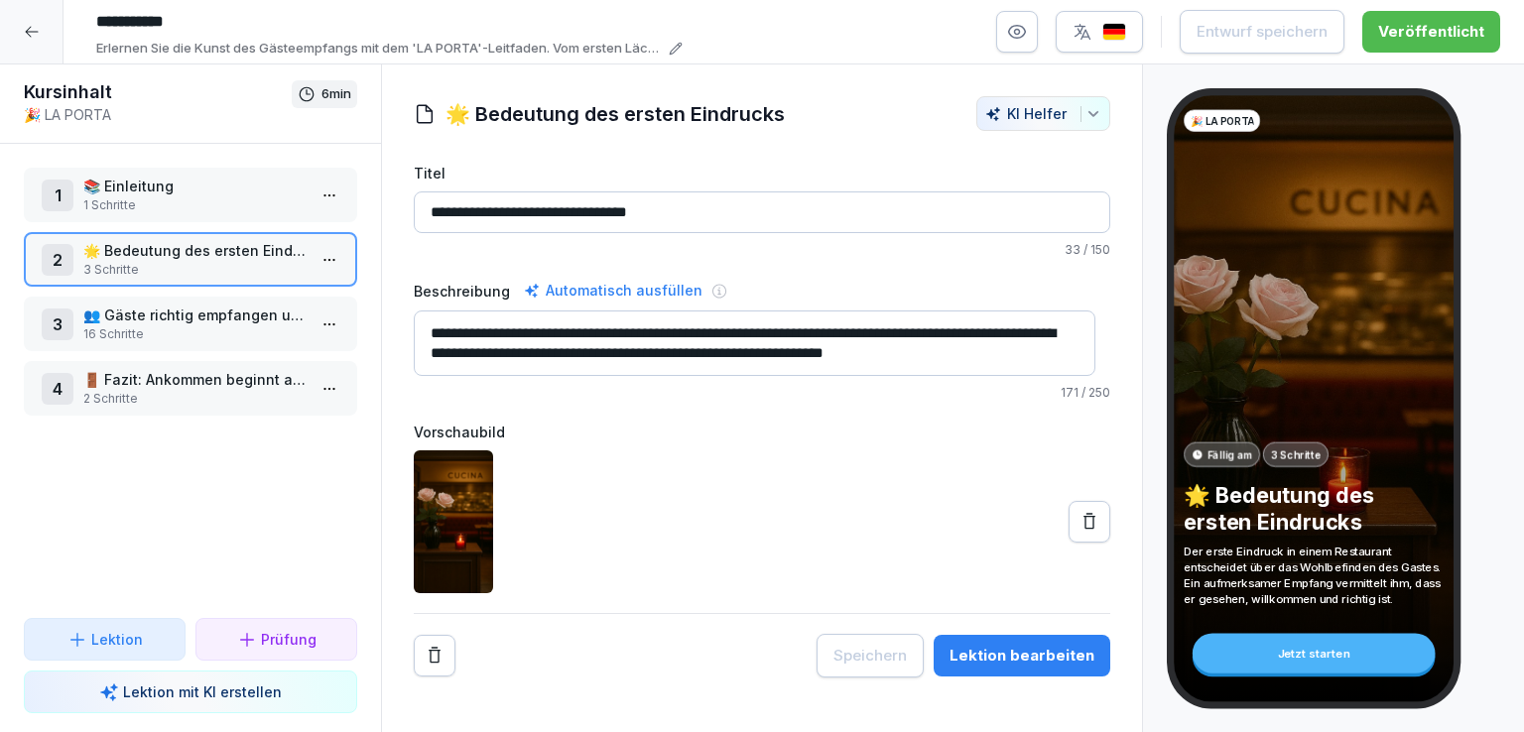
click at [1030, 645] on div "Lektion bearbeiten" at bounding box center [1021, 656] width 145 height 22
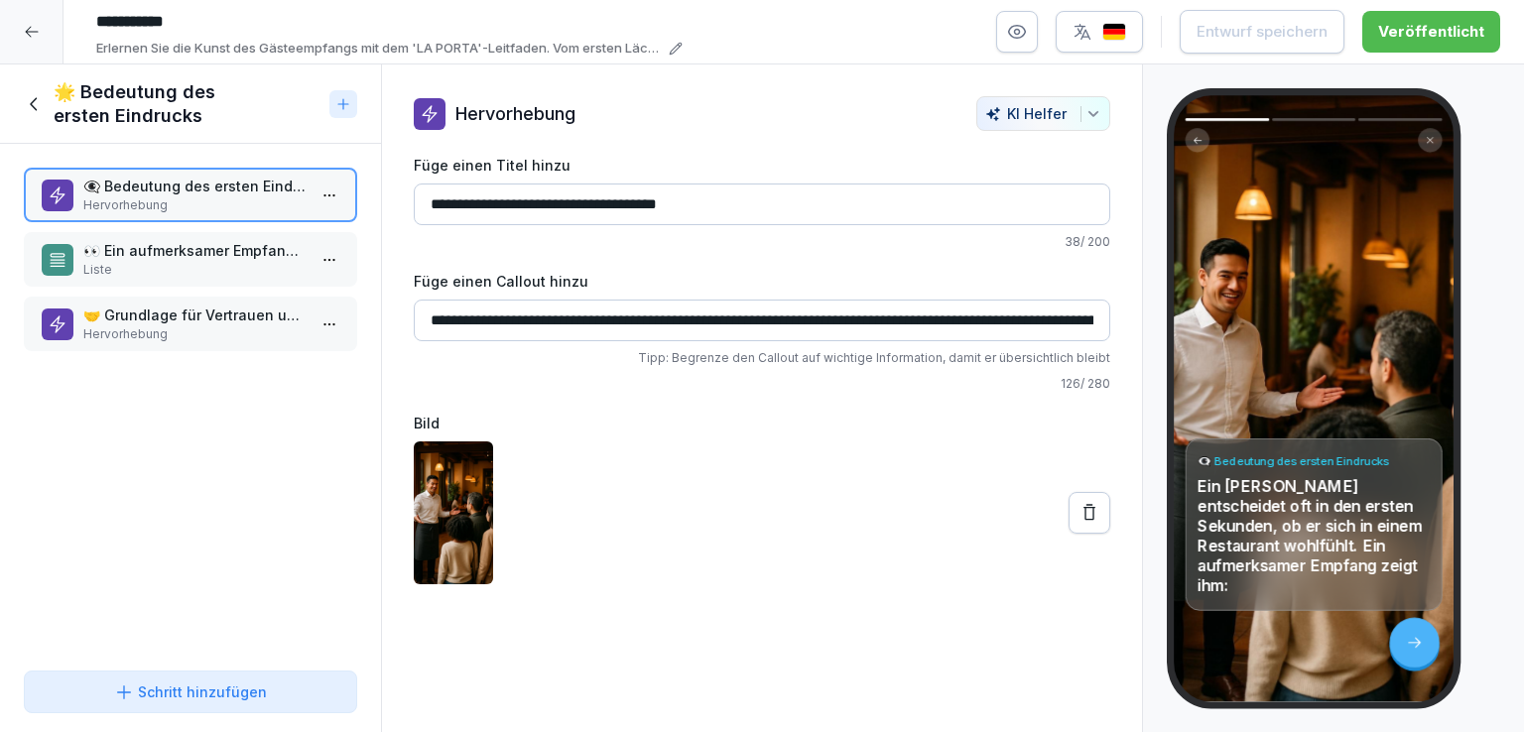
click at [134, 256] on p "👀 Ein aufmerksamer Empfang zeigt ihm" at bounding box center [194, 250] width 222 height 21
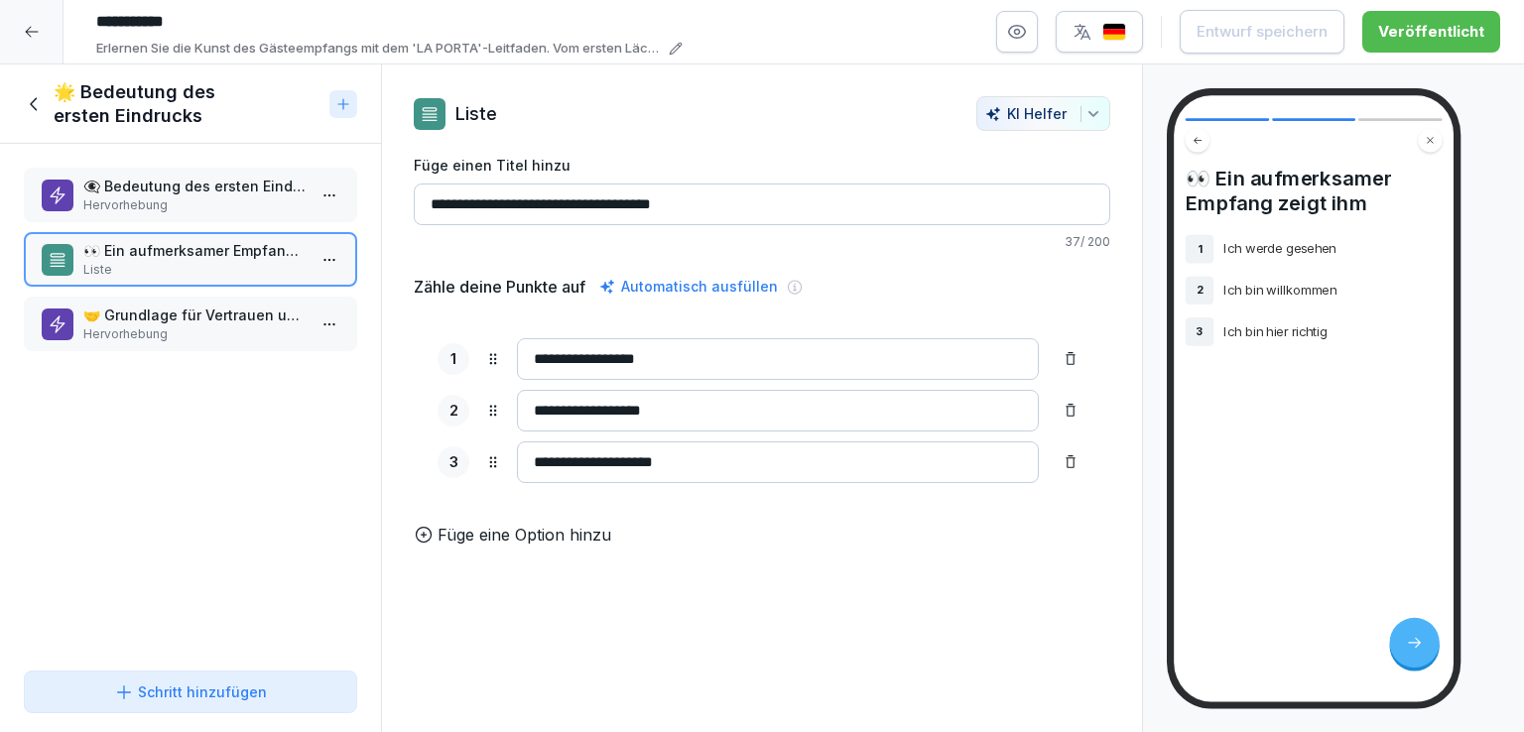
click at [179, 312] on p "🤝 Grundlage für Vertrauen und Zufriedenheit" at bounding box center [194, 315] width 222 height 21
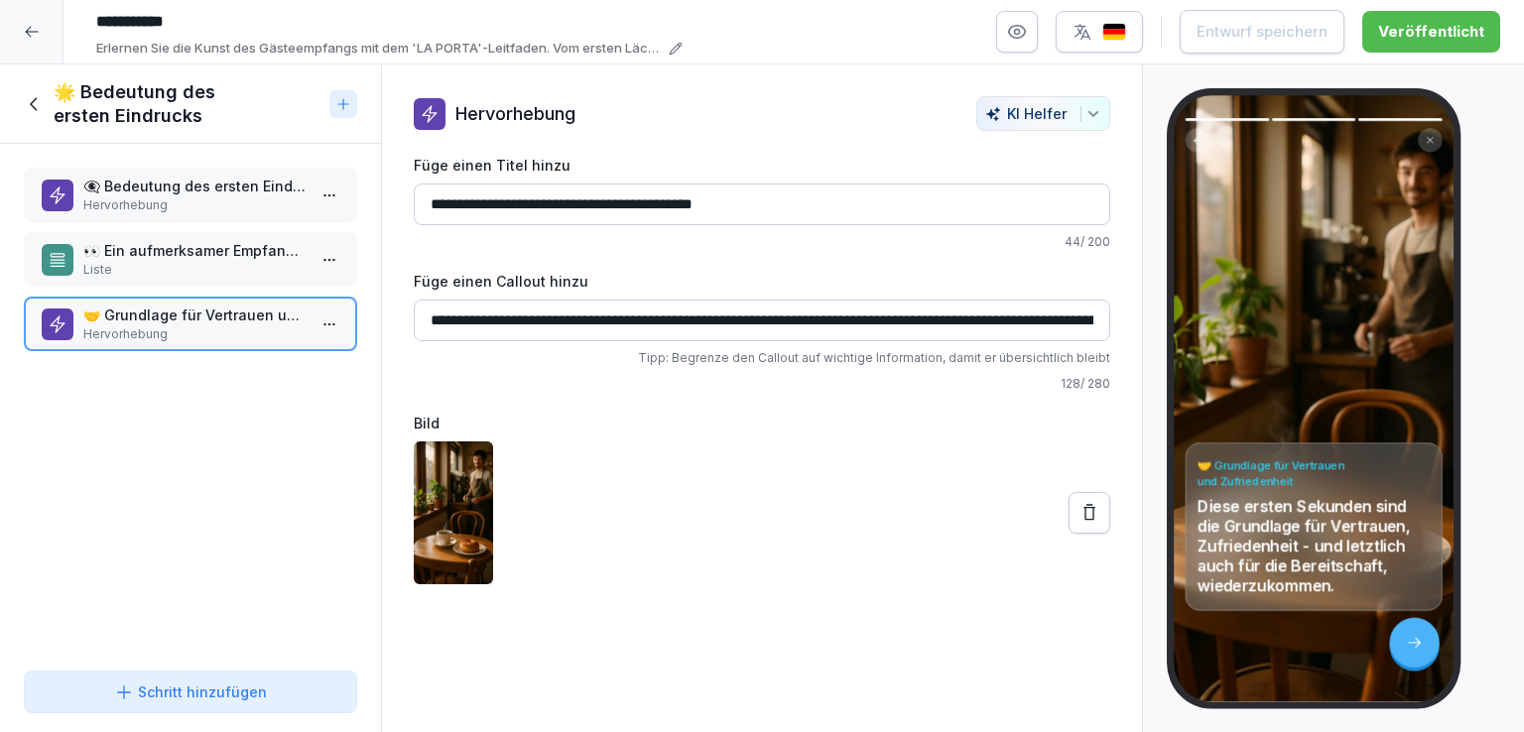
click at [36, 96] on icon at bounding box center [35, 104] width 22 height 22
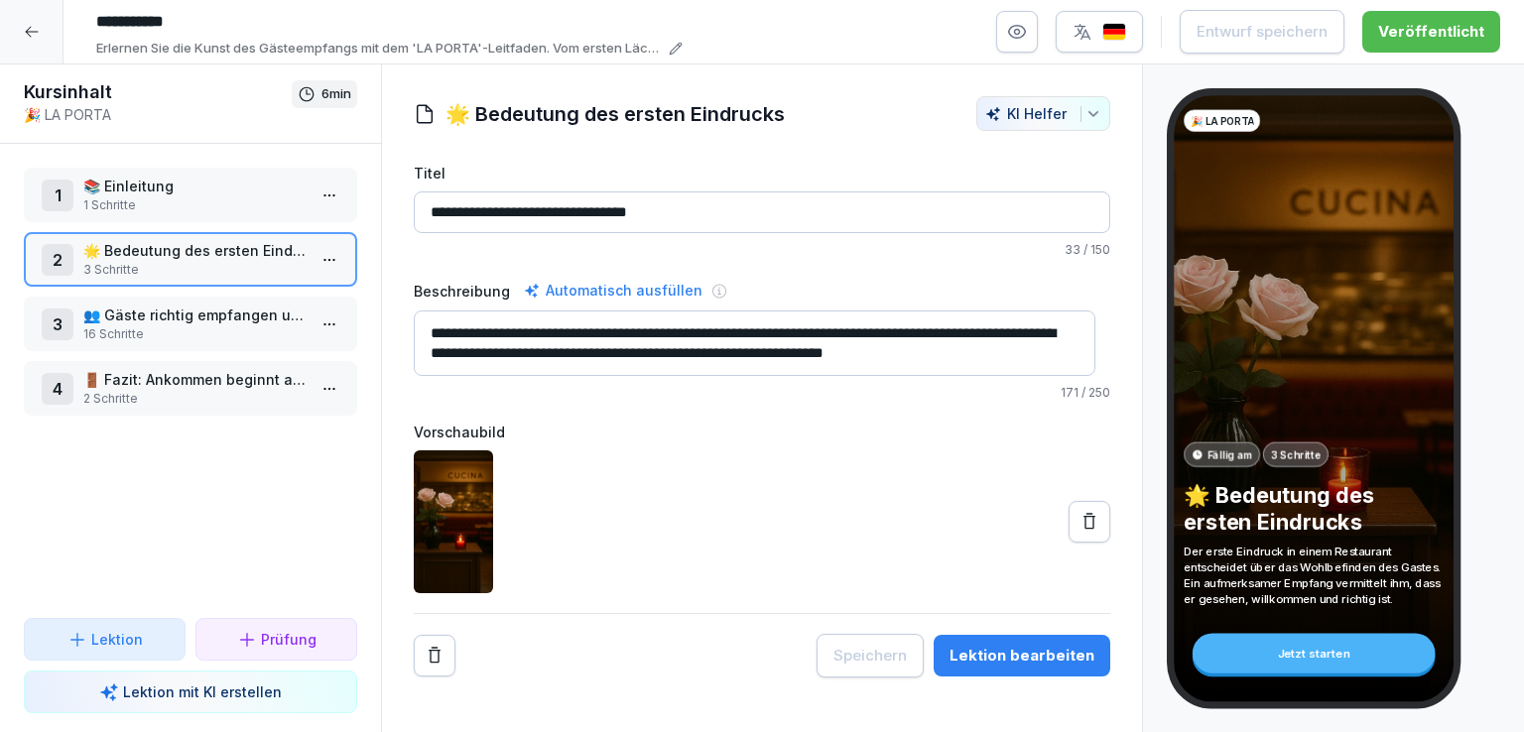
click at [216, 317] on p "👥 Gäste richtig empfangen und platzieren" at bounding box center [194, 315] width 222 height 21
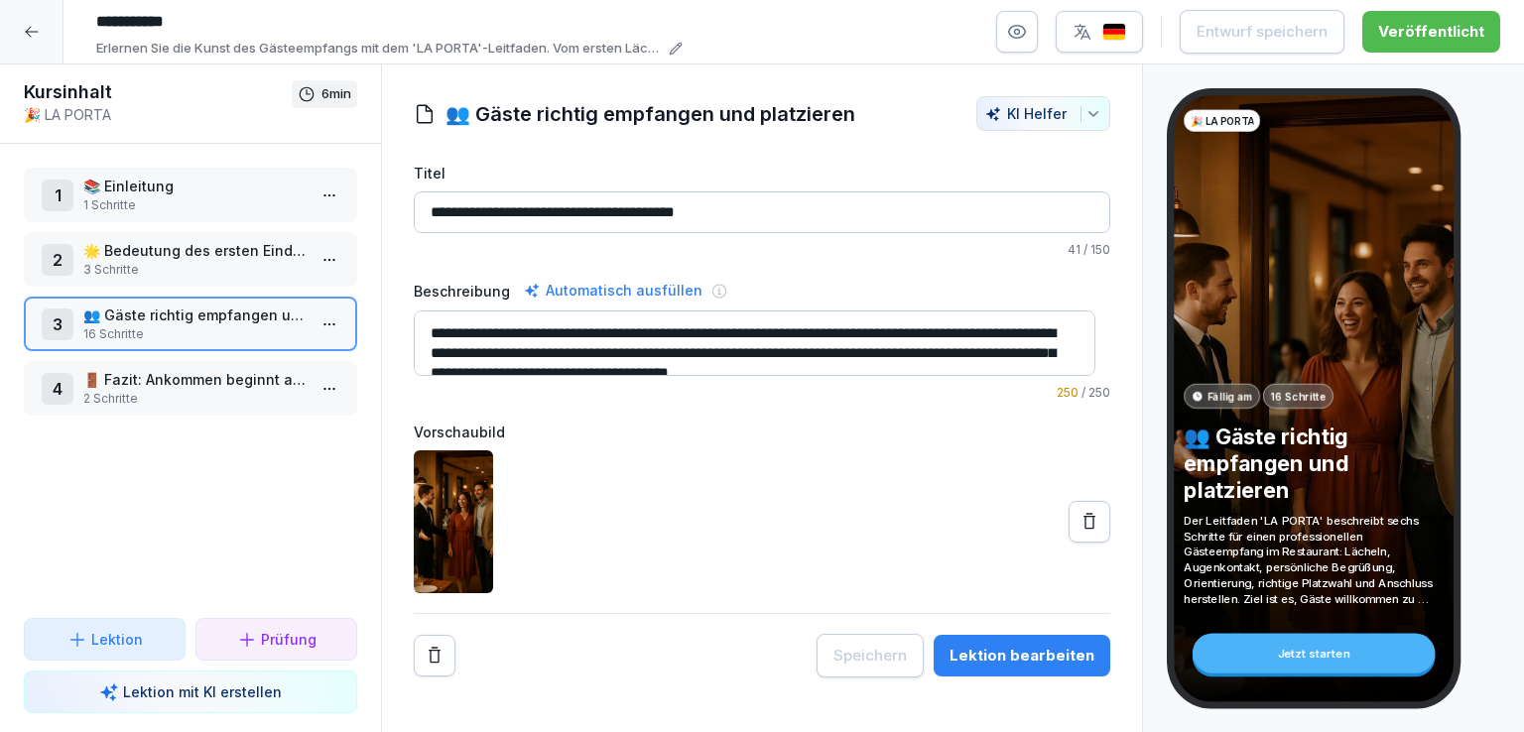
click at [1054, 655] on div "Lektion bearbeiten" at bounding box center [1021, 656] width 145 height 22
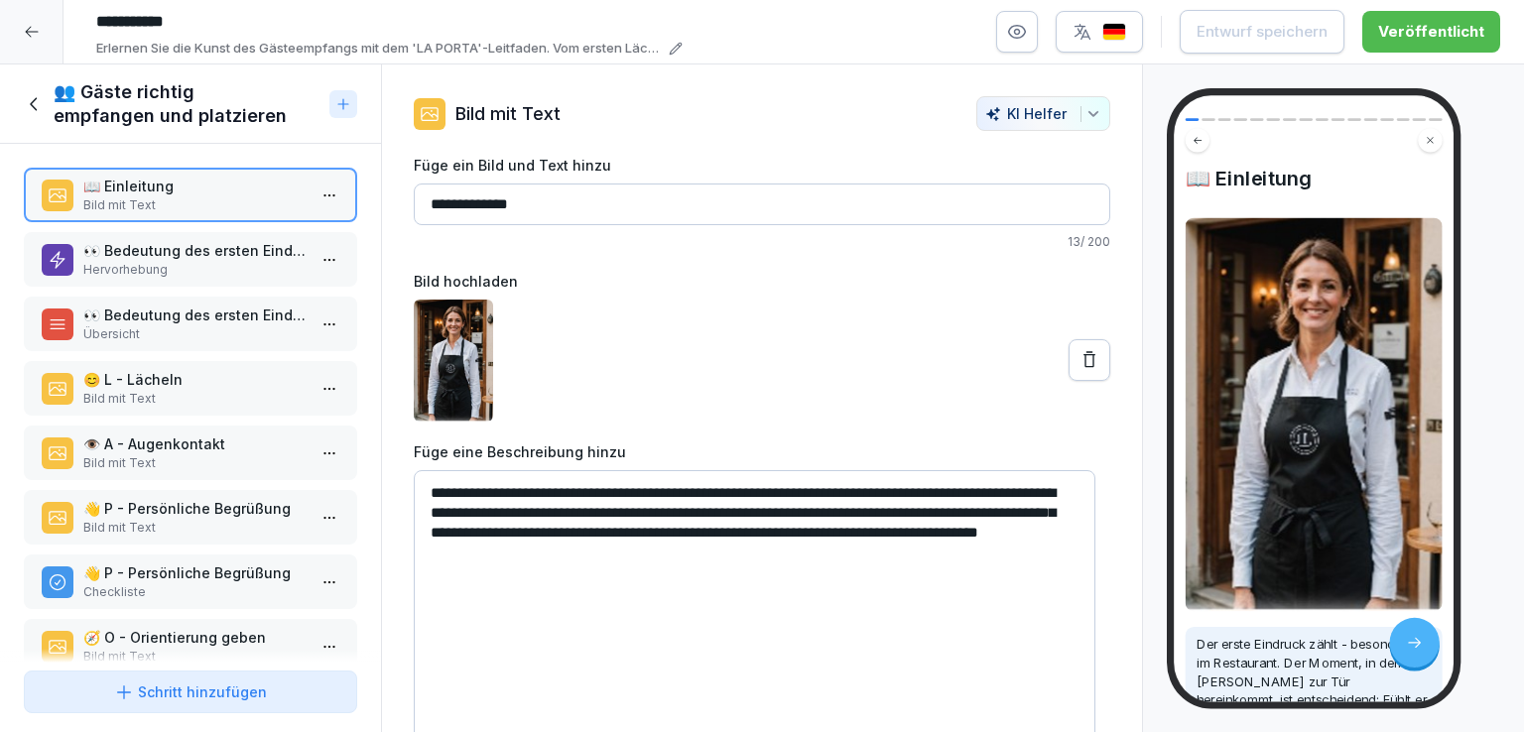
click at [173, 269] on p "Hervorhebung" at bounding box center [194, 270] width 222 height 18
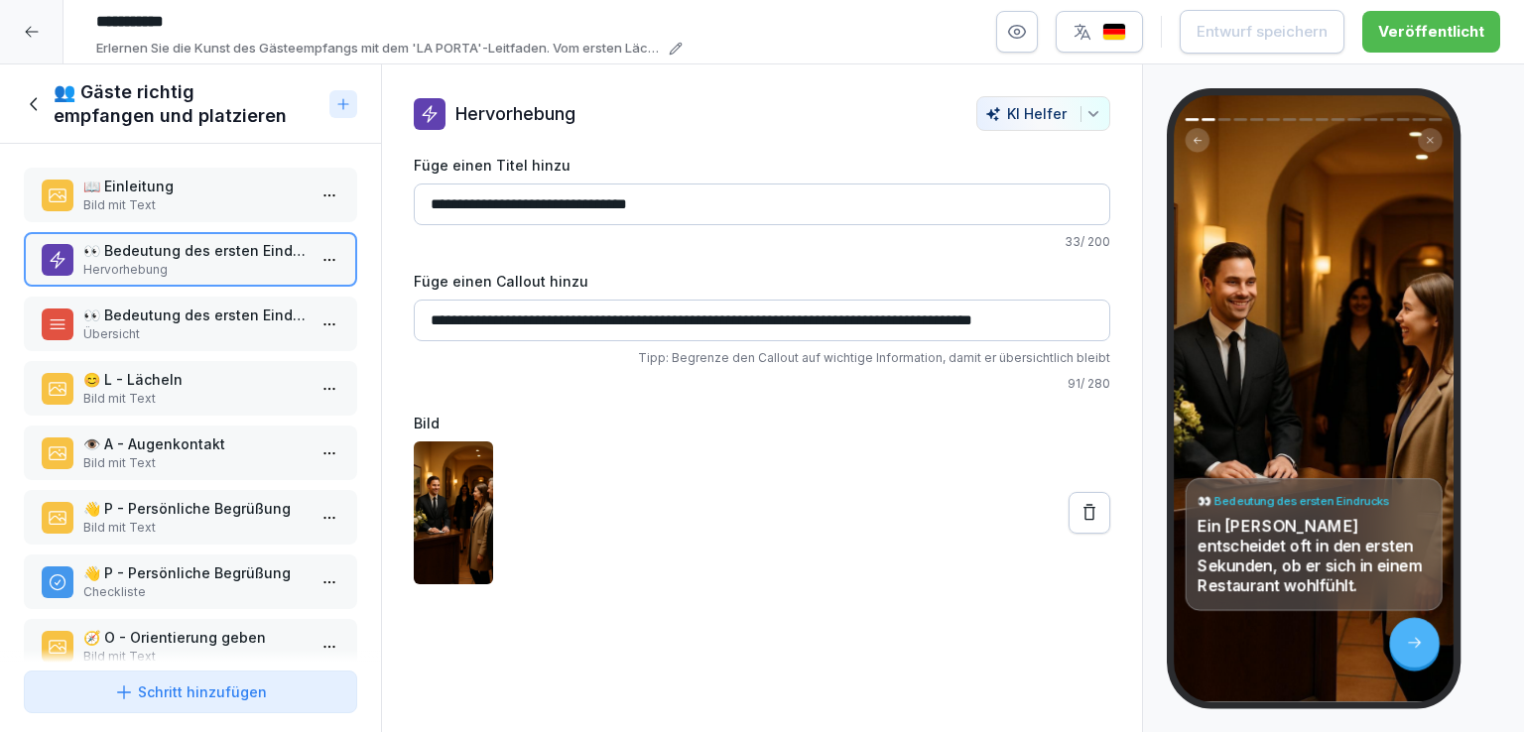
click at [167, 199] on p "Bild mit Text" at bounding box center [194, 205] width 222 height 18
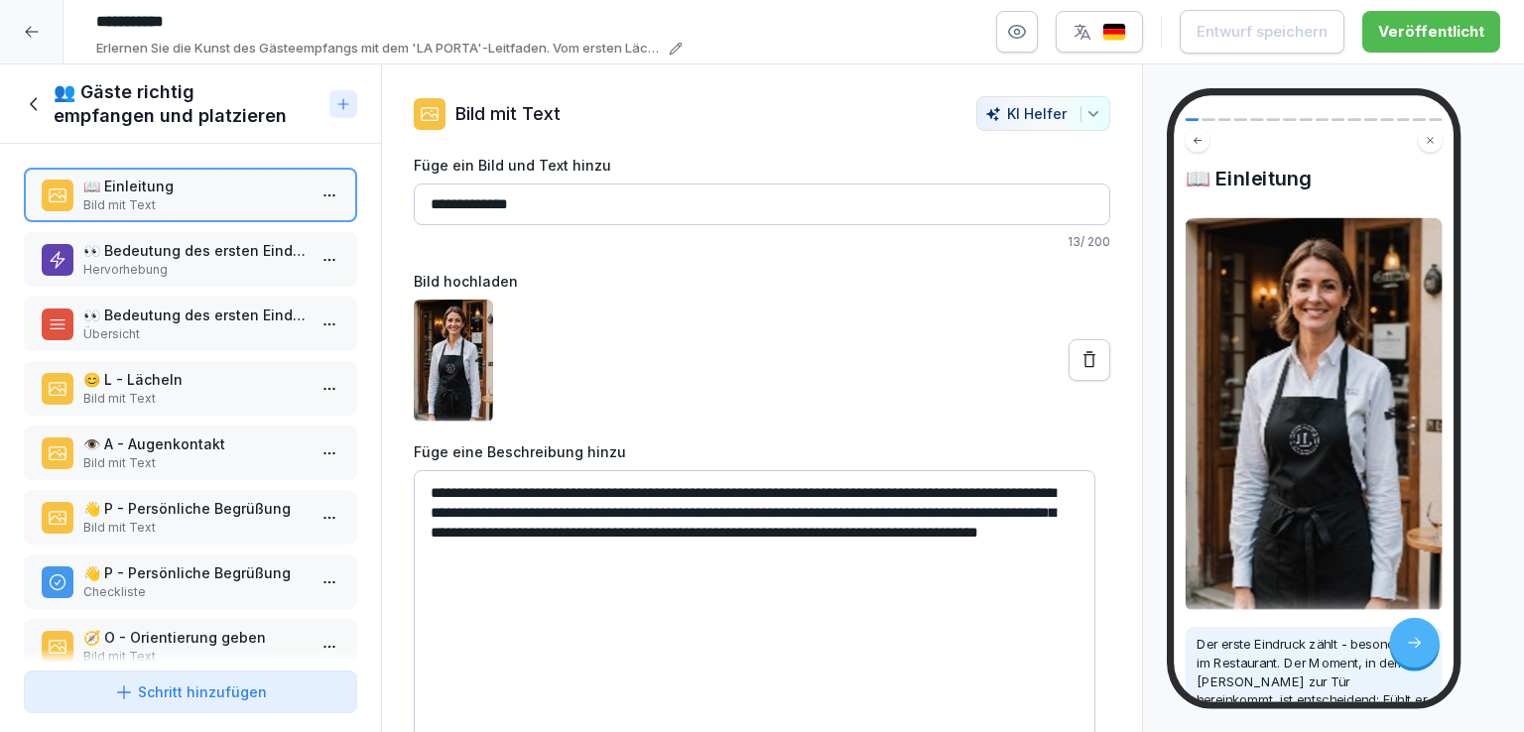
click at [1079, 366] on icon at bounding box center [1089, 360] width 20 height 20
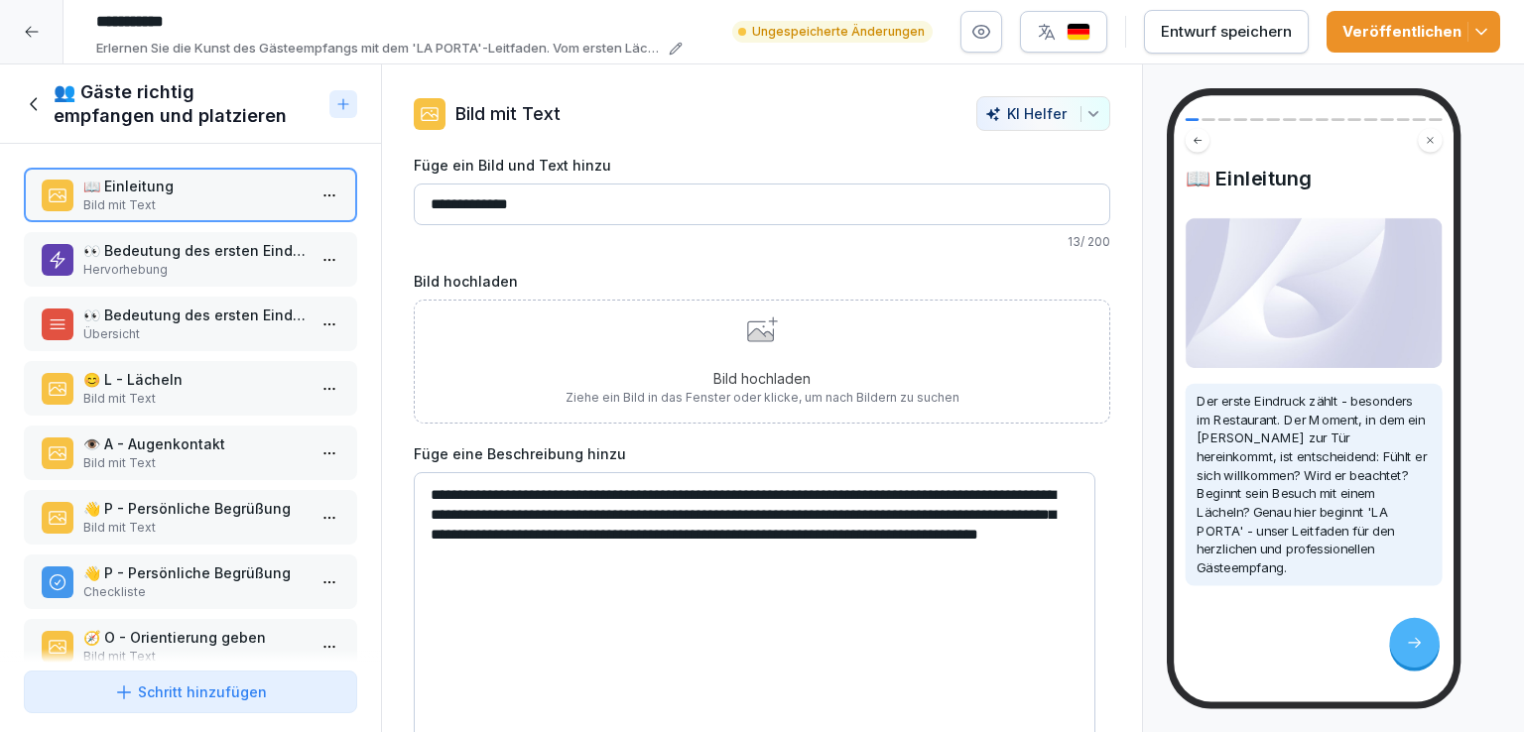
click at [130, 253] on p "👀 Bedeutung des ersten Eindrucks" at bounding box center [194, 250] width 222 height 21
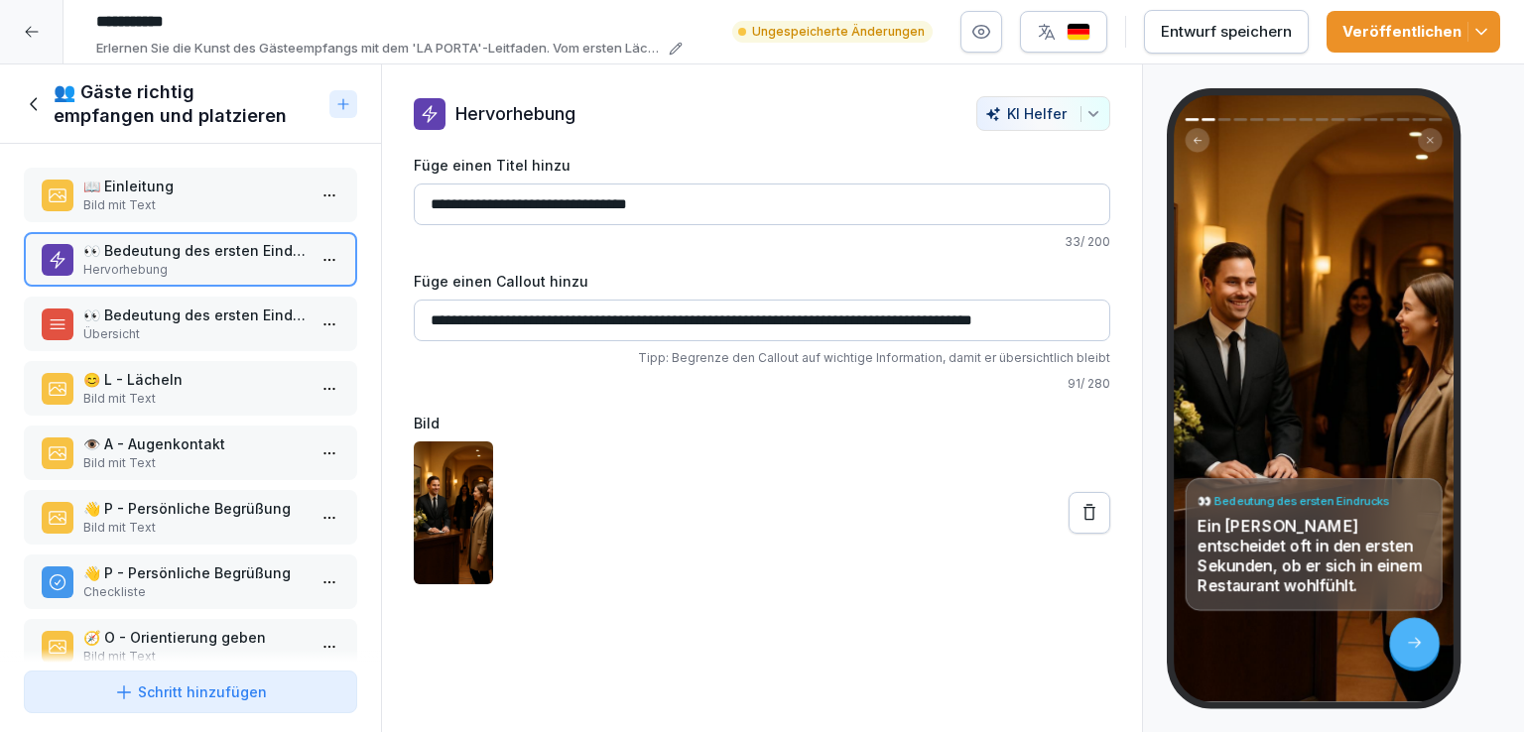
click at [210, 319] on p "👀 Bedeutung des ersten Eindrucks" at bounding box center [194, 315] width 222 height 21
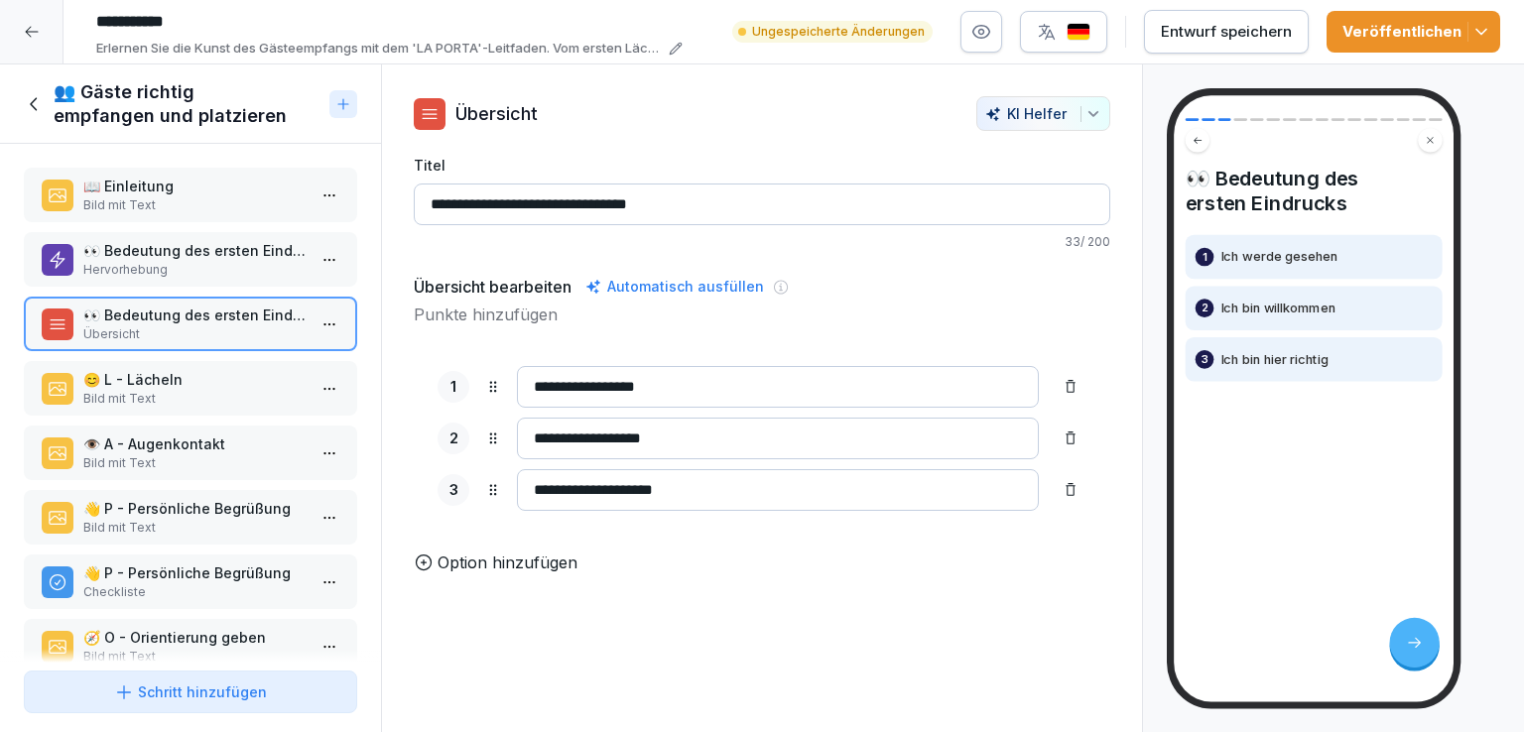
click at [225, 385] on p "😊 L - Lächeln" at bounding box center [194, 379] width 222 height 21
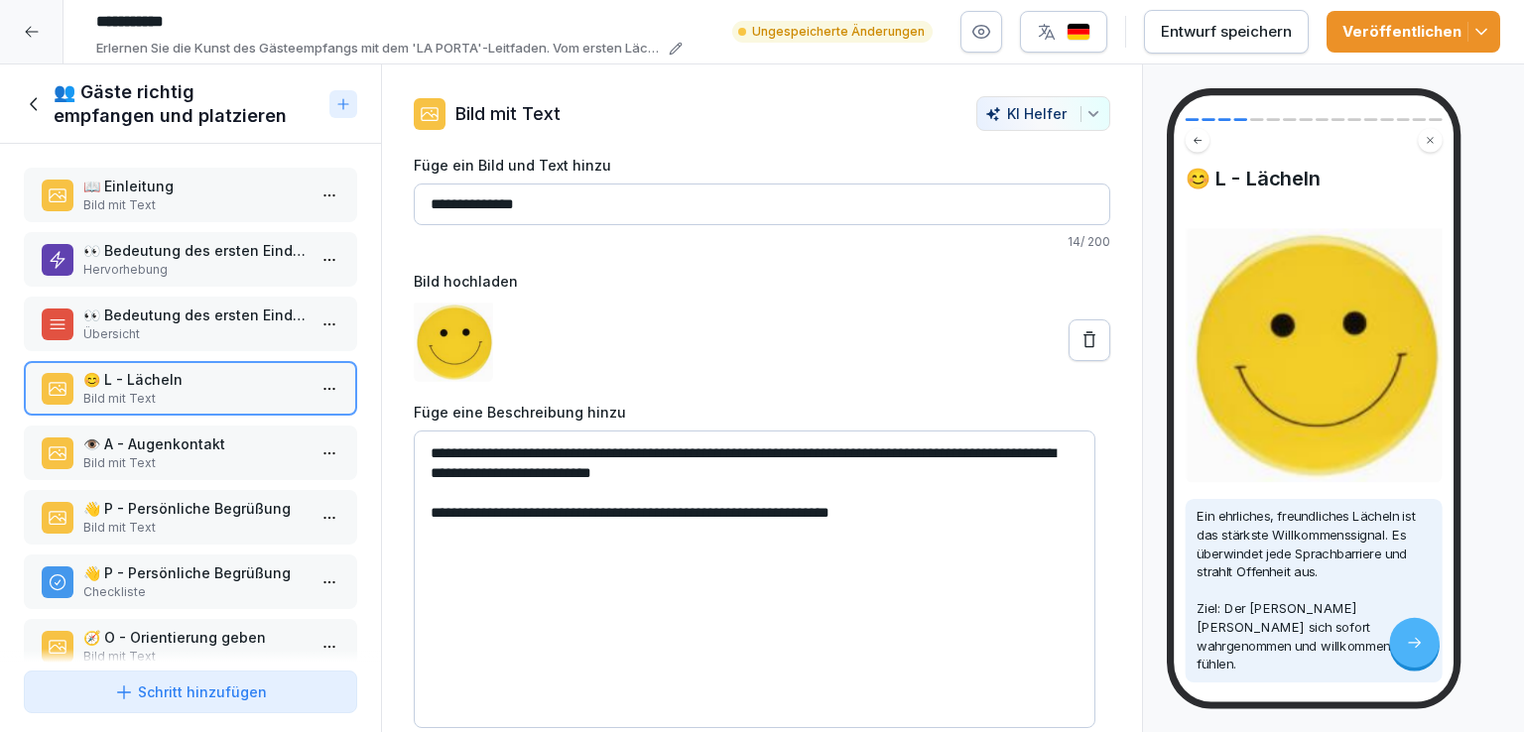
click at [229, 441] on p "👁️ A - Augenkontakt" at bounding box center [194, 444] width 222 height 21
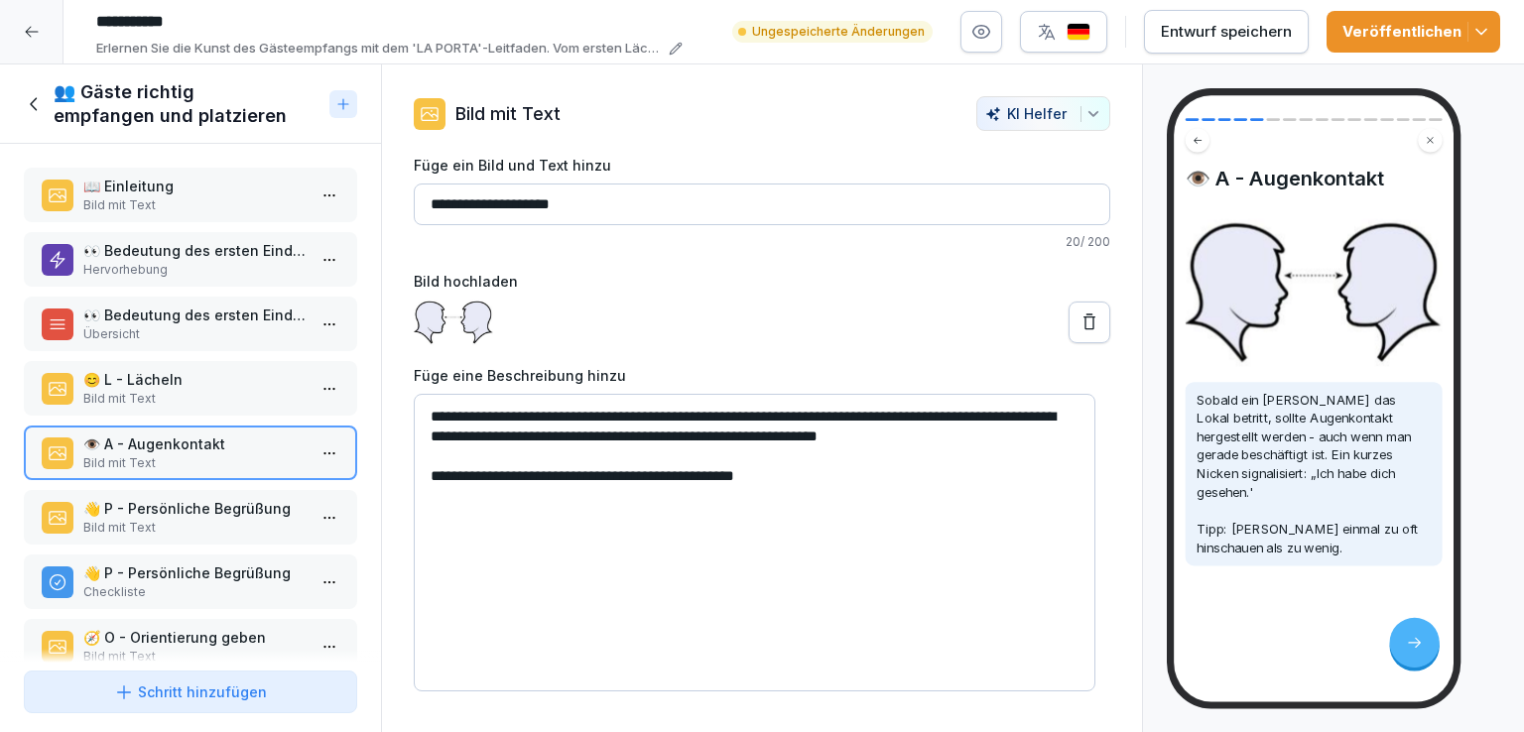
click at [235, 501] on p "👋 P - Persönliche Begrüßung" at bounding box center [194, 508] width 222 height 21
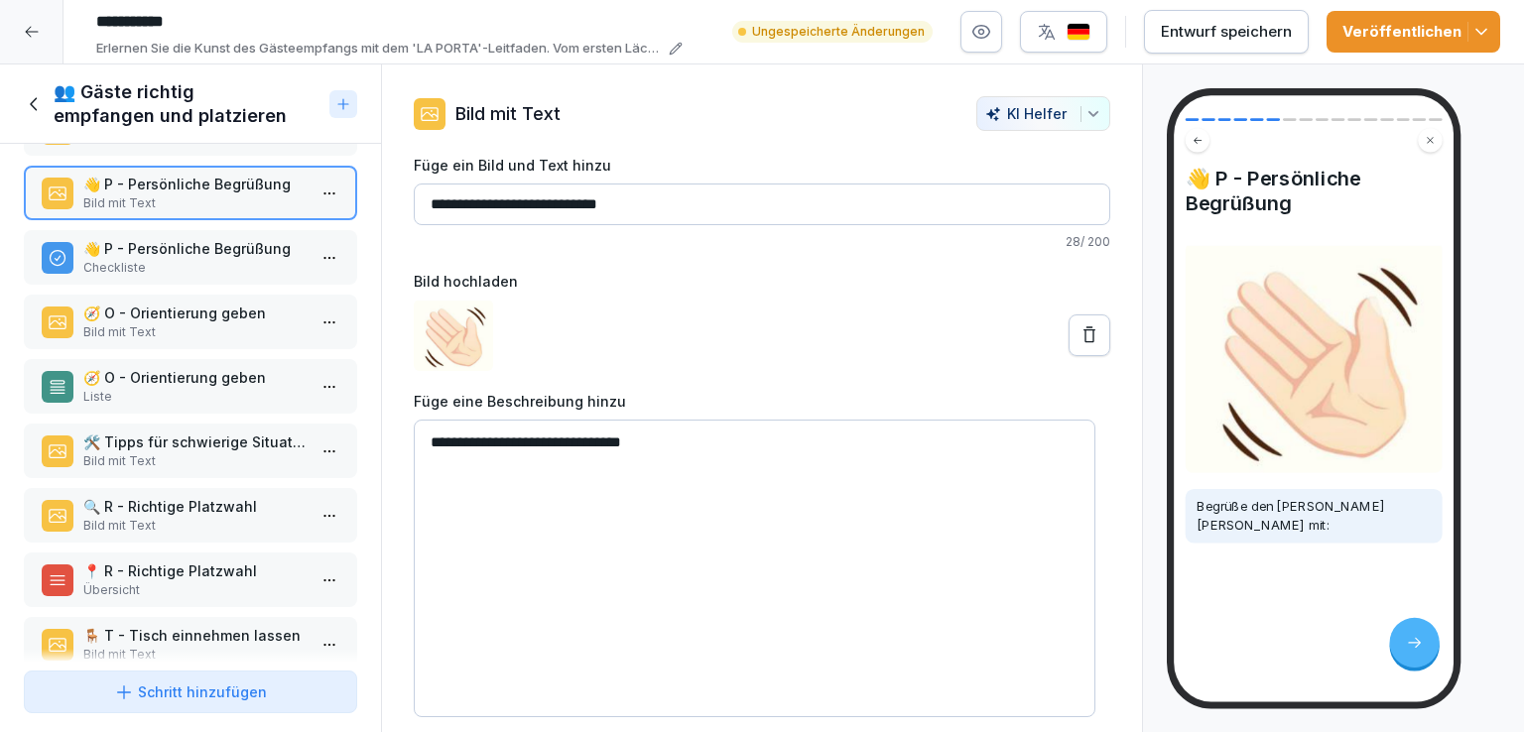
scroll to position [329, 0]
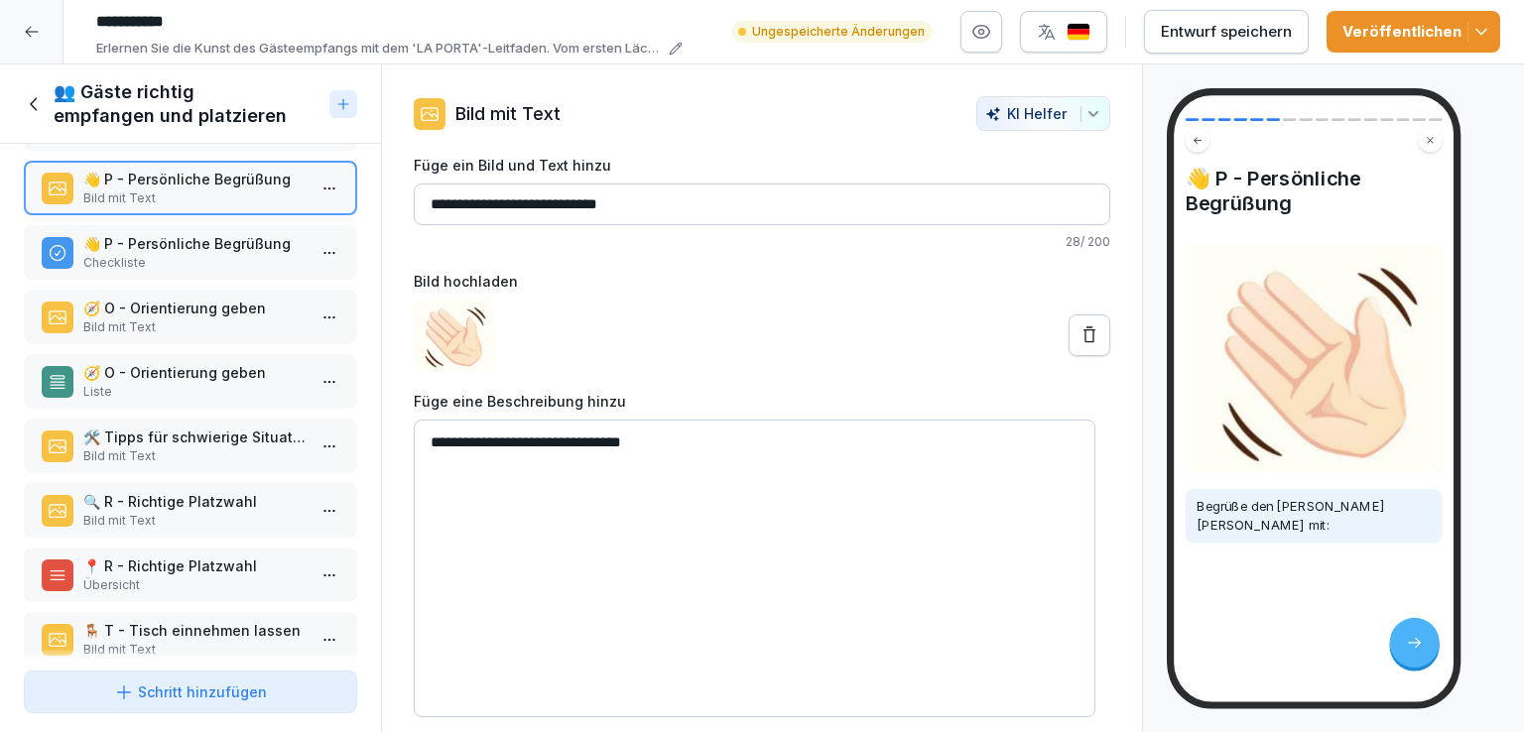
click at [202, 254] on p "Checkliste" at bounding box center [194, 263] width 222 height 18
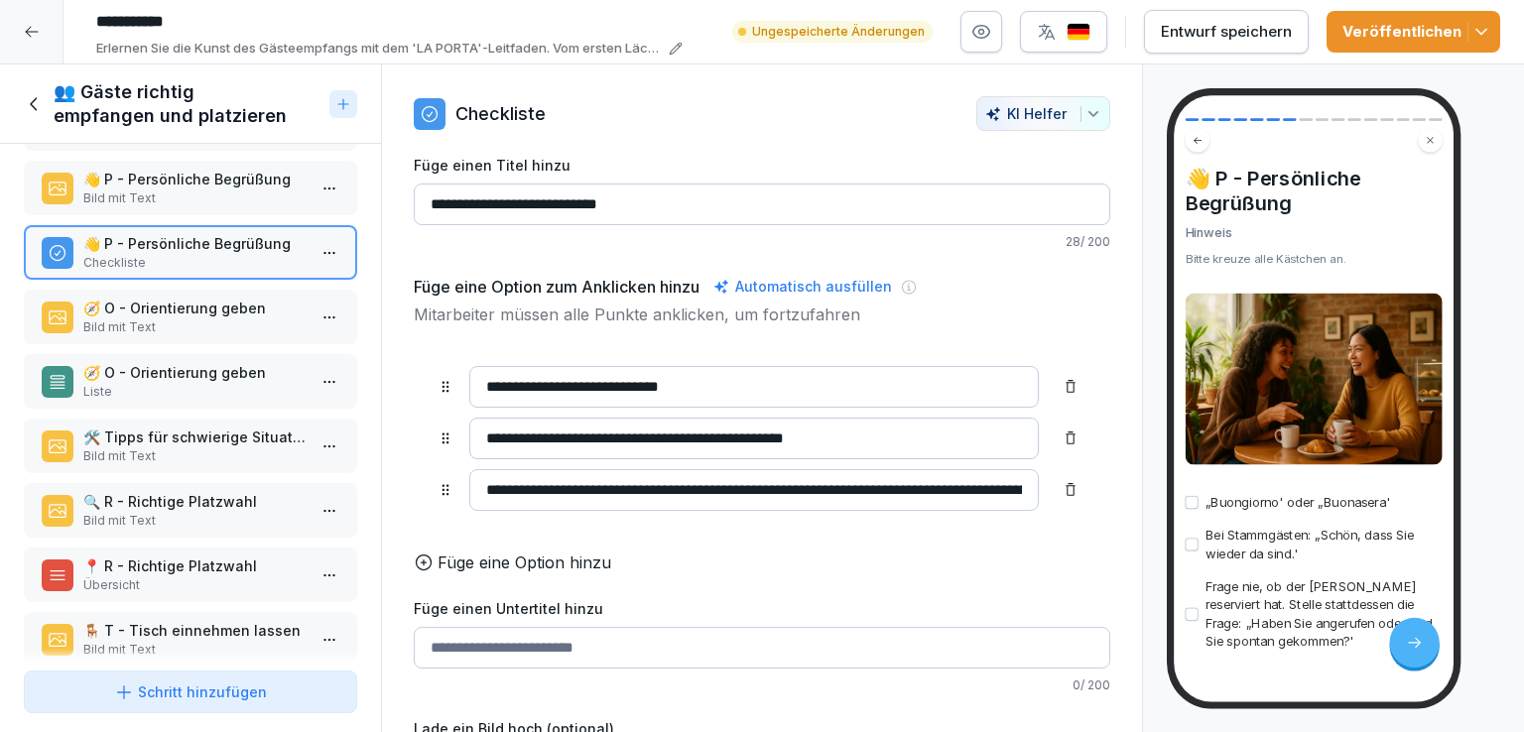
click at [201, 318] on p "Bild mit Text" at bounding box center [194, 327] width 222 height 18
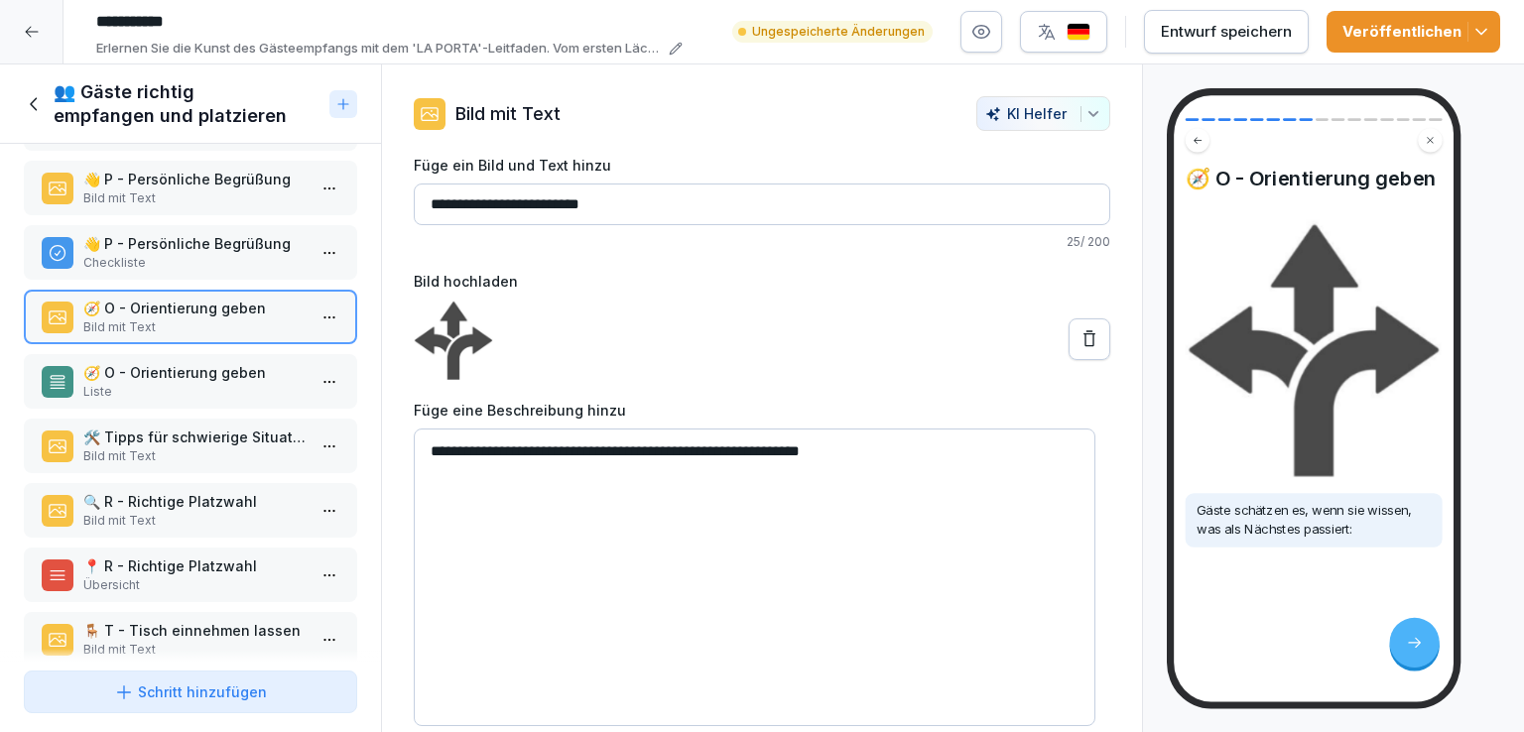
click at [206, 362] on p "🧭 O - Orientierung geben" at bounding box center [194, 372] width 222 height 21
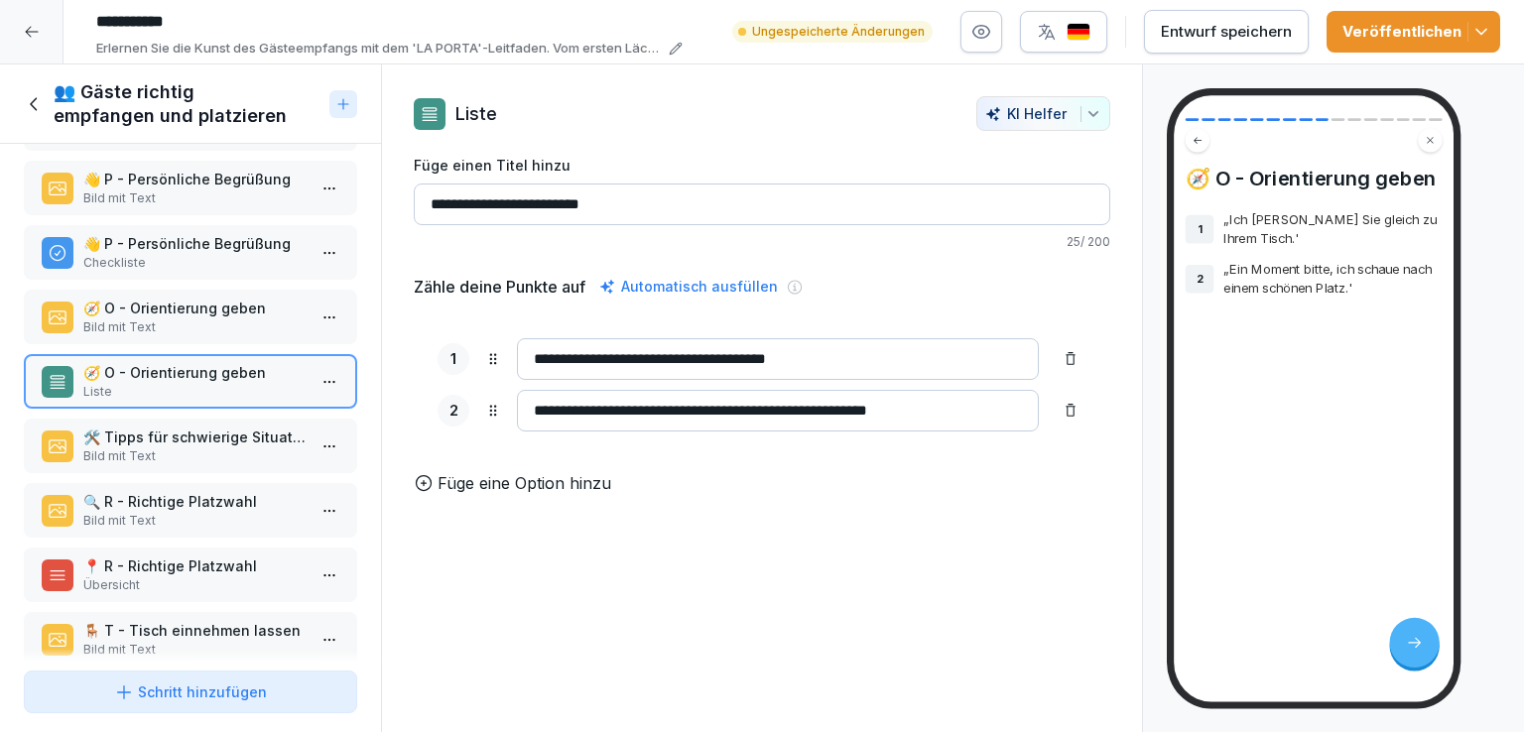
click at [217, 419] on div "🛠️ Tipps für schwierige Situationen Bild mit Text" at bounding box center [190, 446] width 333 height 55
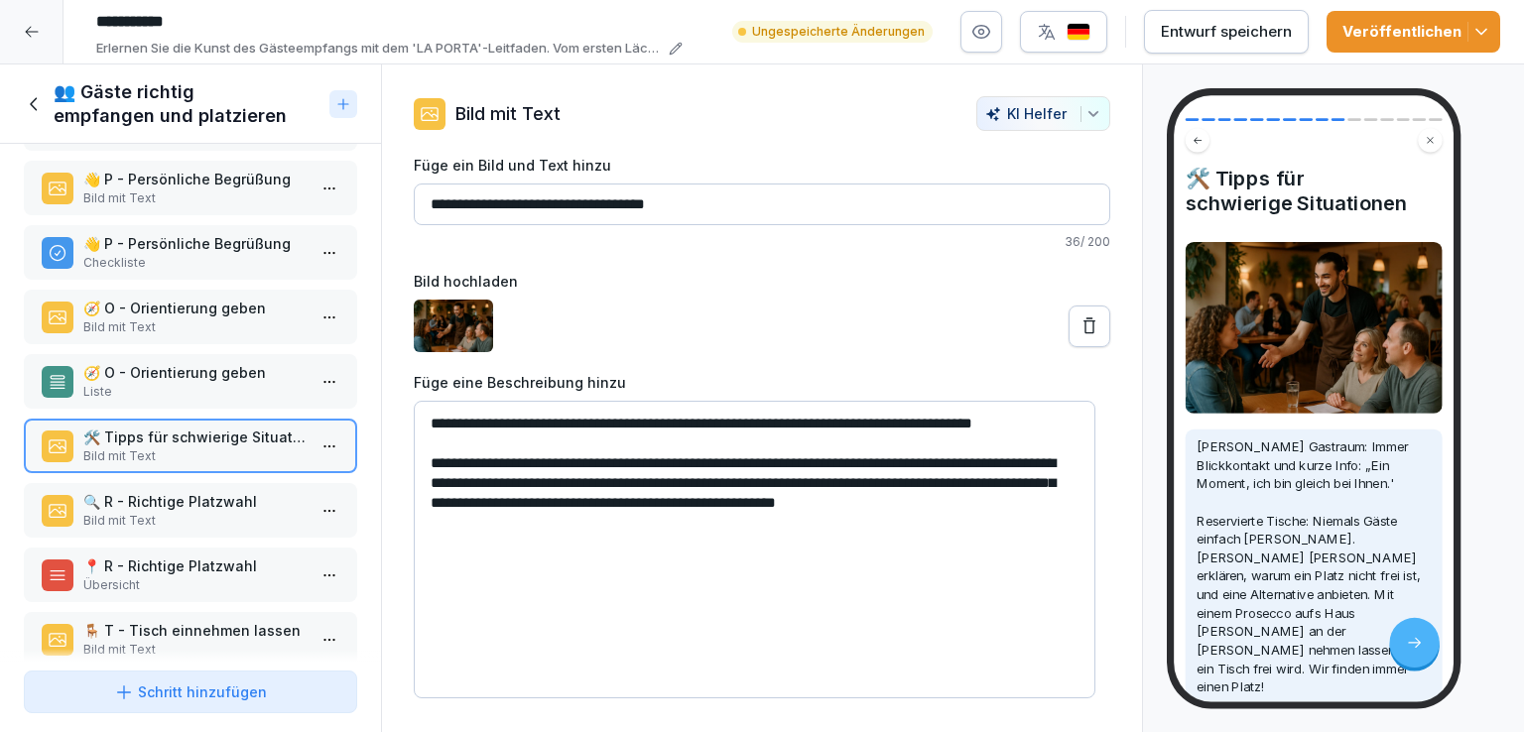
click at [218, 501] on p "🔍 R - Richtige Platzwahl" at bounding box center [194, 501] width 222 height 21
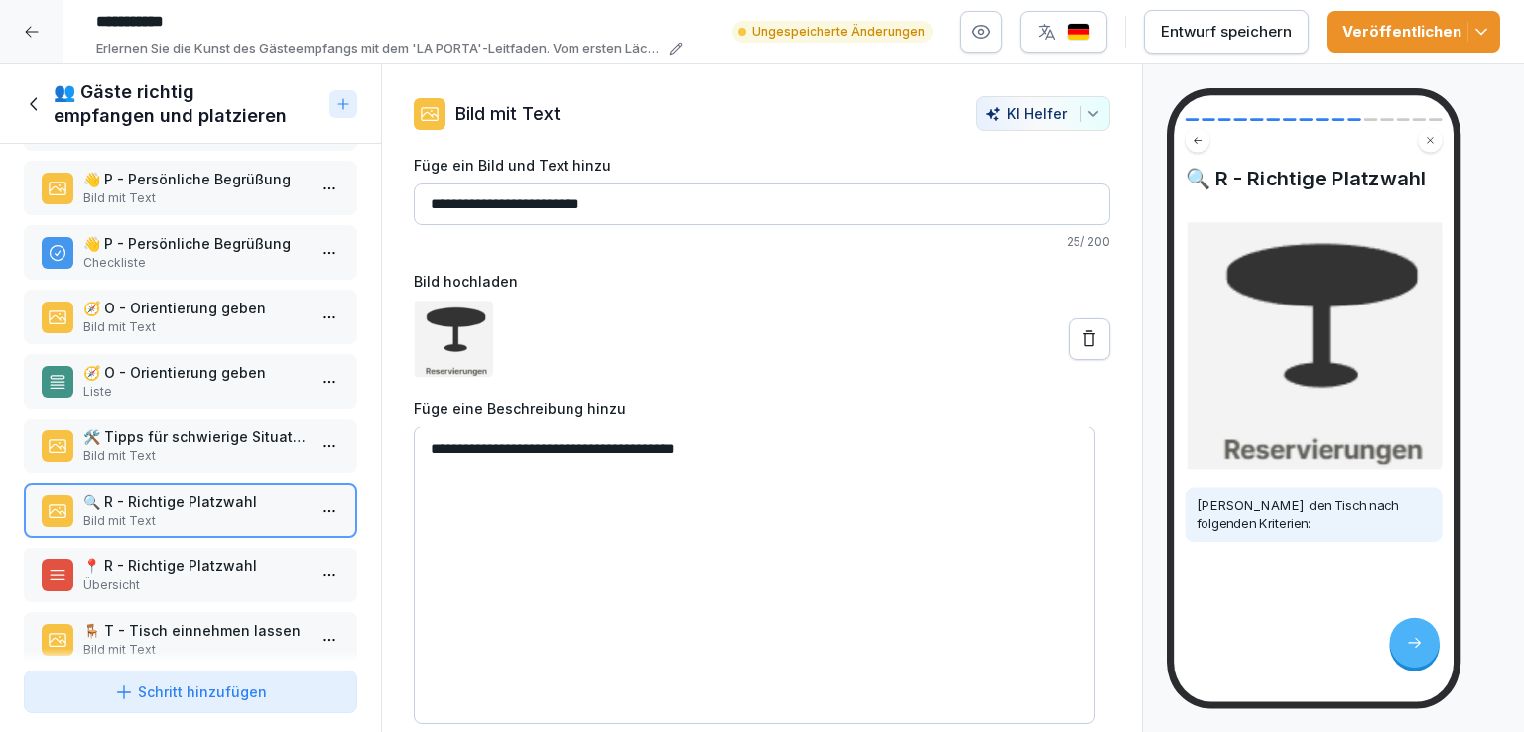
click at [219, 560] on p "📍 R - Richtige Platzwahl" at bounding box center [194, 566] width 222 height 21
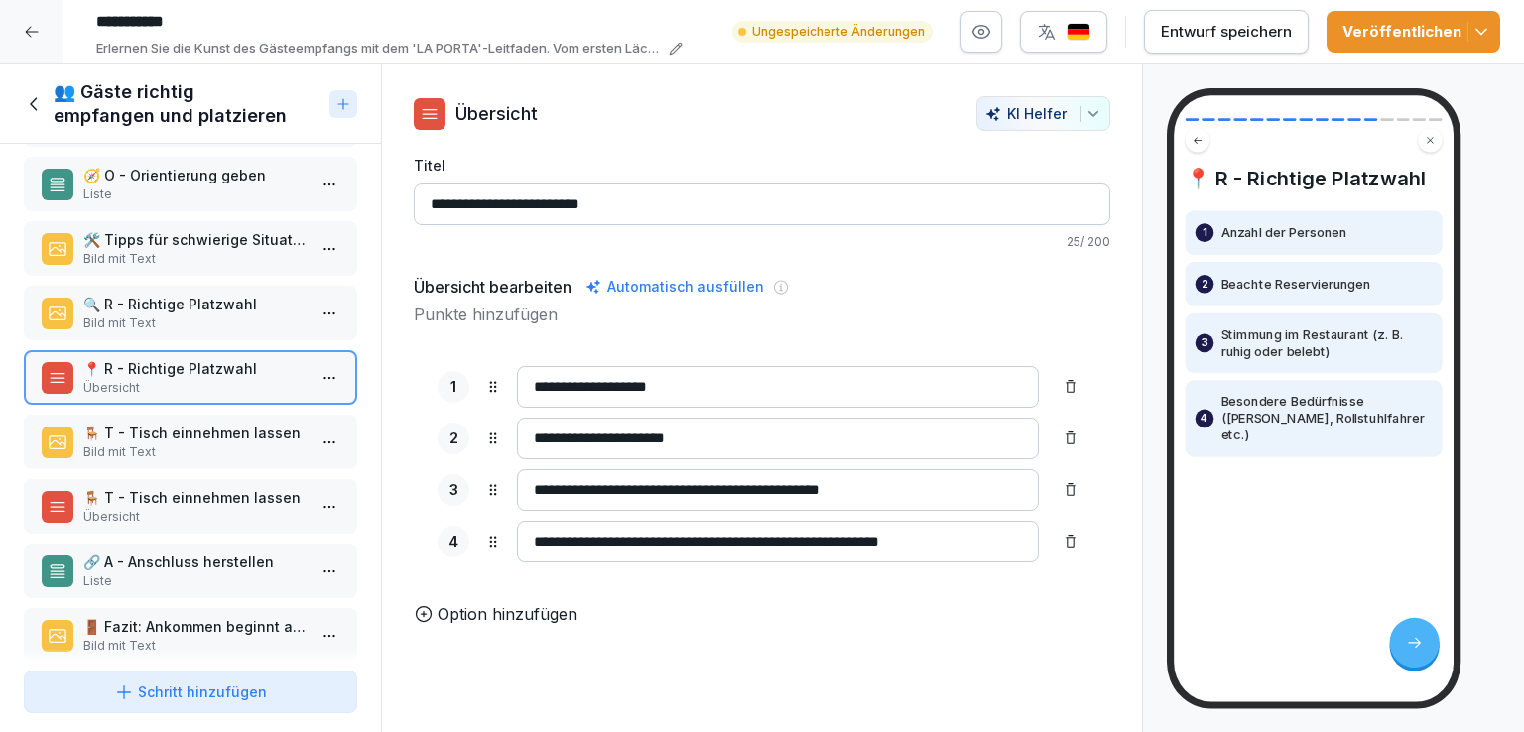
scroll to position [530, 0]
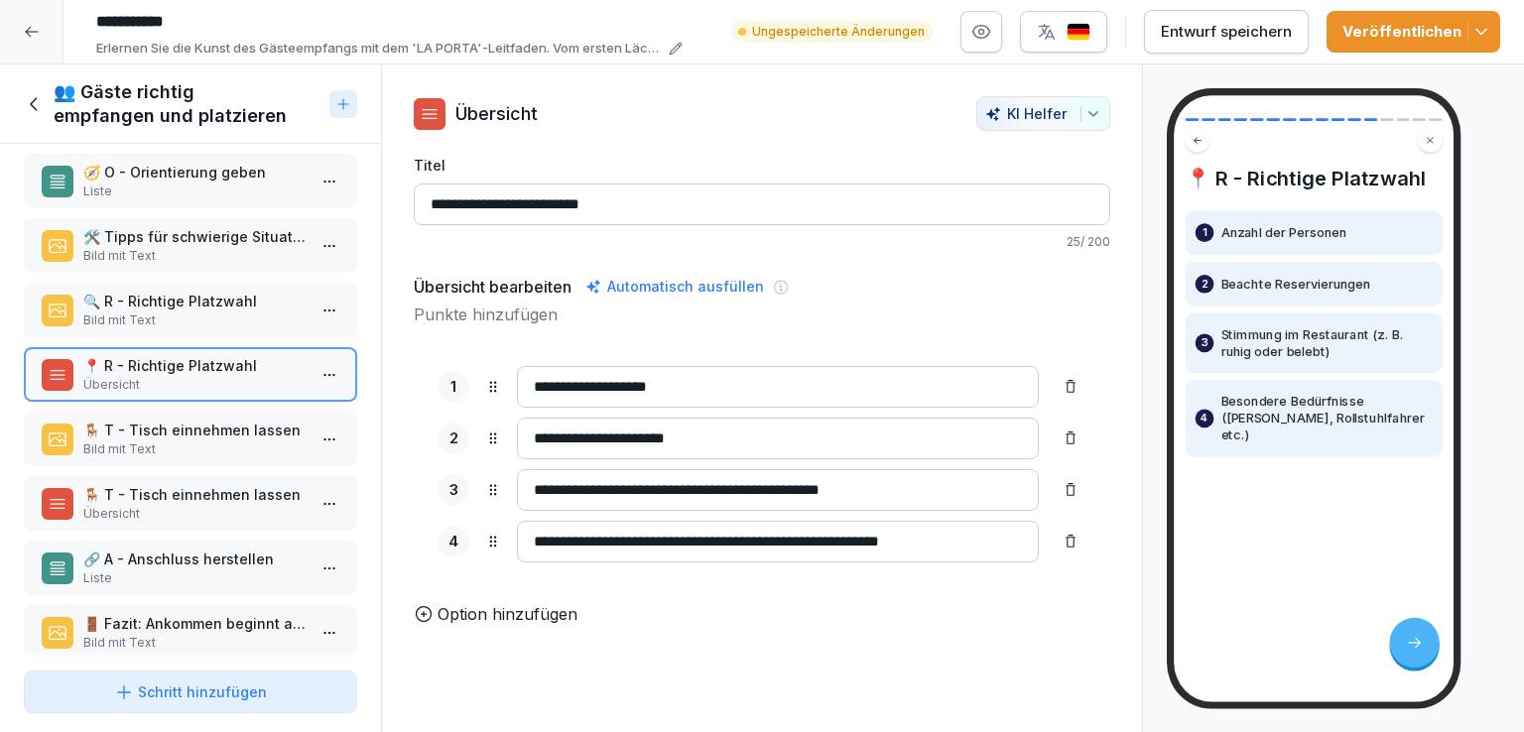
click at [201, 420] on p "🪑 T - Tisch einnehmen lassen" at bounding box center [194, 430] width 222 height 21
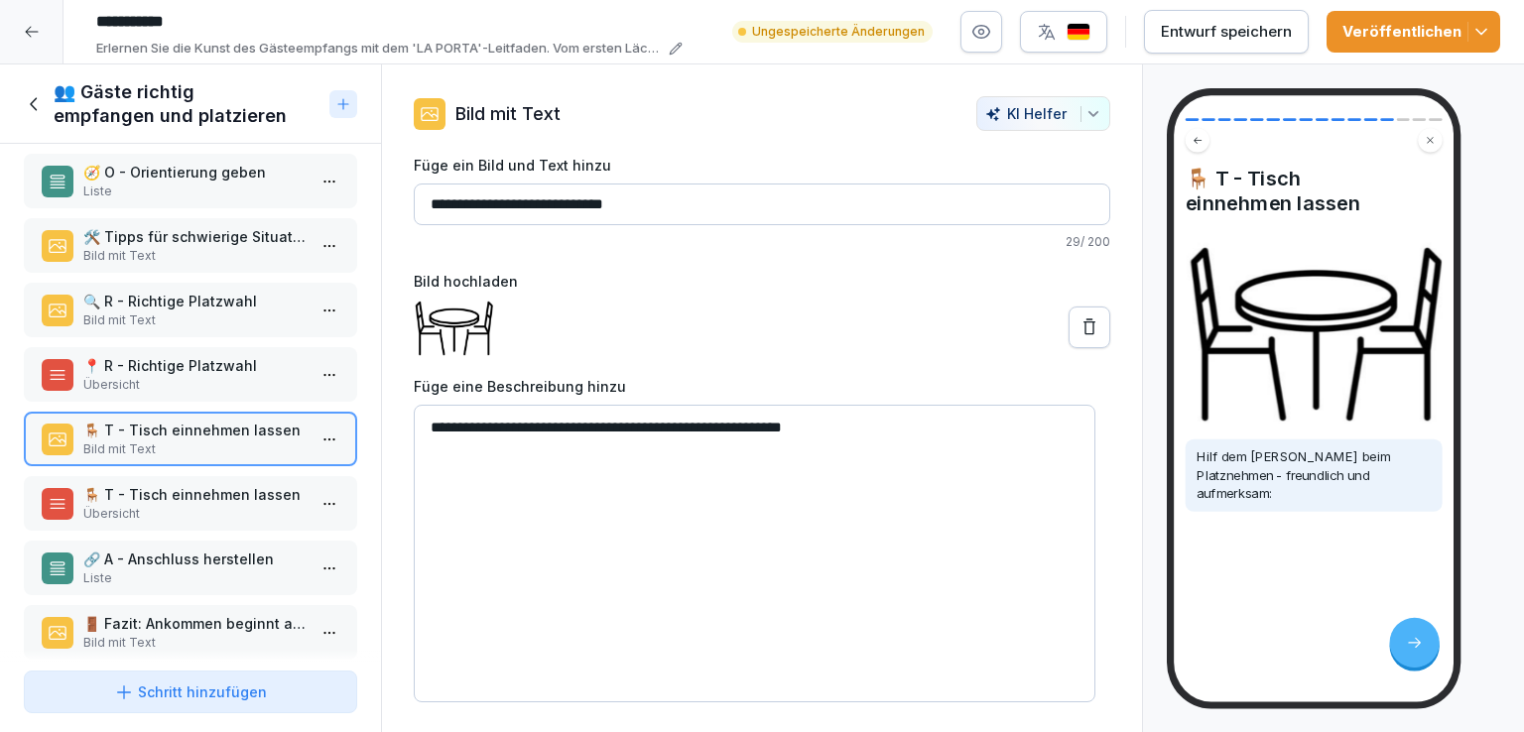
click at [202, 300] on p "🔍 R - Richtige Platzwahl" at bounding box center [194, 301] width 222 height 21
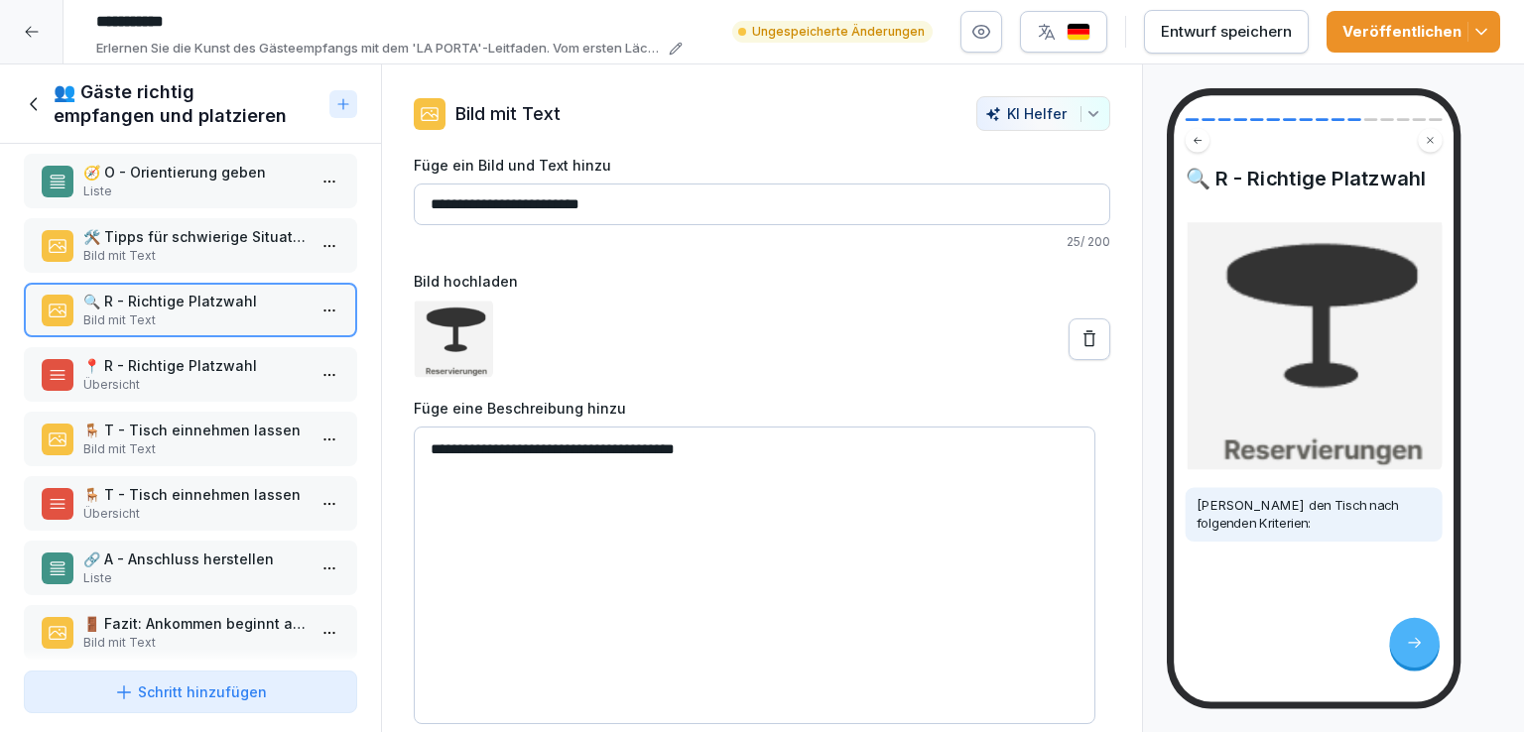
click at [1079, 345] on icon at bounding box center [1089, 339] width 20 height 20
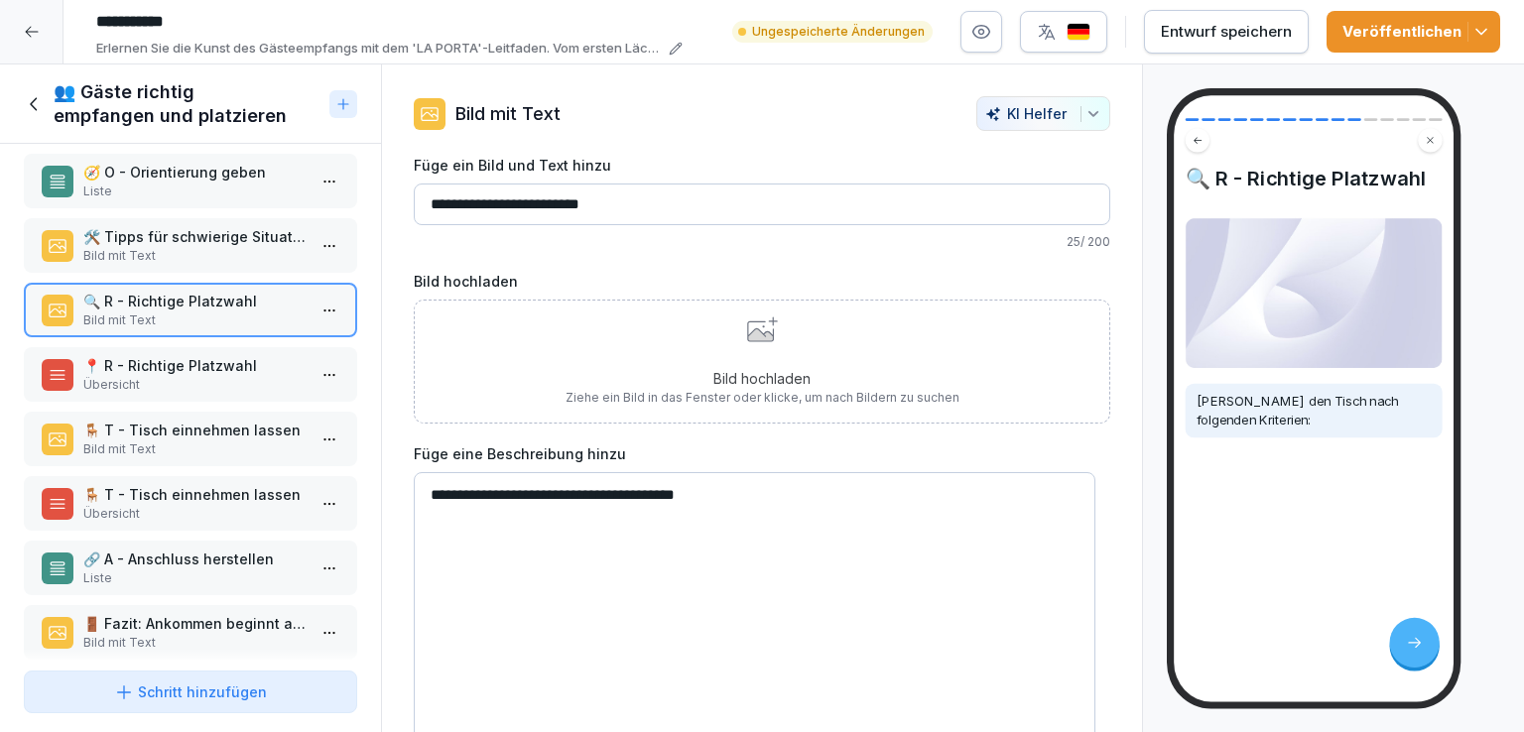
click at [759, 357] on div "Bild hochladen Ziehe ein Bild in das Fenster oder klicke, um nach Bildern zu su…" at bounding box center [763, 361] width 394 height 90
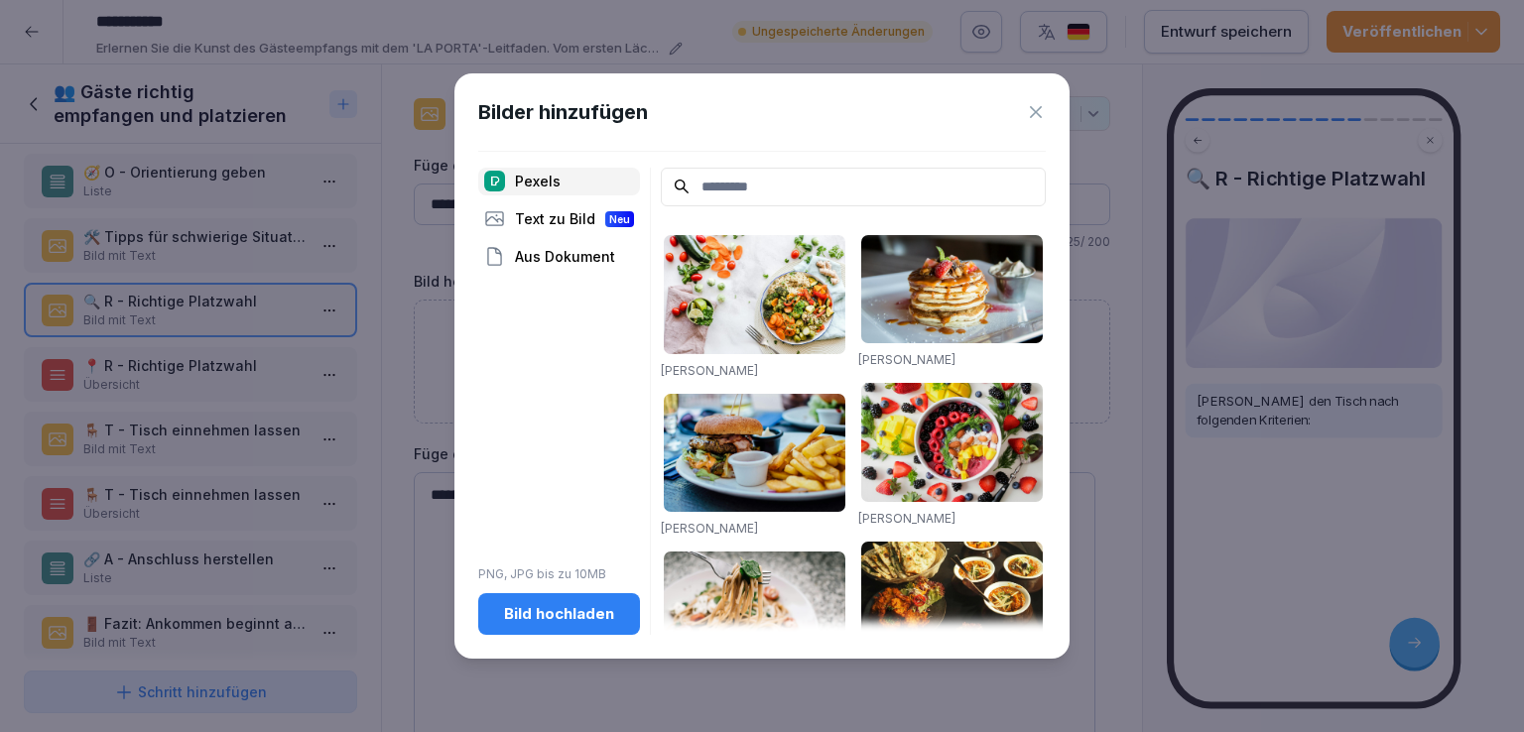
click at [514, 218] on div "Text zu Bild Neu" at bounding box center [559, 219] width 162 height 28
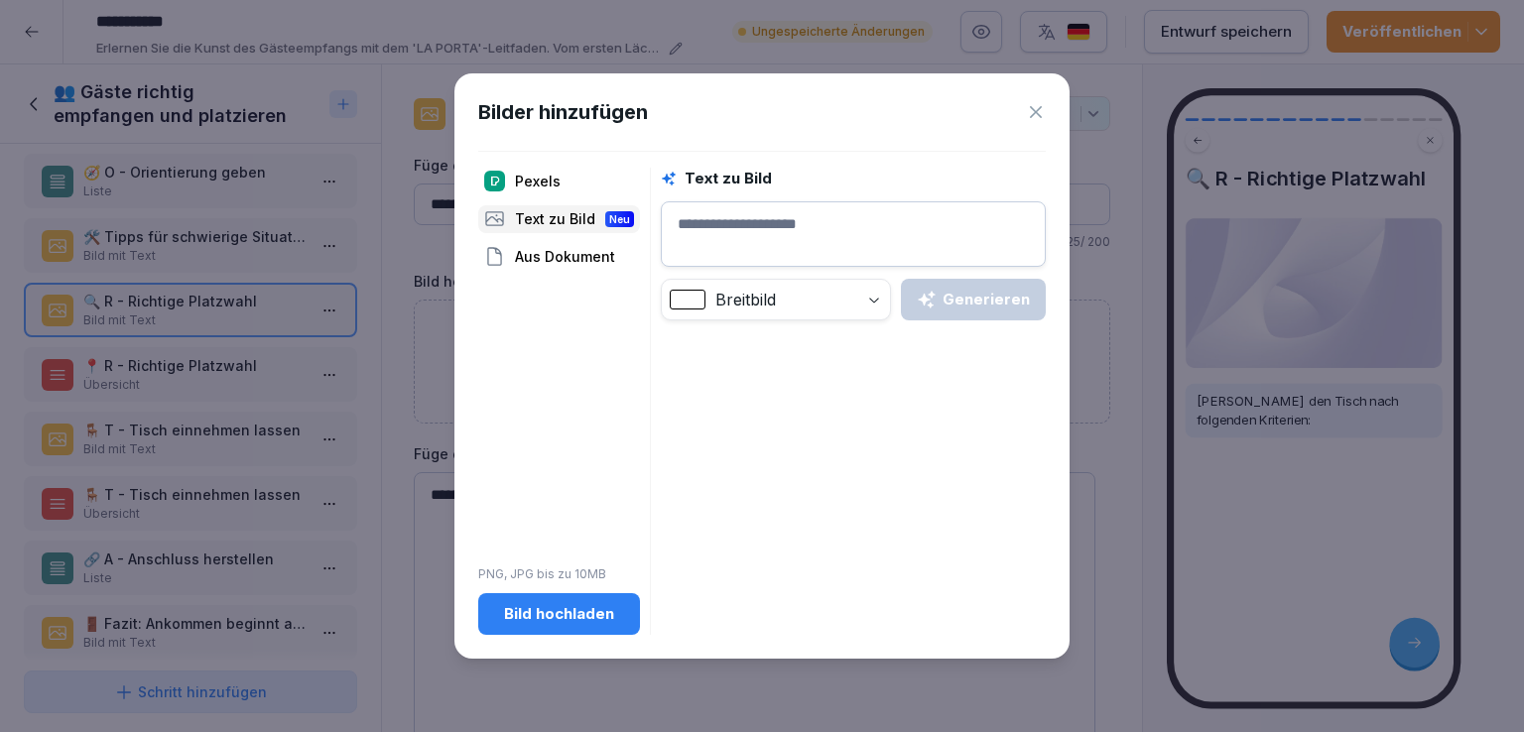
click at [794, 245] on textarea at bounding box center [853, 233] width 385 height 65
type textarea "**********"
click at [995, 289] on div "Generieren" at bounding box center [973, 300] width 113 height 22
click at [600, 616] on div "Bild hochladen" at bounding box center [559, 614] width 130 height 22
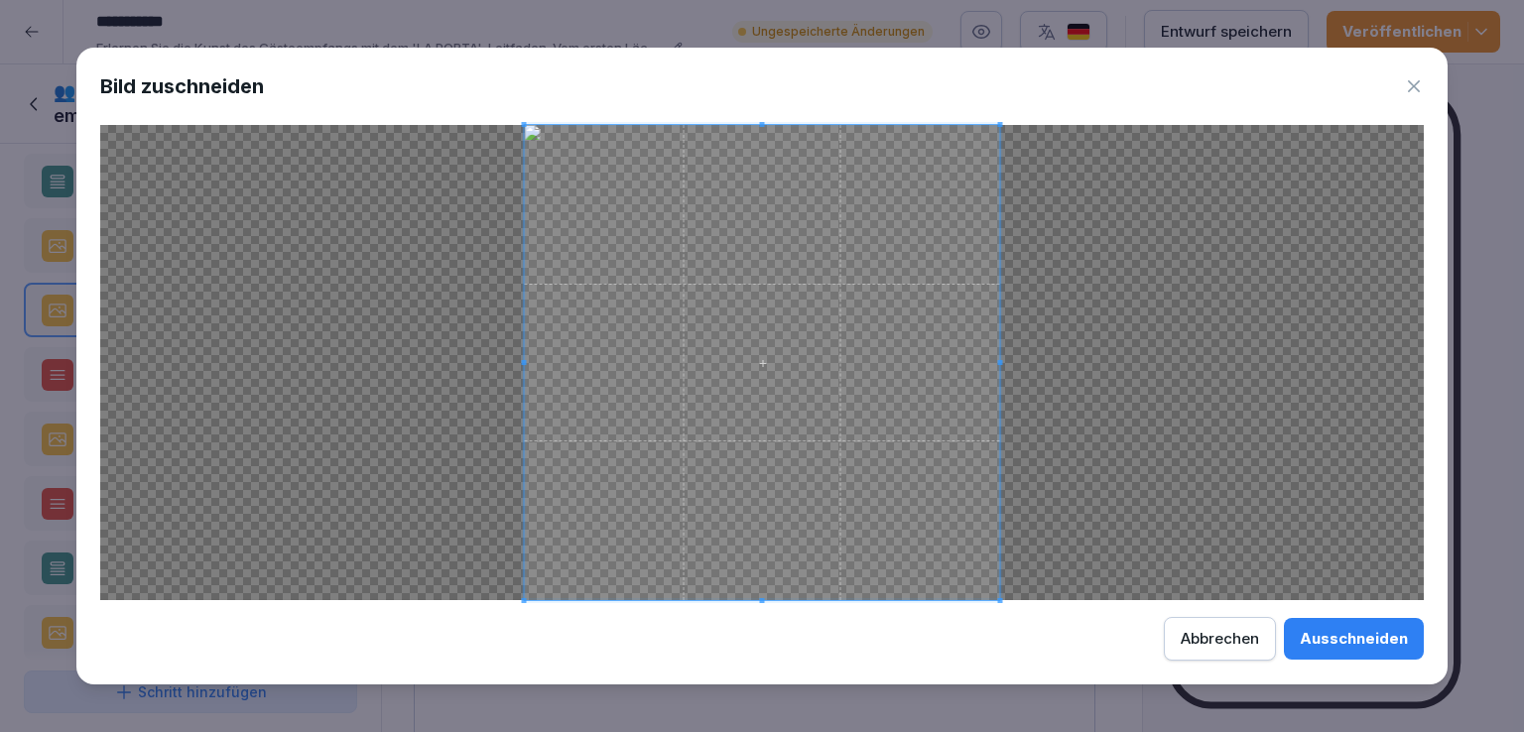
click at [1369, 630] on div "Ausschneiden" at bounding box center [1354, 639] width 108 height 22
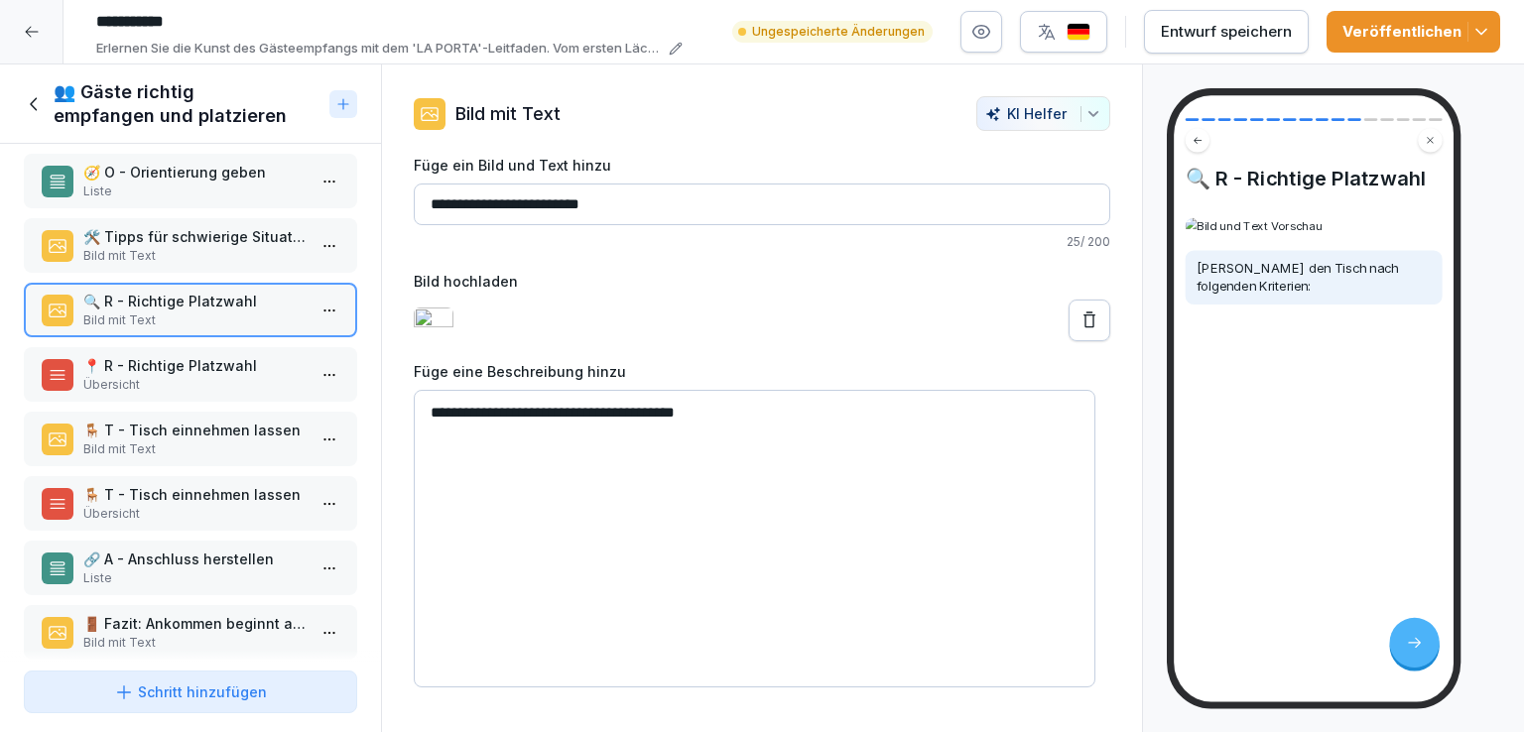
click at [194, 358] on p "📍 R - Richtige Platzwahl" at bounding box center [194, 365] width 222 height 21
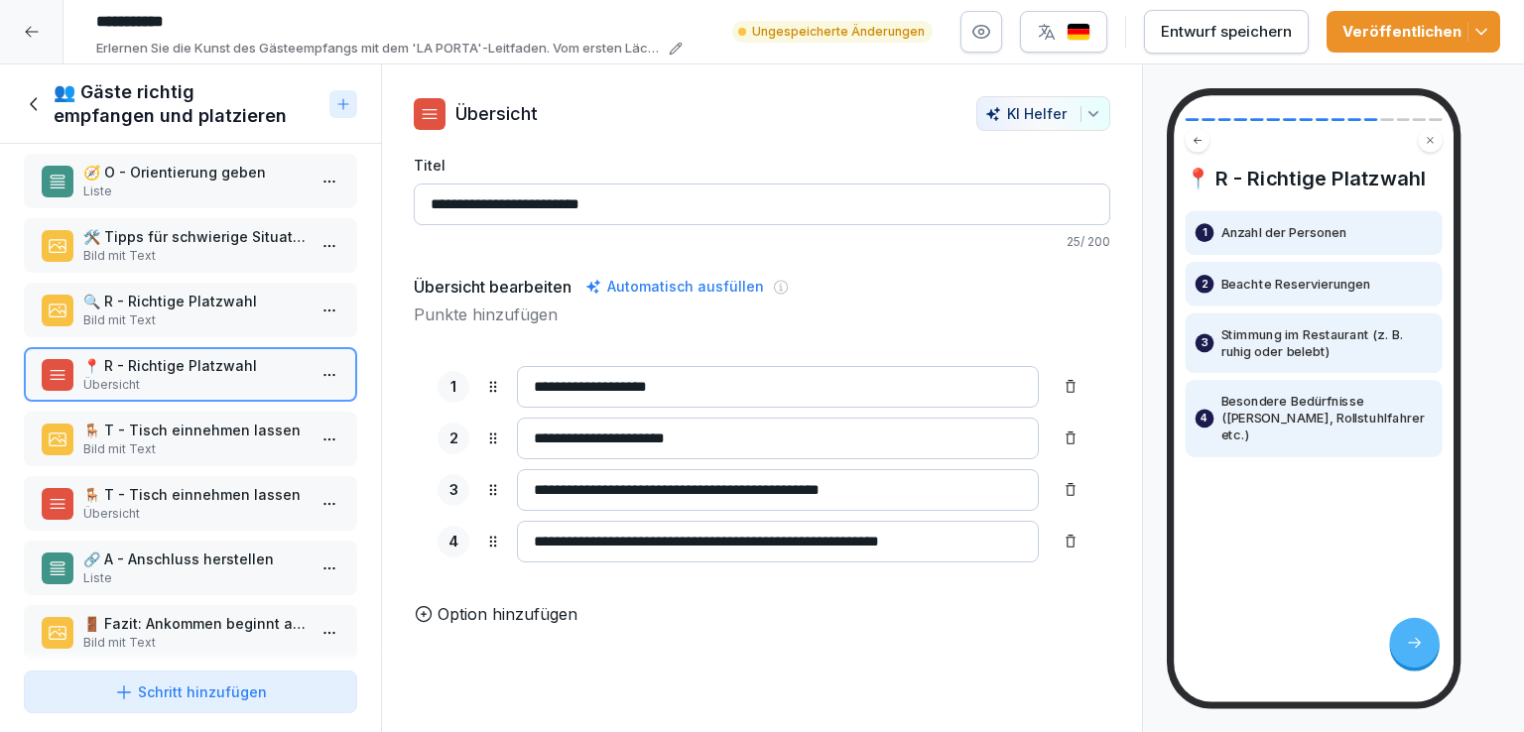
click at [217, 441] on p "Bild mit Text" at bounding box center [194, 450] width 222 height 18
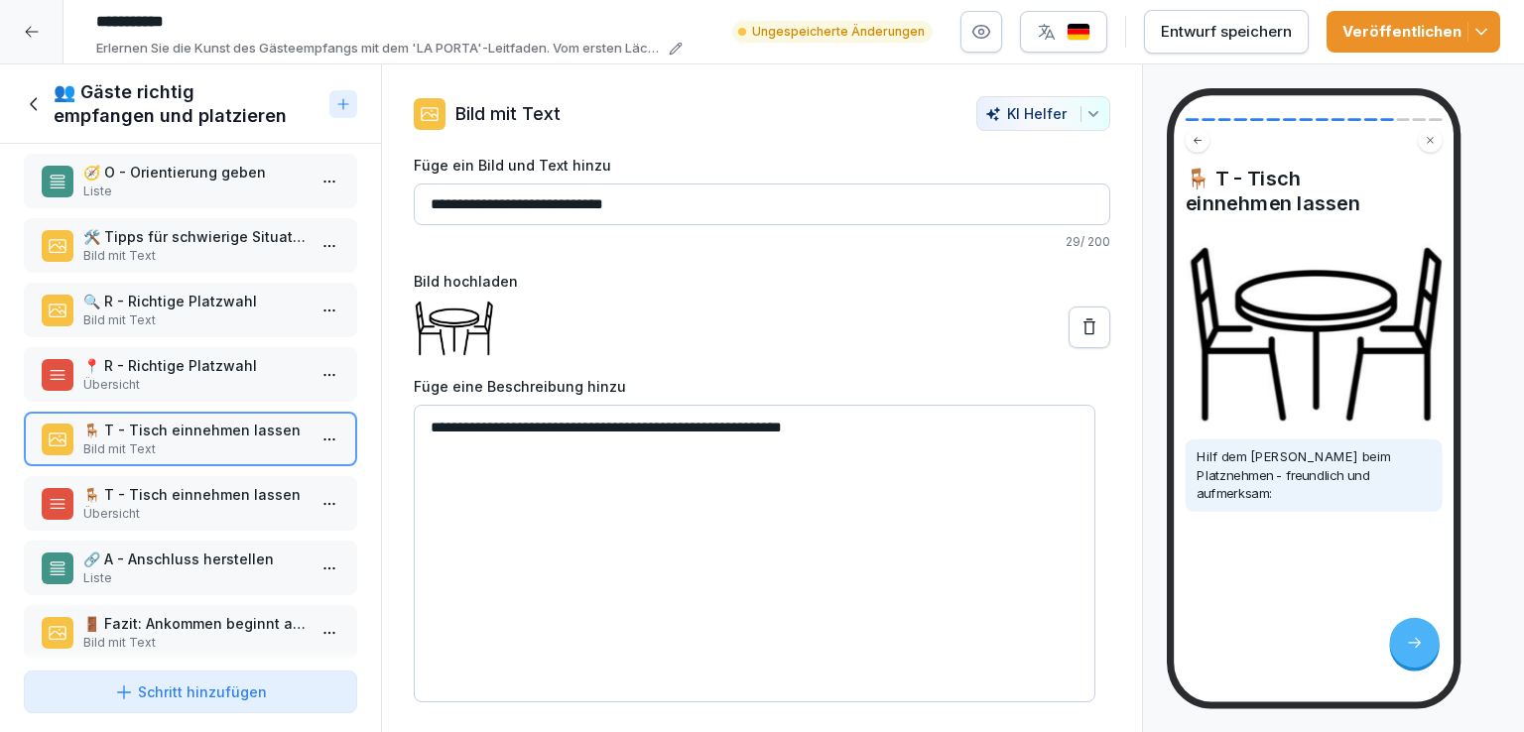
click at [219, 511] on p "Übersicht" at bounding box center [194, 514] width 222 height 18
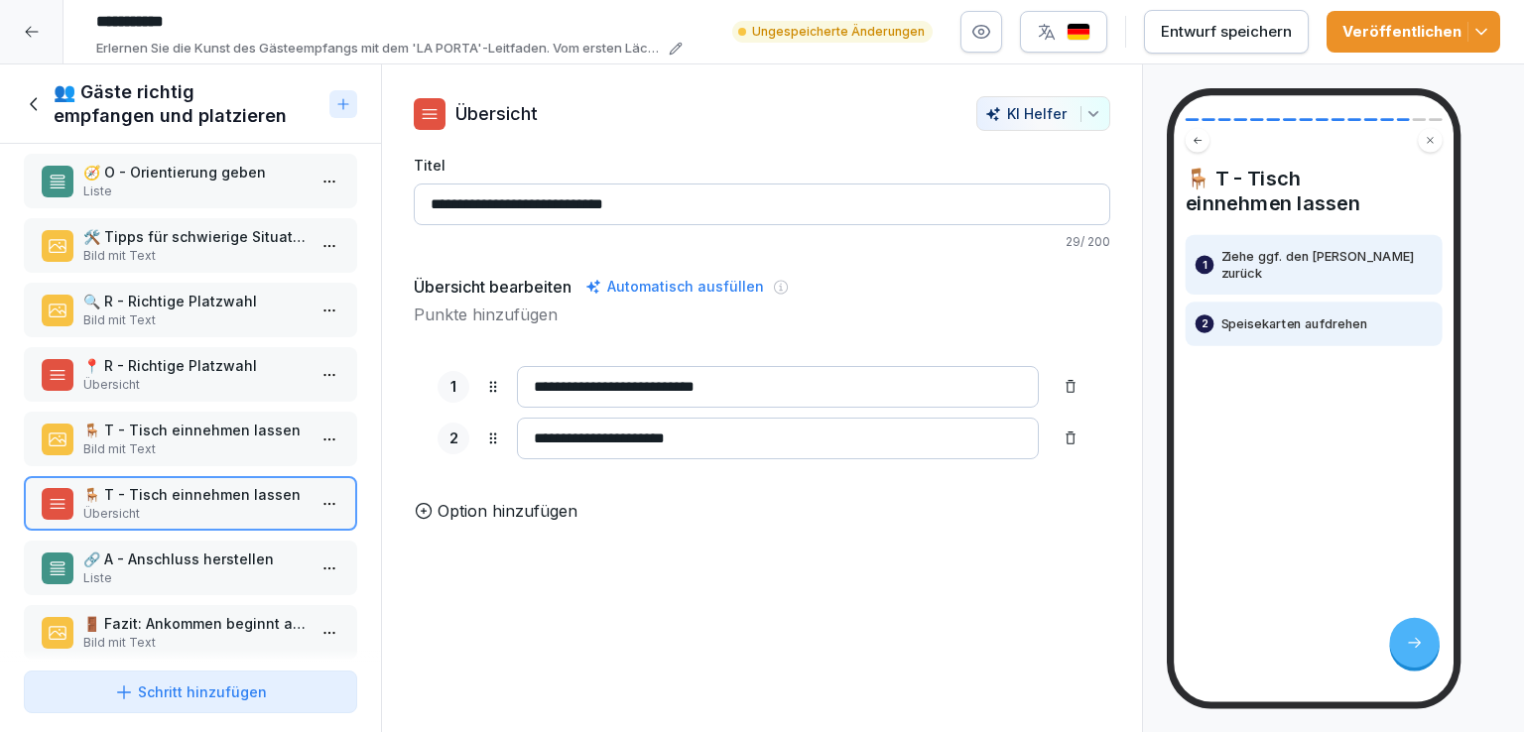
click at [229, 569] on p "Liste" at bounding box center [194, 578] width 222 height 18
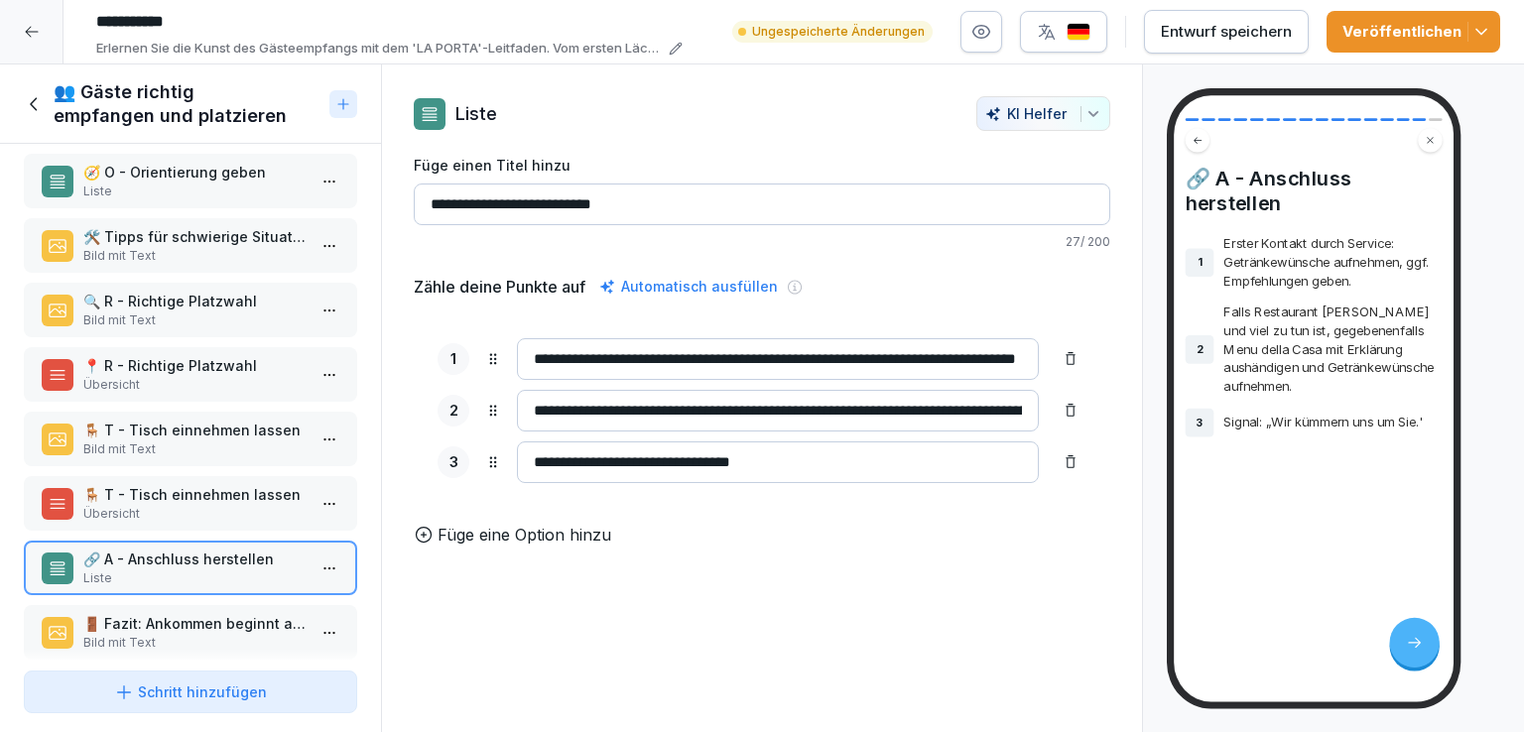
click at [225, 617] on p "🚪 Fazit: Ankommen beginnt an der Tür" at bounding box center [194, 623] width 222 height 21
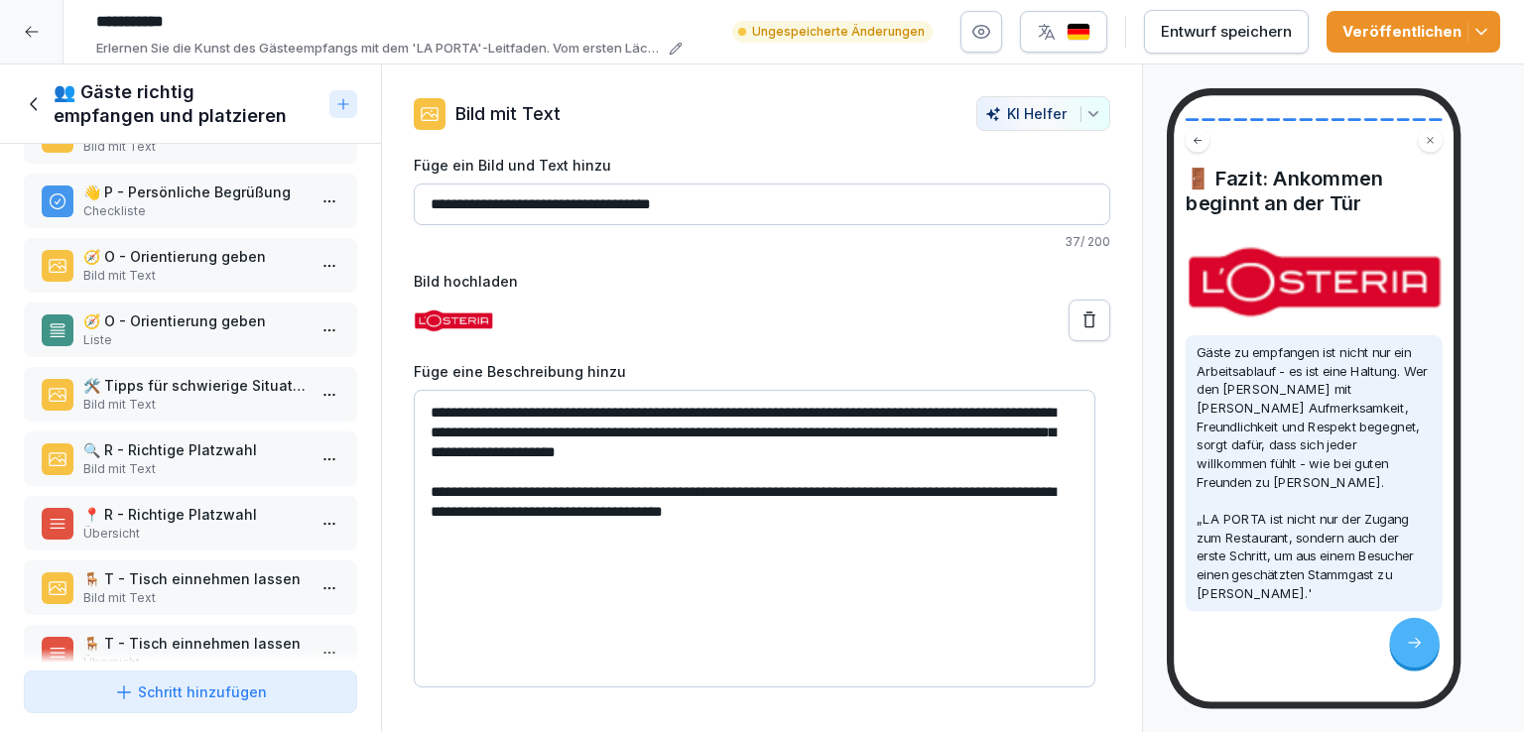
scroll to position [369, 0]
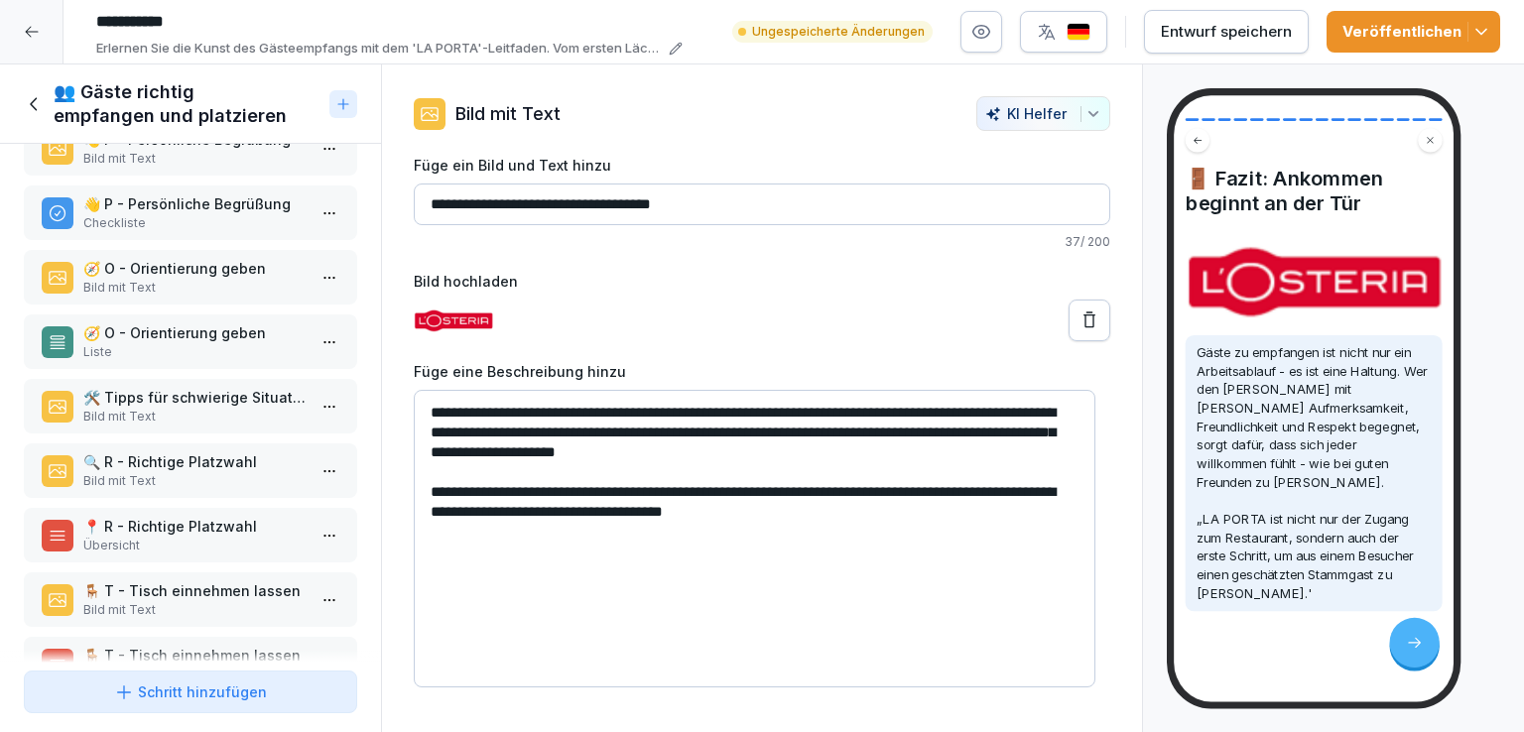
click at [194, 270] on p "🧭 O - Orientierung geben" at bounding box center [194, 268] width 222 height 21
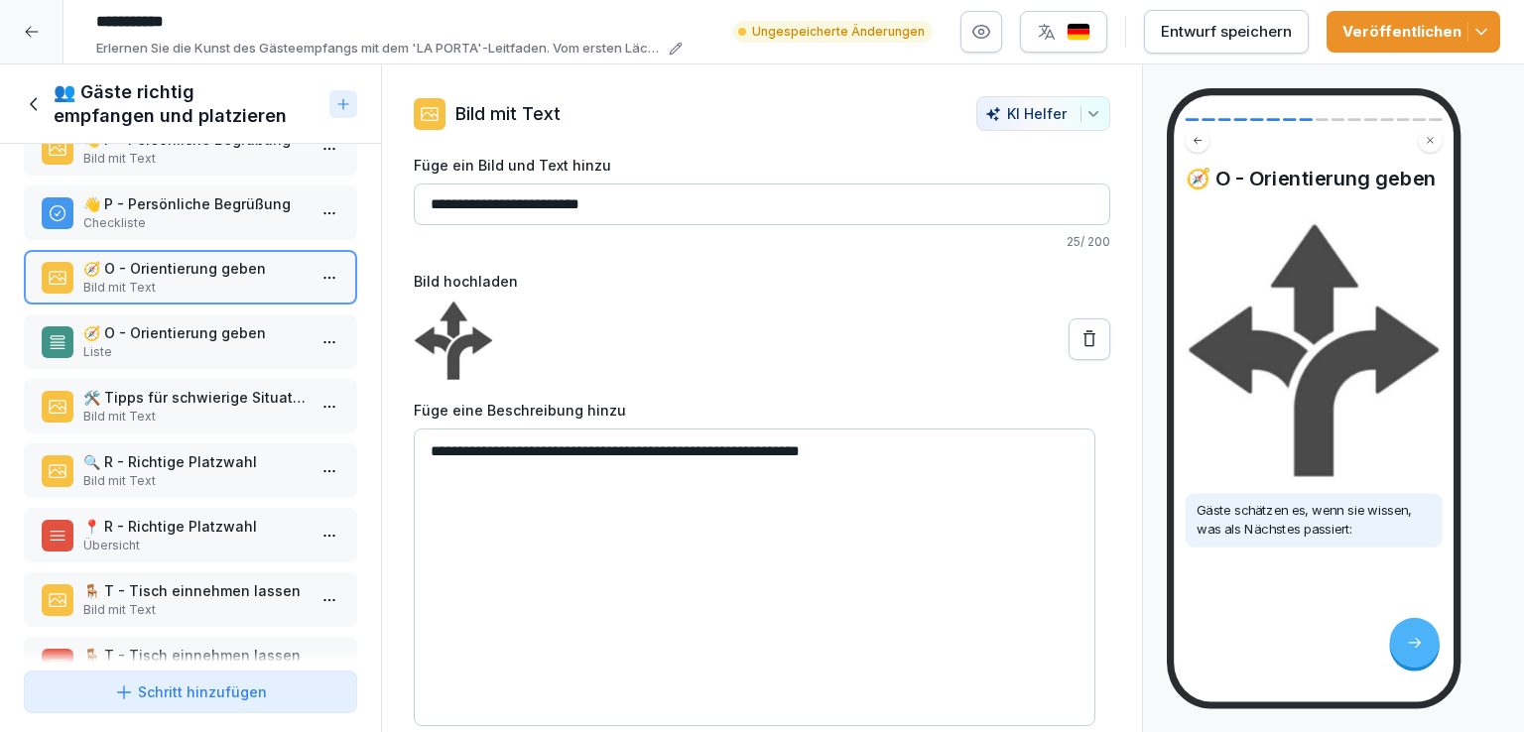
click at [221, 214] on p "Checkliste" at bounding box center [194, 223] width 222 height 18
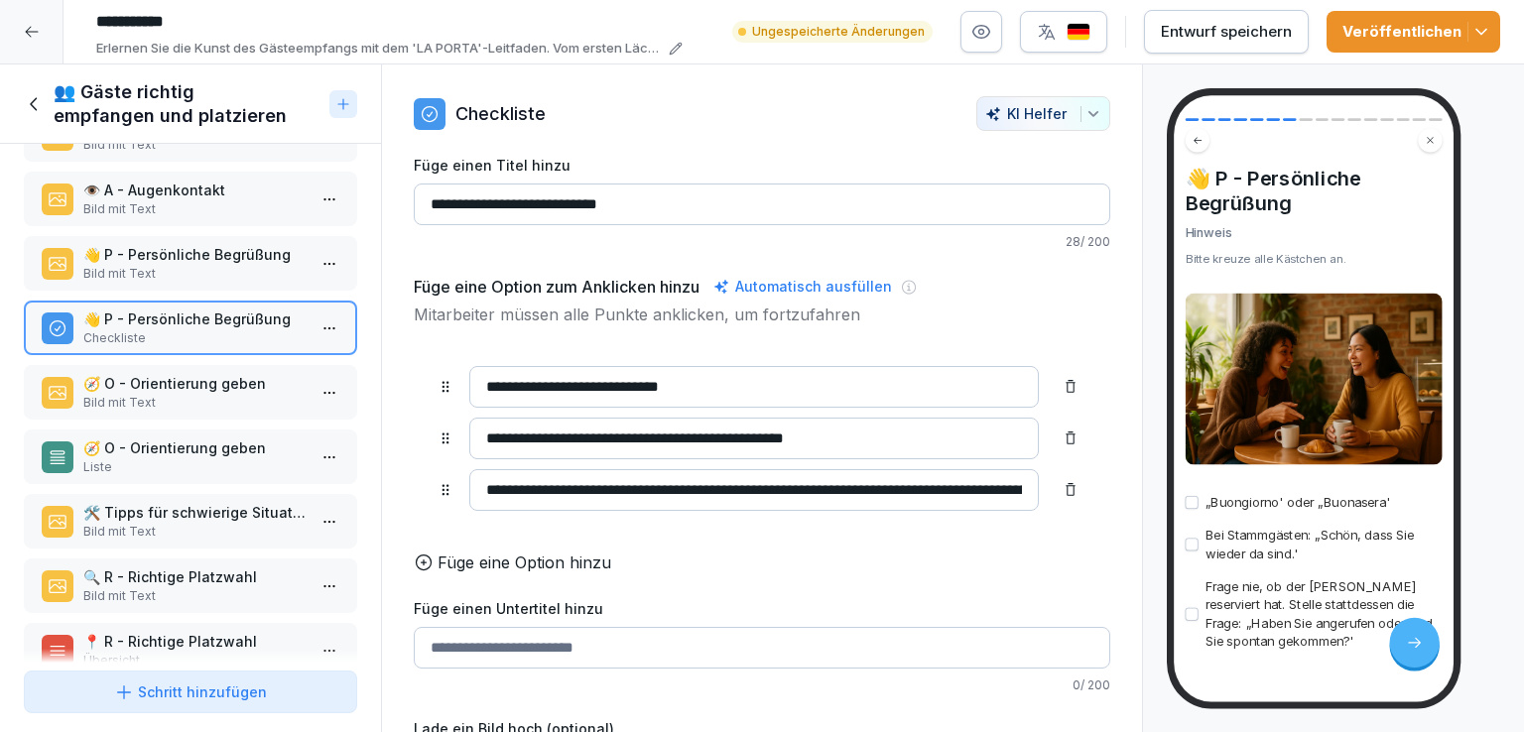
scroll to position [95, 0]
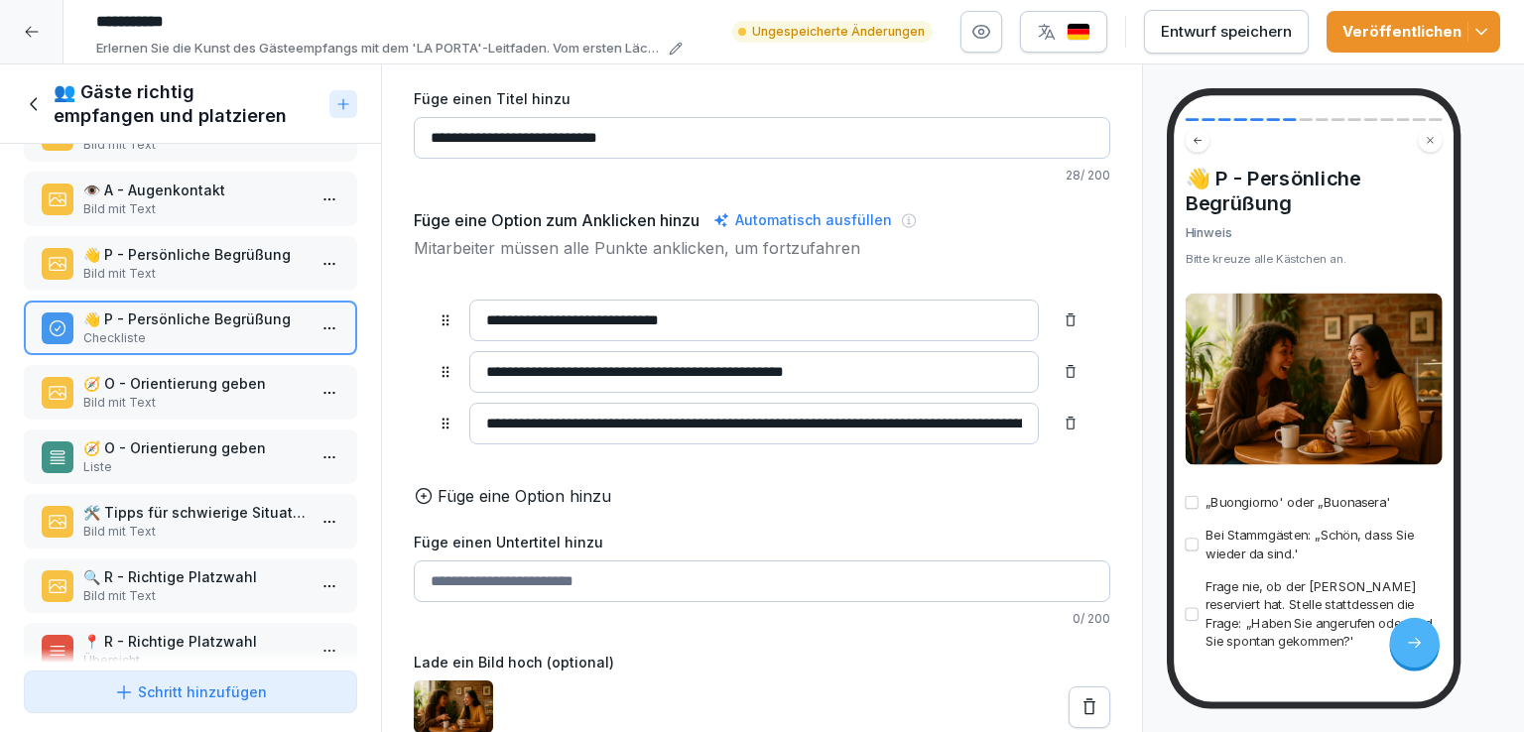
click at [1079, 697] on icon at bounding box center [1089, 707] width 20 height 20
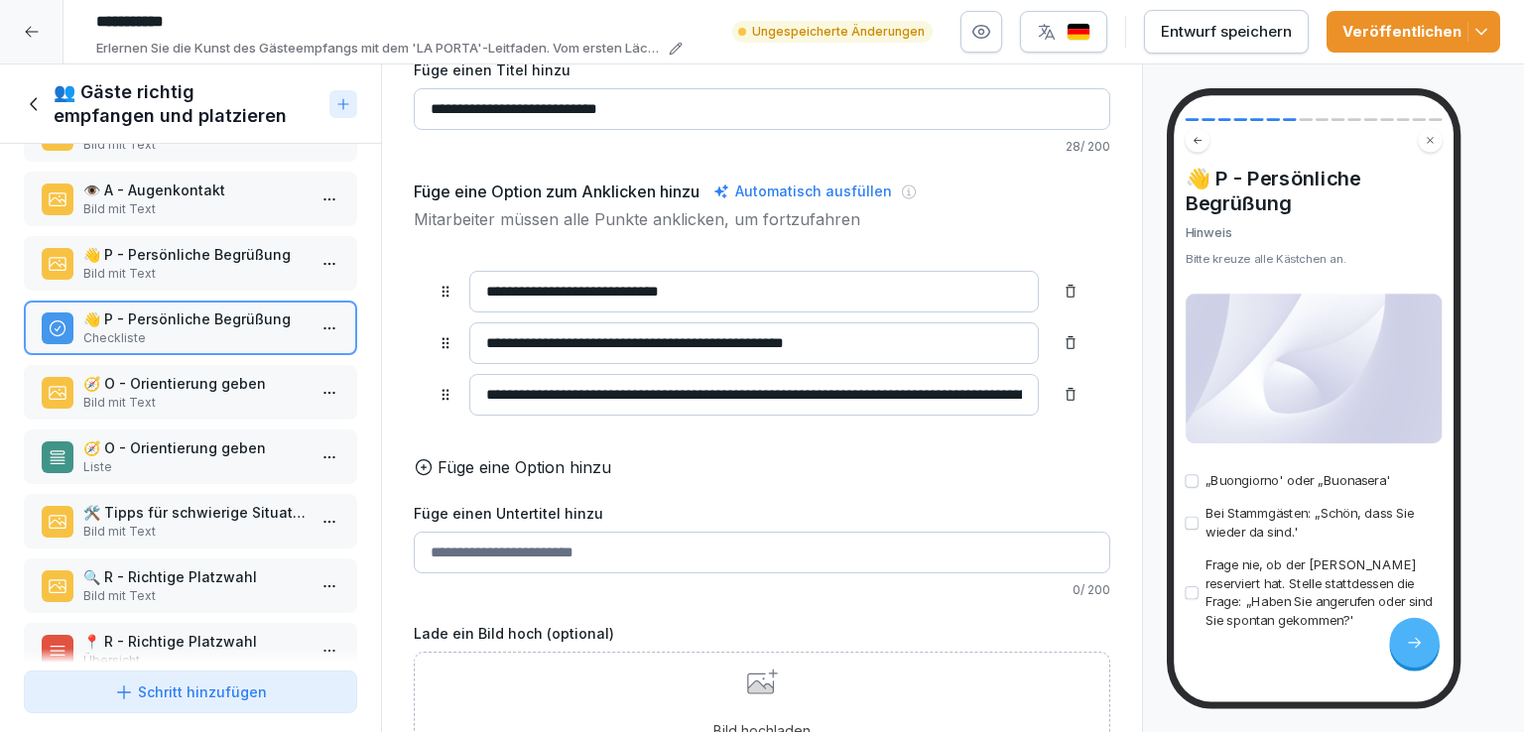
click at [764, 680] on div "Bild hochladen Ziehe ein Bild in das Fenster oder klicke, um nach Bildern zu su…" at bounding box center [762, 714] width 696 height 124
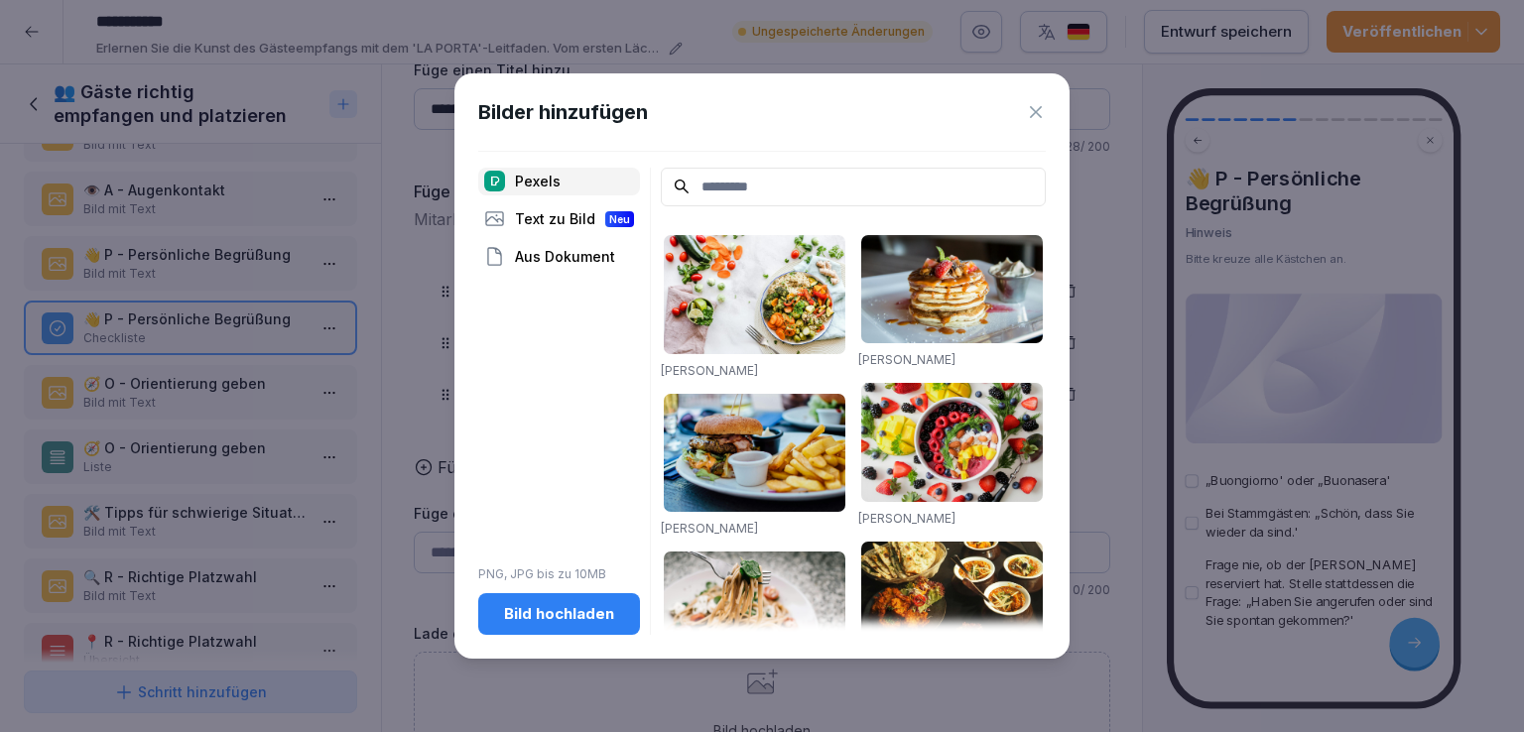
click at [573, 621] on div "Bild hochladen" at bounding box center [559, 614] width 130 height 22
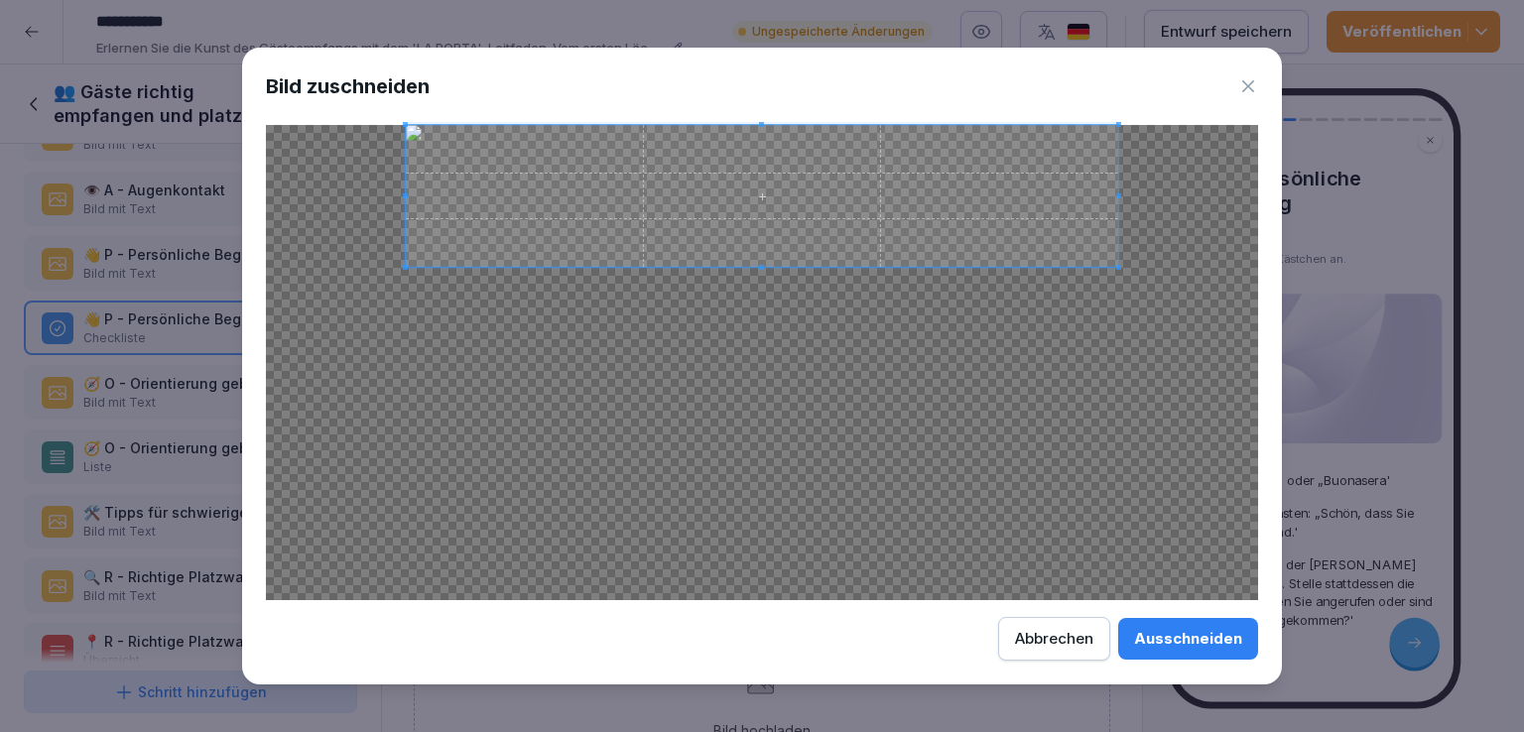
click at [782, 266] on div at bounding box center [762, 196] width 712 height 142
click at [1179, 643] on div "Ausschneiden" at bounding box center [1188, 639] width 108 height 22
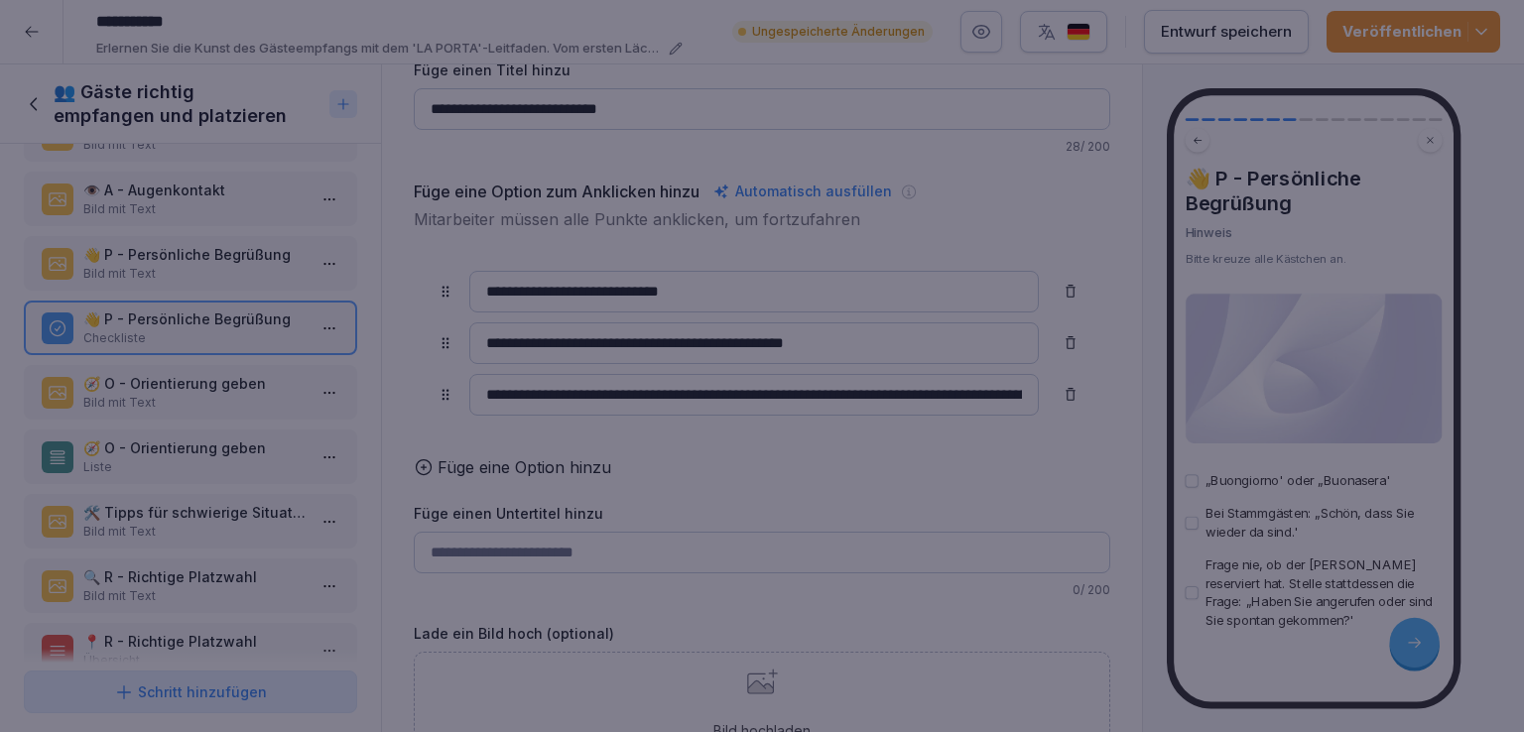
scroll to position [83, 0]
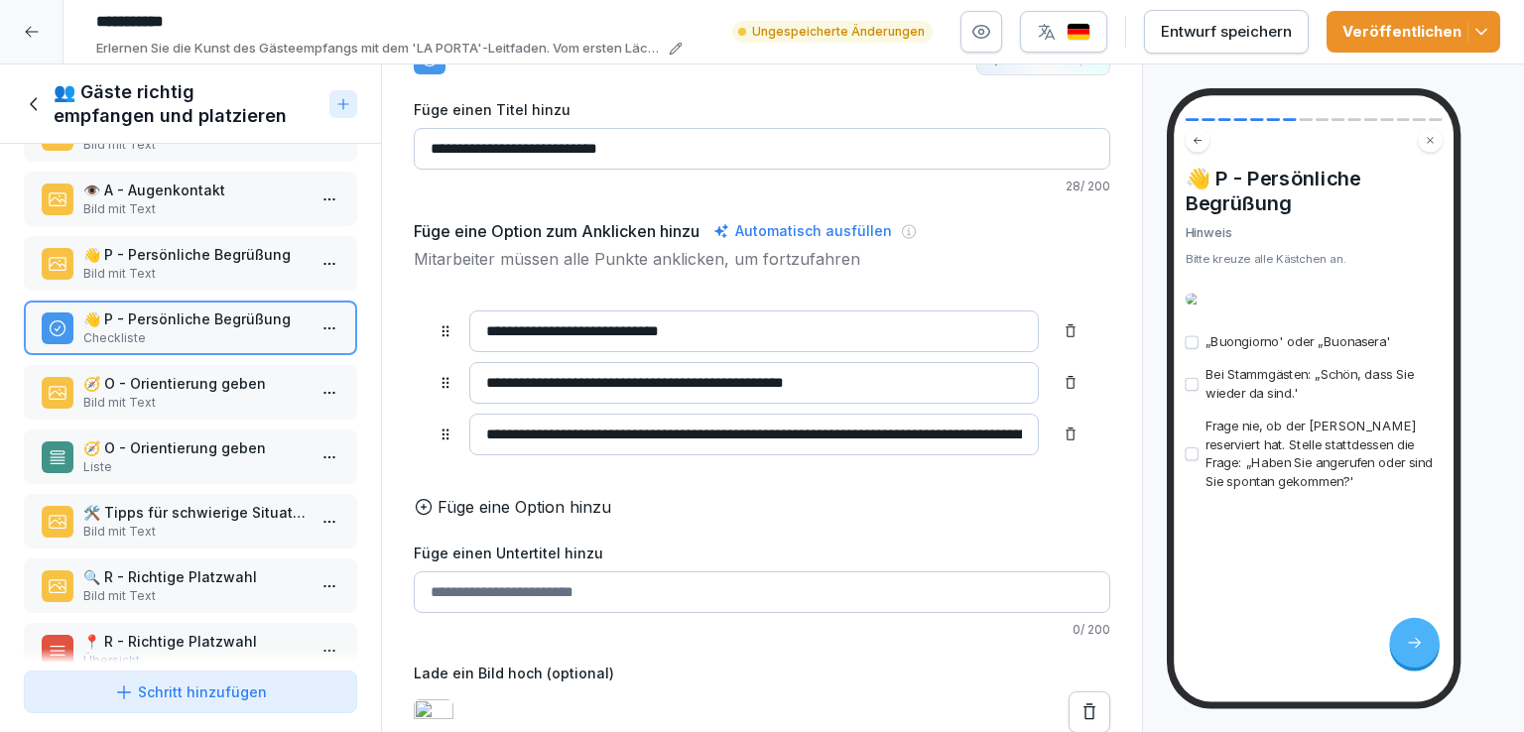
click at [144, 373] on p "🧭 O - Orientierung geben" at bounding box center [194, 383] width 222 height 21
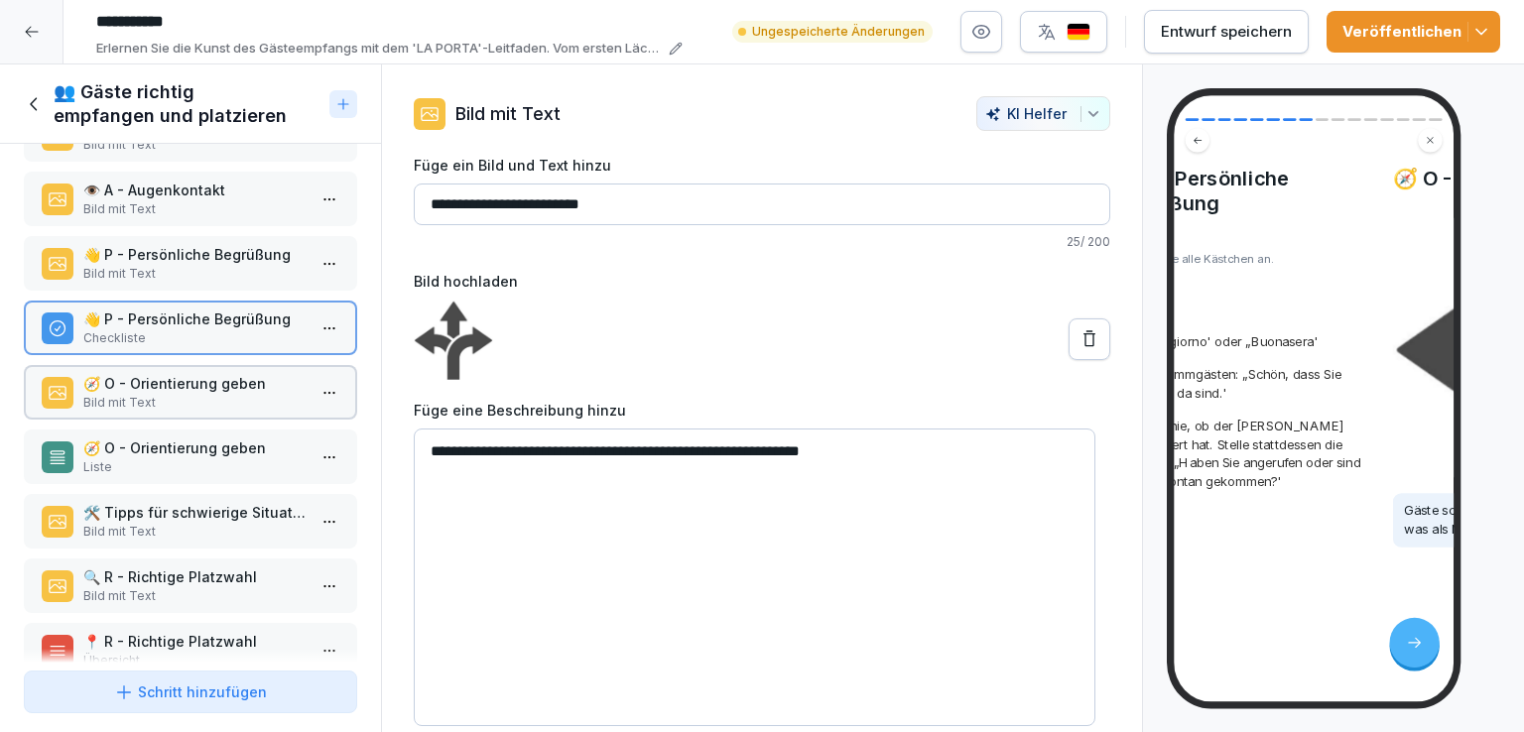
scroll to position [8, 0]
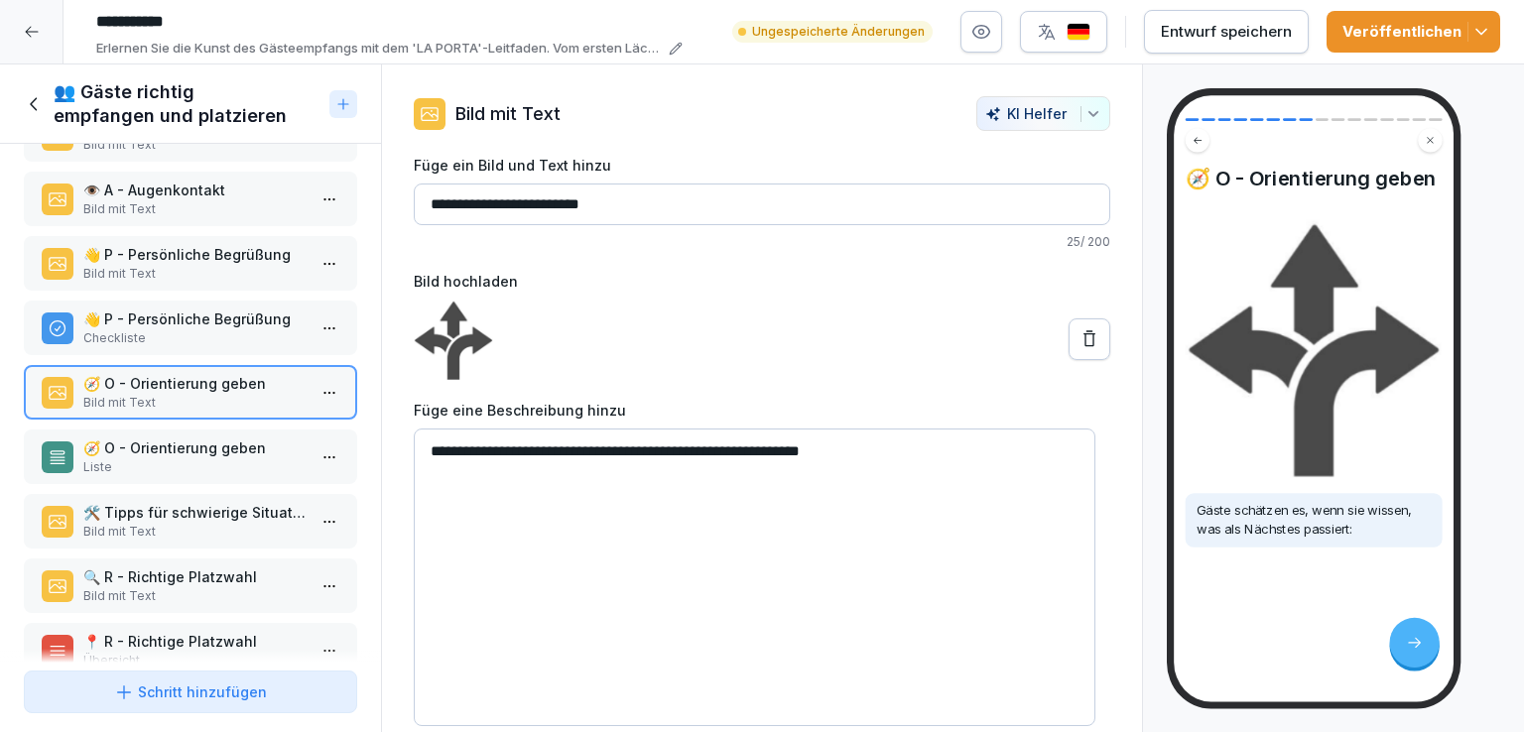
click at [222, 244] on p "👋 P - Persönliche Begrüßung" at bounding box center [194, 254] width 222 height 21
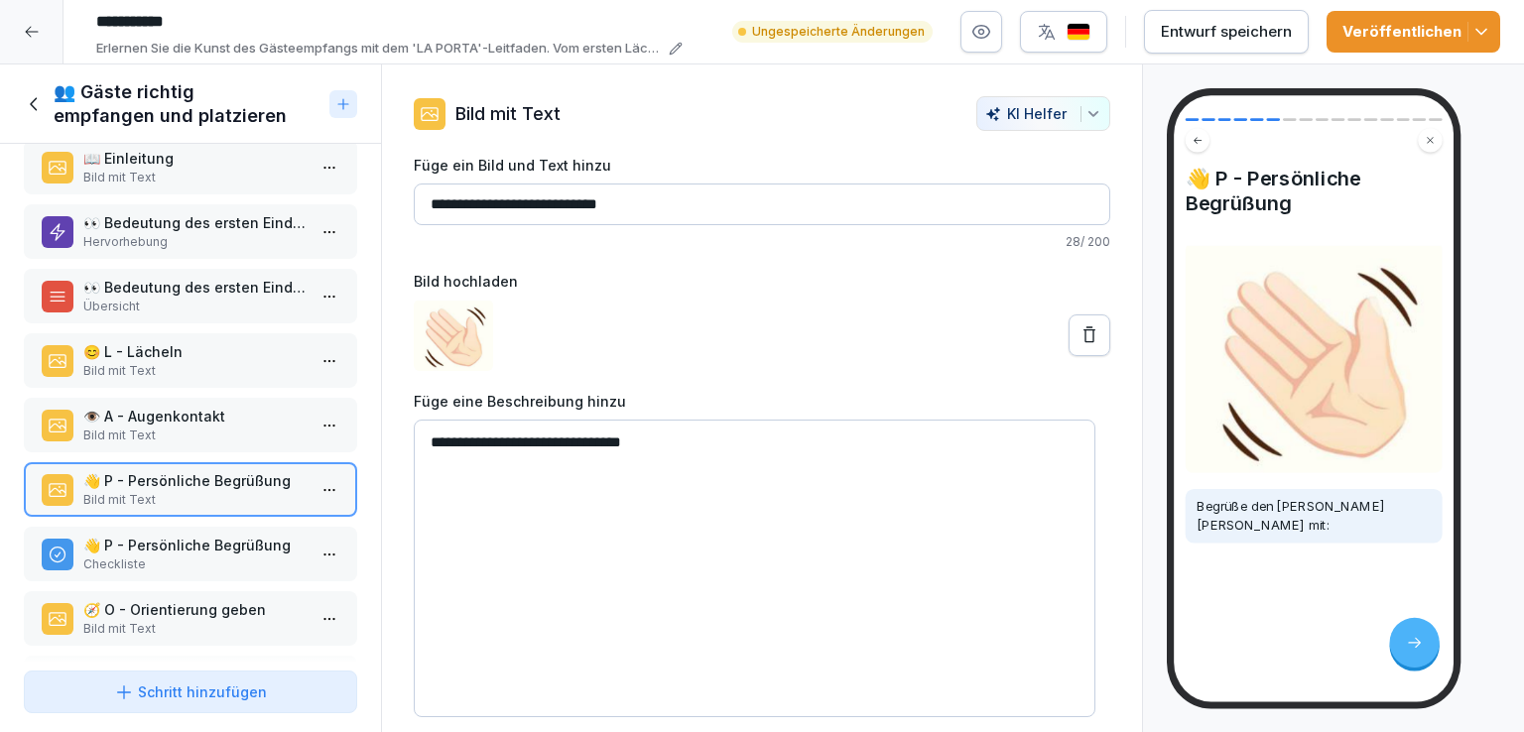
scroll to position [26, 0]
click at [188, 350] on p "😊 L - Lächeln" at bounding box center [194, 353] width 222 height 21
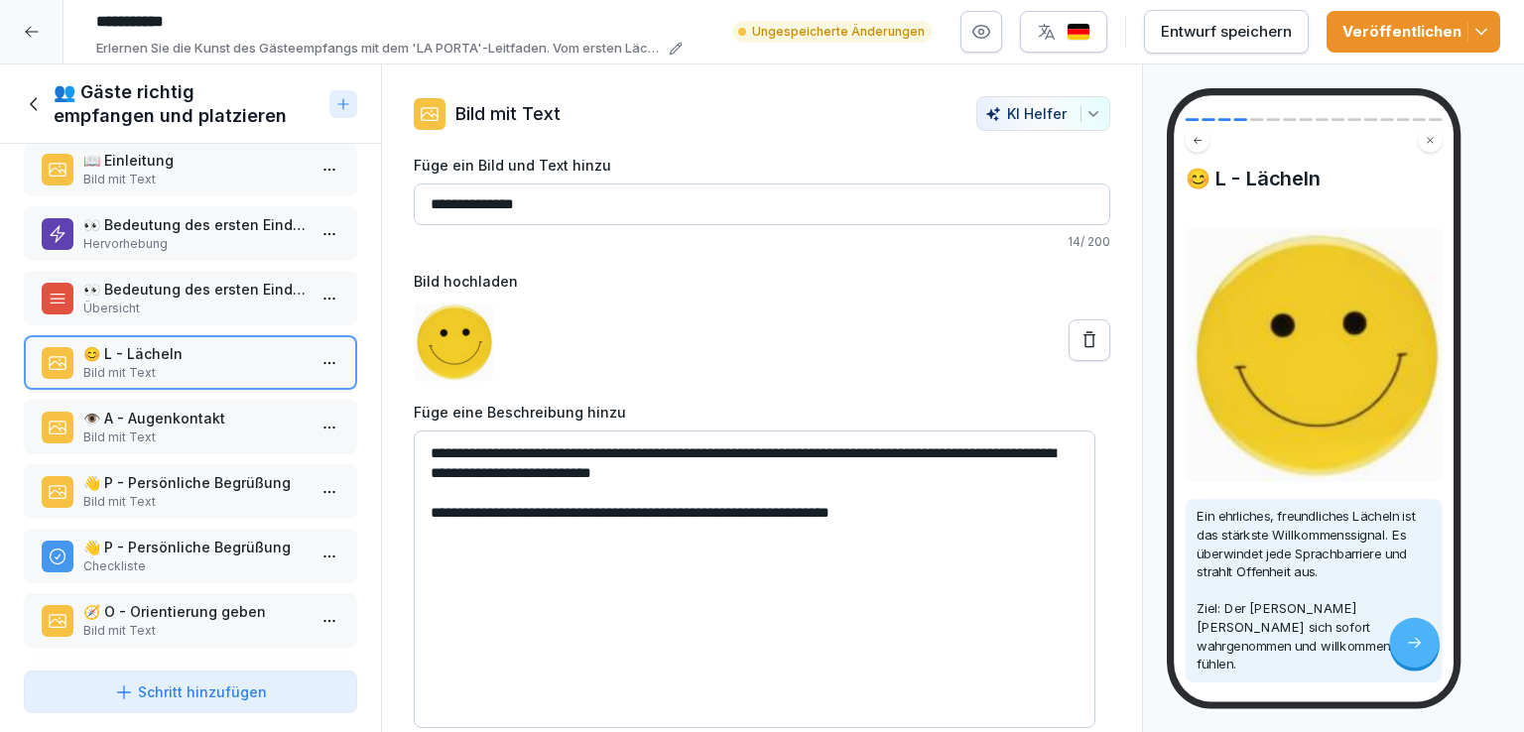
click at [198, 409] on p "👁️ A - Augenkontakt" at bounding box center [194, 418] width 222 height 21
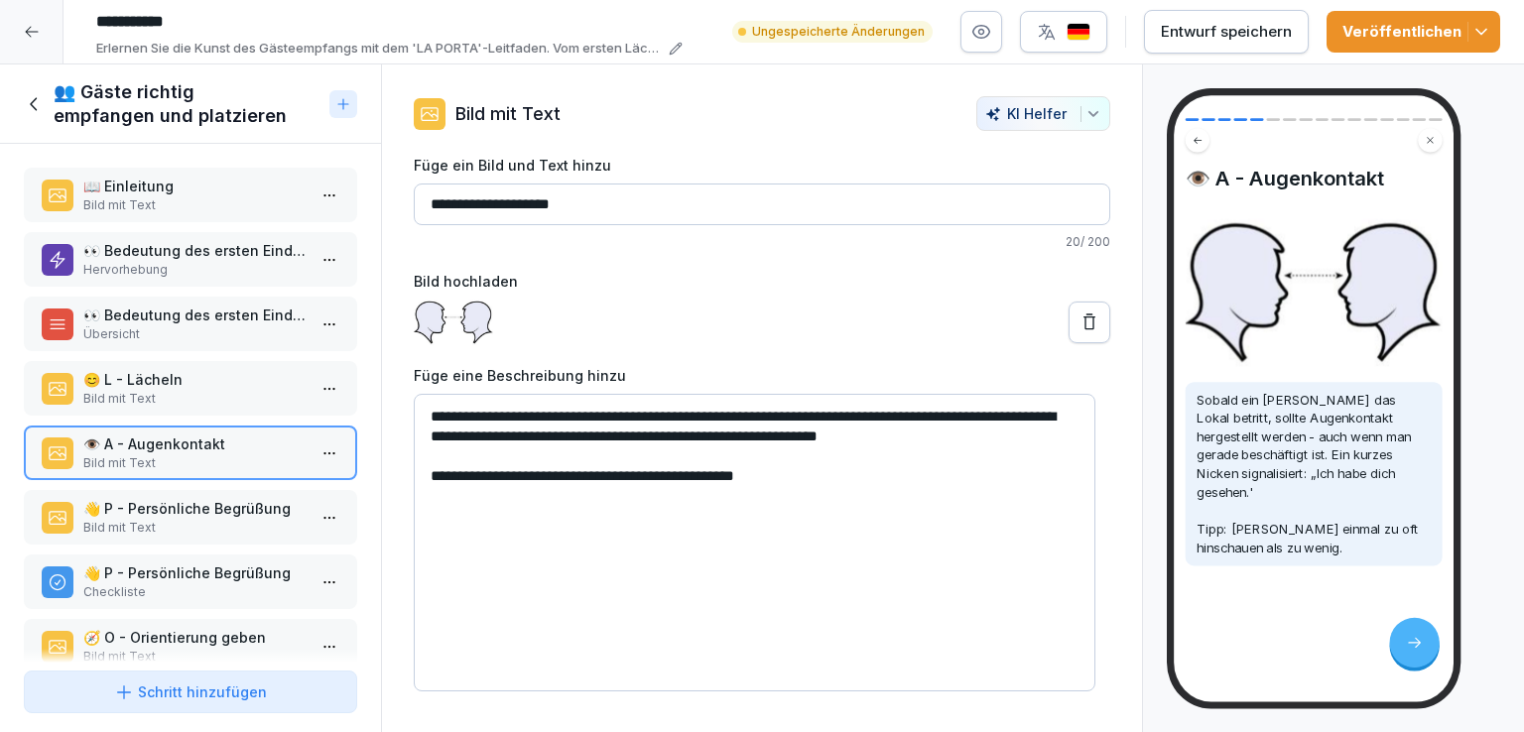
click at [1238, 32] on div "Entwurf speichern" at bounding box center [1226, 32] width 131 height 22
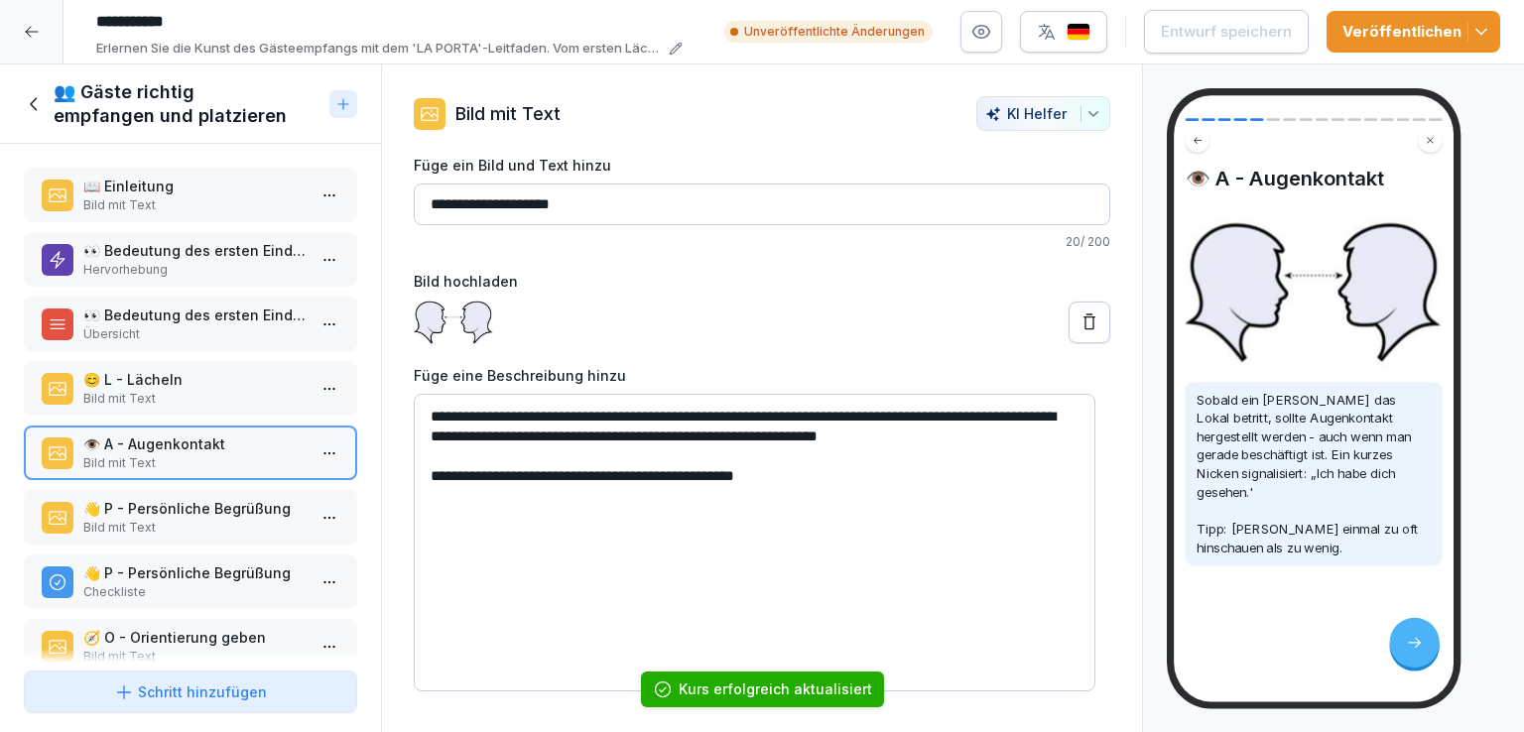
click at [35, 33] on icon at bounding box center [32, 32] width 16 height 16
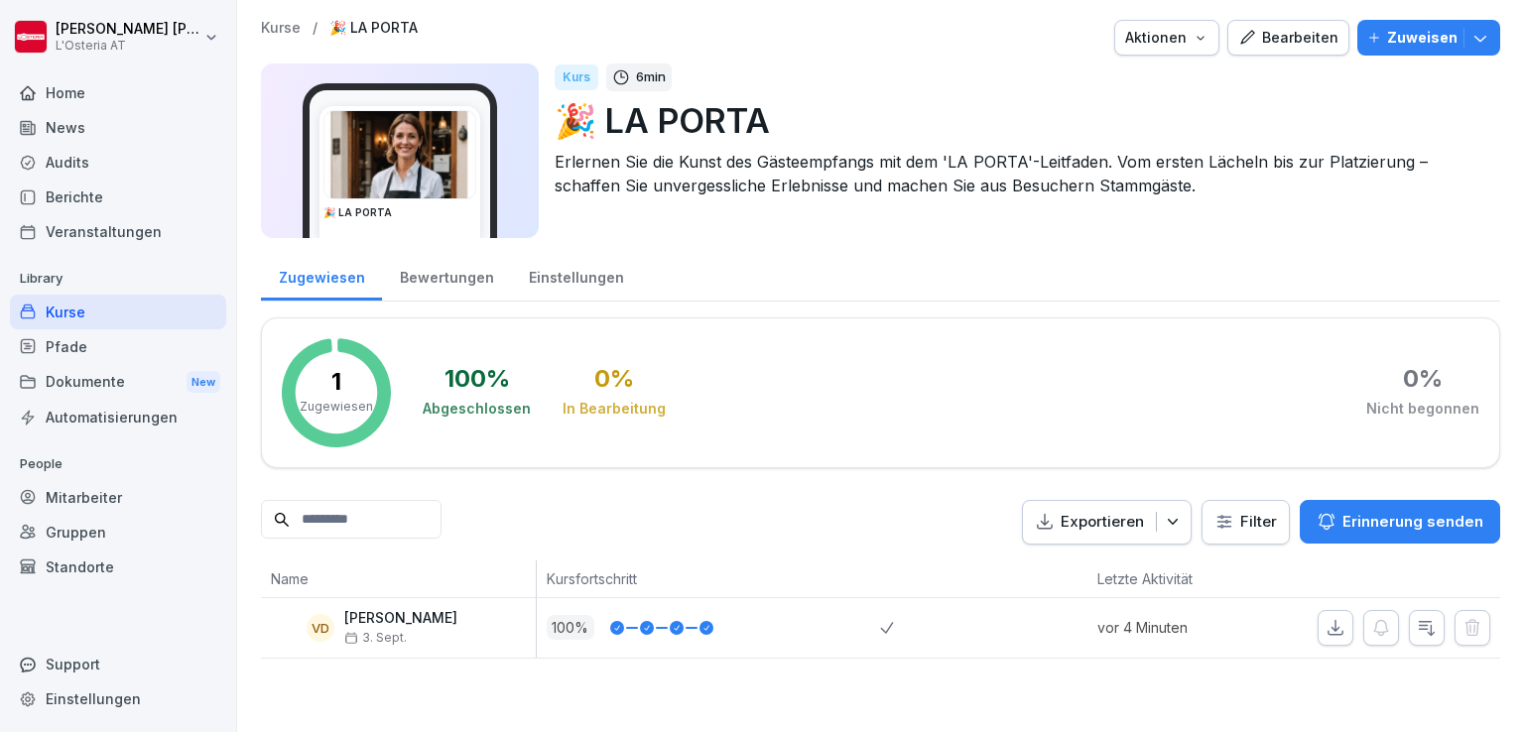
click at [71, 96] on div "Home" at bounding box center [118, 92] width 216 height 35
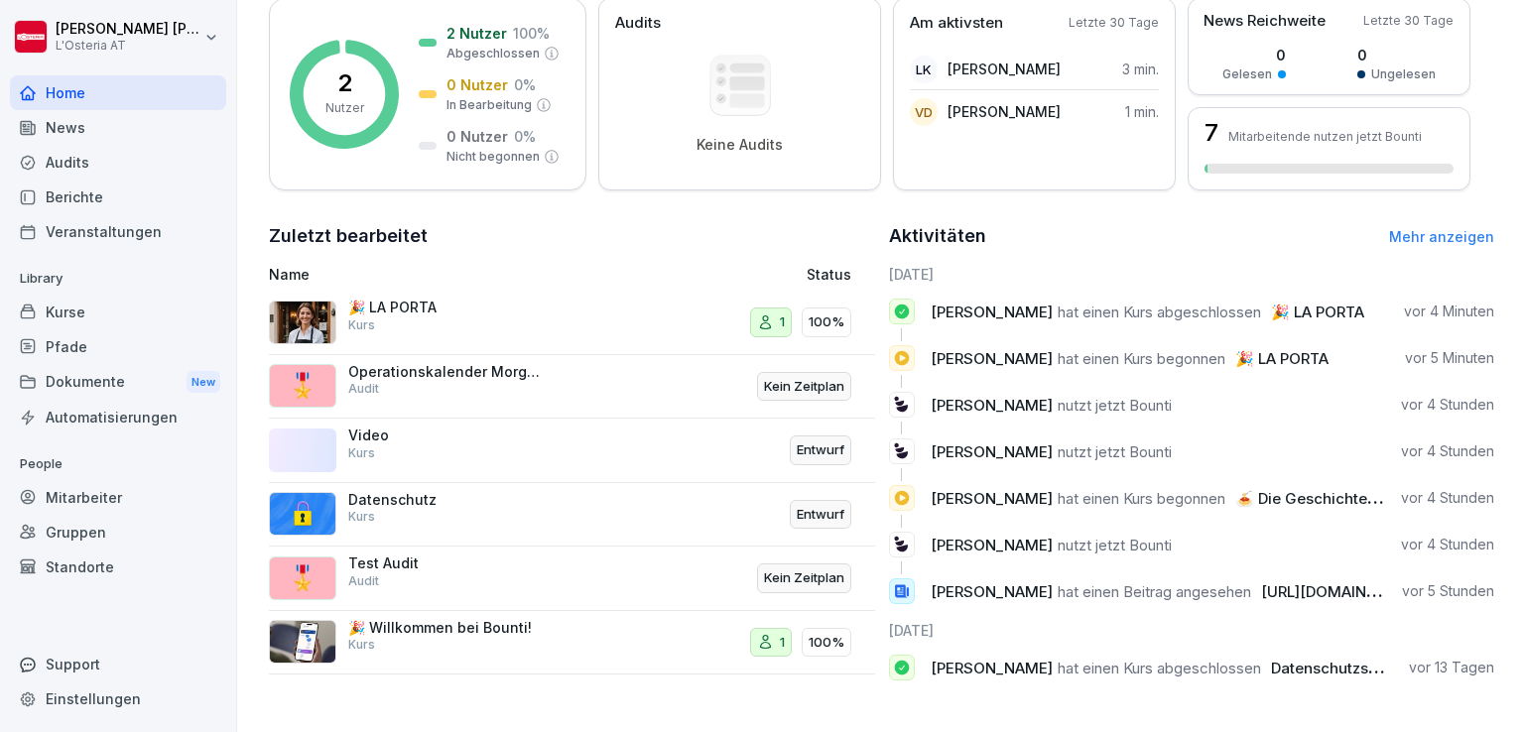
scroll to position [306, 0]
click at [387, 303] on p "🎉 LA PORTA" at bounding box center [447, 308] width 198 height 18
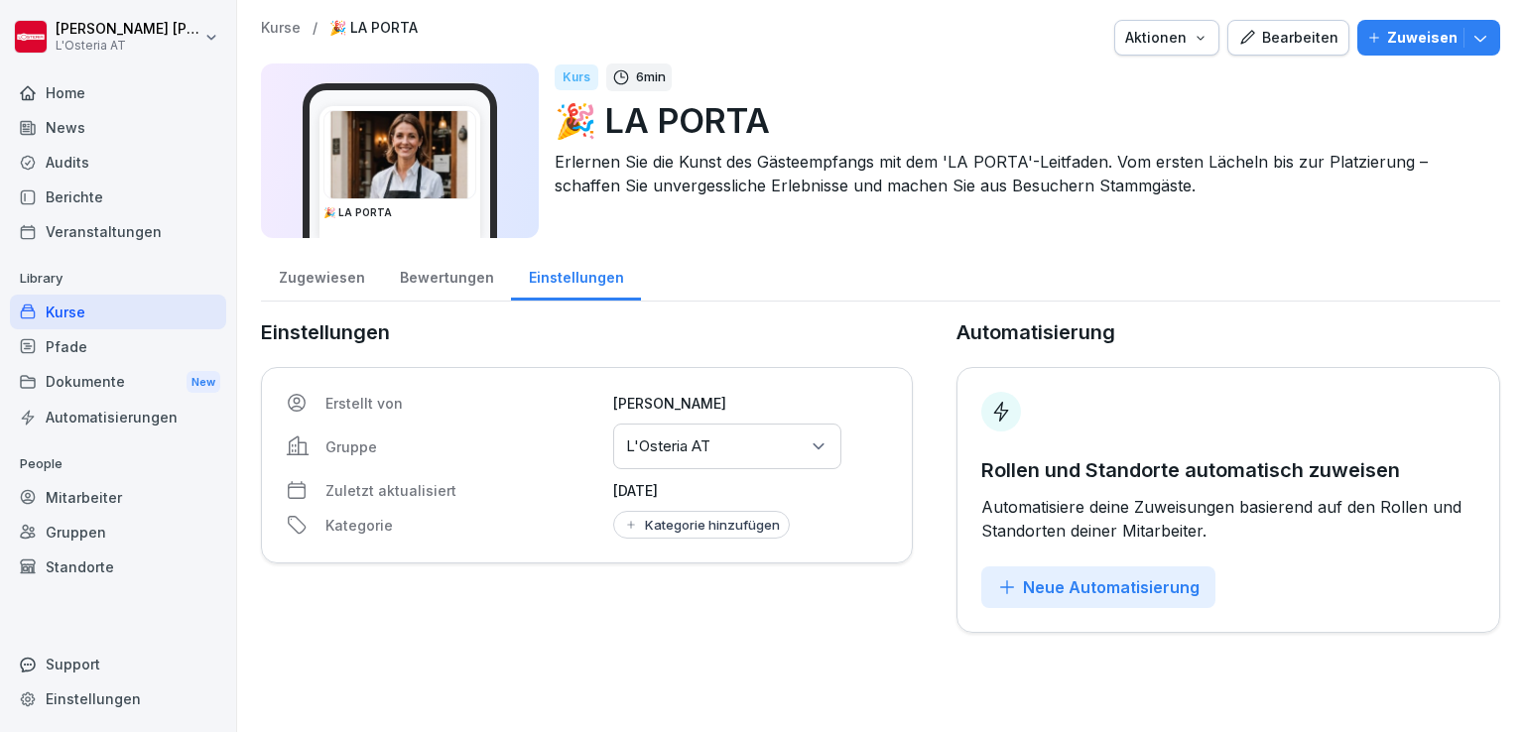
click at [102, 313] on div "Kurse" at bounding box center [118, 312] width 216 height 35
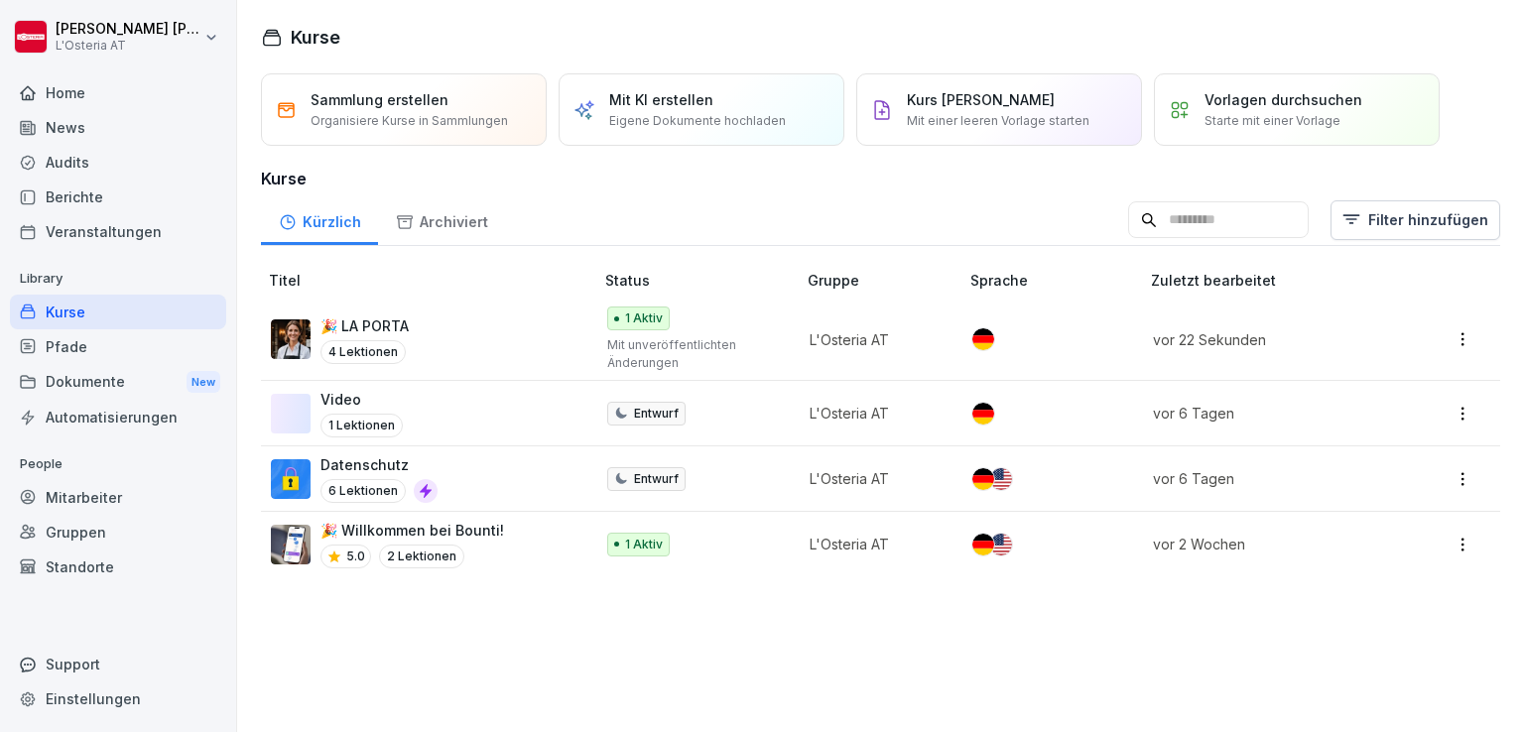
click at [118, 93] on div "Home" at bounding box center [118, 92] width 216 height 35
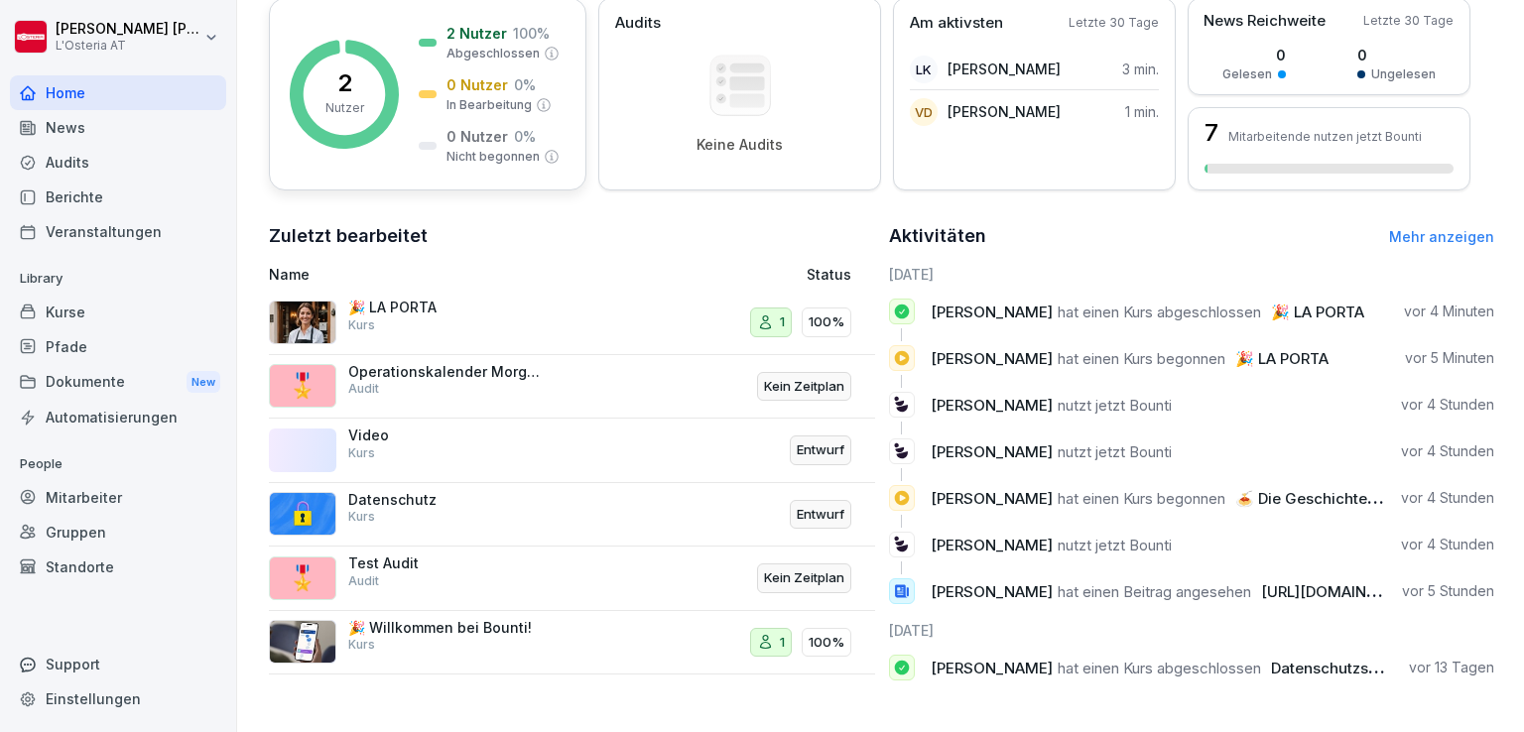
scroll to position [312, 0]
click at [1323, 489] on span "🍝 Die Geschichte der L'Osteria" at bounding box center [1349, 498] width 229 height 19
click at [113, 311] on div "Kurse" at bounding box center [118, 312] width 216 height 35
